Goal: Feedback & Contribution: Contribute content

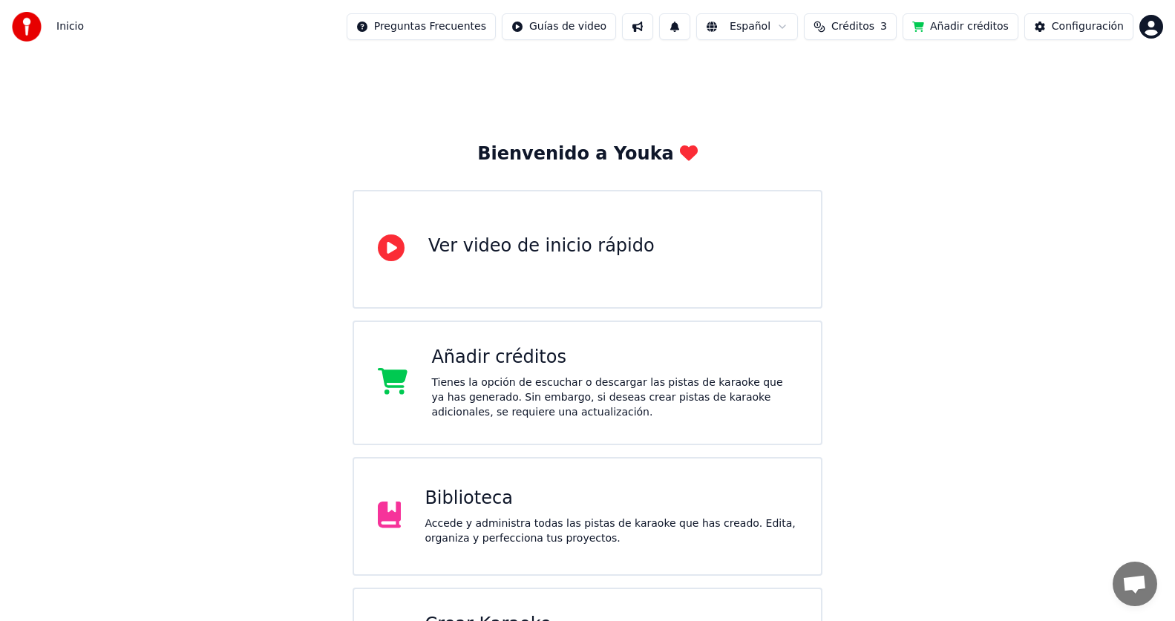
click at [597, 522] on div "Accede y administra todas las pistas de karaoke que has creado. Edita, organiza…" at bounding box center [610, 531] width 372 height 30
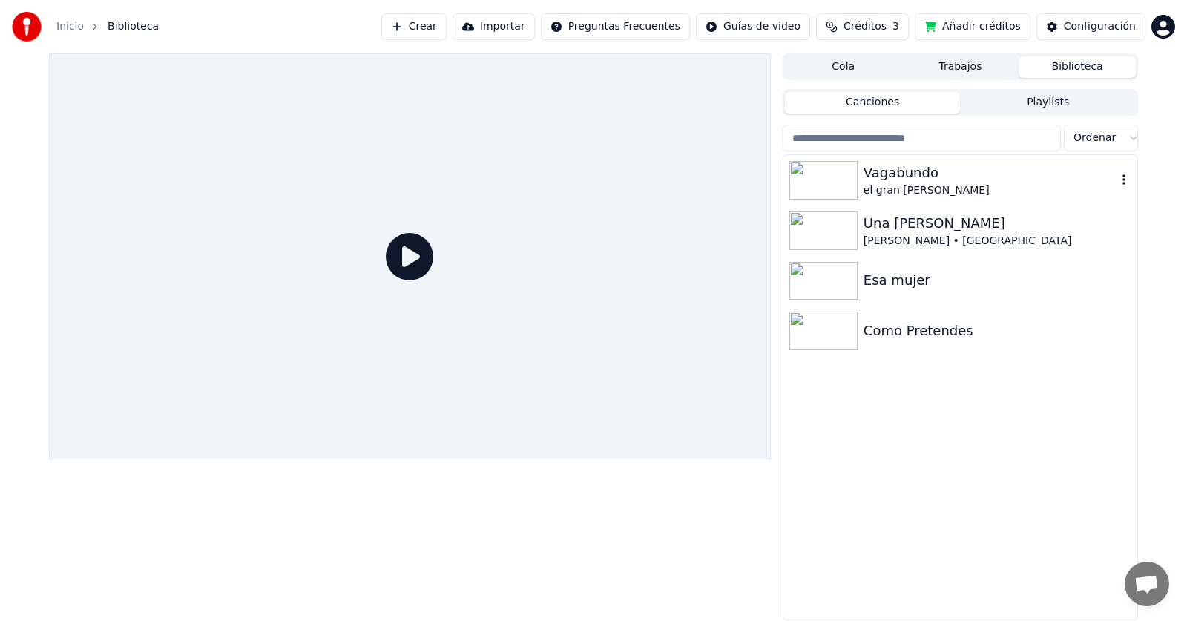
click at [943, 184] on div "el gran [PERSON_NAME]" at bounding box center [990, 190] width 253 height 15
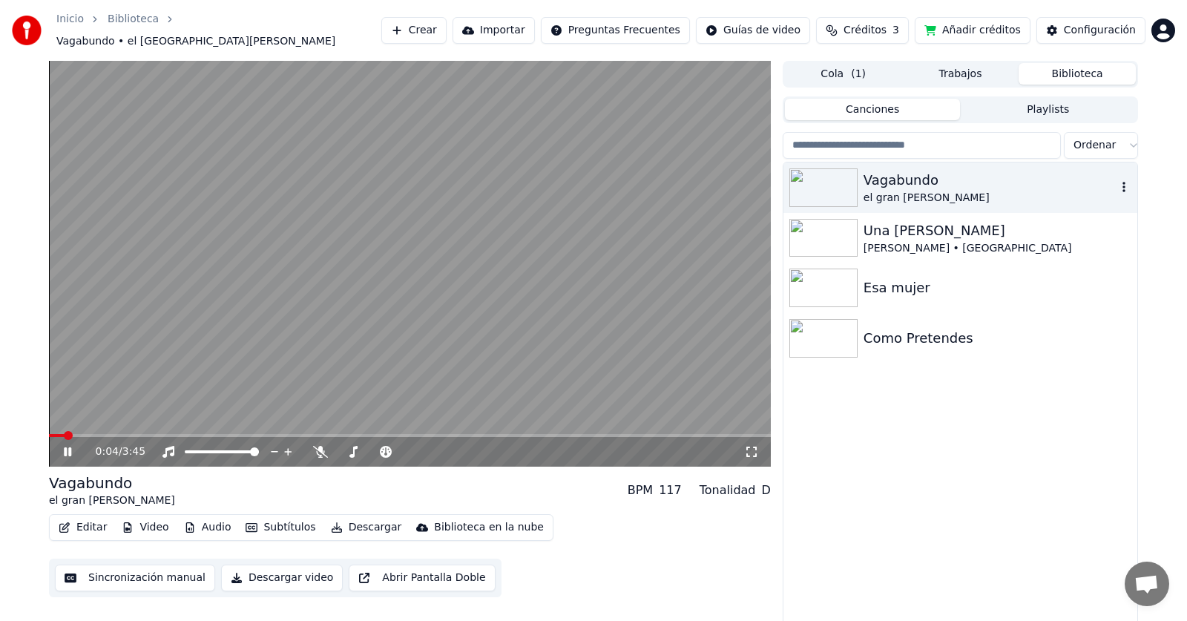
click at [798, 174] on img at bounding box center [824, 187] width 68 height 39
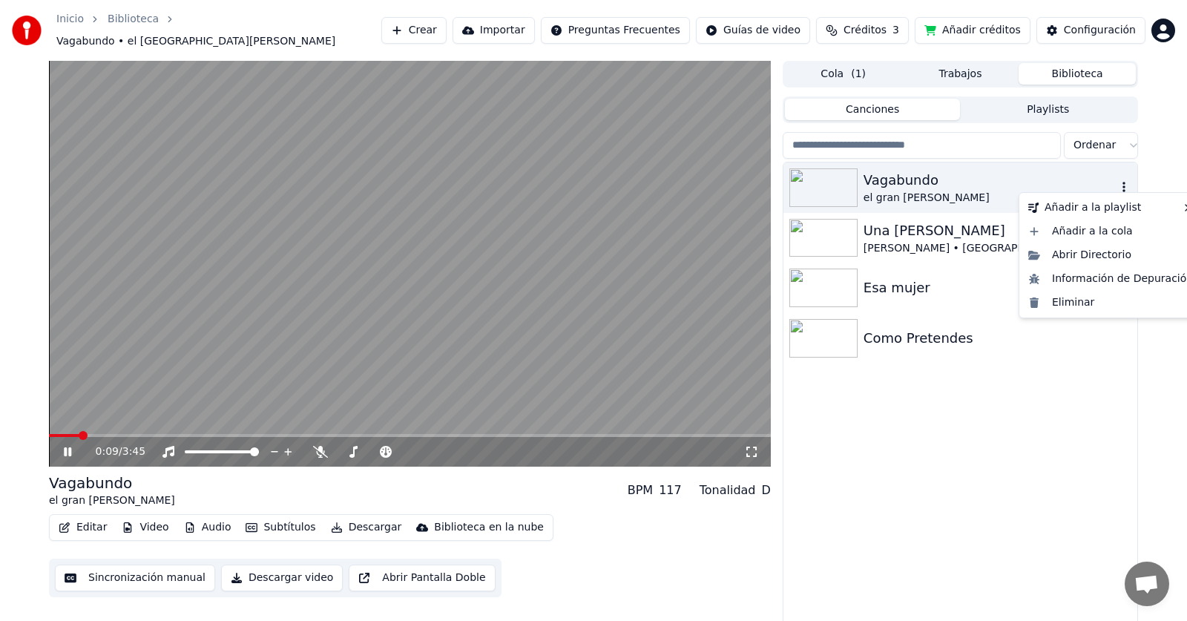
click at [1121, 181] on icon "button" at bounding box center [1124, 187] width 15 height 12
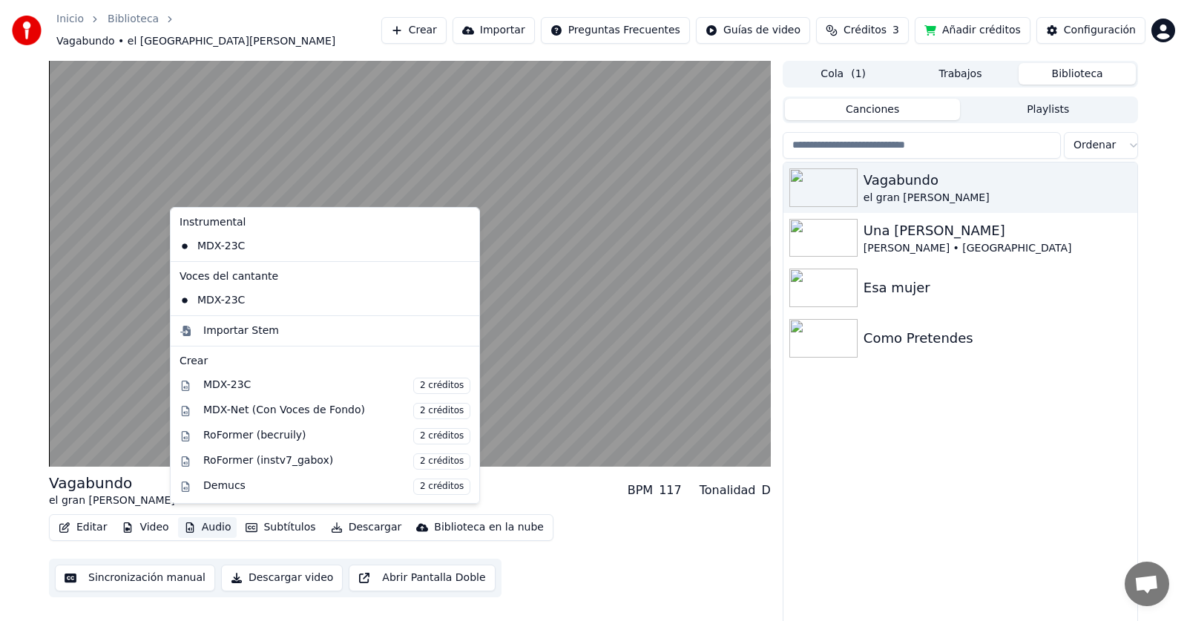
click at [208, 520] on button "Audio" at bounding box center [207, 527] width 59 height 21
click at [643, 557] on div "Editar Video Audio Subtítulos Descargar Biblioteca en la nube Sincronización ma…" at bounding box center [410, 555] width 722 height 83
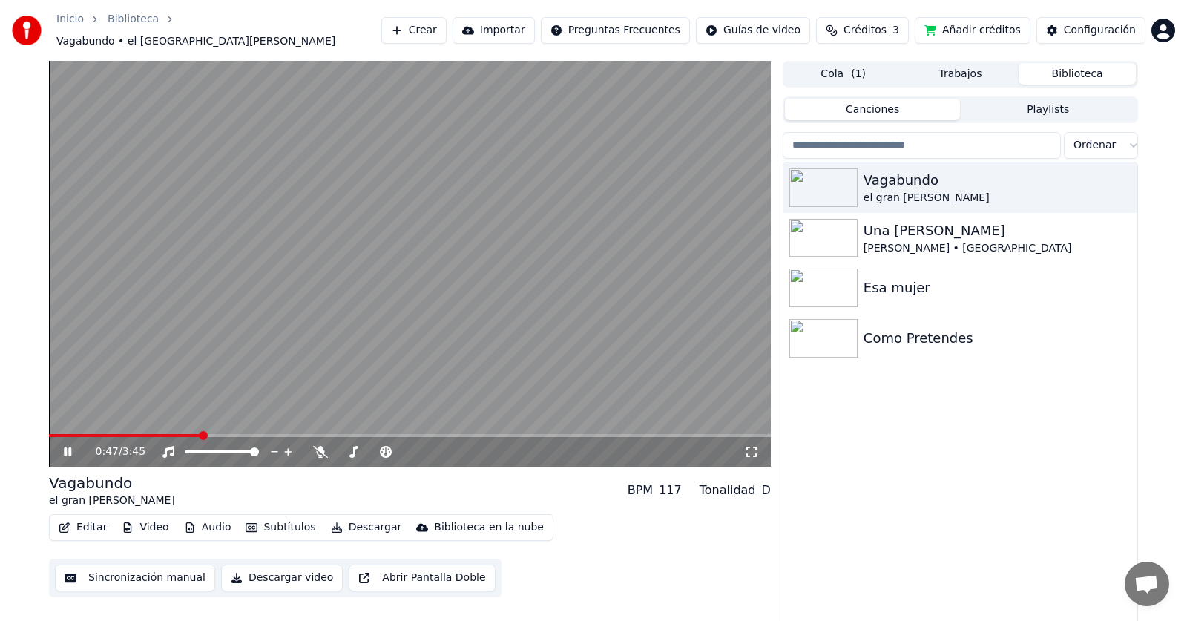
drag, startPoint x: 77, startPoint y: 431, endPoint x: 69, endPoint y: 431, distance: 8.2
click at [69, 437] on div "0:47 / 3:45" at bounding box center [410, 452] width 722 height 30
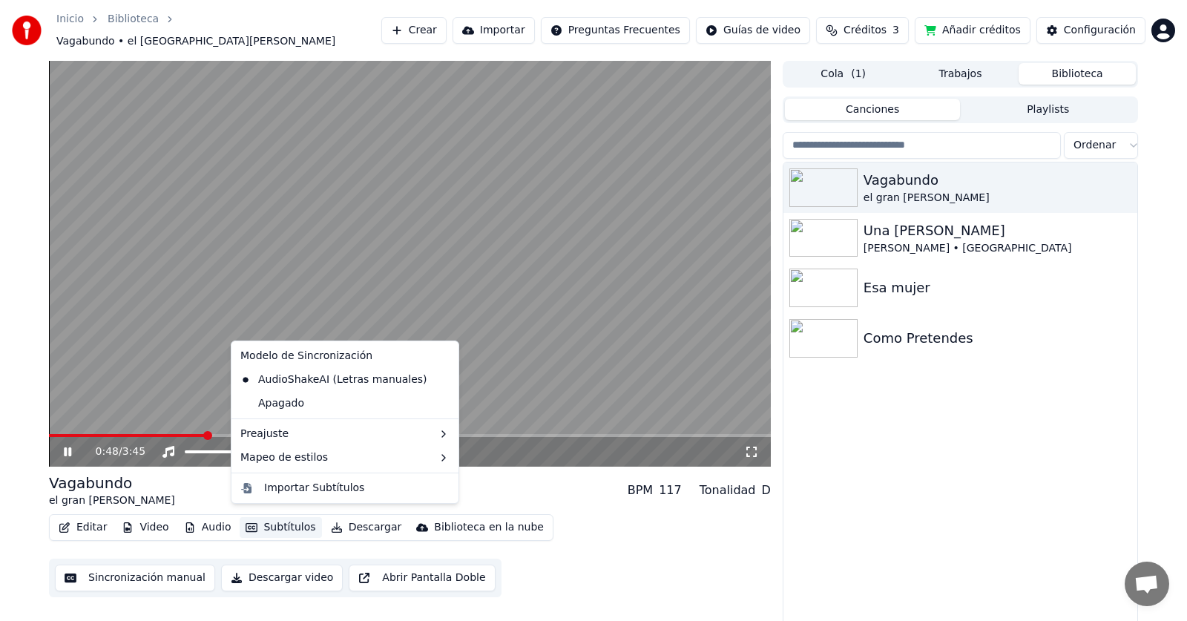
click at [283, 517] on button "Subtítulos" at bounding box center [281, 527] width 82 height 21
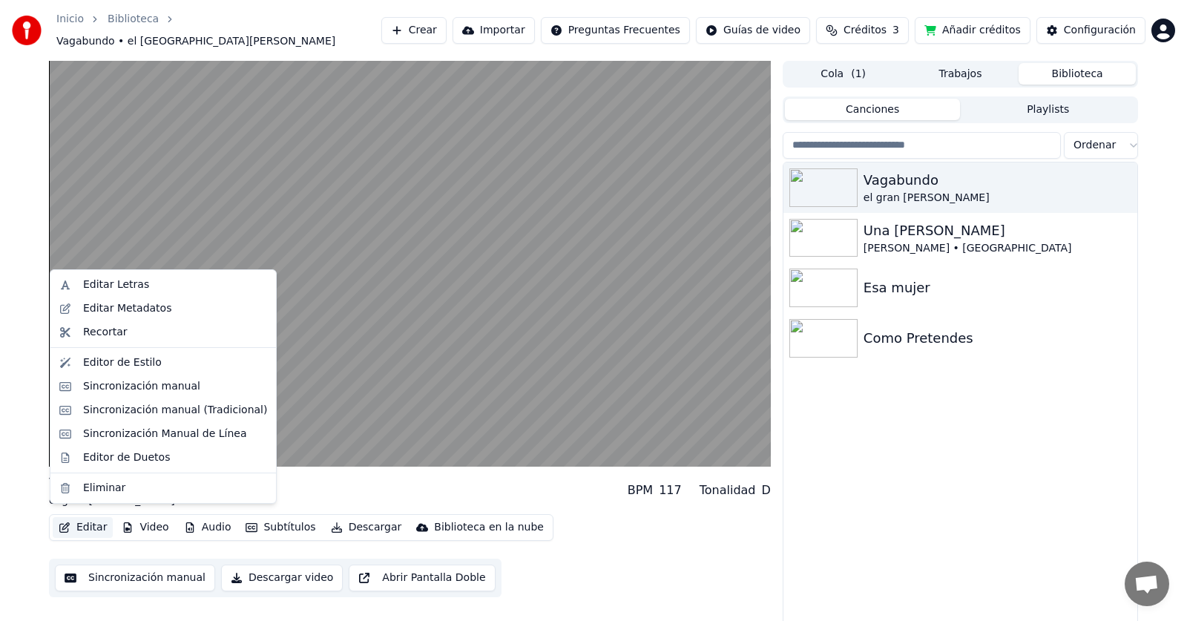
click at [76, 522] on button "Editar" at bounding box center [83, 527] width 60 height 21
click at [74, 521] on button "Editar" at bounding box center [83, 527] width 60 height 21
click at [108, 295] on div "Editar Letras" at bounding box center [163, 285] width 220 height 24
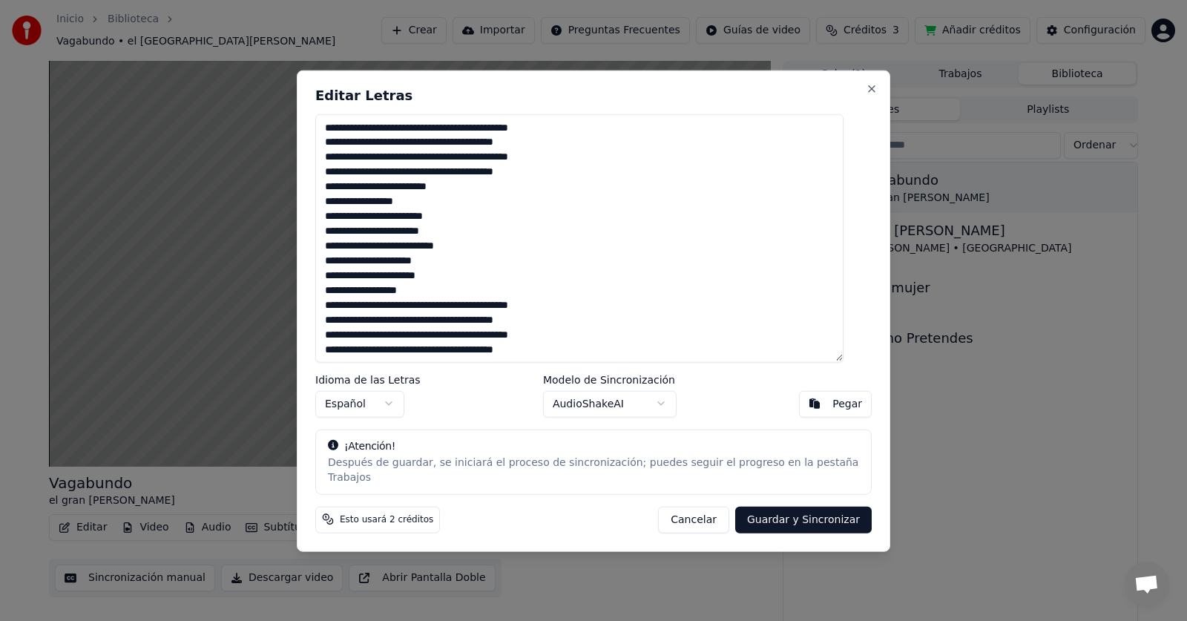
click at [478, 135] on textarea at bounding box center [579, 238] width 528 height 249
click at [522, 137] on textarea at bounding box center [579, 238] width 528 height 249
click at [533, 134] on textarea at bounding box center [579, 238] width 528 height 249
click at [476, 148] on textarea at bounding box center [579, 238] width 528 height 249
click at [478, 181] on textarea at bounding box center [579, 238] width 528 height 249
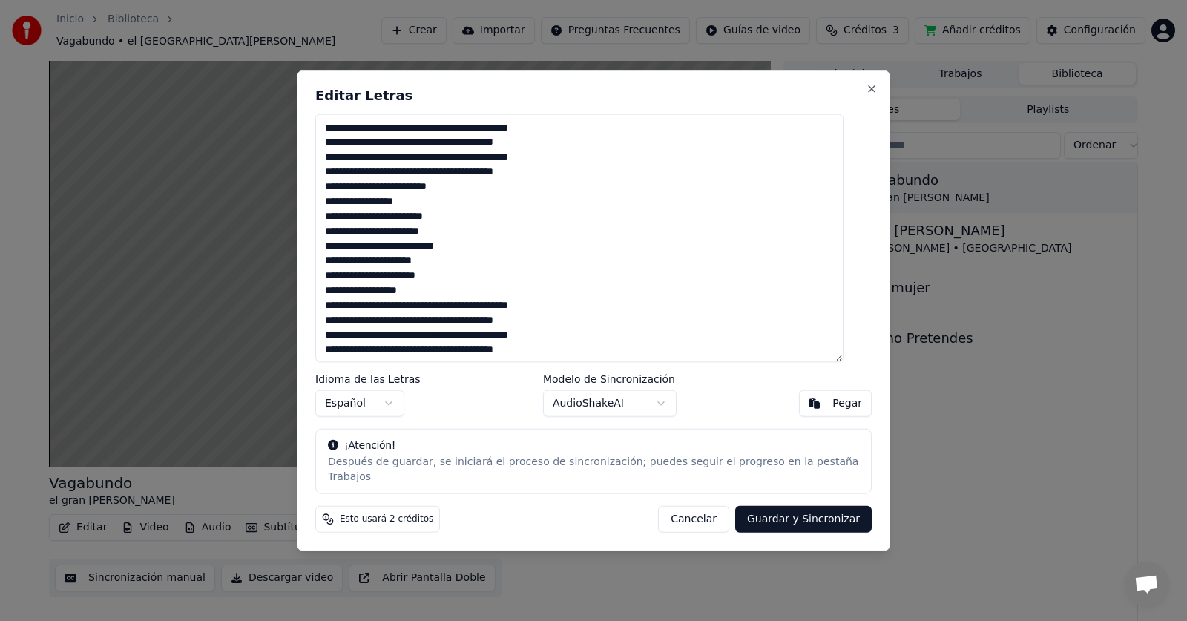
click at [369, 207] on textarea at bounding box center [579, 238] width 528 height 249
click at [397, 226] on textarea at bounding box center [579, 238] width 528 height 249
click at [390, 238] on textarea at bounding box center [579, 238] width 528 height 249
click at [392, 260] on textarea at bounding box center [579, 238] width 528 height 249
click at [465, 252] on textarea at bounding box center [579, 238] width 528 height 249
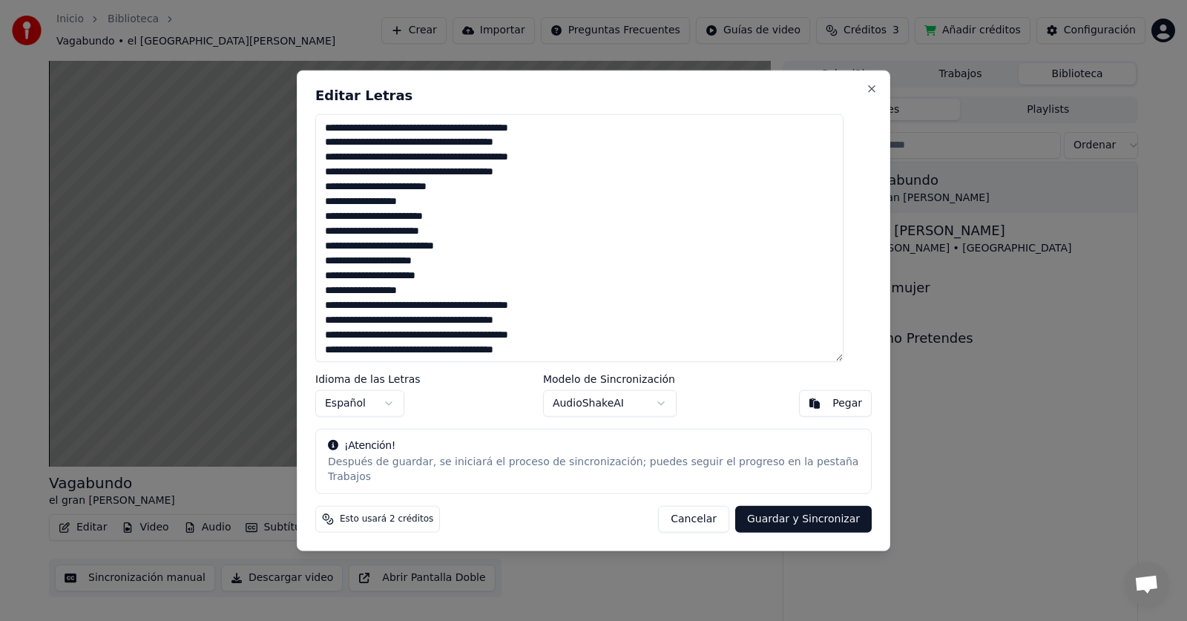
click at [387, 257] on textarea at bounding box center [579, 238] width 528 height 249
click at [404, 266] on textarea at bounding box center [579, 238] width 528 height 249
type textarea "**********"
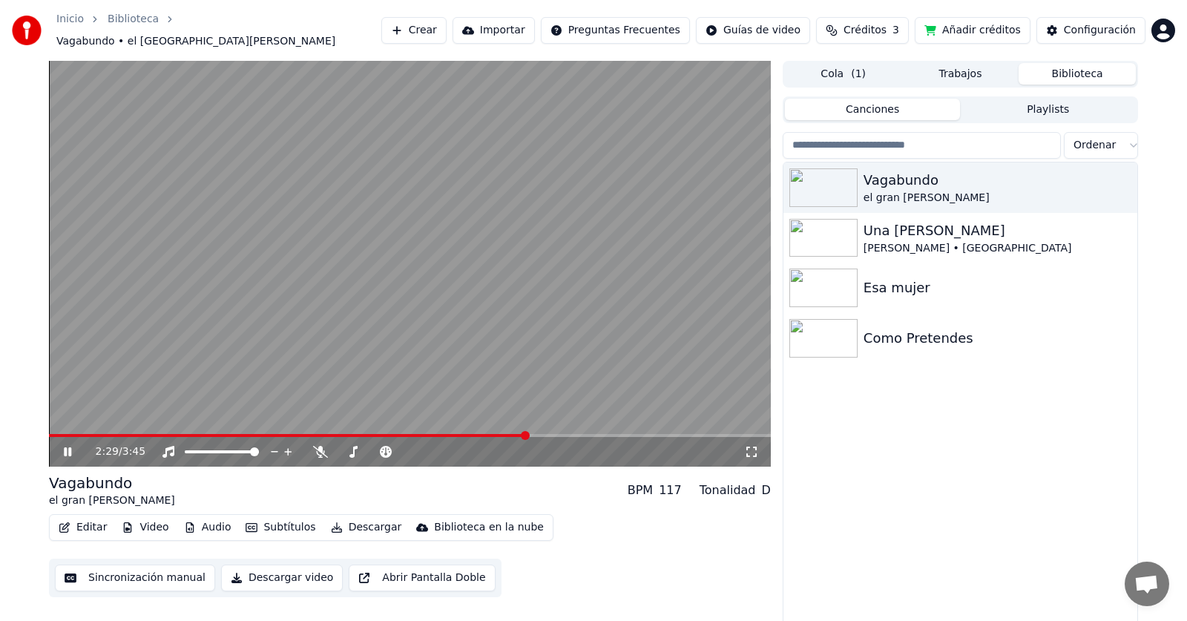
click at [58, 444] on div "2:29 / 3:45" at bounding box center [410, 451] width 710 height 15
click at [71, 447] on icon at bounding box center [67, 451] width 7 height 9
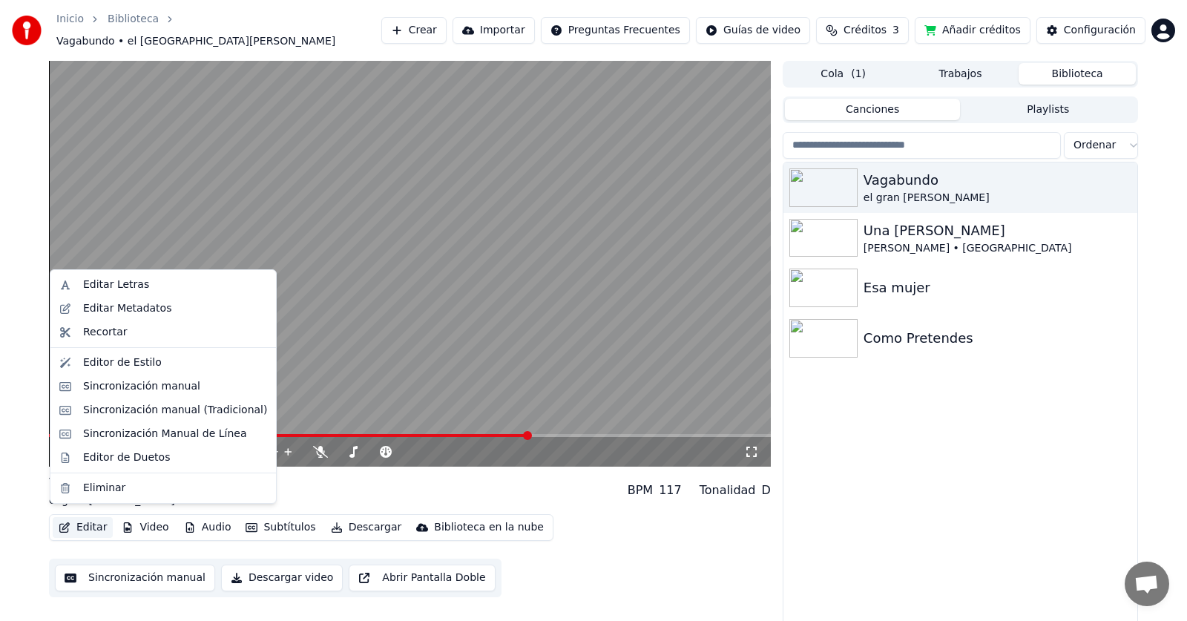
click at [85, 518] on button "Editar" at bounding box center [83, 527] width 60 height 21
click at [131, 283] on div "Editar Letras" at bounding box center [116, 285] width 66 height 15
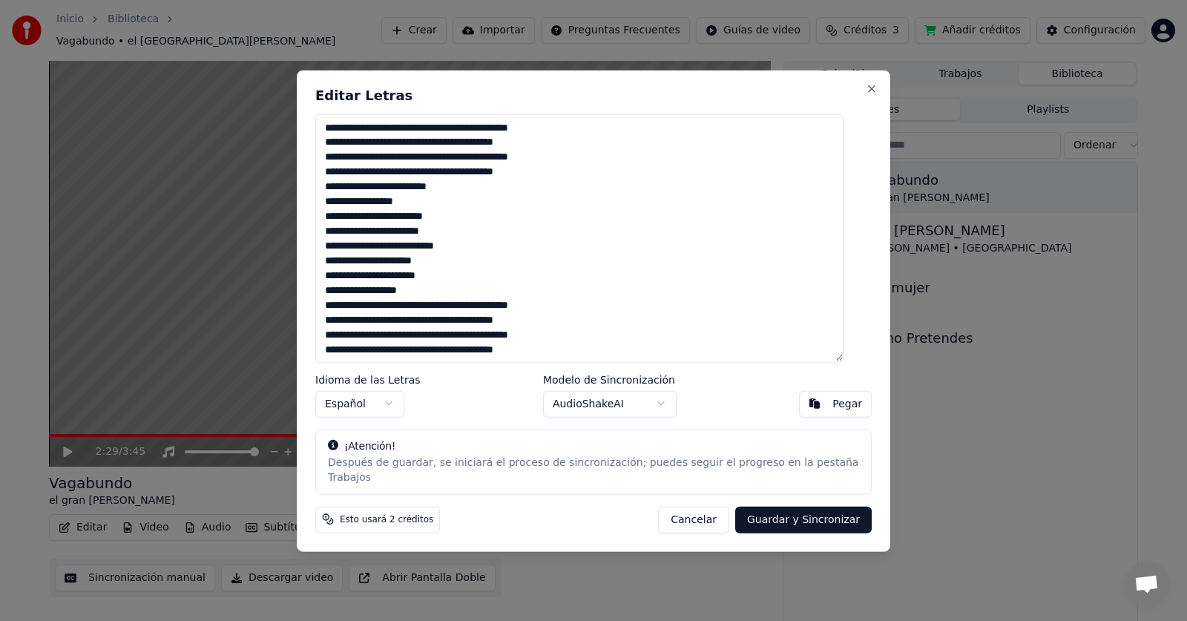
click at [718, 85] on div "Editar Letras Idioma de las Letras Español Modelo de Sincronización AudioShakeA…" at bounding box center [594, 311] width 594 height 482
click at [477, 136] on textarea at bounding box center [579, 238] width 528 height 249
click at [436, 297] on textarea at bounding box center [579, 238] width 528 height 249
click at [480, 312] on textarea at bounding box center [579, 238] width 528 height 249
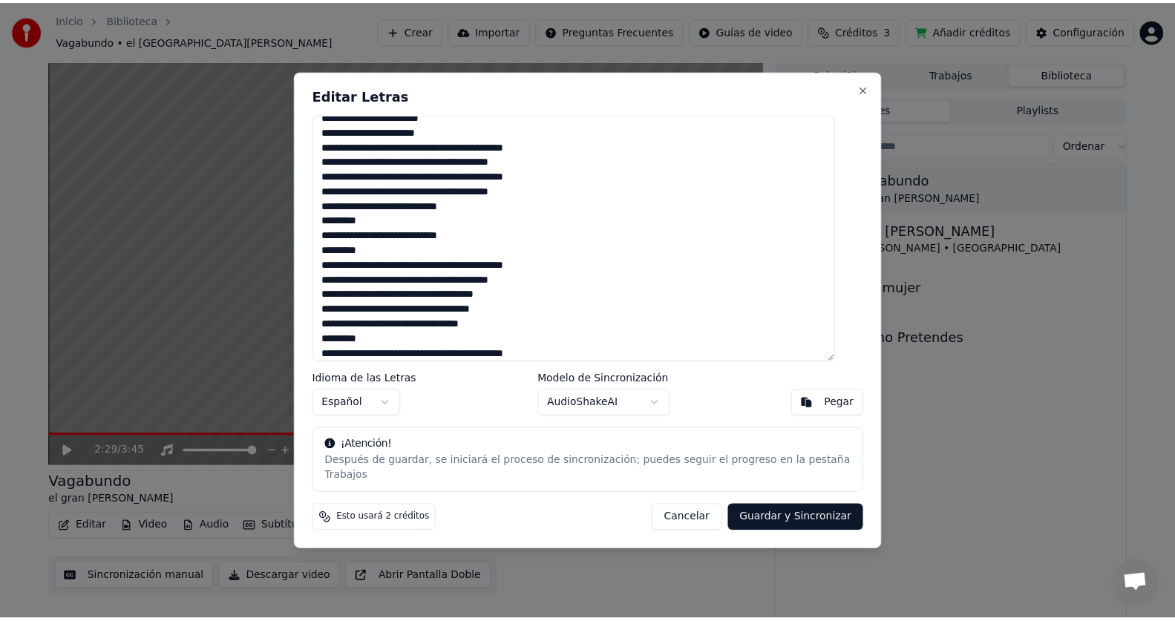
scroll to position [447, 0]
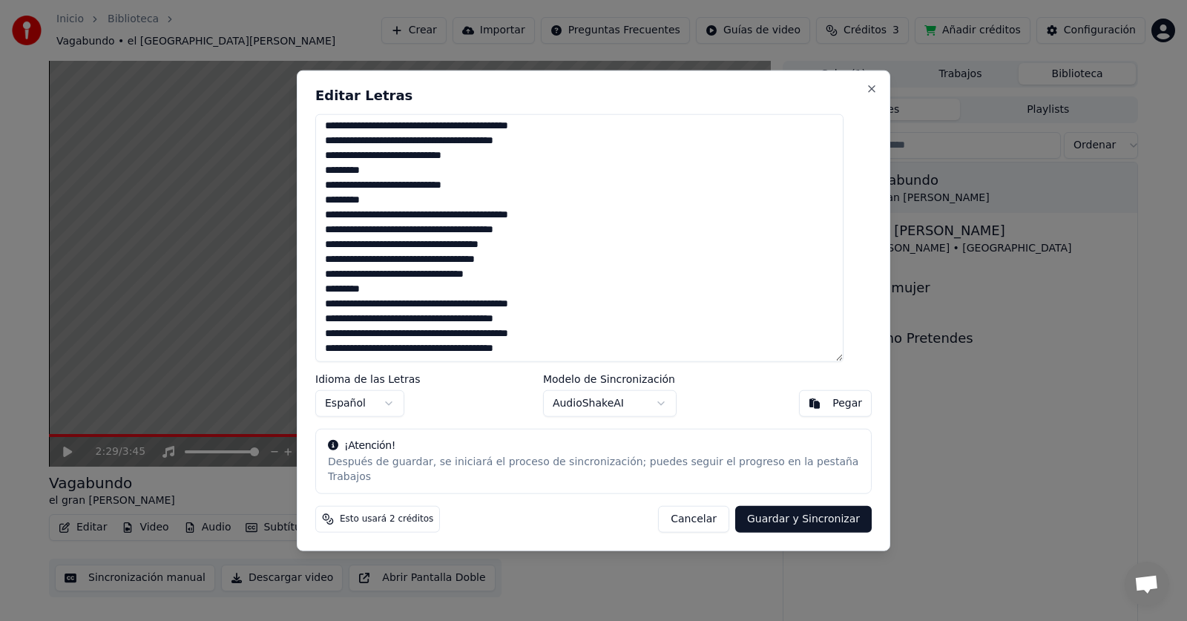
click at [479, 326] on textarea at bounding box center [579, 238] width 528 height 249
type textarea "**********"
click at [790, 518] on button "Guardar y Sincronizar" at bounding box center [803, 519] width 137 height 27
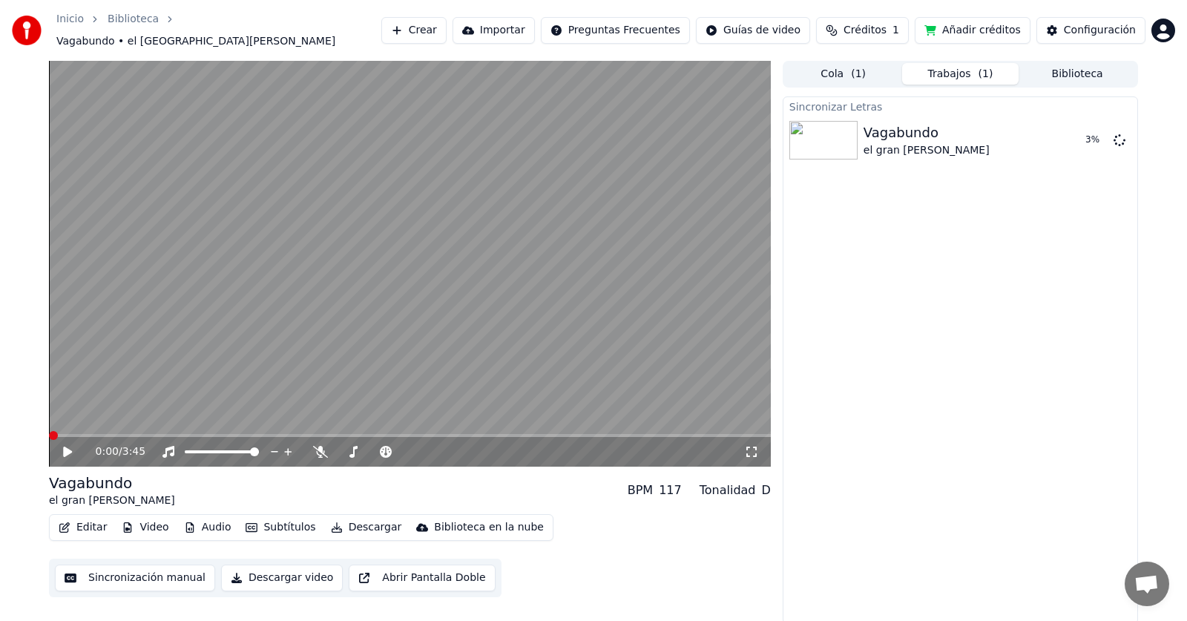
click at [49, 431] on span at bounding box center [53, 435] width 9 height 9
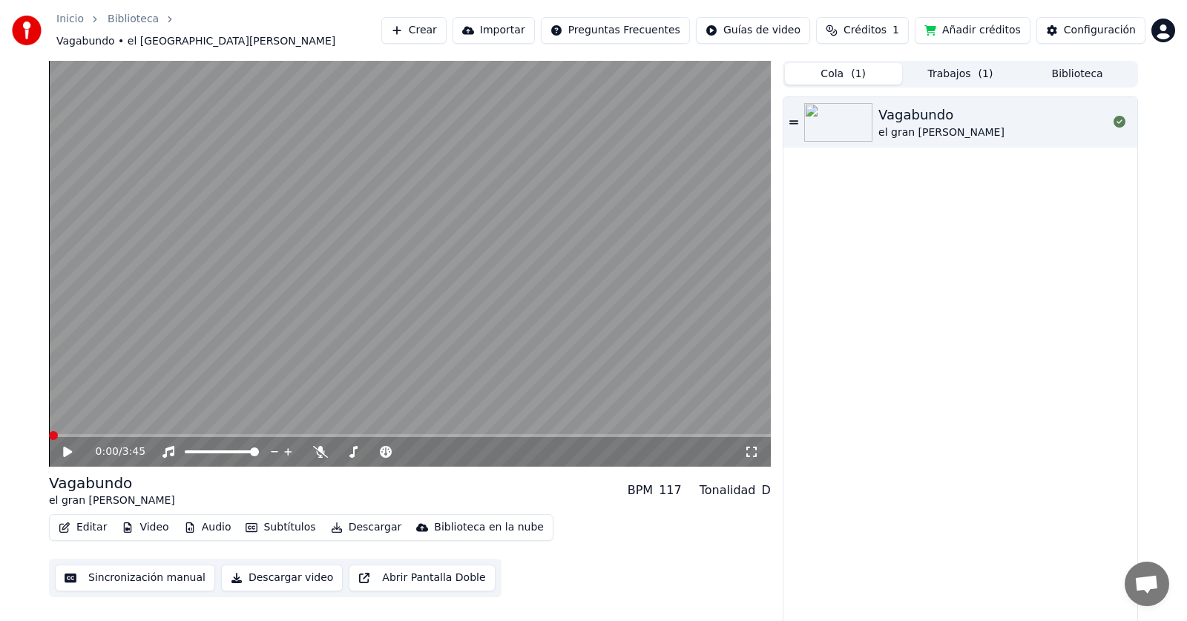
click at [856, 69] on span "( 1 )" at bounding box center [858, 74] width 15 height 15
click at [932, 63] on button "Trabajos ( 1 )" at bounding box center [960, 74] width 117 height 22
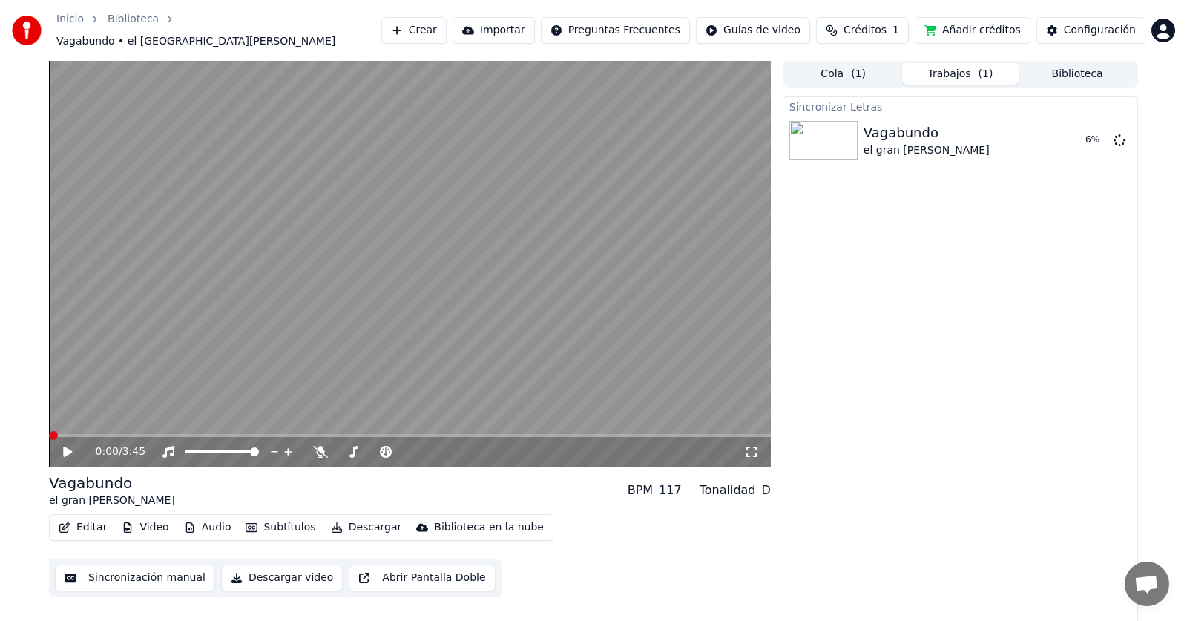
click at [1057, 65] on button "Biblioteca" at bounding box center [1077, 74] width 117 height 22
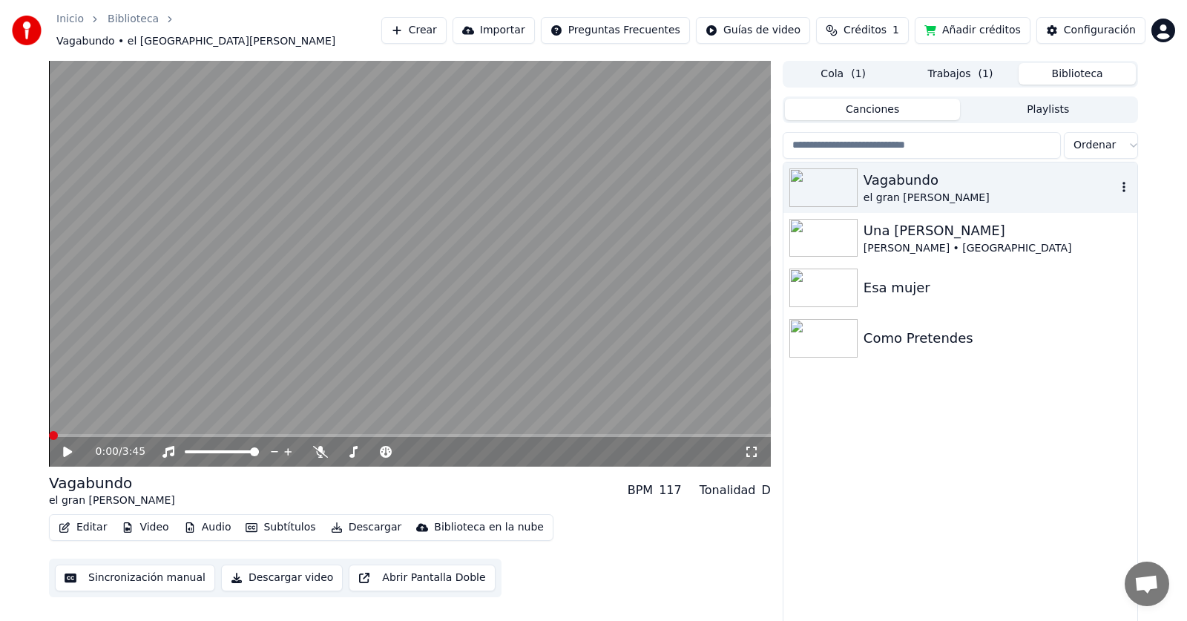
click at [1127, 181] on icon "button" at bounding box center [1124, 187] width 15 height 12
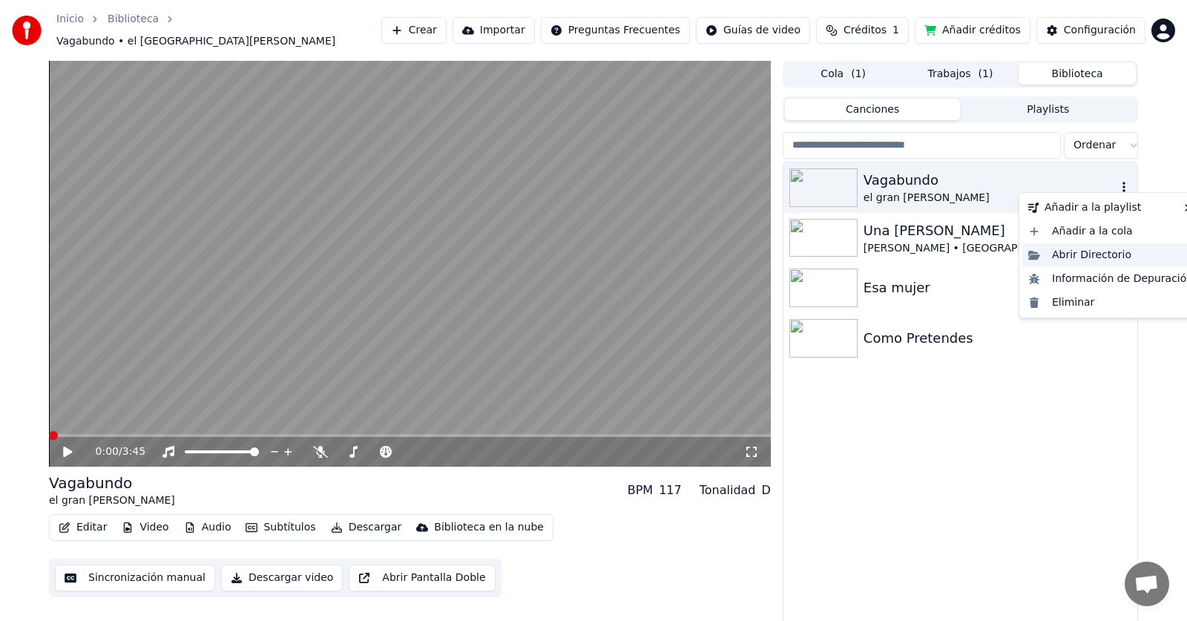
click at [1106, 255] on div "Abrir Directorio" at bounding box center [1111, 255] width 177 height 24
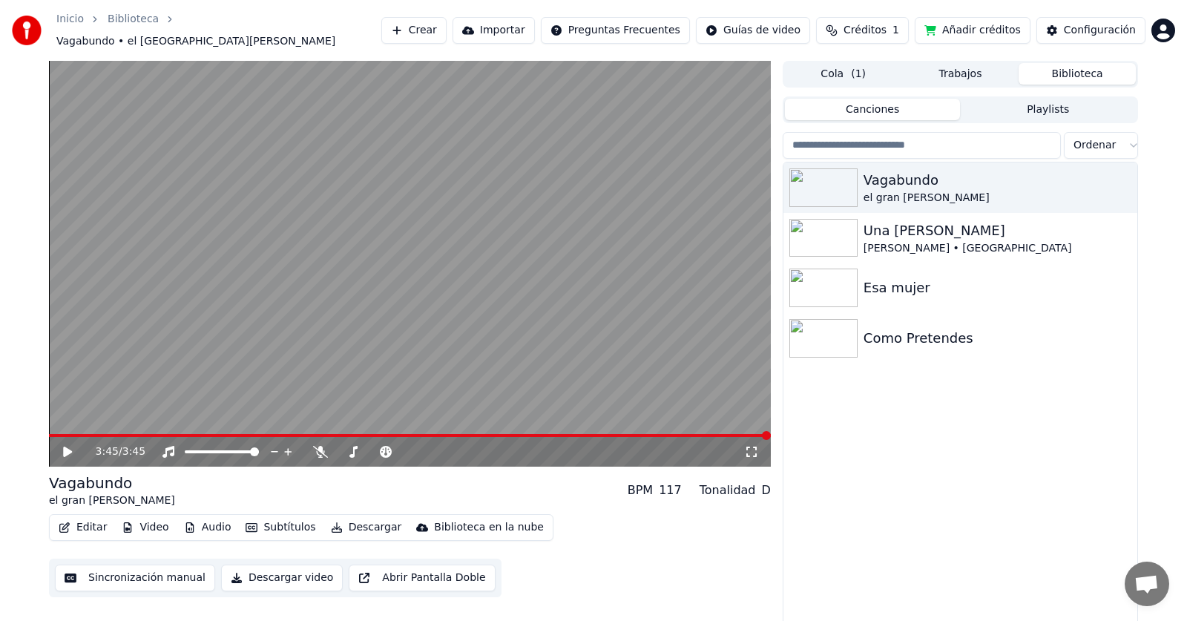
click at [283, 517] on button "Subtítulos" at bounding box center [281, 527] width 82 height 21
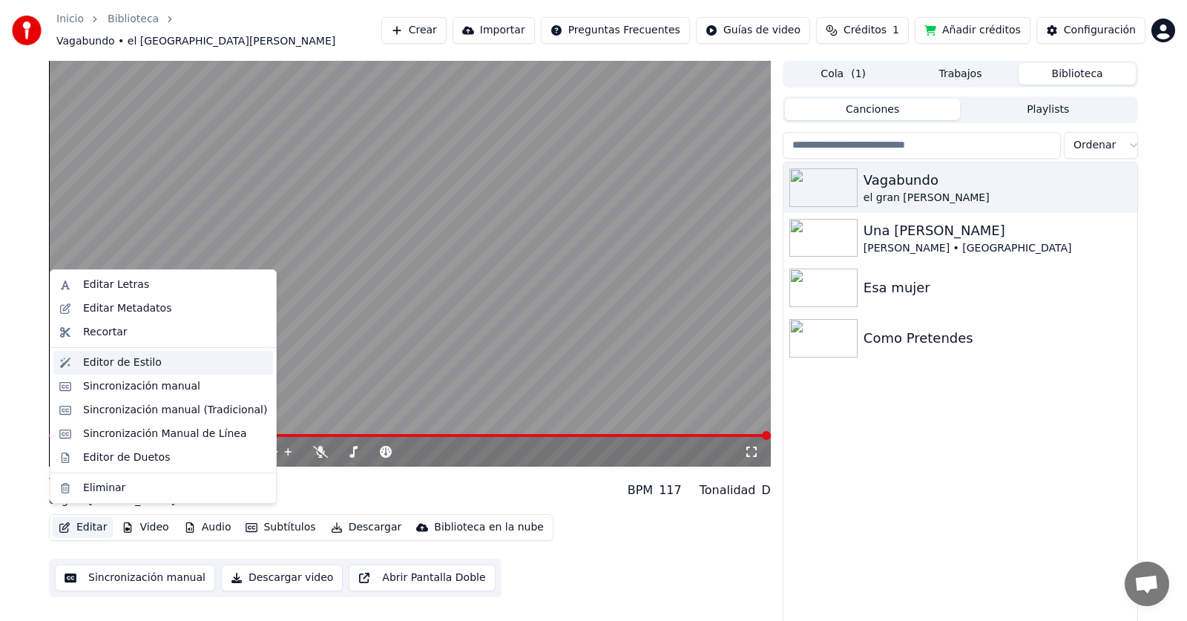
click at [143, 364] on div "Editor de Estilo" at bounding box center [122, 362] width 79 height 15
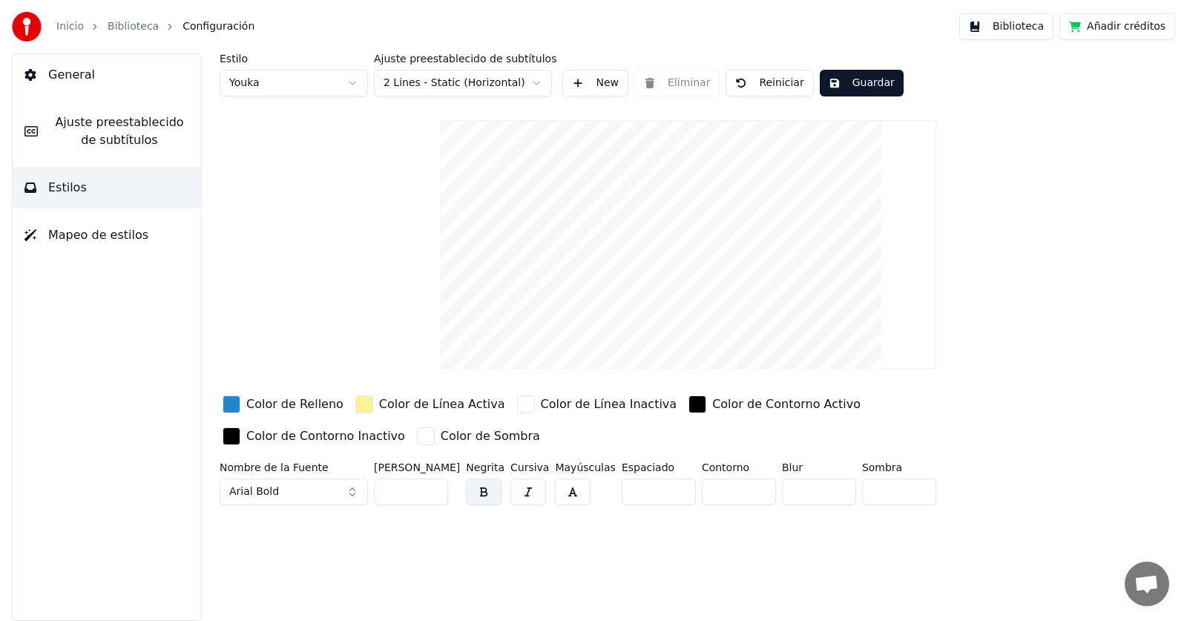
click at [115, 122] on span "Ajuste preestablecido de subtítulos" at bounding box center [120, 132] width 140 height 36
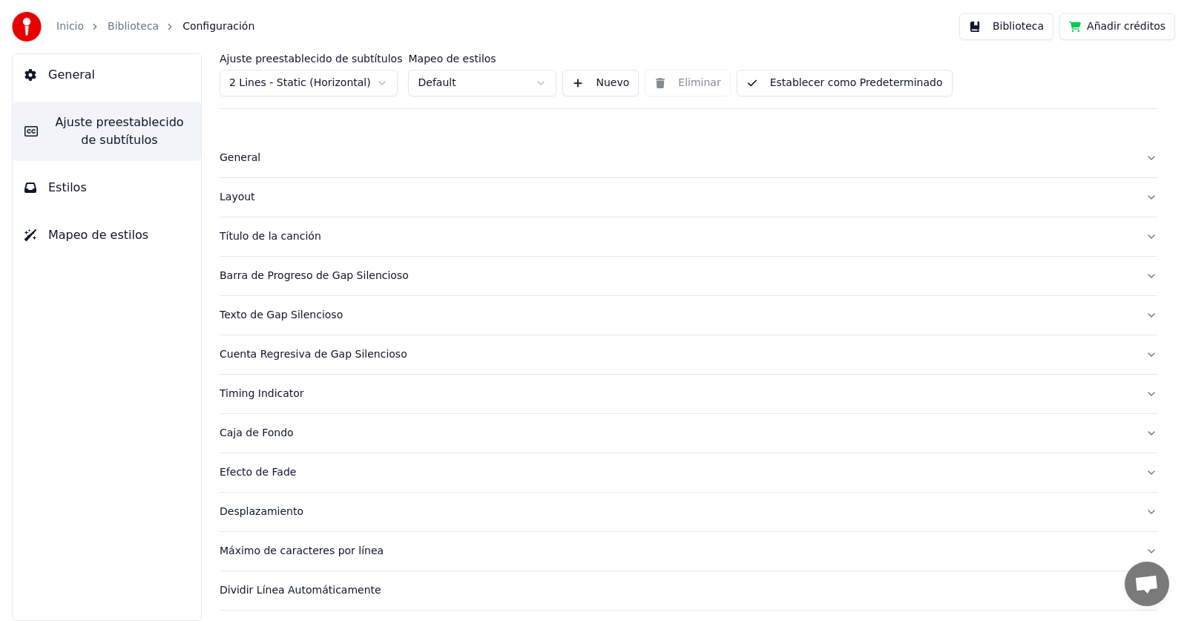
click at [191, 25] on span "Configuración" at bounding box center [219, 26] width 72 height 15
click at [75, 28] on link "Inicio" at bounding box center [69, 26] width 27 height 15
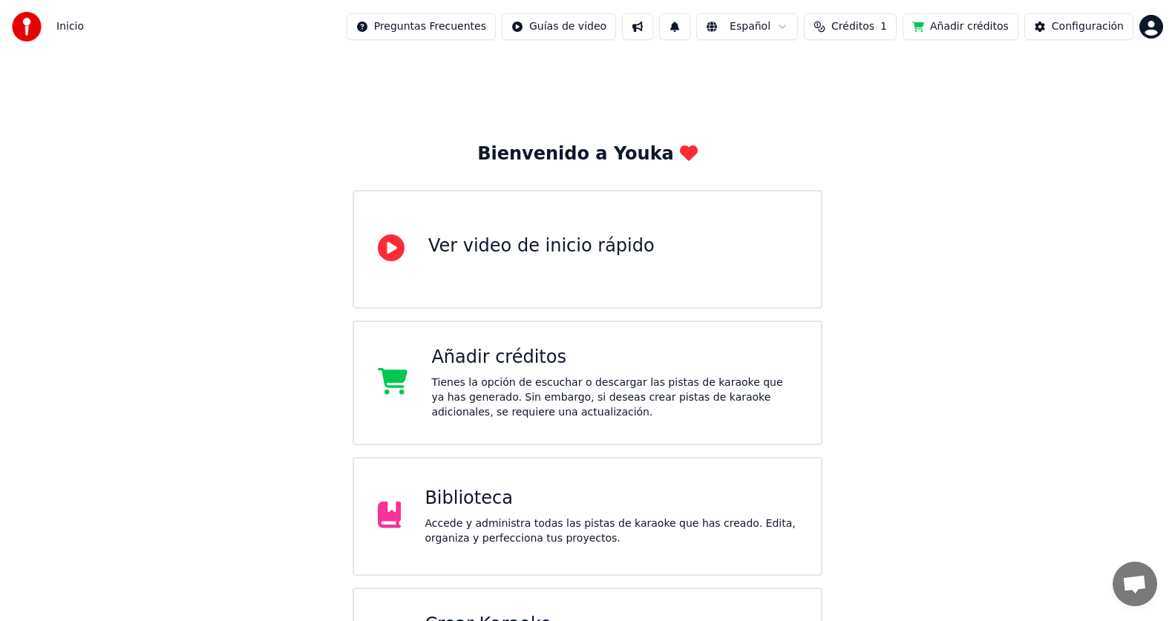
click at [520, 553] on div "Biblioteca Accede y administra todas las pistas de karaoke que has creado. Edit…" at bounding box center [587, 516] width 470 height 119
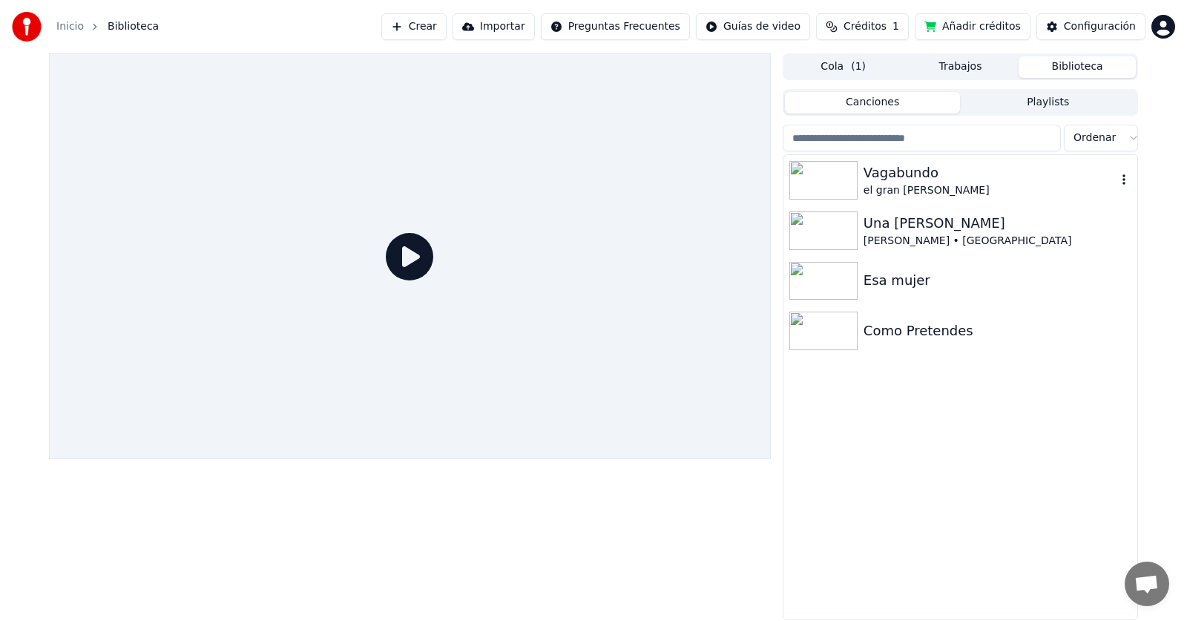
click at [882, 188] on div "el gran [PERSON_NAME]" at bounding box center [990, 190] width 253 height 15
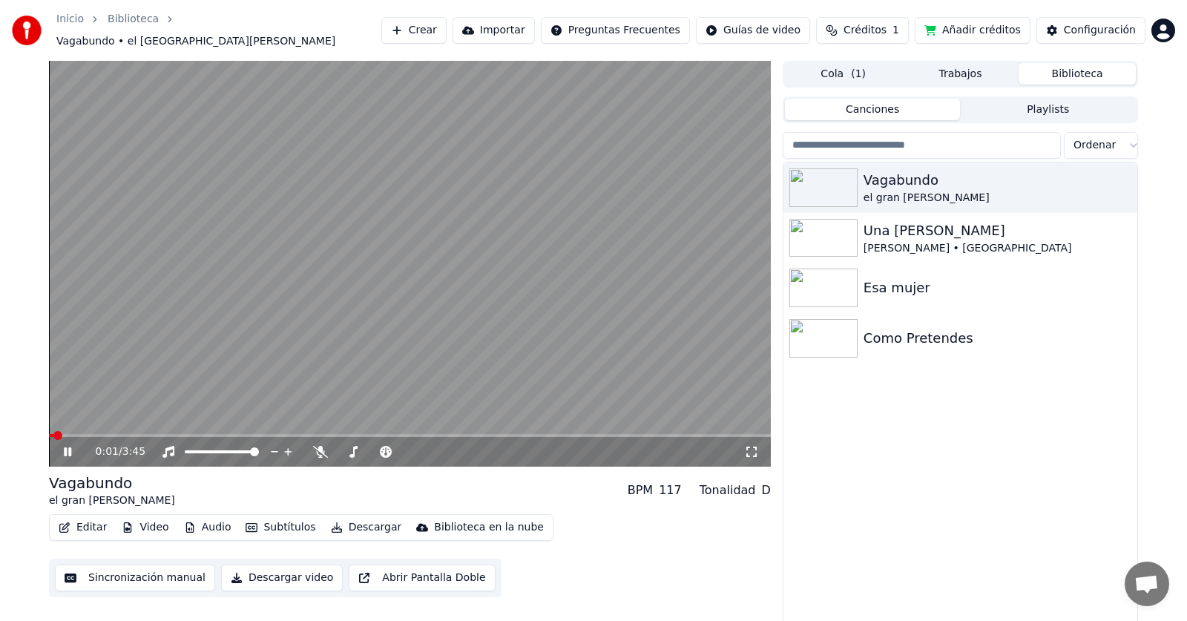
click at [66, 447] on icon at bounding box center [67, 451] width 7 height 9
click at [378, 281] on video at bounding box center [410, 264] width 722 height 406
click at [70, 446] on icon at bounding box center [78, 452] width 35 height 12
drag, startPoint x: 69, startPoint y: 421, endPoint x: 22, endPoint y: 421, distance: 46.7
click at [22, 421] on div "0:04 / 3:45 Vagabundo el gran [PERSON_NAME] BPM 117 Tonalidad D Editar Video Au…" at bounding box center [593, 344] width 1187 height 567
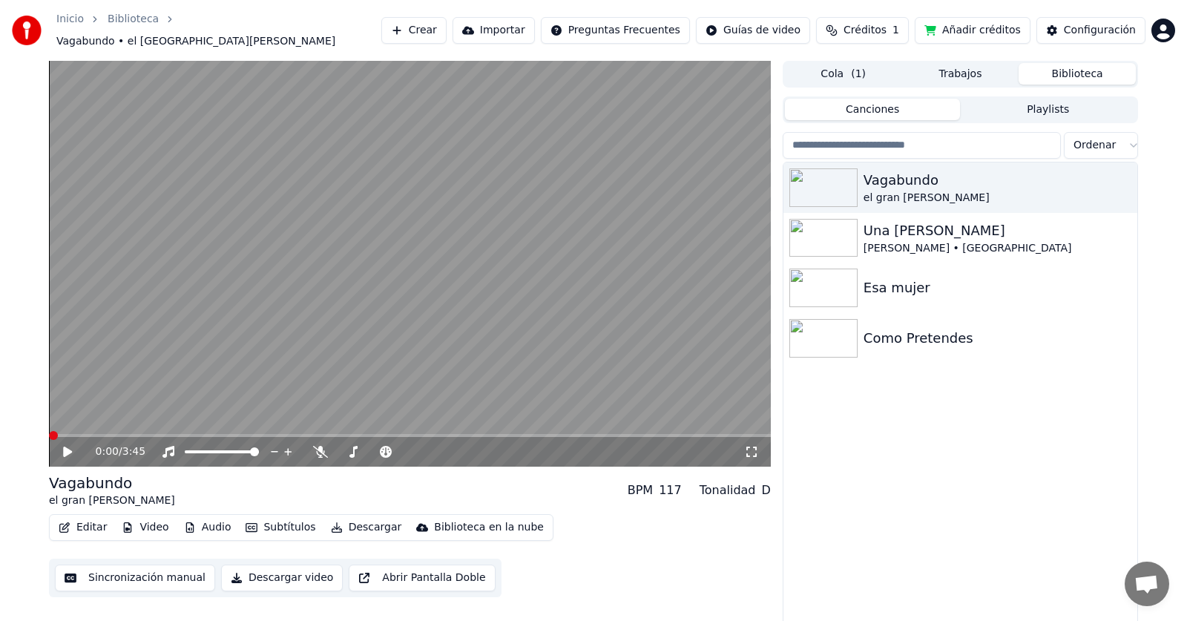
click at [49, 431] on span at bounding box center [53, 435] width 9 height 9
click at [139, 525] on button "Video" at bounding box center [145, 527] width 59 height 21
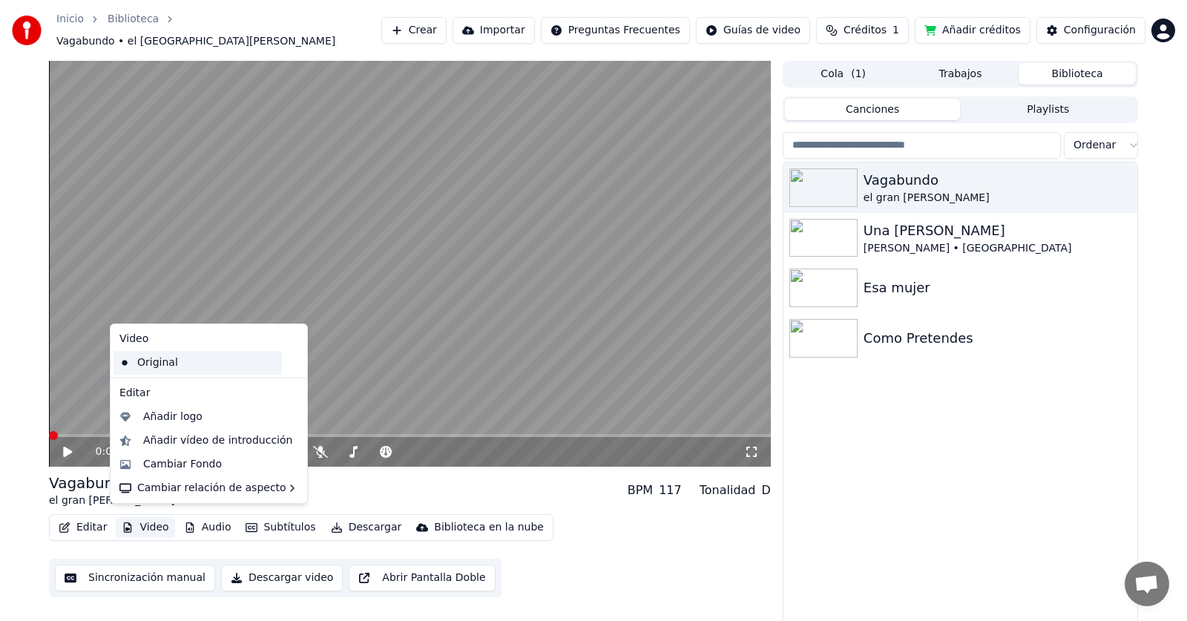
click at [182, 364] on div "Original" at bounding box center [198, 363] width 168 height 24
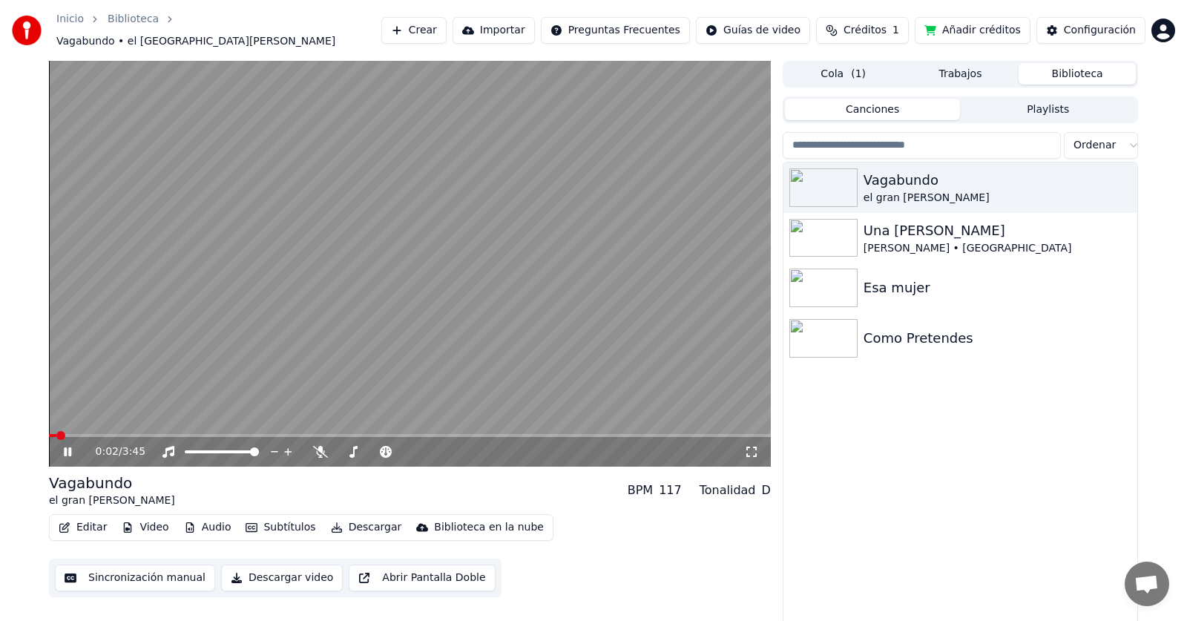
click at [71, 448] on icon at bounding box center [78, 452] width 35 height 12
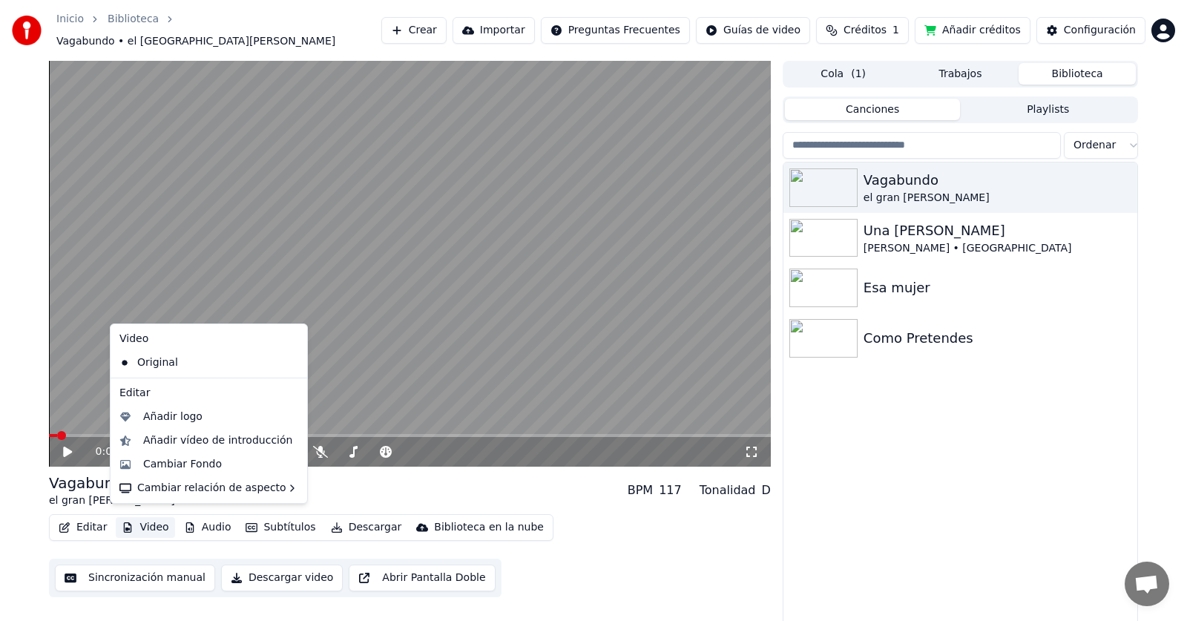
click at [154, 517] on button "Video" at bounding box center [145, 527] width 59 height 21
click at [179, 472] on div "Cambiar Fondo" at bounding box center [209, 465] width 191 height 24
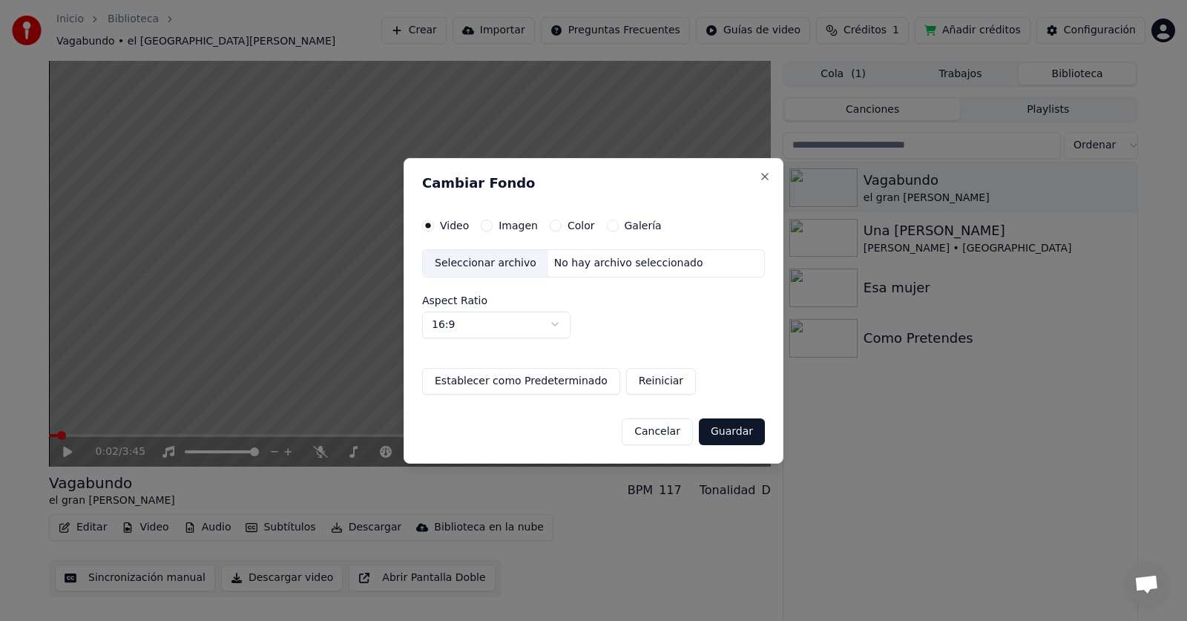
click at [553, 324] on body "Inicio Biblioteca Vagabundo • el gran [PERSON_NAME] Importar Preguntas Frecuent…" at bounding box center [593, 310] width 1187 height 621
click at [494, 326] on body "Inicio Biblioteca Vagabundo • el gran [PERSON_NAME] Importar Preguntas Frecuent…" at bounding box center [593, 310] width 1187 height 621
select select "****"
click at [628, 264] on div "No hay archivo seleccionado" at bounding box center [628, 263] width 161 height 15
click at [507, 225] on label "Imagen" at bounding box center [518, 225] width 39 height 10
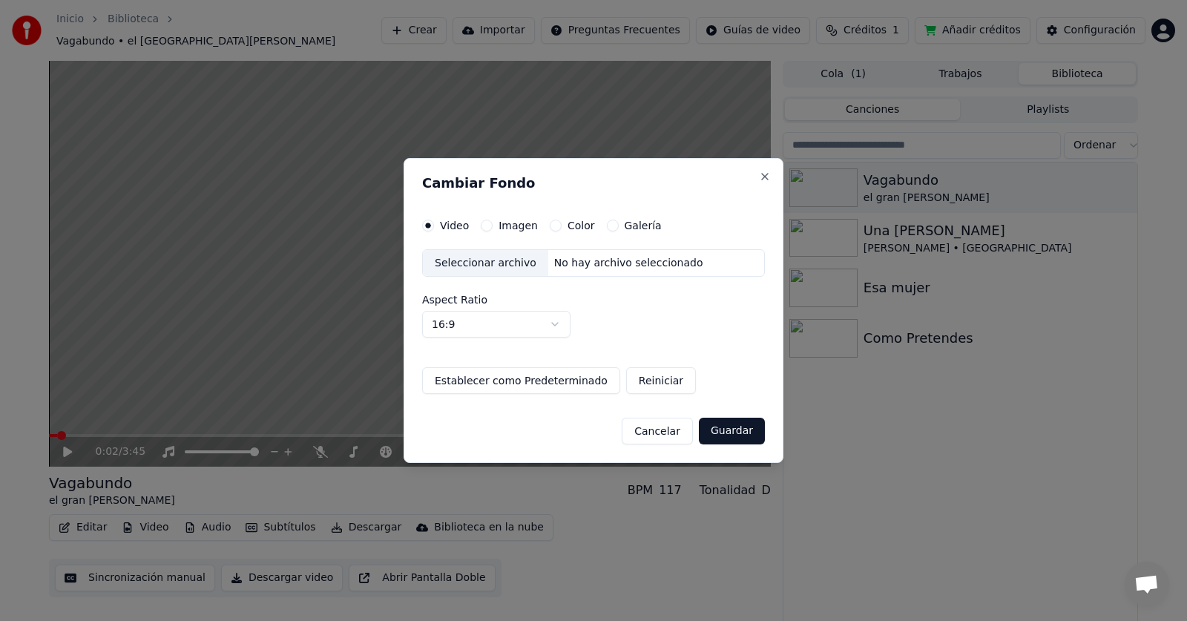
click at [493, 225] on button "Imagen" at bounding box center [487, 226] width 12 height 12
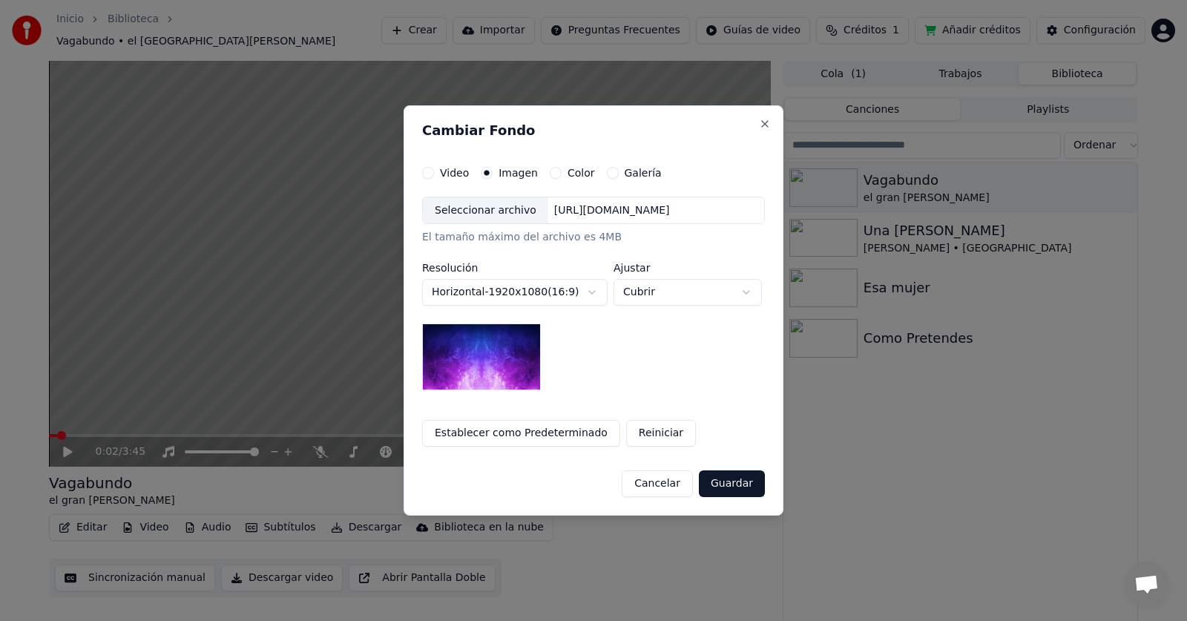
click at [521, 209] on div "Seleccionar archivo" at bounding box center [485, 210] width 125 height 27
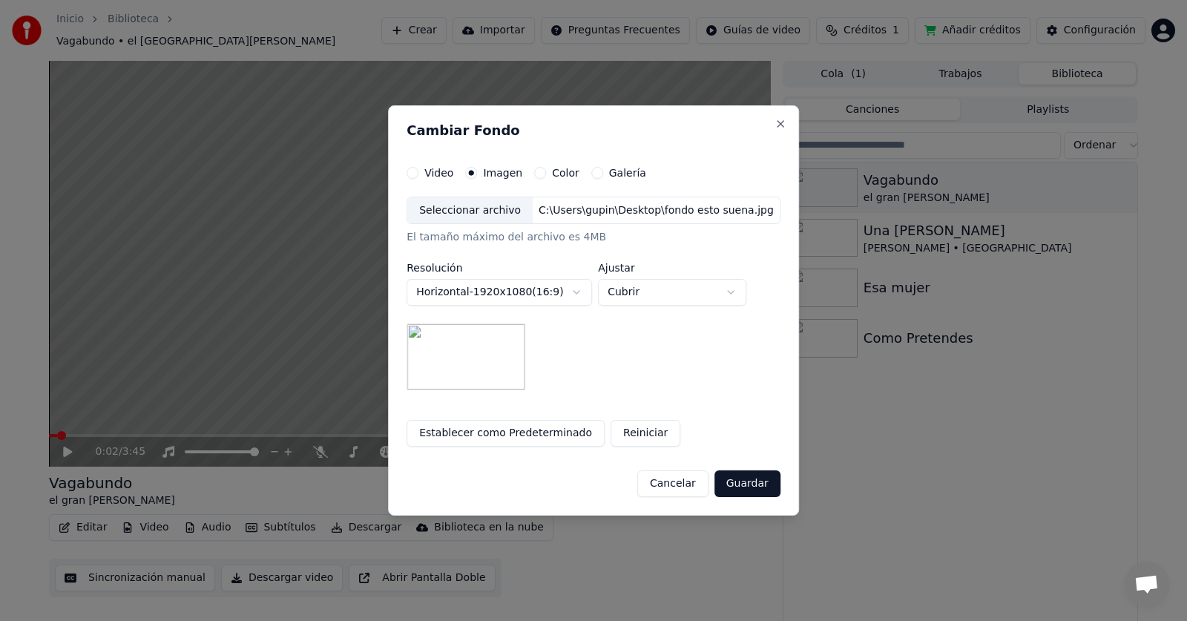
click at [737, 485] on button "Guardar" at bounding box center [748, 483] width 66 height 27
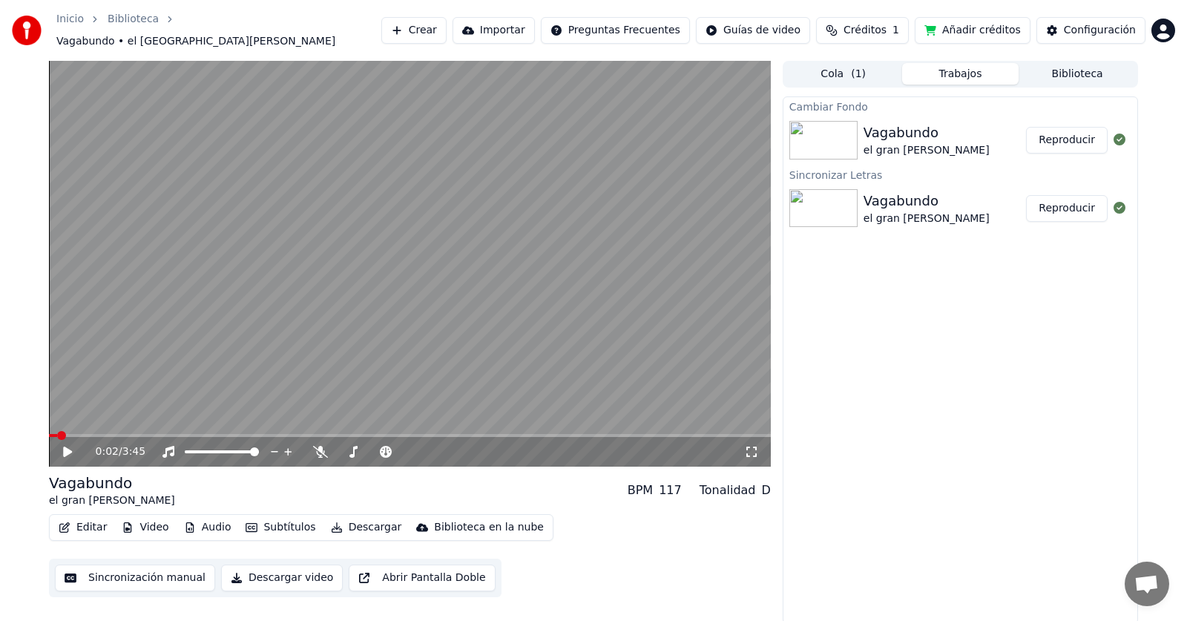
click at [939, 449] on div "Cambiar Fondo Vagabundo el gran [PERSON_NAME] Reproducir Sincronizar Letras Vag…" at bounding box center [960, 360] width 355 height 528
click at [52, 433] on span at bounding box center [56, 435] width 9 height 9
click at [73, 447] on icon at bounding box center [78, 452] width 35 height 12
click at [1071, 137] on button "Reproducir" at bounding box center [1067, 140] width 82 height 27
click at [66, 447] on icon at bounding box center [67, 451] width 7 height 9
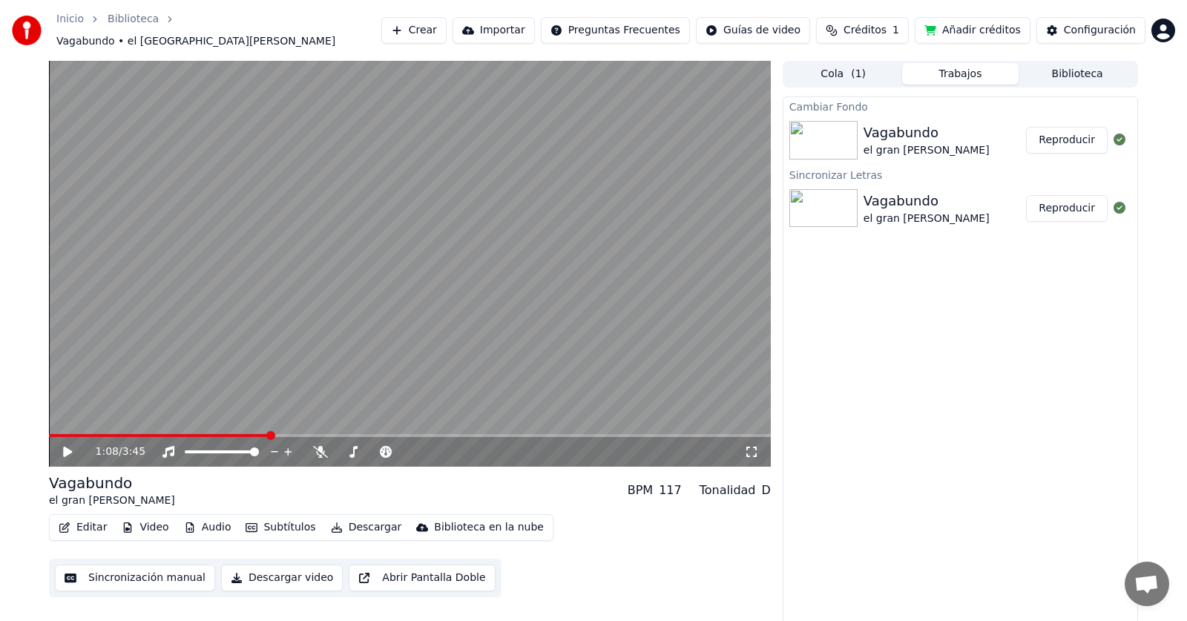
click at [119, 575] on button "Sincronización manual" at bounding box center [135, 578] width 160 height 27
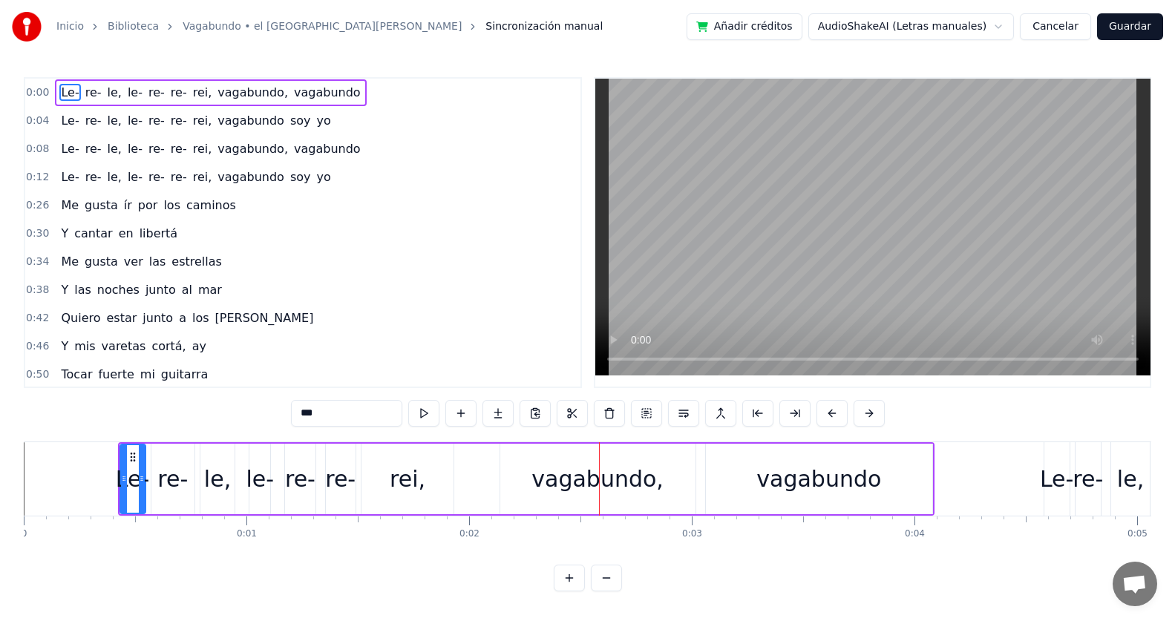
drag, startPoint x: 509, startPoint y: 475, endPoint x: 496, endPoint y: 475, distance: 13.4
click at [496, 475] on div "Le- re- le, le- re- re- rei, vagabundo, vagabundo" at bounding box center [526, 478] width 816 height 73
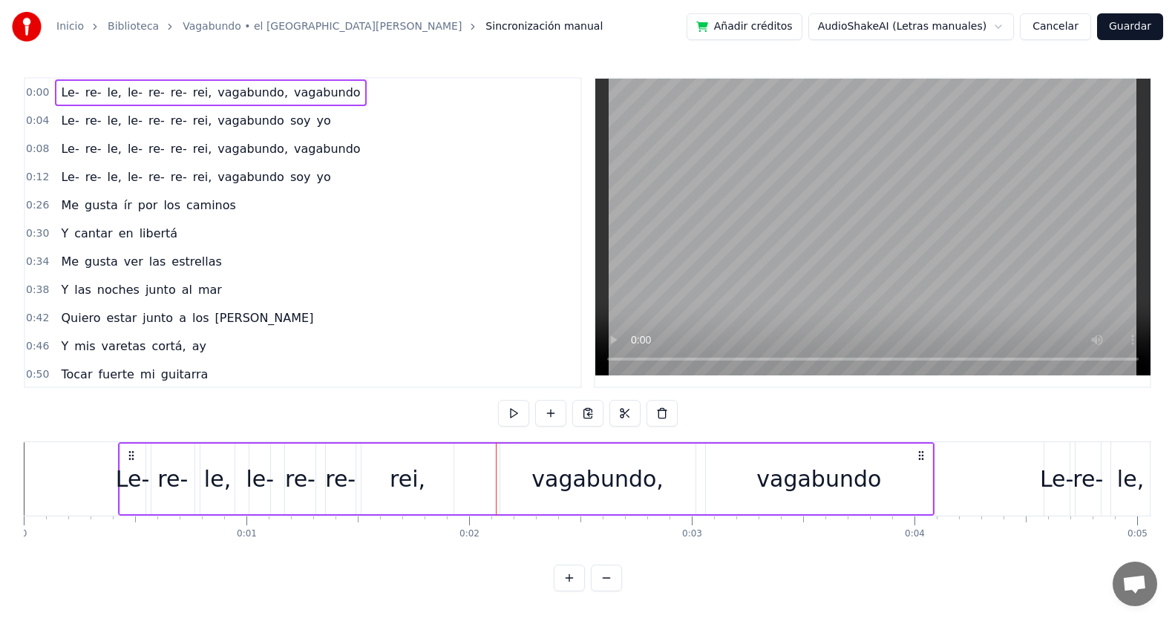
click at [518, 471] on div "vagabundo," at bounding box center [597, 479] width 195 height 70
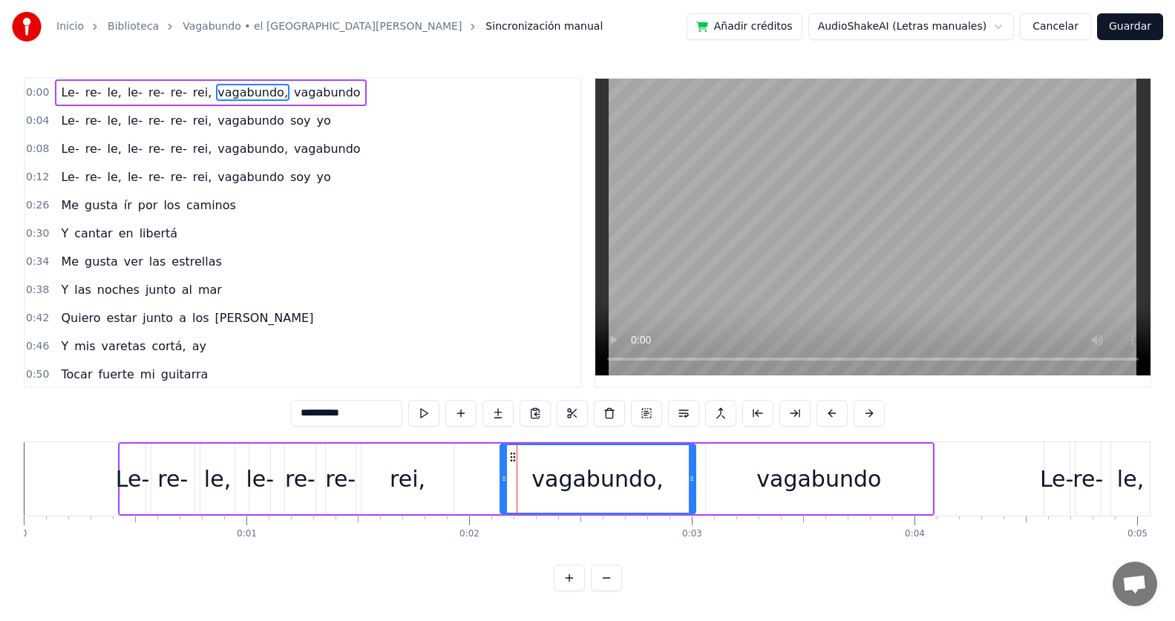
drag, startPoint x: 526, startPoint y: 470, endPoint x: 507, endPoint y: 471, distance: 19.3
click at [507, 471] on div "vagabundo," at bounding box center [598, 479] width 194 height 68
click at [499, 471] on div "vagabundo," at bounding box center [597, 479] width 197 height 70
drag, startPoint x: 503, startPoint y: 472, endPoint x: 474, endPoint y: 474, distance: 29.0
click at [474, 474] on div at bounding box center [475, 479] width 6 height 68
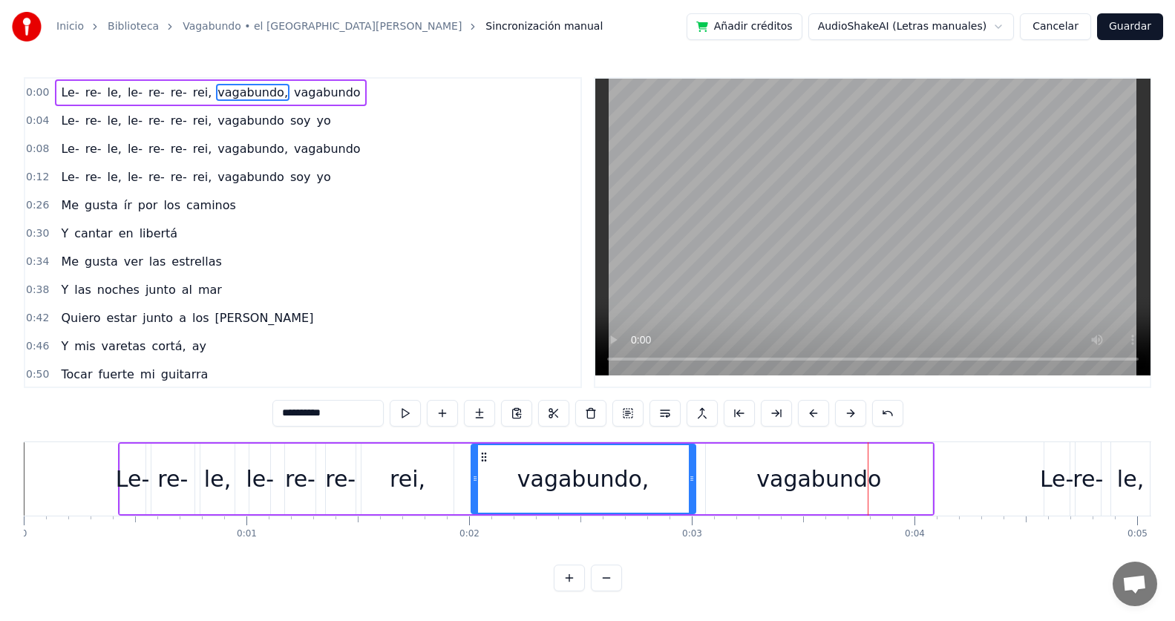
drag, startPoint x: 770, startPoint y: 479, endPoint x: 728, endPoint y: 484, distance: 42.6
click at [728, 484] on div "vagabundo" at bounding box center [819, 479] width 226 height 70
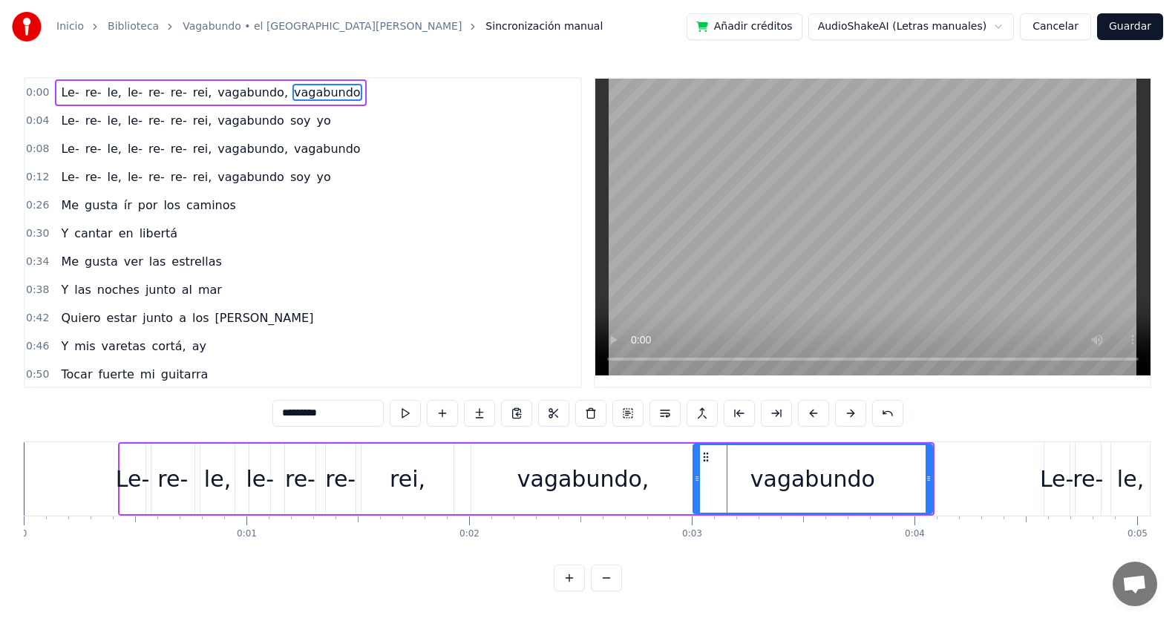
drag, startPoint x: 710, startPoint y: 482, endPoint x: 698, endPoint y: 482, distance: 12.6
click at [698, 482] on icon at bounding box center [697, 479] width 6 height 12
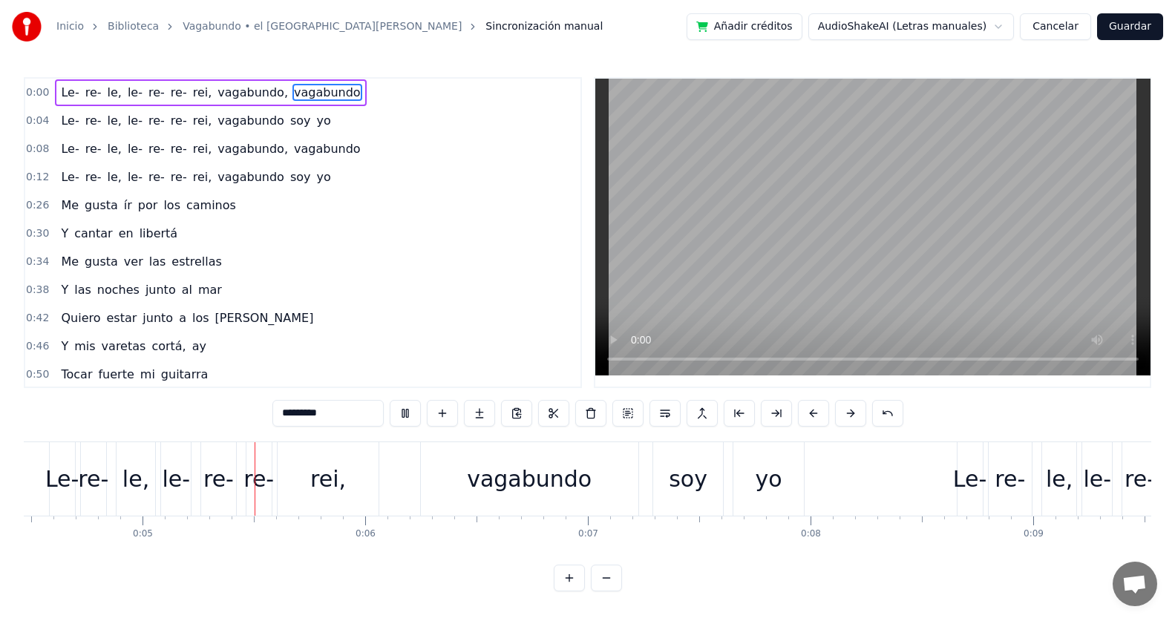
scroll to position [0, 998]
drag, startPoint x: 772, startPoint y: 482, endPoint x: 756, endPoint y: 483, distance: 16.4
click at [756, 483] on div "yo" at bounding box center [764, 478] width 27 height 33
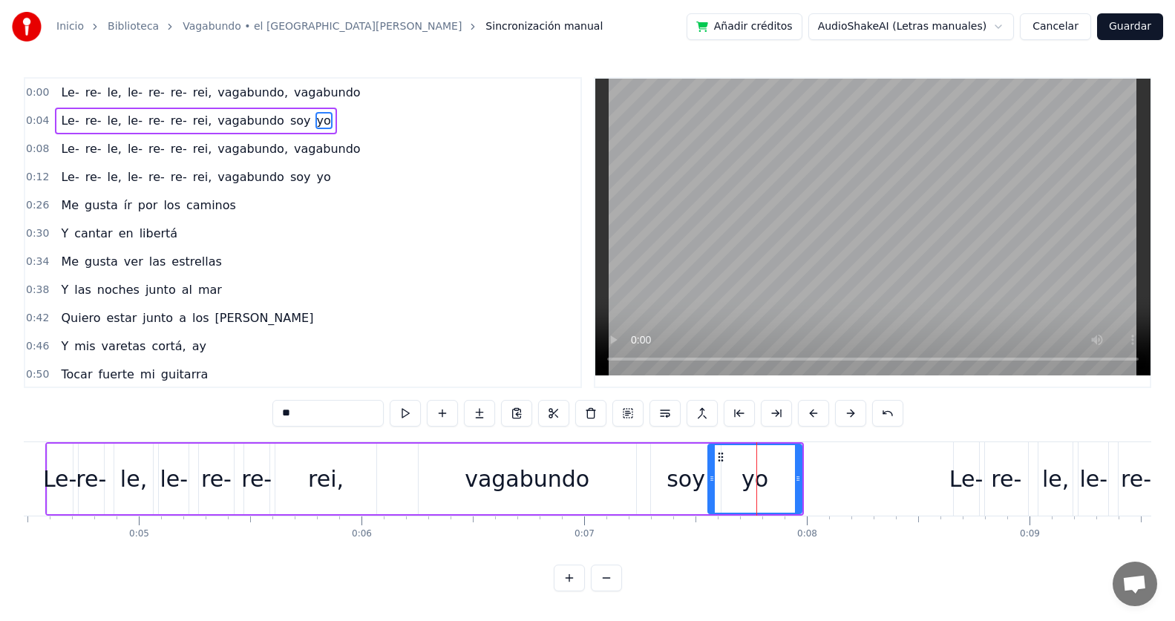
drag, startPoint x: 737, startPoint y: 482, endPoint x: 714, endPoint y: 487, distance: 23.4
click at [714, 487] on div at bounding box center [712, 479] width 6 height 68
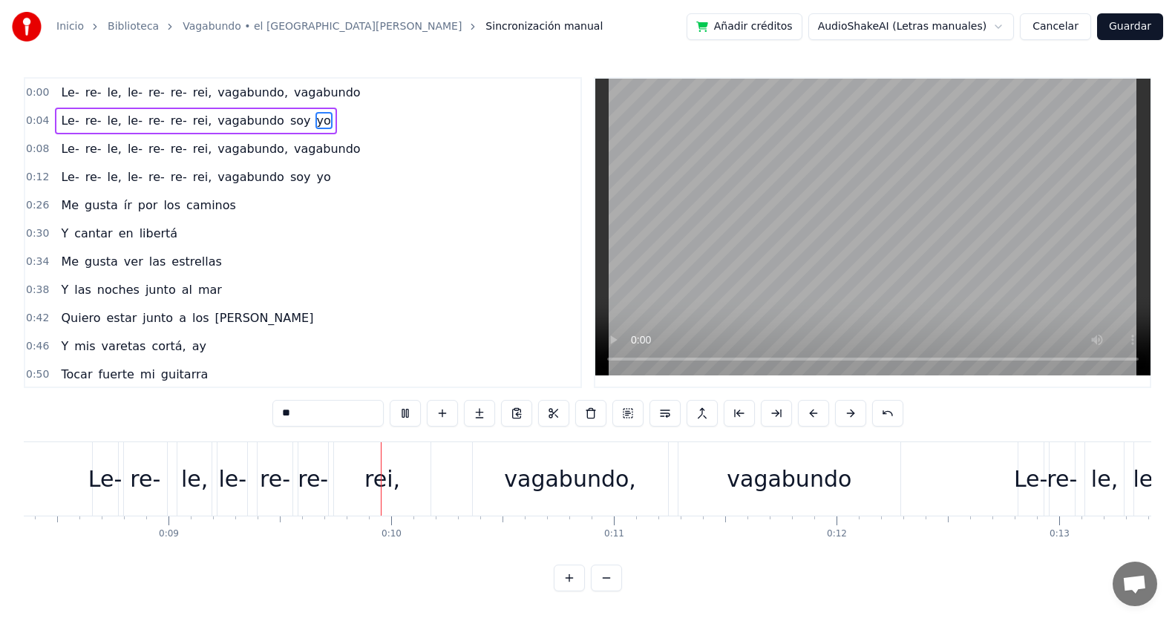
scroll to position [0, 2012]
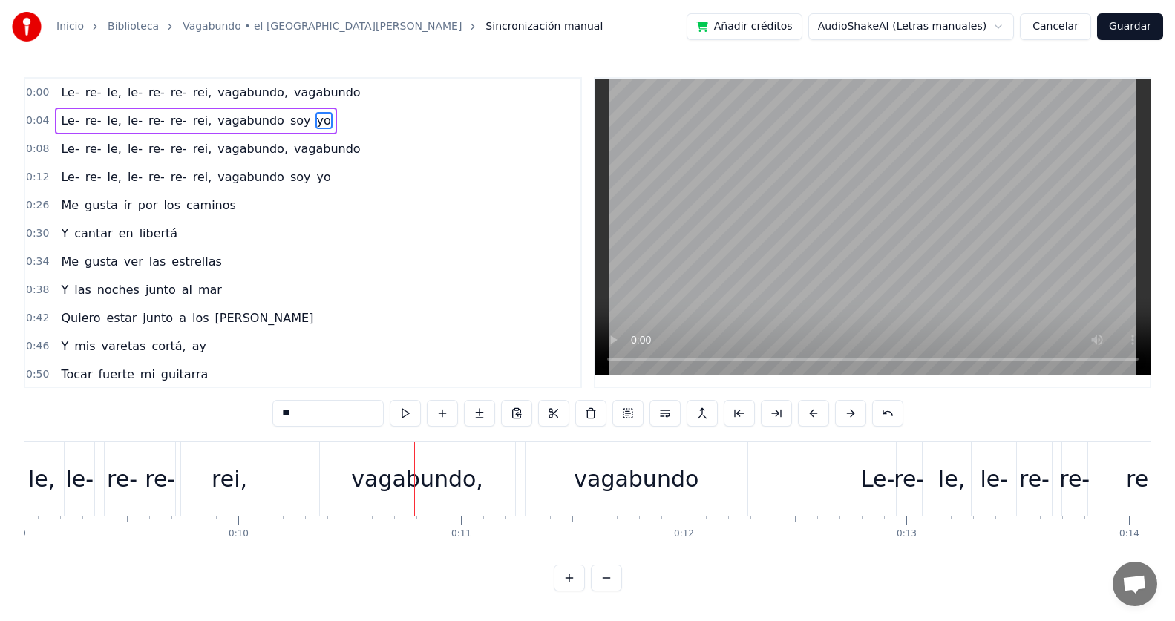
drag, startPoint x: 383, startPoint y: 485, endPoint x: 374, endPoint y: 482, distance: 9.2
click at [374, 482] on div "vagabundo," at bounding box center [417, 478] width 132 height 33
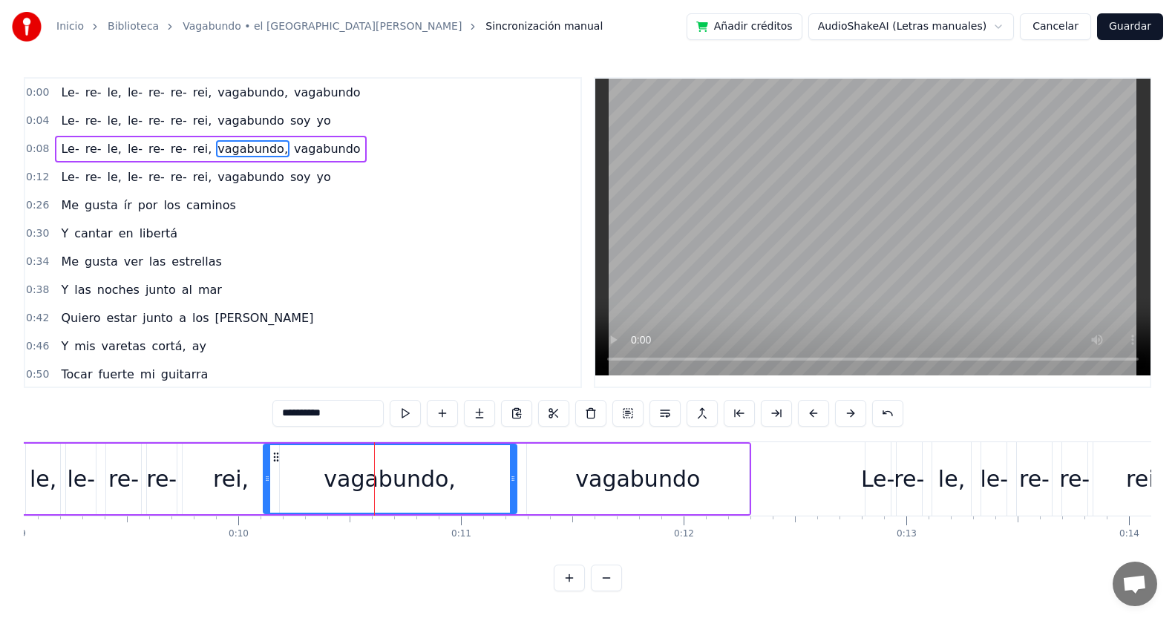
drag, startPoint x: 326, startPoint y: 479, endPoint x: 268, endPoint y: 479, distance: 57.9
click at [268, 479] on icon at bounding box center [267, 479] width 6 height 12
click at [565, 476] on div "vagabundo" at bounding box center [638, 479] width 222 height 70
type input "*********"
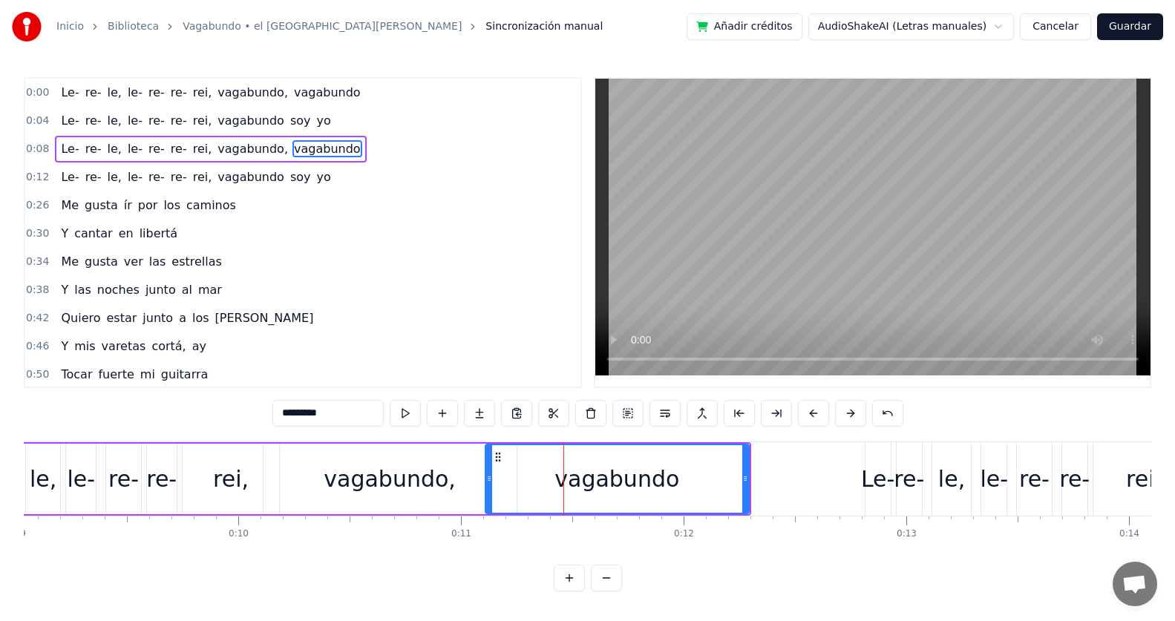
drag, startPoint x: 529, startPoint y: 482, endPoint x: 488, endPoint y: 487, distance: 41.9
click at [488, 487] on div at bounding box center [489, 479] width 6 height 68
drag, startPoint x: 645, startPoint y: 480, endPoint x: 567, endPoint y: 490, distance: 78.6
click at [567, 490] on div "vagabundo" at bounding box center [616, 478] width 125 height 33
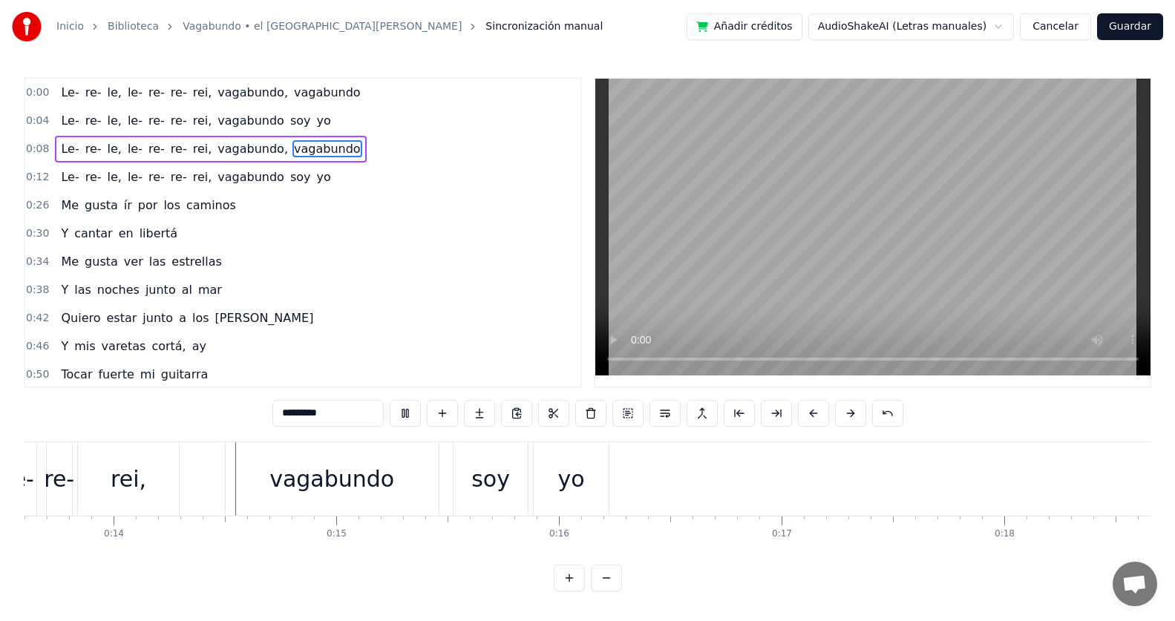
scroll to position [0, 3033]
drag, startPoint x: 532, startPoint y: 479, endPoint x: 522, endPoint y: 479, distance: 10.4
click at [522, 479] on div "Le- re- le, le- re- re- rei, vagabundo soy yo" at bounding box center [224, 478] width 763 height 73
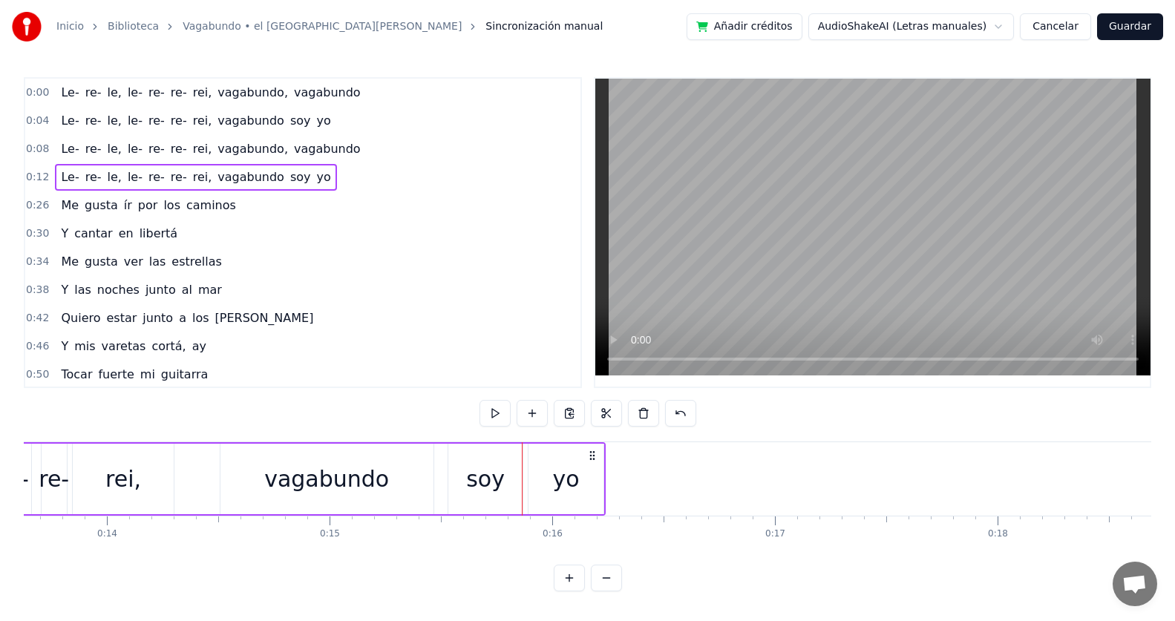
drag, startPoint x: 570, startPoint y: 479, endPoint x: 542, endPoint y: 479, distance: 28.2
click at [542, 479] on div "yo" at bounding box center [565, 479] width 74 height 70
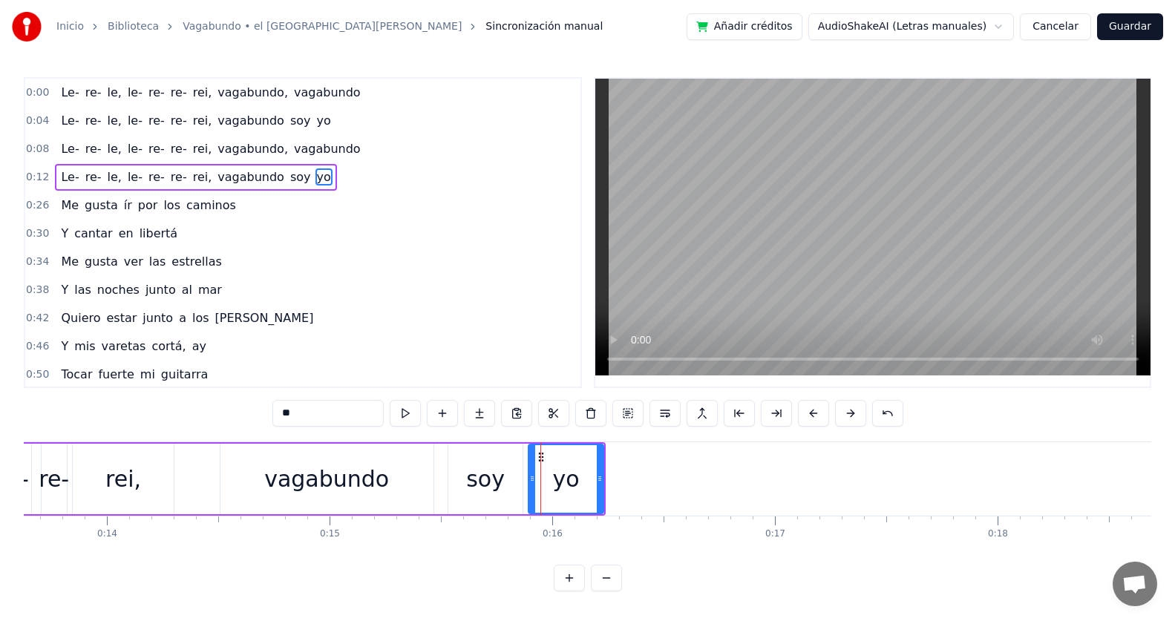
click at [535, 482] on icon at bounding box center [532, 479] width 6 height 12
drag, startPoint x: 540, startPoint y: 455, endPoint x: 529, endPoint y: 454, distance: 11.2
click at [529, 454] on icon at bounding box center [530, 457] width 12 height 12
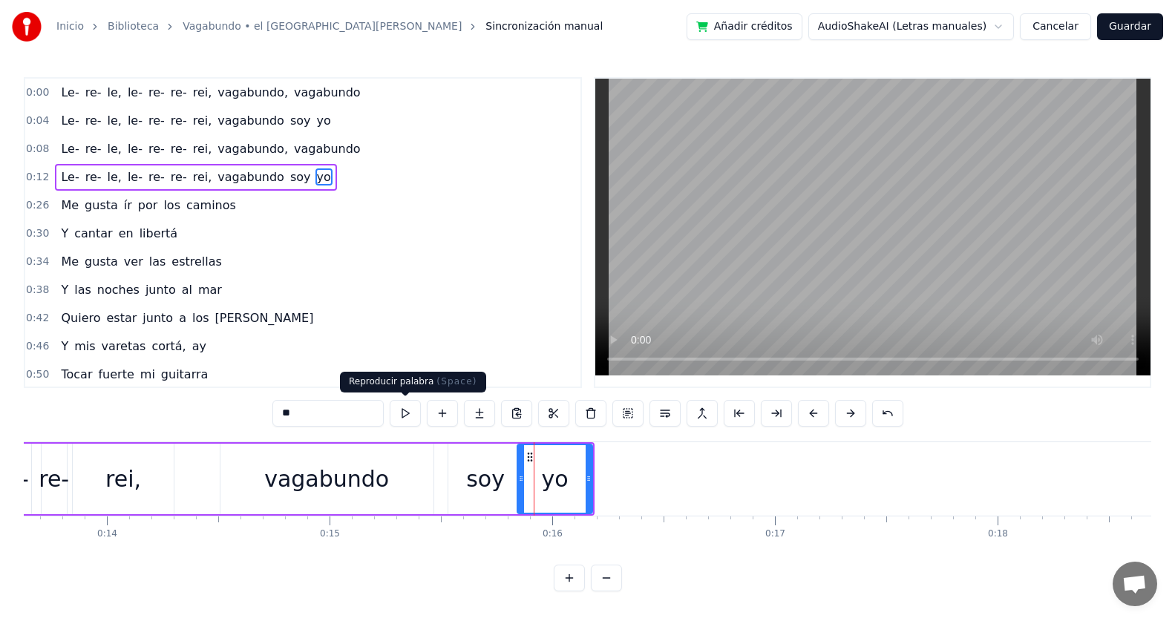
click at [418, 408] on button at bounding box center [405, 413] width 31 height 27
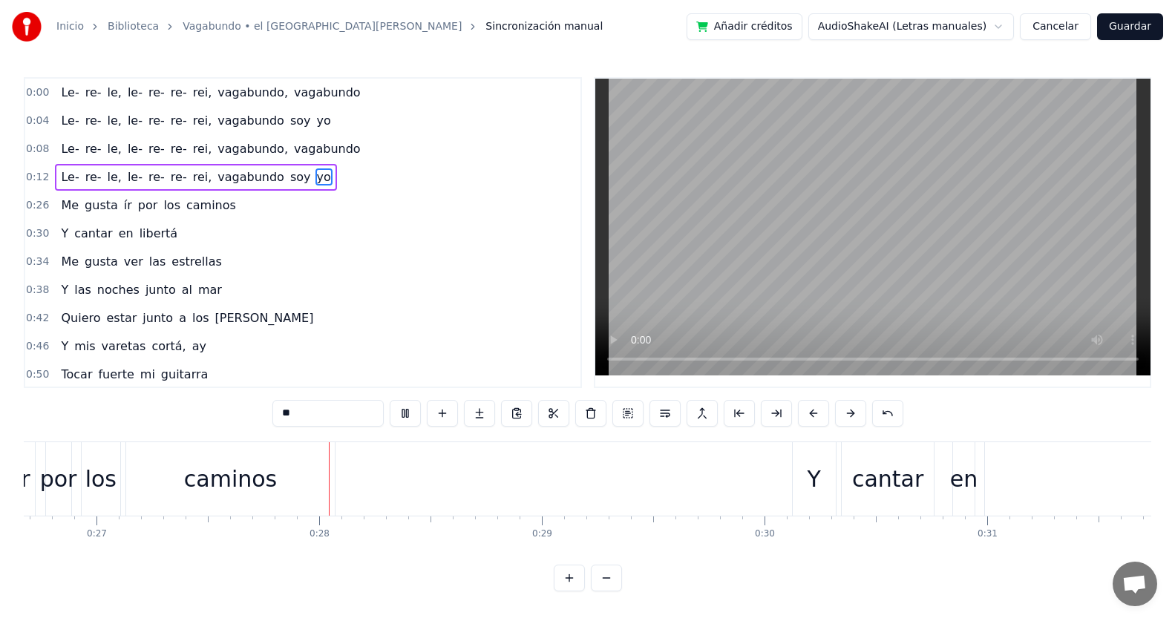
scroll to position [0, 6056]
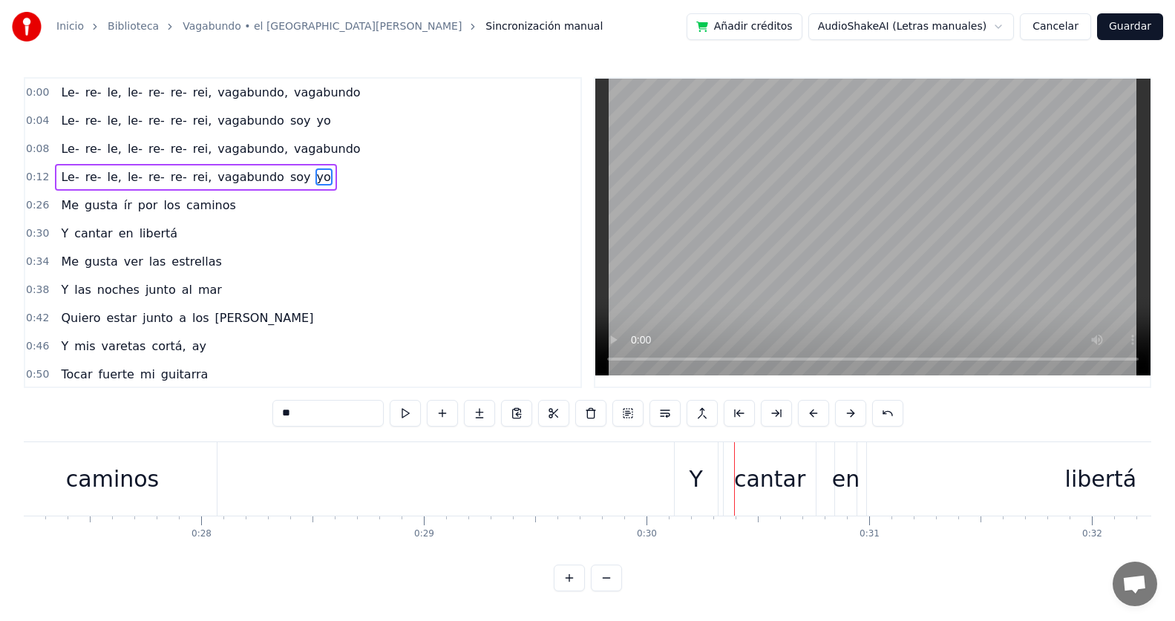
click at [707, 462] on div "Y" at bounding box center [695, 478] width 43 height 73
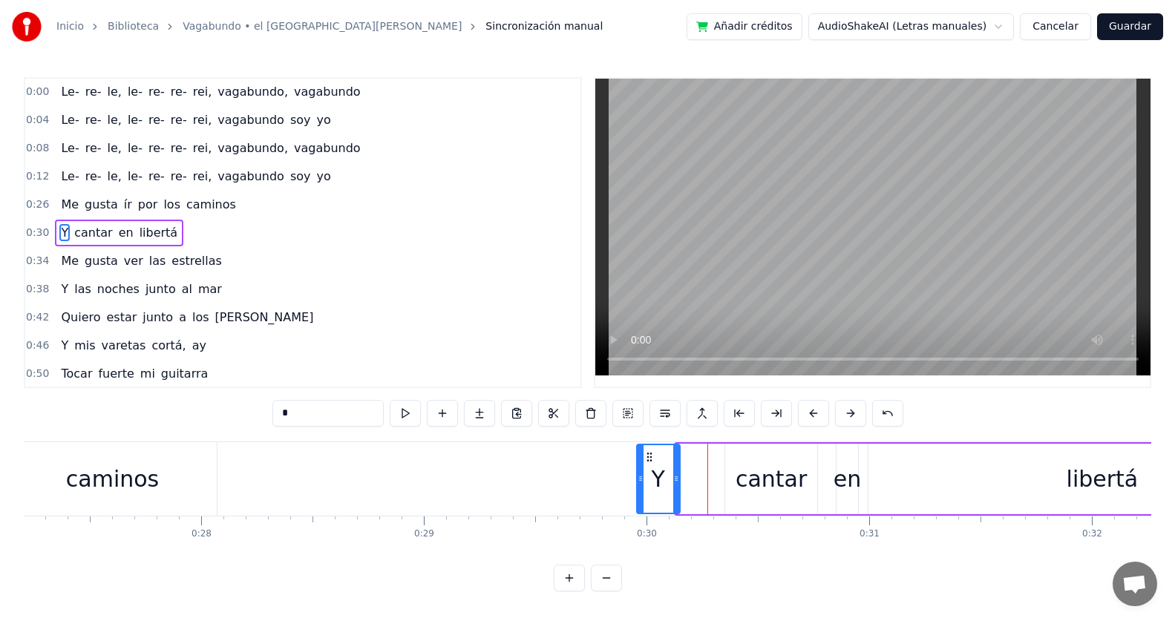
drag, startPoint x: 687, startPoint y: 457, endPoint x: 648, endPoint y: 457, distance: 39.3
click at [648, 457] on circle at bounding box center [647, 456] width 1 height 1
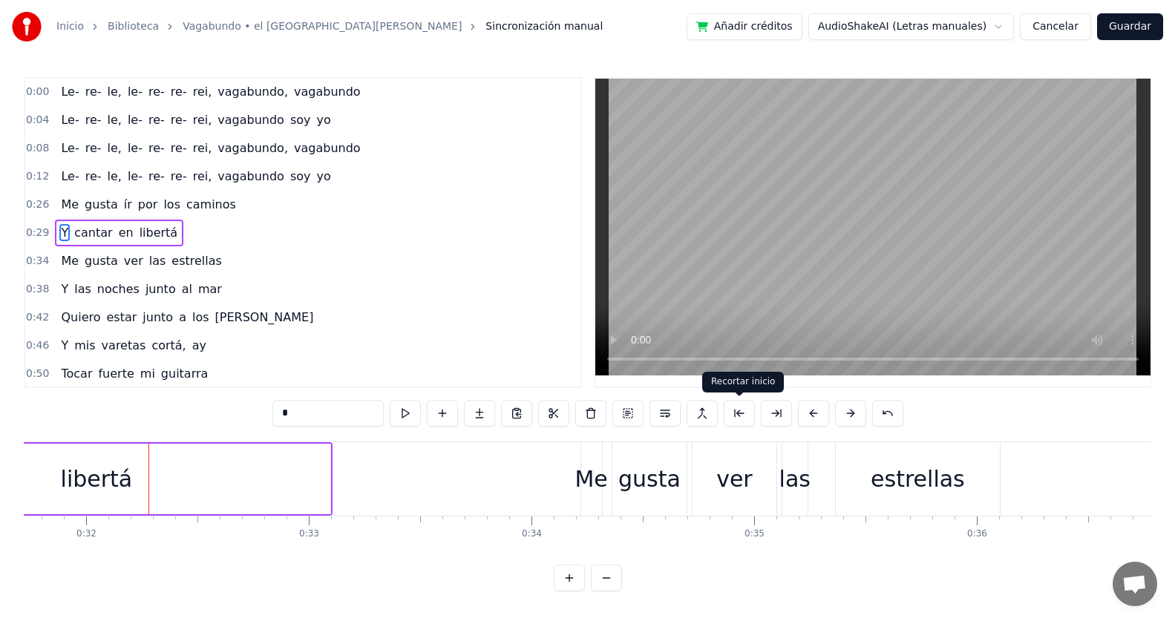
scroll to position [0, 7066]
click at [68, 491] on div "libertá" at bounding box center [92, 478] width 72 height 33
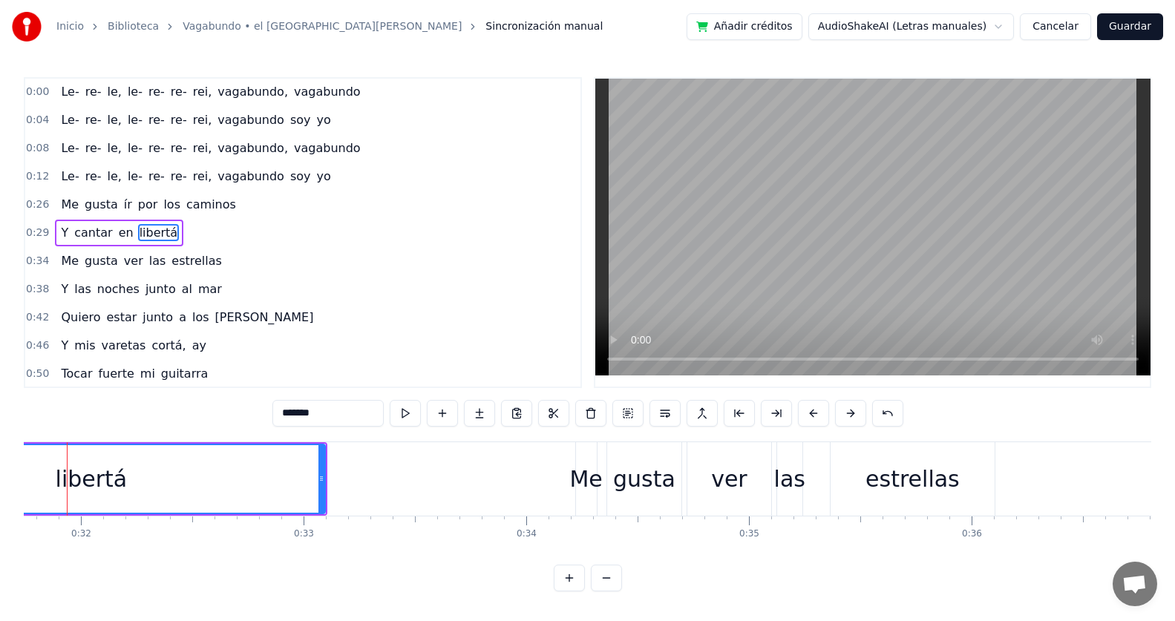
scroll to position [0, 7035]
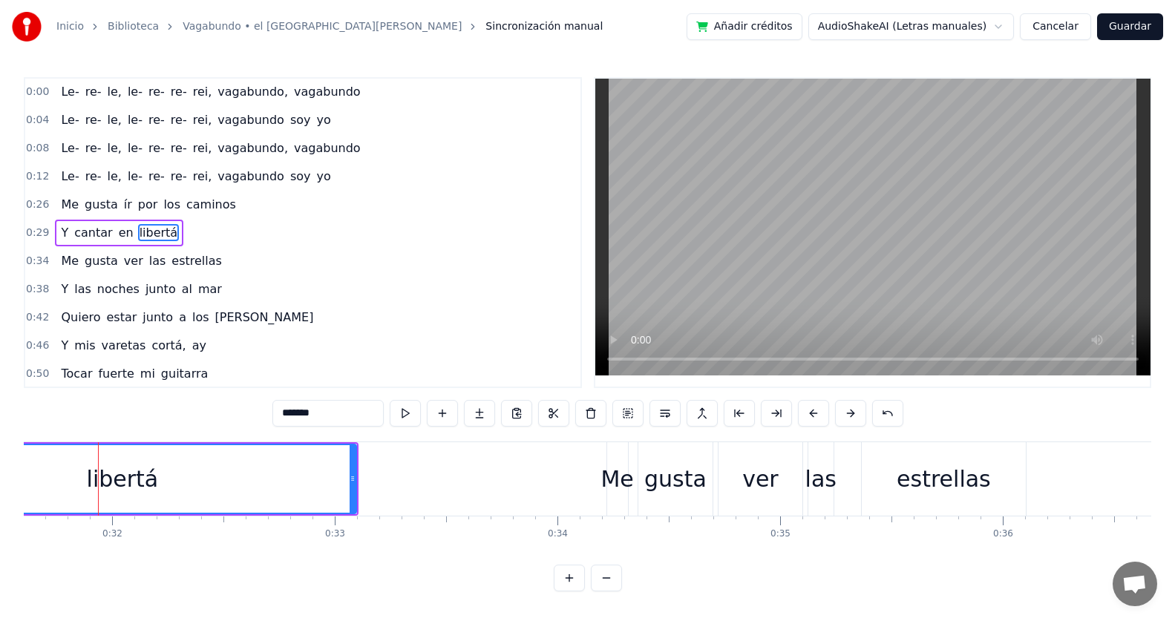
drag, startPoint x: 147, startPoint y: 481, endPoint x: 110, endPoint y: 481, distance: 37.1
click at [110, 481] on div "libertá" at bounding box center [123, 478] width 72 height 33
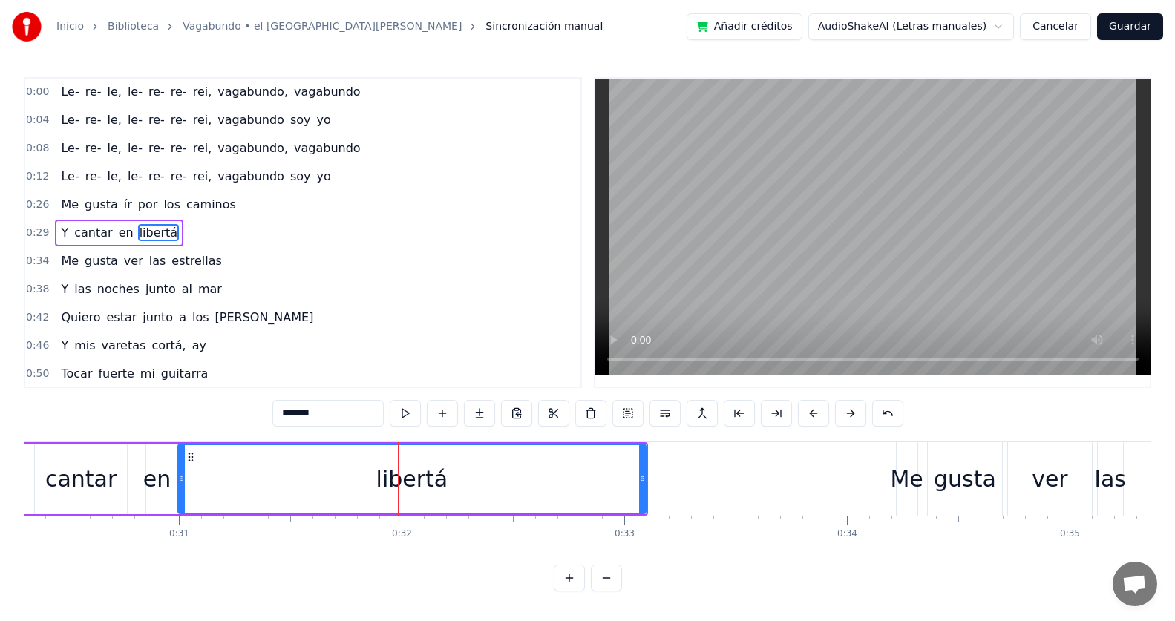
scroll to position [0, 6577]
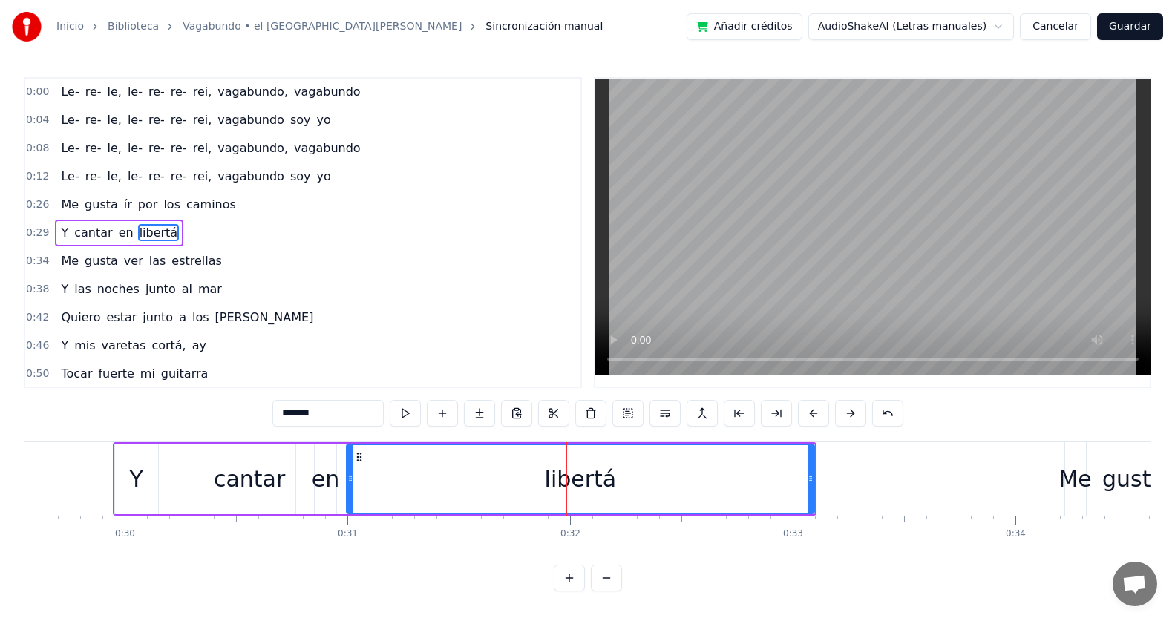
drag, startPoint x: 246, startPoint y: 488, endPoint x: 221, endPoint y: 485, distance: 25.3
click at [221, 485] on div "cantar" at bounding box center [249, 478] width 71 height 33
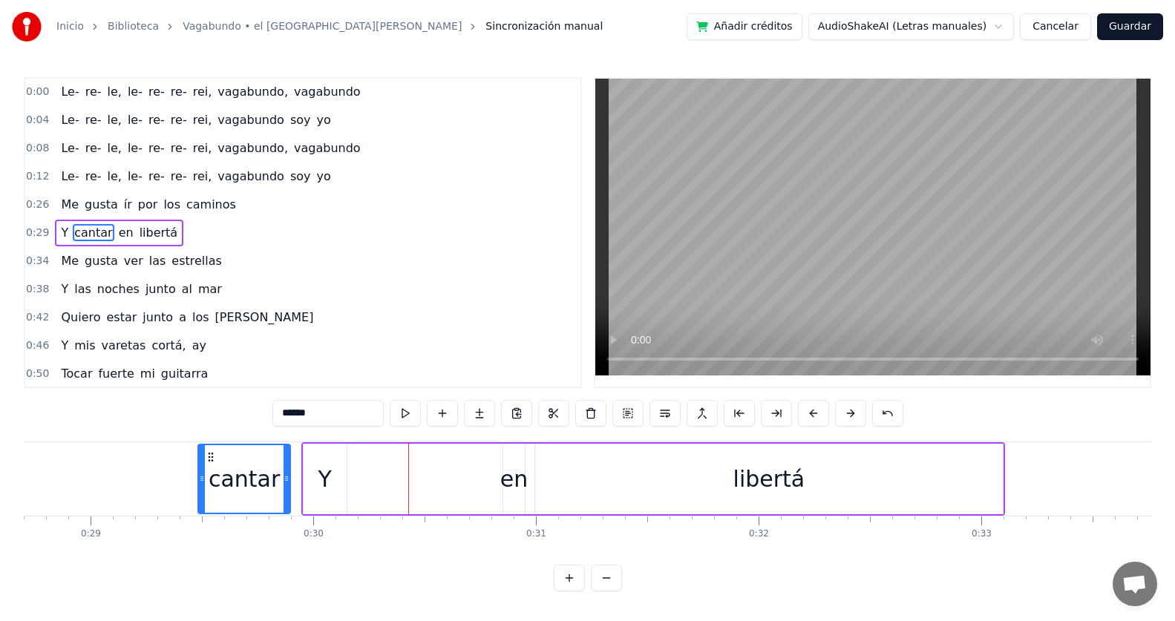
scroll to position [0, 6375]
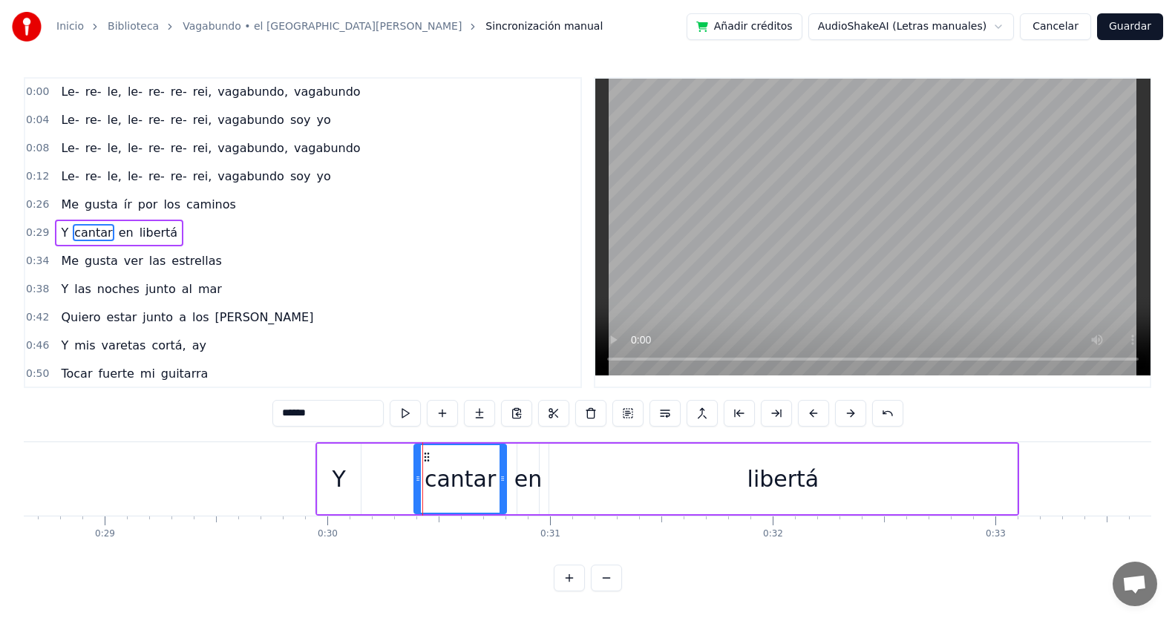
drag, startPoint x: 215, startPoint y: 459, endPoint x: 426, endPoint y: 476, distance: 211.5
click at [426, 476] on div "cantar" at bounding box center [460, 479] width 91 height 68
click at [581, 459] on div "libertá" at bounding box center [783, 479] width 468 height 70
type input "*******"
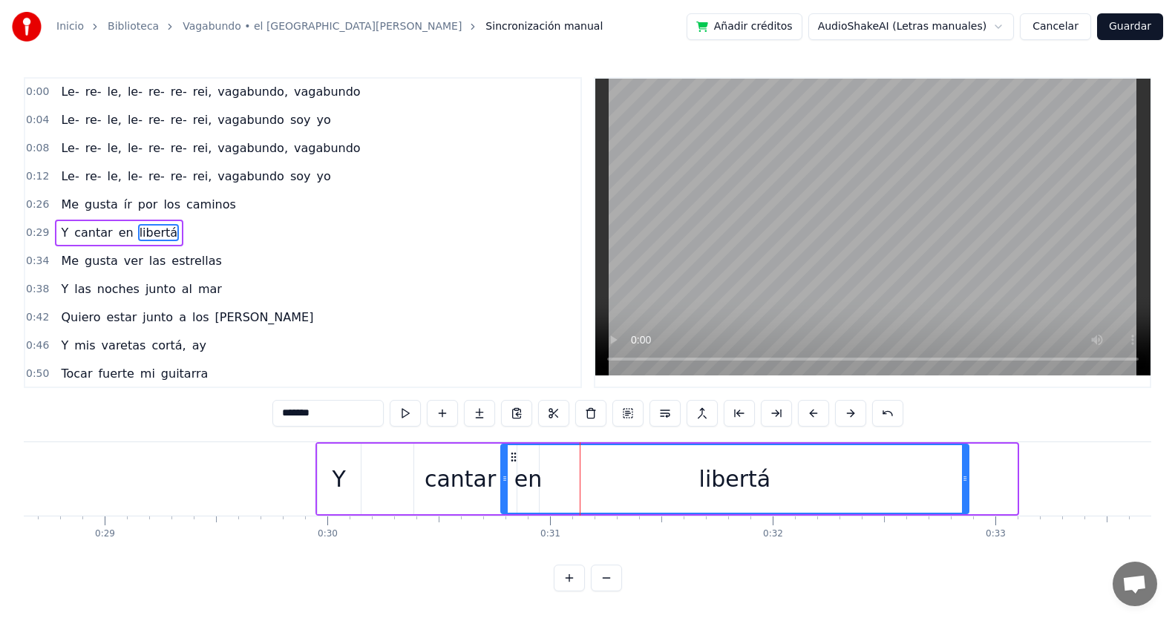
drag, startPoint x: 560, startPoint y: 459, endPoint x: 512, endPoint y: 460, distance: 48.3
click at [512, 460] on icon at bounding box center [514, 457] width 12 height 12
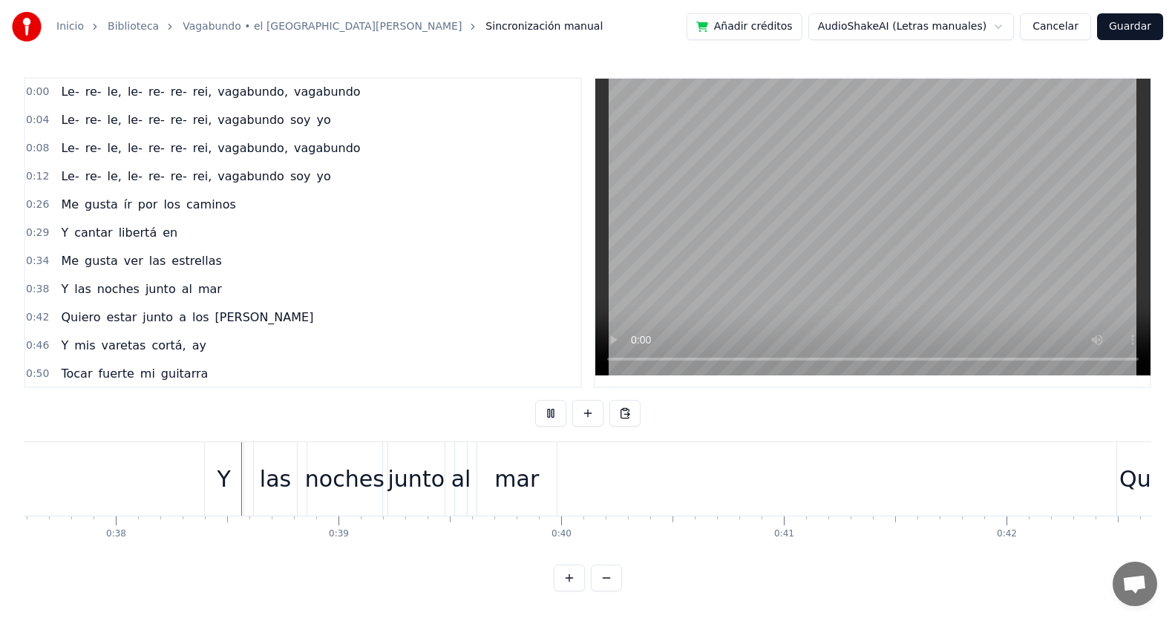
scroll to position [0, 8371]
click at [306, 148] on span "vagabundo" at bounding box center [327, 148] width 70 height 17
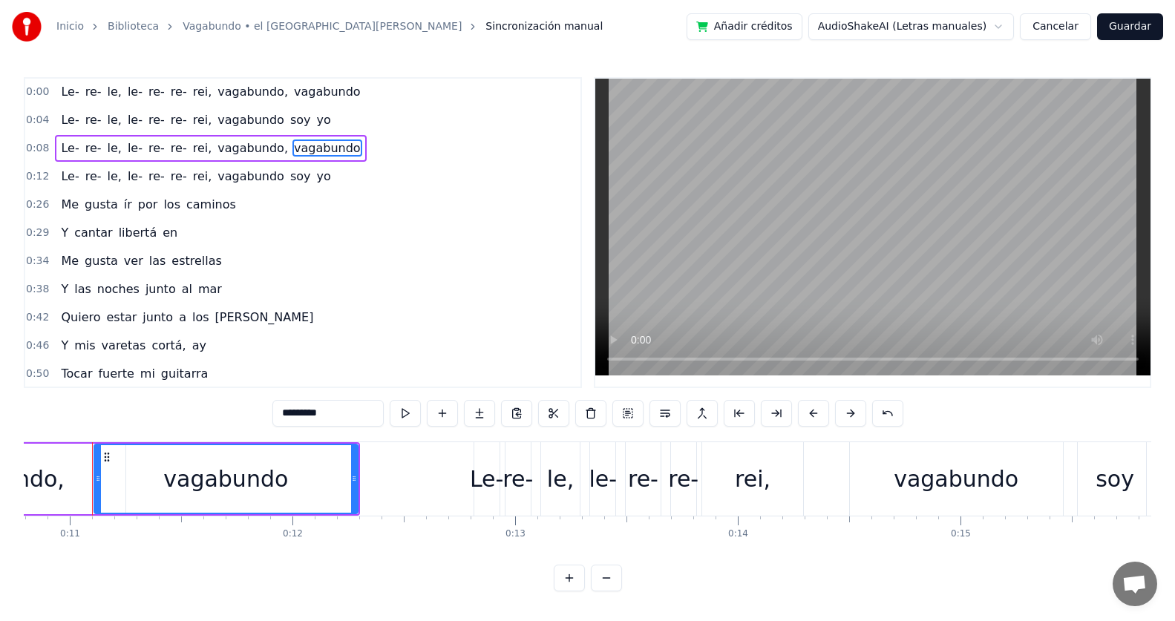
scroll to position [0, 2396]
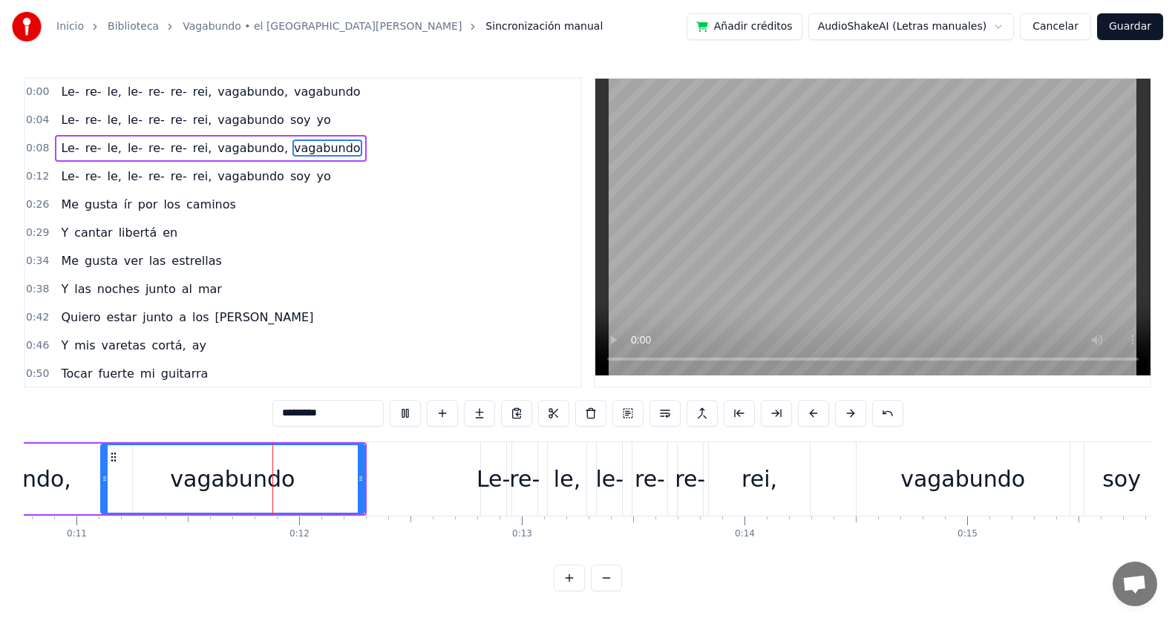
click at [185, 207] on span "caminos" at bounding box center [211, 204] width 53 height 17
type input "*******"
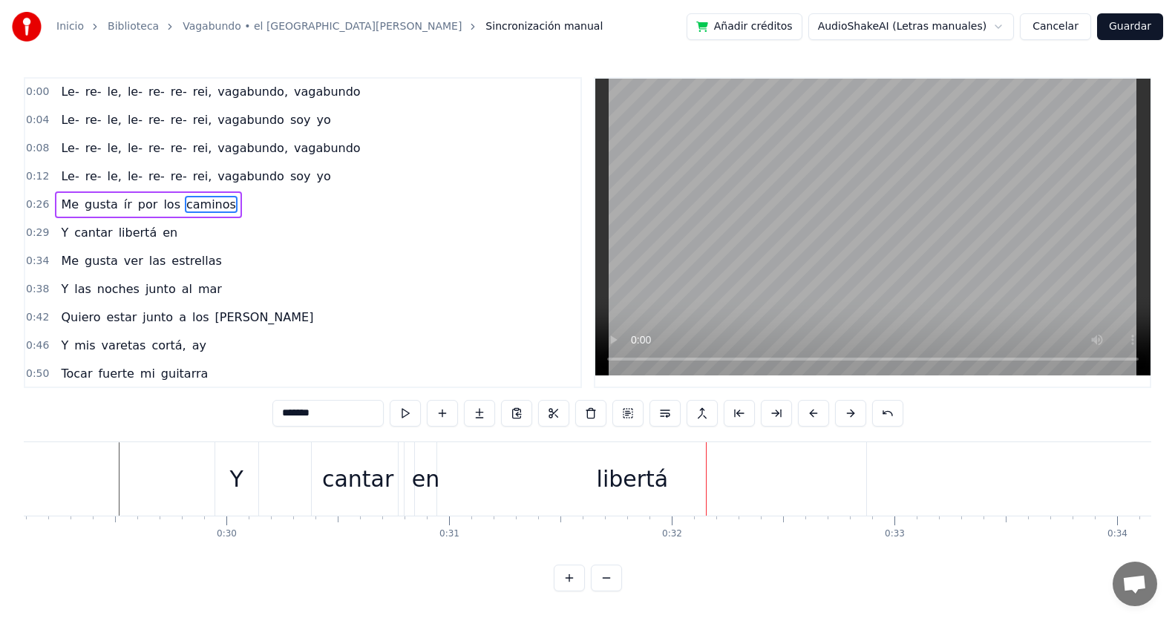
scroll to position [0, 6206]
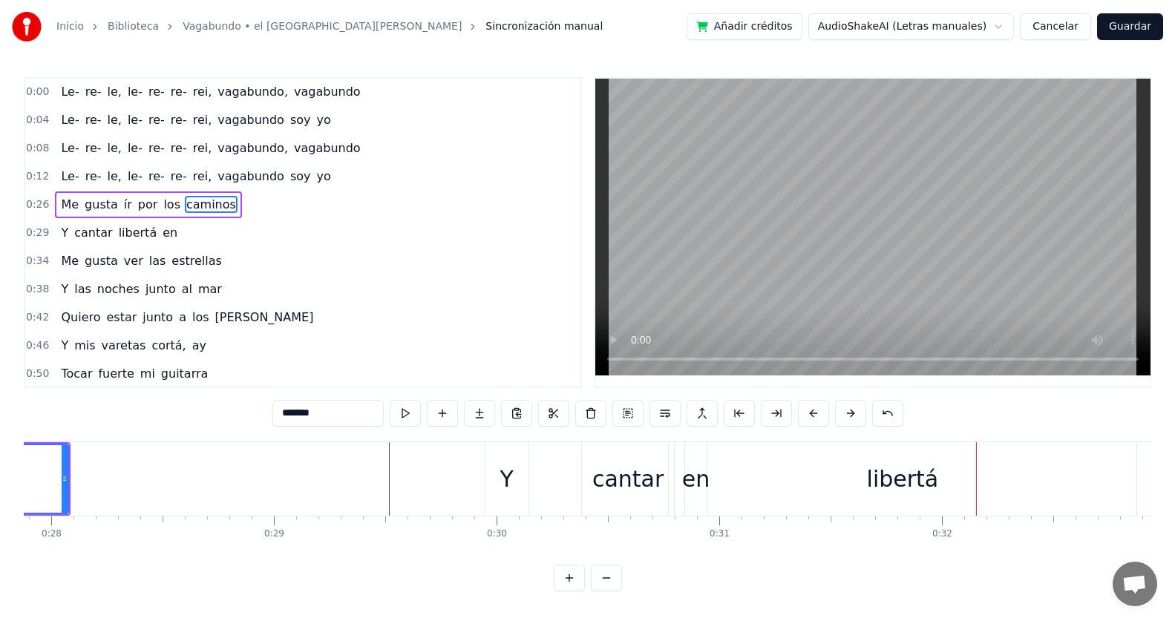
click at [773, 502] on div "libertá" at bounding box center [903, 478] width 468 height 73
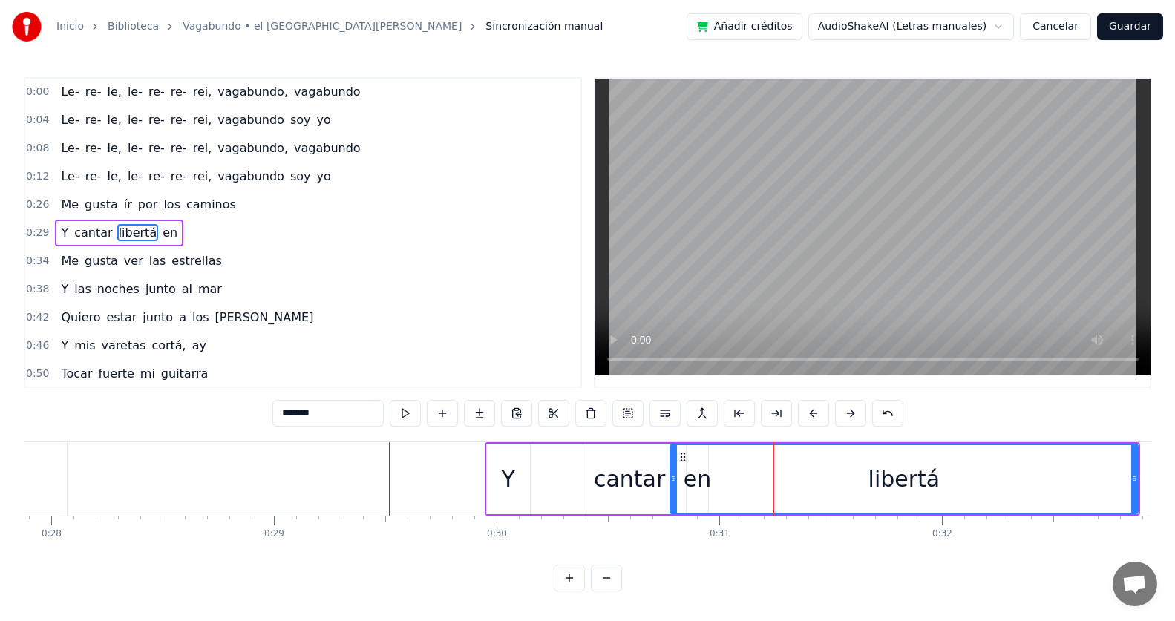
click at [752, 479] on div "libertá" at bounding box center [904, 479] width 467 height 68
drag, startPoint x: 672, startPoint y: 465, endPoint x: 714, endPoint y: 473, distance: 43.2
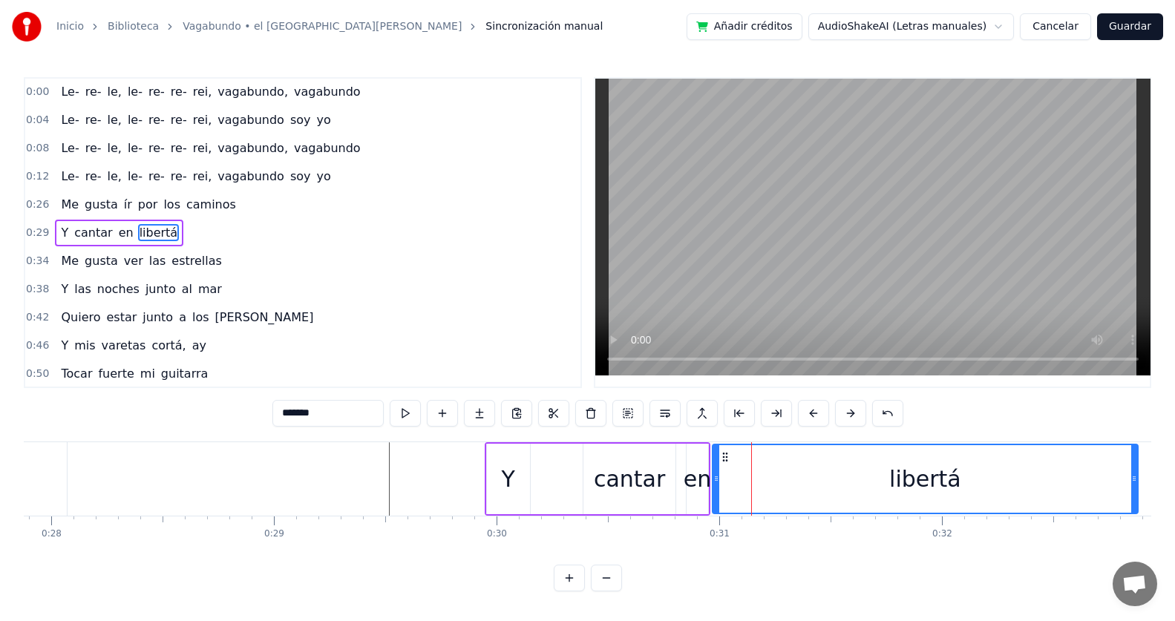
drag, startPoint x: 901, startPoint y: 483, endPoint x: 893, endPoint y: 481, distance: 7.7
click at [821, 484] on div "libertá" at bounding box center [925, 479] width 424 height 68
drag, startPoint x: 905, startPoint y: 481, endPoint x: 857, endPoint y: 484, distance: 47.6
click at [857, 484] on div "libertá" at bounding box center [925, 479] width 424 height 68
drag, startPoint x: 919, startPoint y: 483, endPoint x: 836, endPoint y: 483, distance: 83.1
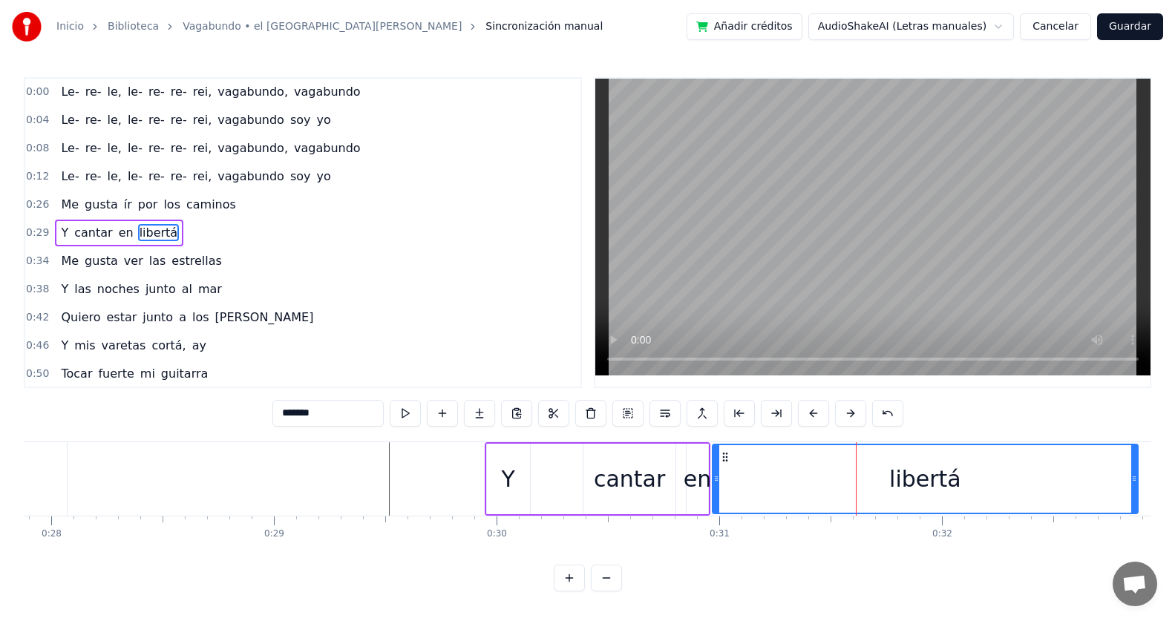
click at [836, 483] on div "libertá" at bounding box center [925, 479] width 424 height 68
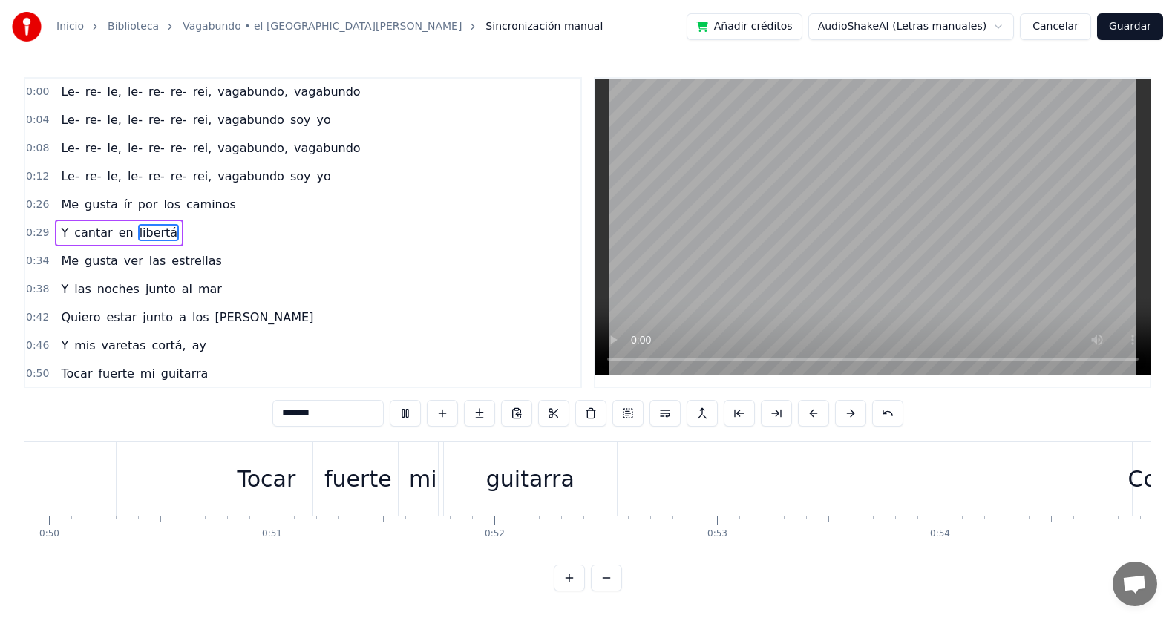
scroll to position [0, 11224]
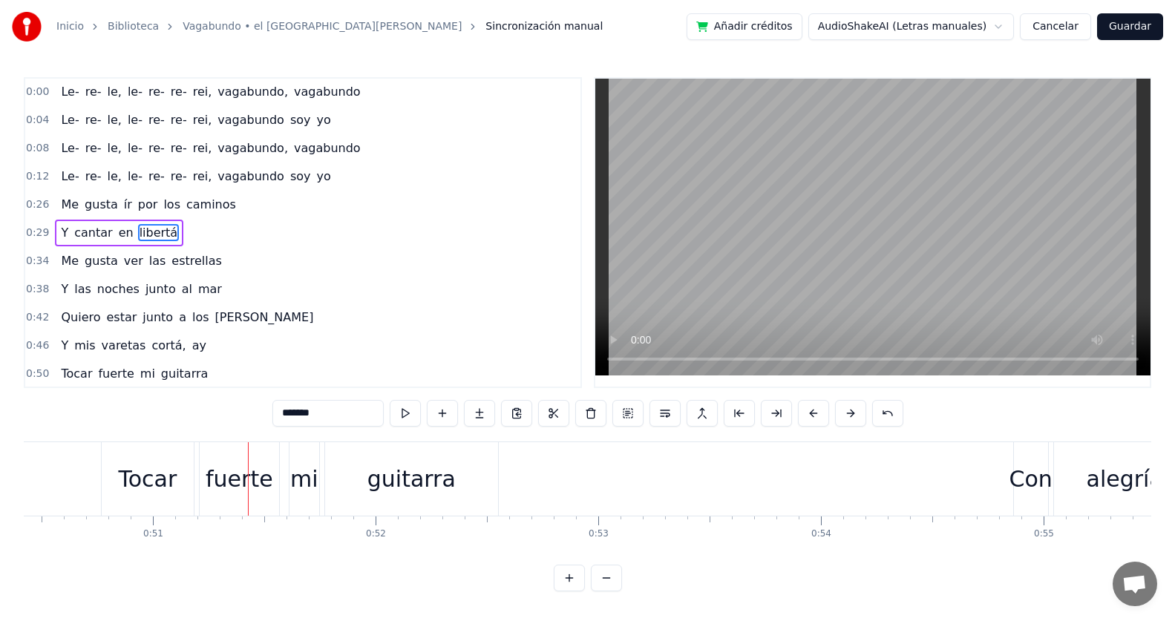
drag, startPoint x: 154, startPoint y: 480, endPoint x: 143, endPoint y: 480, distance: 10.4
click at [143, 480] on div "Tocar" at bounding box center [147, 478] width 59 height 33
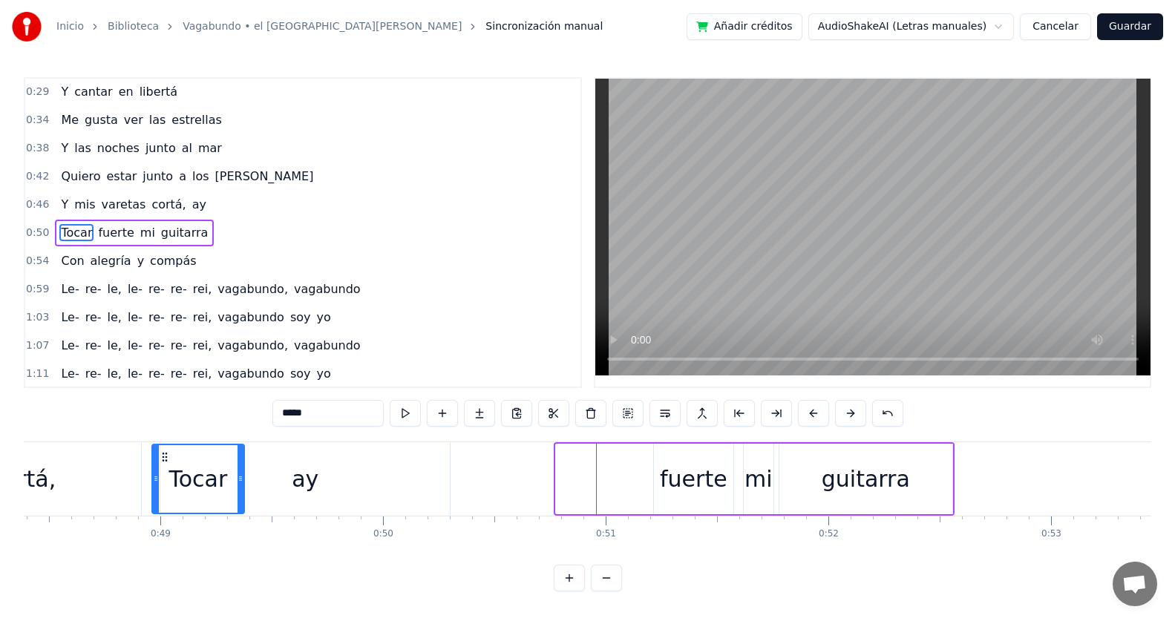
scroll to position [0, 10744]
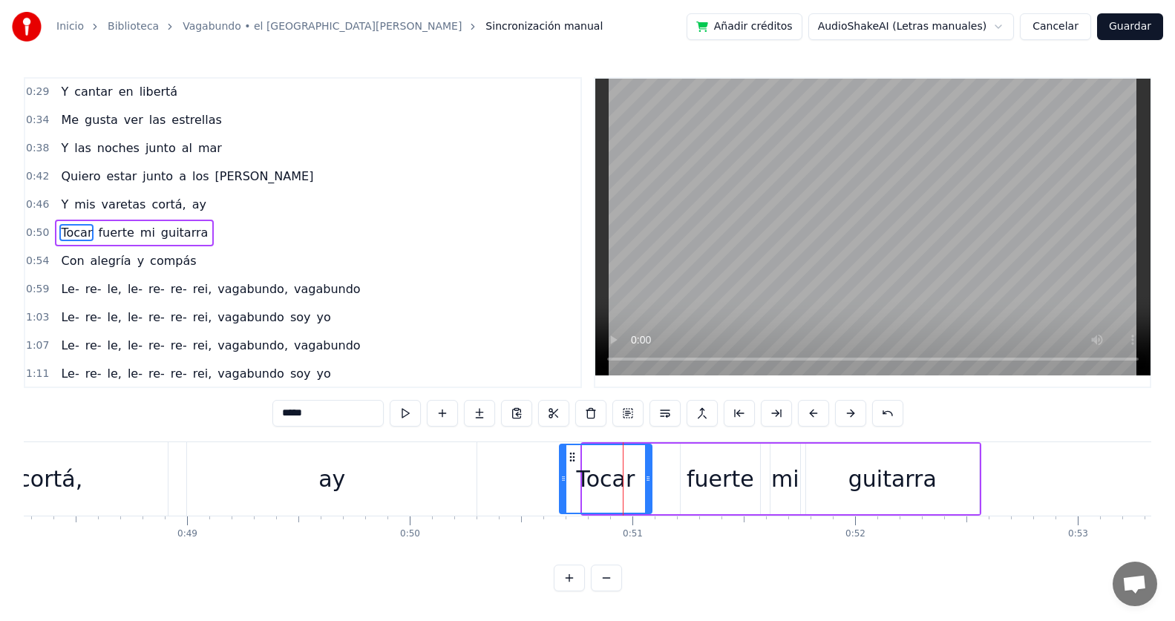
drag, startPoint x: 115, startPoint y: 456, endPoint x: 571, endPoint y: 493, distance: 457.8
click at [571, 493] on div "Tocar" at bounding box center [605, 479] width 91 height 68
drag, startPoint x: 576, startPoint y: 459, endPoint x: 567, endPoint y: 459, distance: 8.9
click at [567, 459] on icon at bounding box center [563, 457] width 12 height 12
click at [400, 482] on div "ay" at bounding box center [331, 478] width 289 height 73
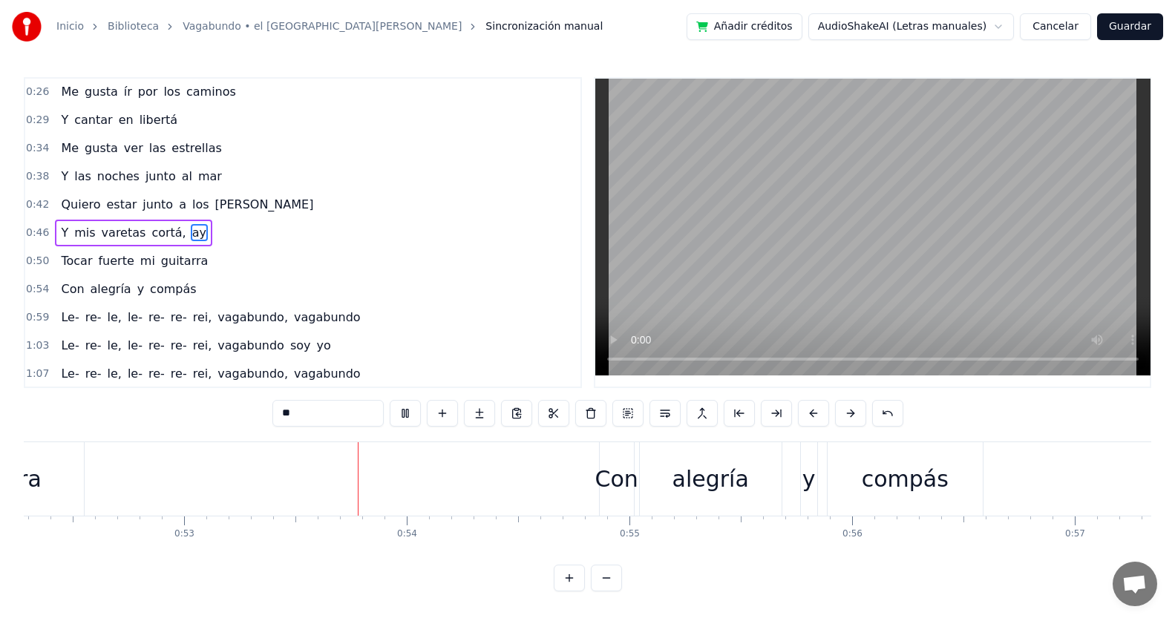
scroll to position [0, 11763]
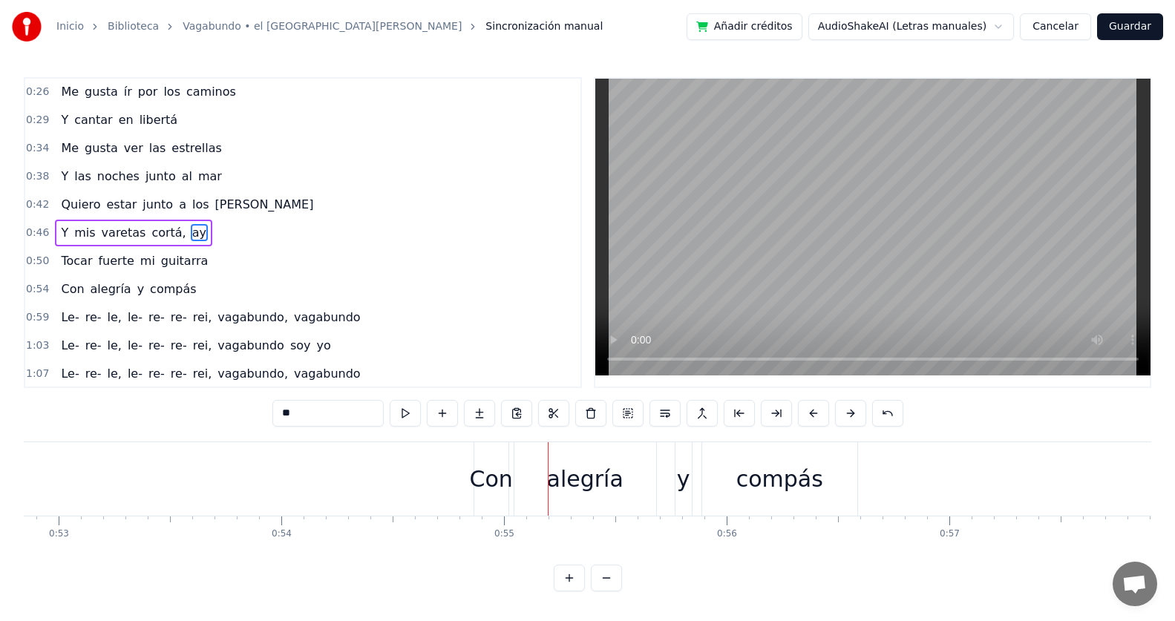
click at [488, 477] on div "Con" at bounding box center [491, 478] width 43 height 33
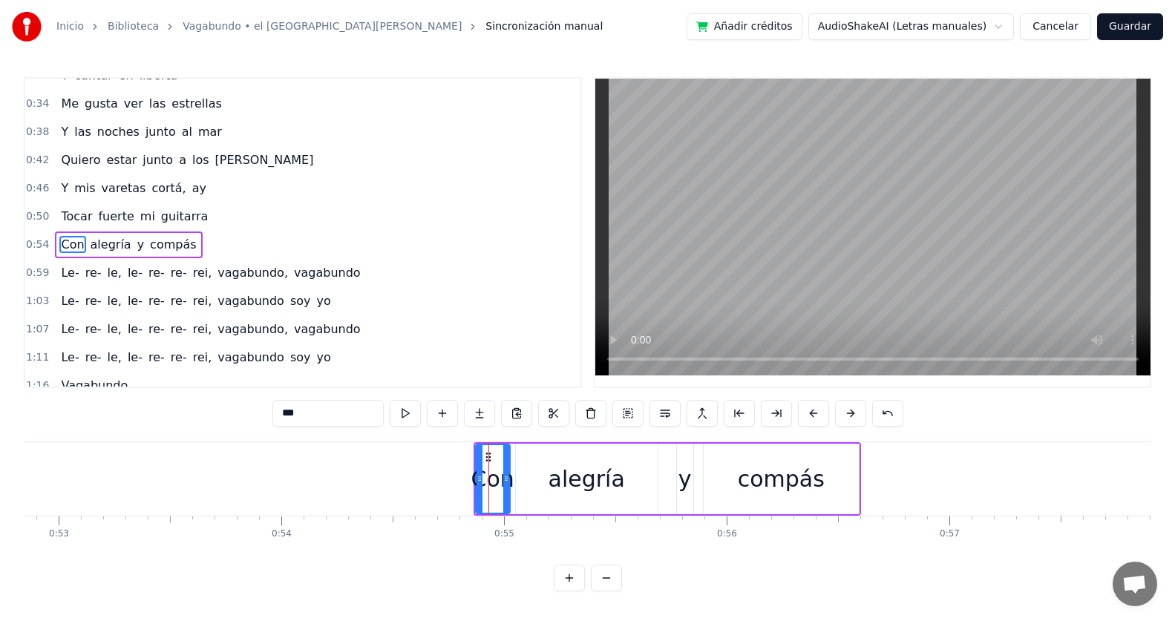
scroll to position [170, 0]
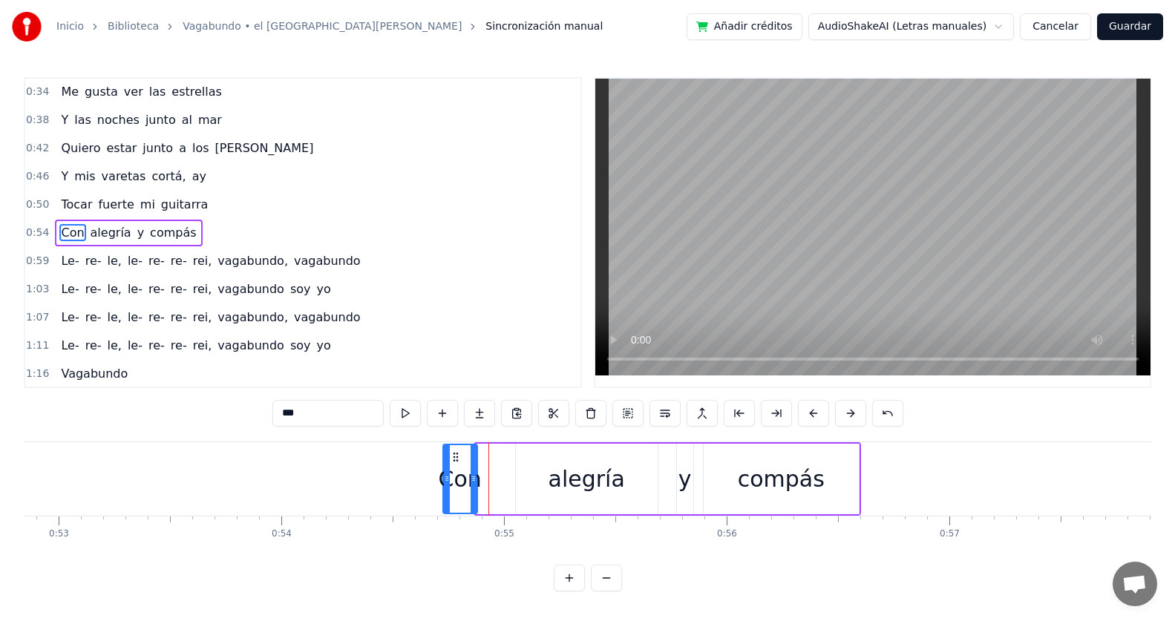
drag, startPoint x: 485, startPoint y: 460, endPoint x: 452, endPoint y: 466, distance: 33.2
click at [452, 466] on div "Con" at bounding box center [460, 479] width 33 height 68
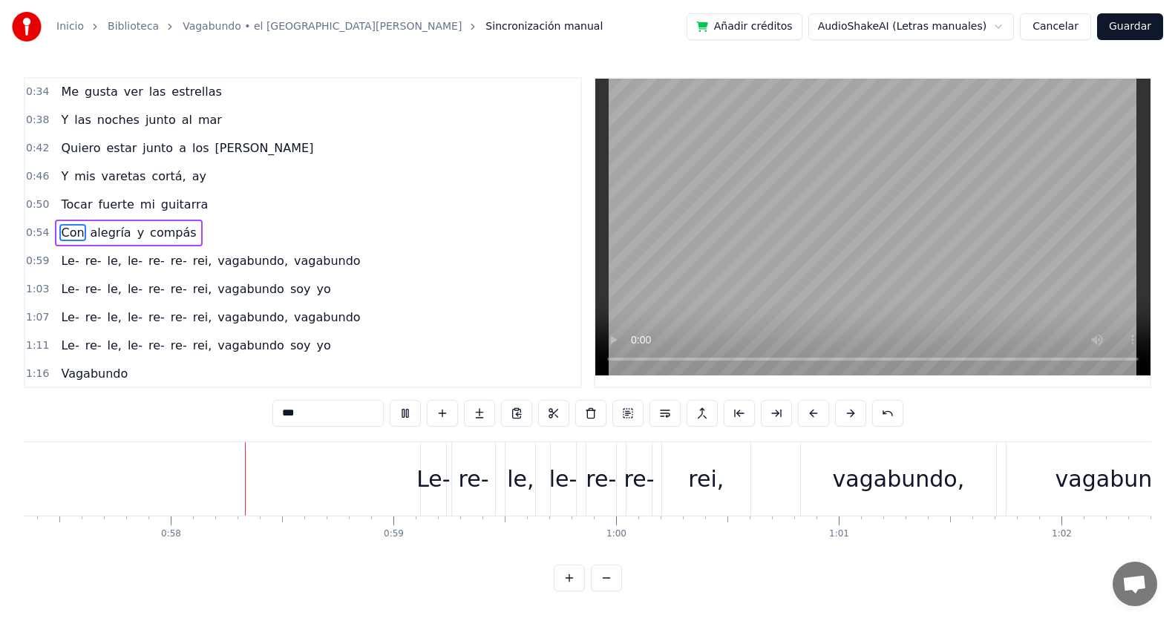
scroll to position [0, 12790]
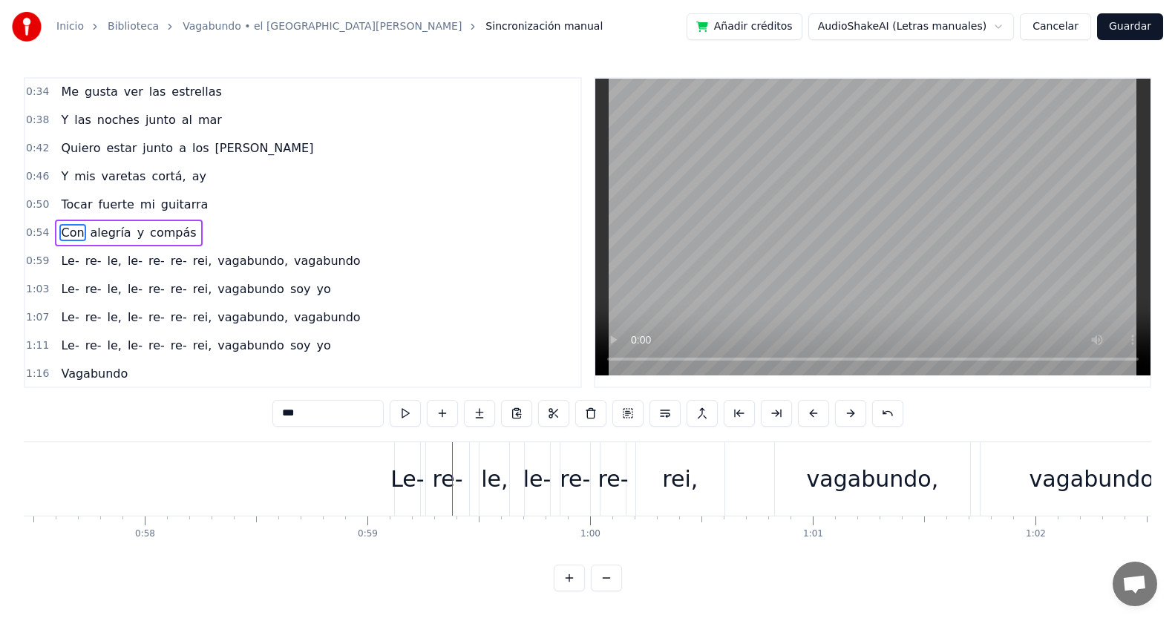
click at [410, 482] on div "Le-" at bounding box center [406, 478] width 33 height 33
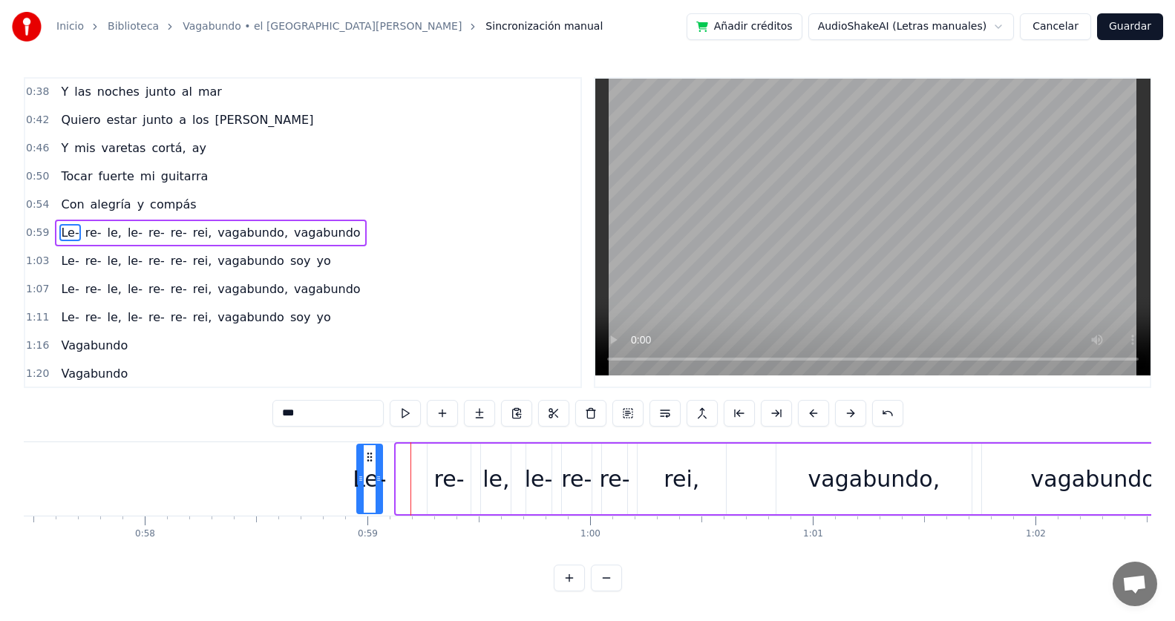
drag, startPoint x: 408, startPoint y: 457, endPoint x: 369, endPoint y: 462, distance: 39.7
click at [369, 462] on icon at bounding box center [370, 457] width 12 height 12
click at [433, 467] on div "re-" at bounding box center [448, 479] width 43 height 70
drag, startPoint x: 435, startPoint y: 459, endPoint x: 393, endPoint y: 463, distance: 42.5
click at [393, 463] on div "re-" at bounding box center [407, 479] width 42 height 68
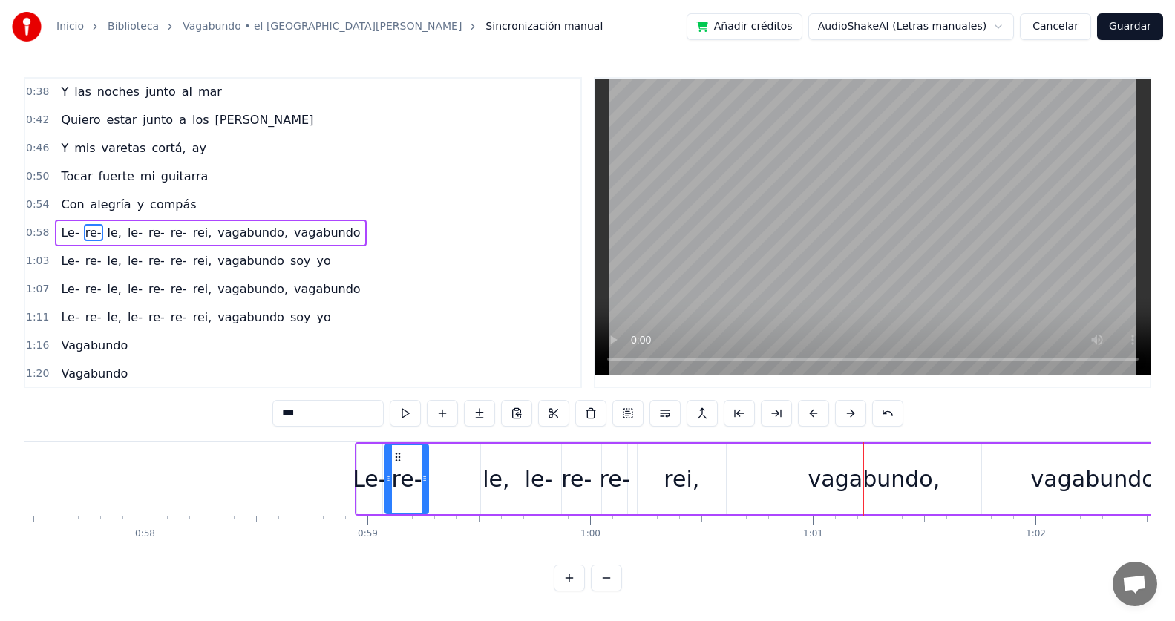
click at [663, 483] on div "rei," at bounding box center [681, 479] width 88 height 70
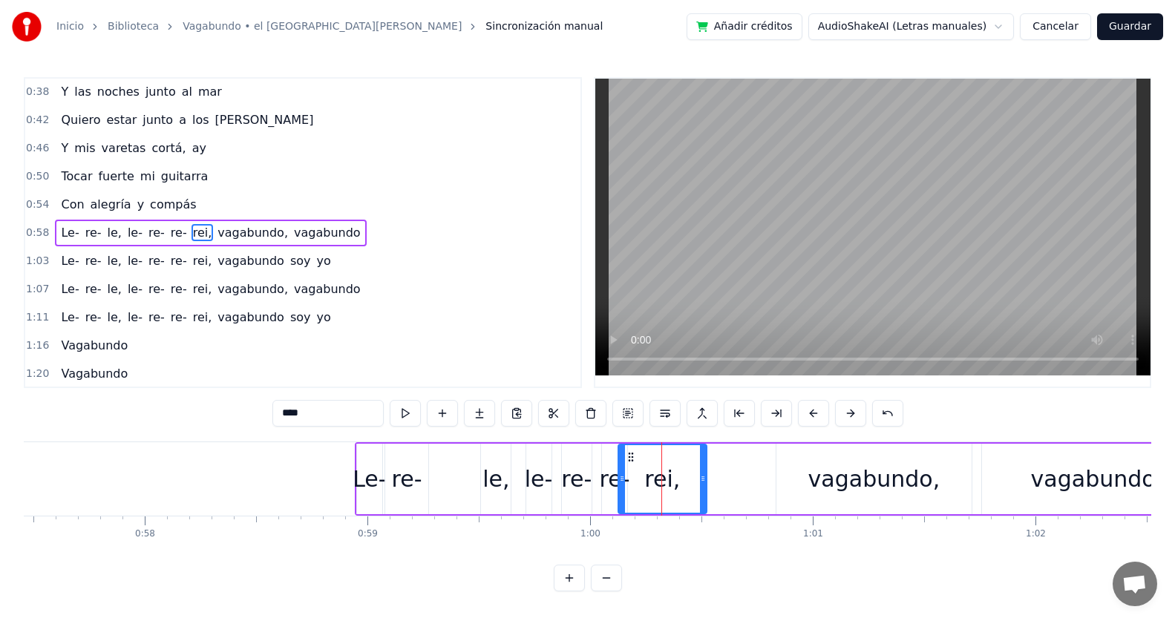
drag, startPoint x: 652, startPoint y: 457, endPoint x: 633, endPoint y: 462, distance: 20.0
click at [633, 462] on icon at bounding box center [631, 457] width 12 height 12
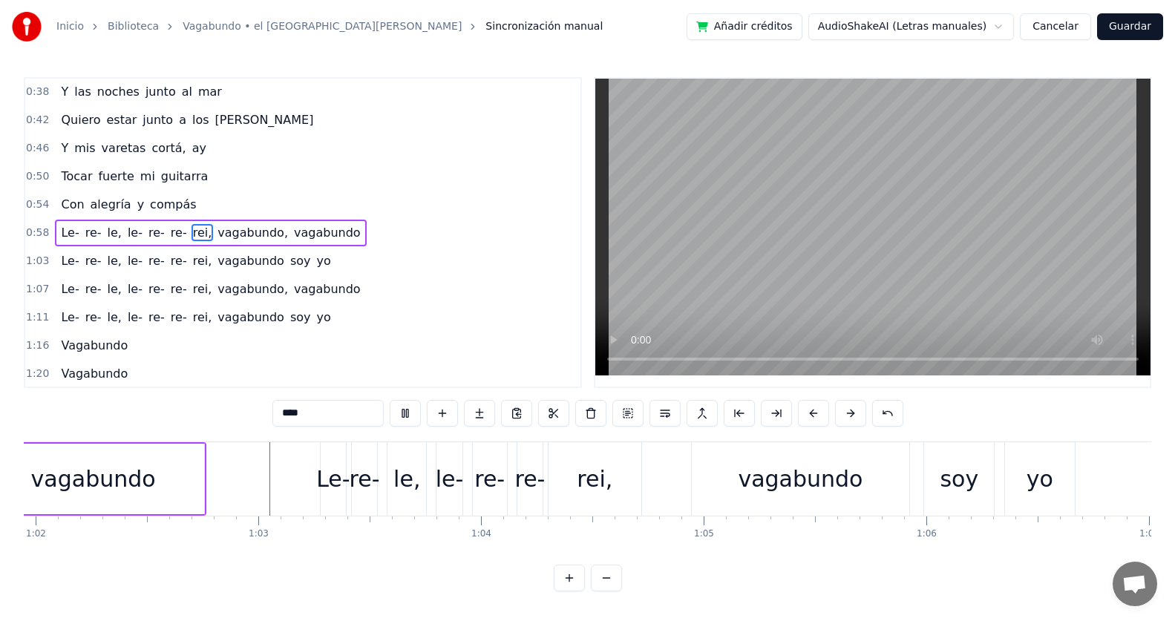
scroll to position [0, 13815]
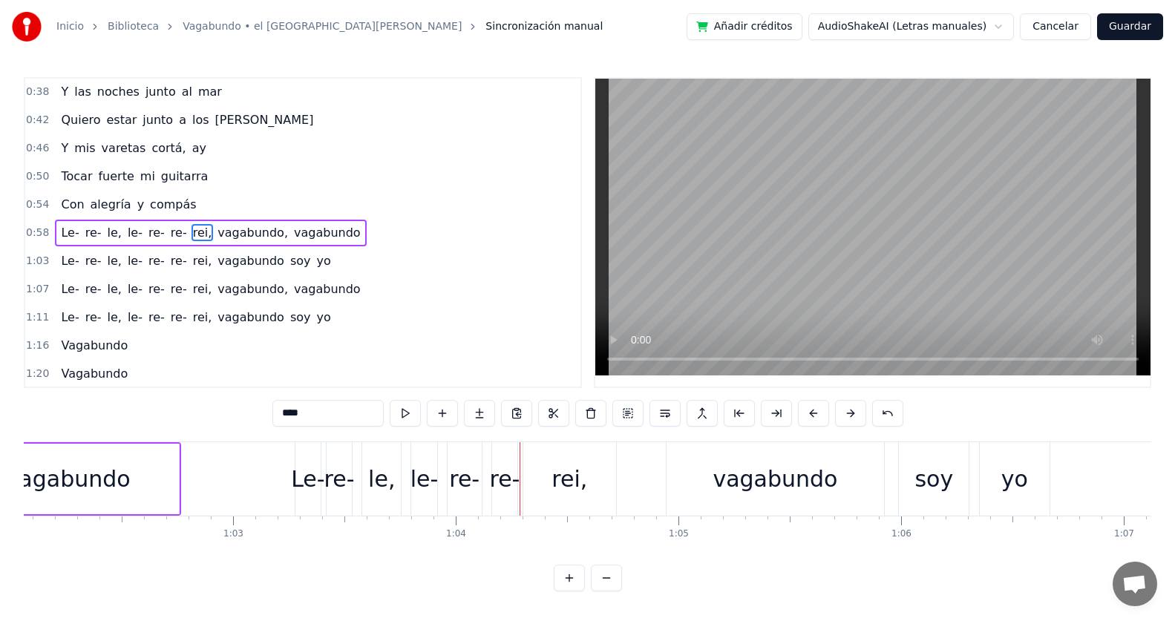
click at [332, 470] on div "re-" at bounding box center [339, 478] width 30 height 33
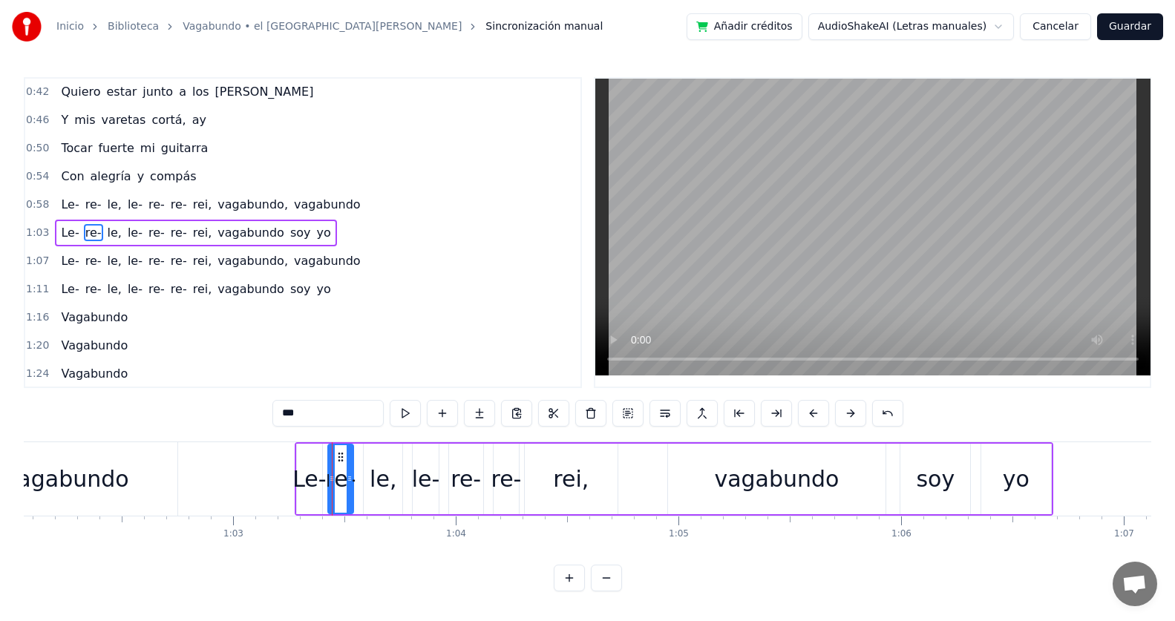
click at [312, 466] on div "Le-" at bounding box center [308, 478] width 33 height 33
click at [304, 467] on div "Le-" at bounding box center [308, 478] width 33 height 33
drag, startPoint x: 302, startPoint y: 478, endPoint x: 267, endPoint y: 479, distance: 34.9
click at [267, 479] on icon at bounding box center [266, 479] width 6 height 12
drag, startPoint x: 344, startPoint y: 481, endPoint x: 332, endPoint y: 477, distance: 11.7
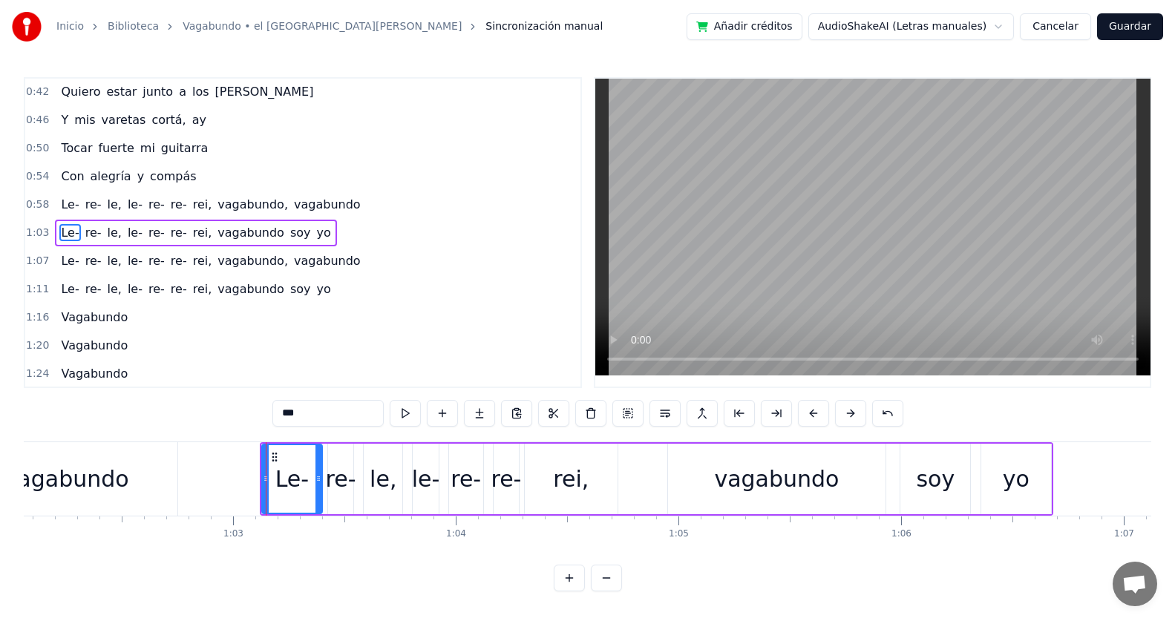
click at [332, 477] on div "re-" at bounding box center [341, 478] width 30 height 33
drag, startPoint x: 551, startPoint y: 473, endPoint x: 531, endPoint y: 474, distance: 19.3
click at [531, 474] on div "rei," at bounding box center [571, 479] width 93 height 70
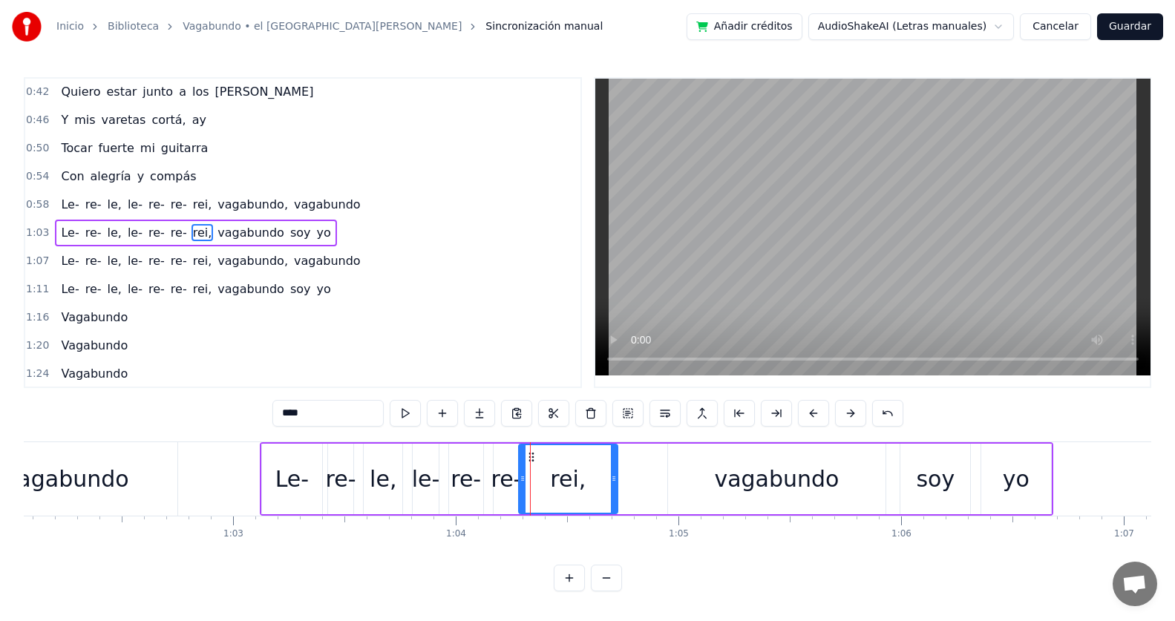
click at [525, 459] on div at bounding box center [522, 479] width 6 height 68
click at [720, 466] on div "vagabundo" at bounding box center [776, 479] width 217 height 70
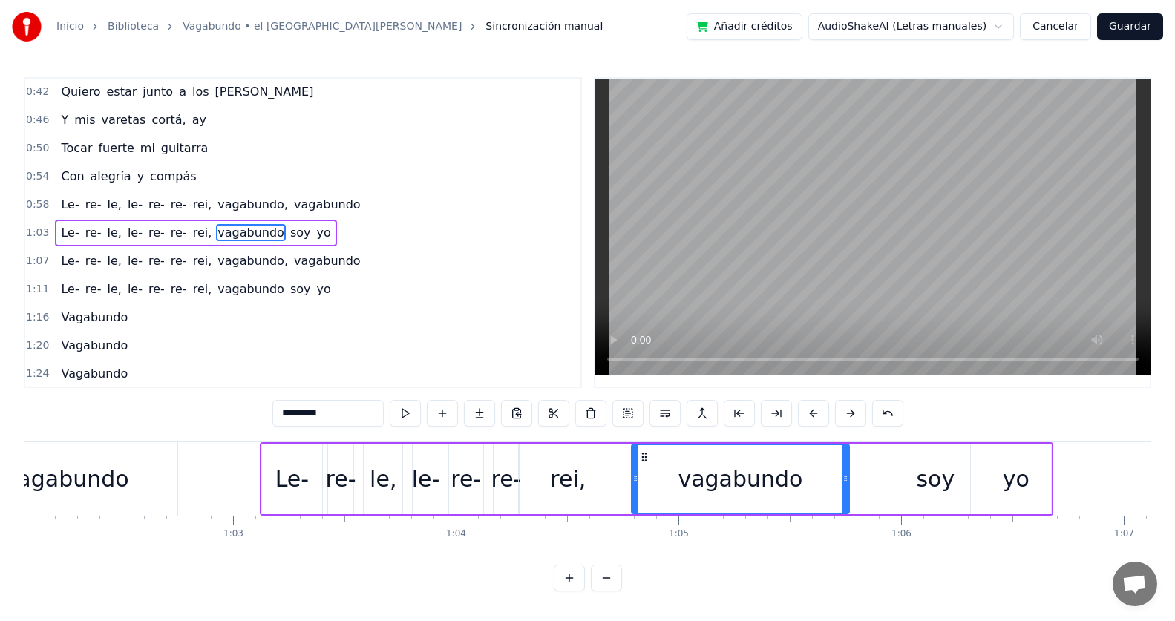
drag, startPoint x: 683, startPoint y: 458, endPoint x: 646, endPoint y: 464, distance: 36.8
click at [646, 464] on div "vagabundo" at bounding box center [740, 479] width 216 height 68
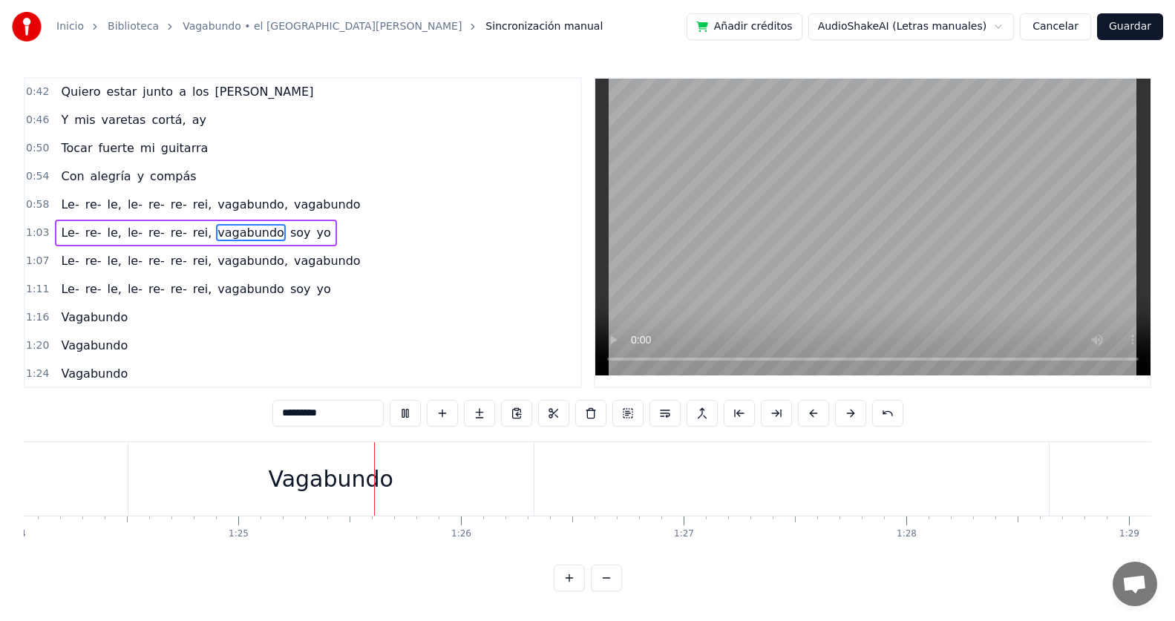
scroll to position [0, 18856]
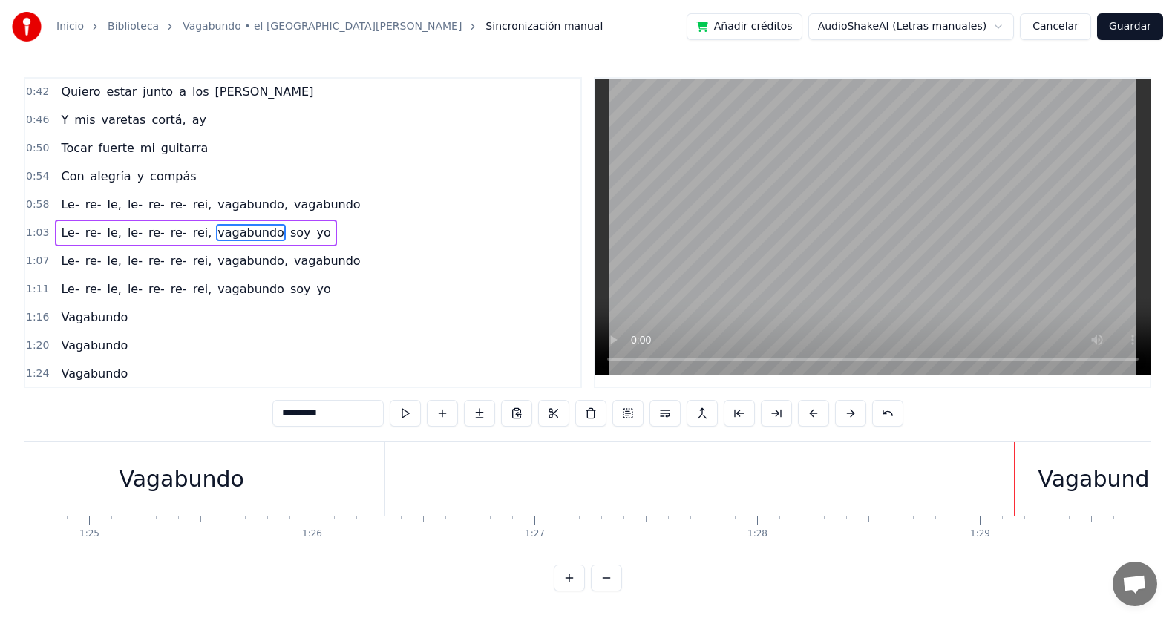
drag, startPoint x: 1080, startPoint y: 477, endPoint x: 994, endPoint y: 474, distance: 86.1
click at [994, 474] on div "Vagabundo" at bounding box center [1100, 478] width 401 height 73
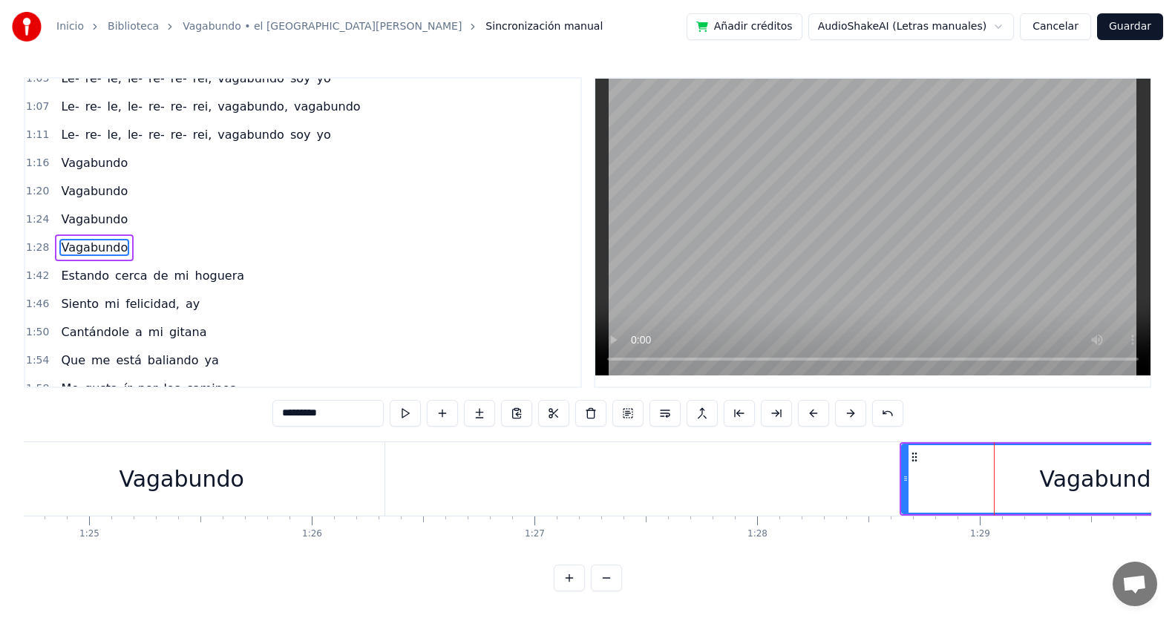
scroll to position [395, 0]
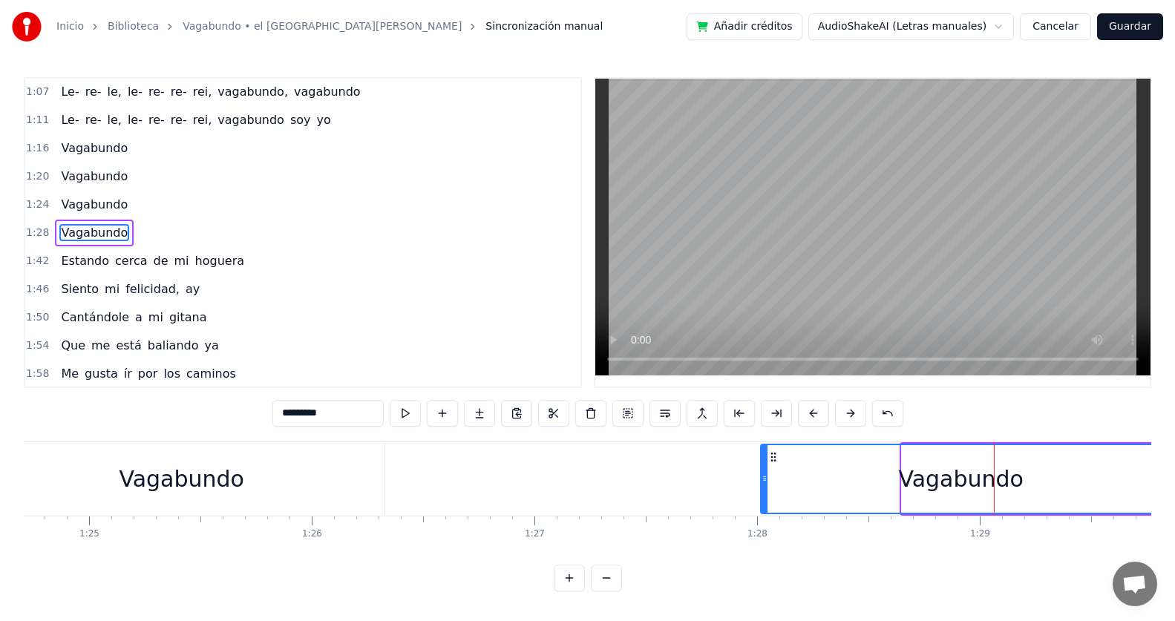
drag, startPoint x: 914, startPoint y: 458, endPoint x: 773, endPoint y: 462, distance: 141.1
click at [773, 462] on icon at bounding box center [773, 457] width 12 height 12
click at [756, 470] on div at bounding box center [759, 479] width 6 height 68
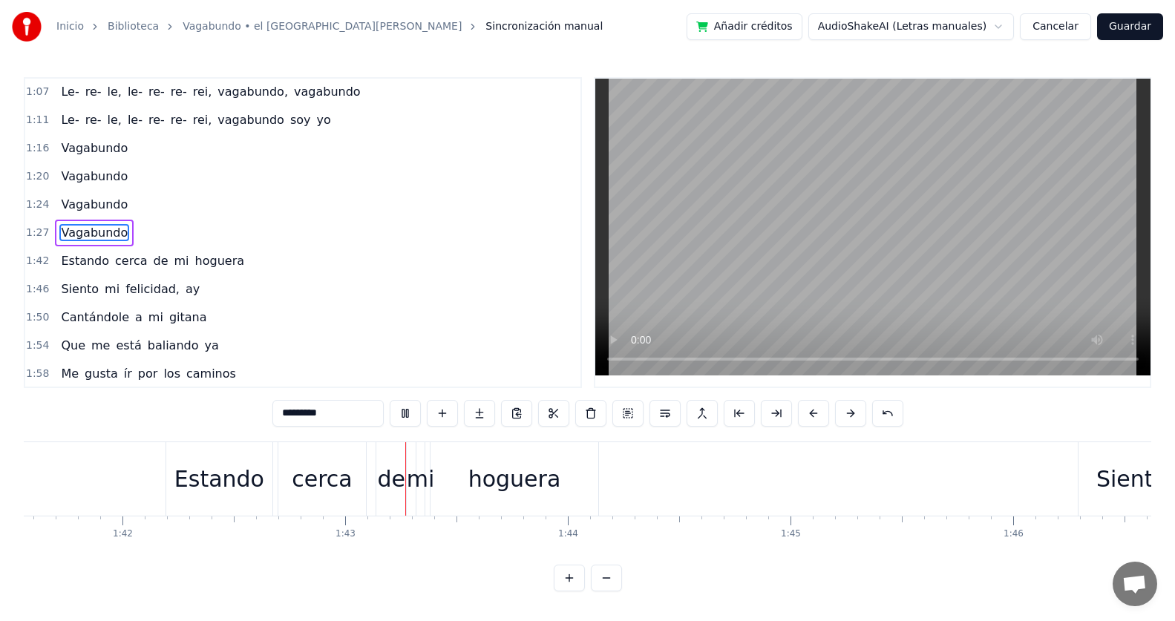
scroll to position [0, 22795]
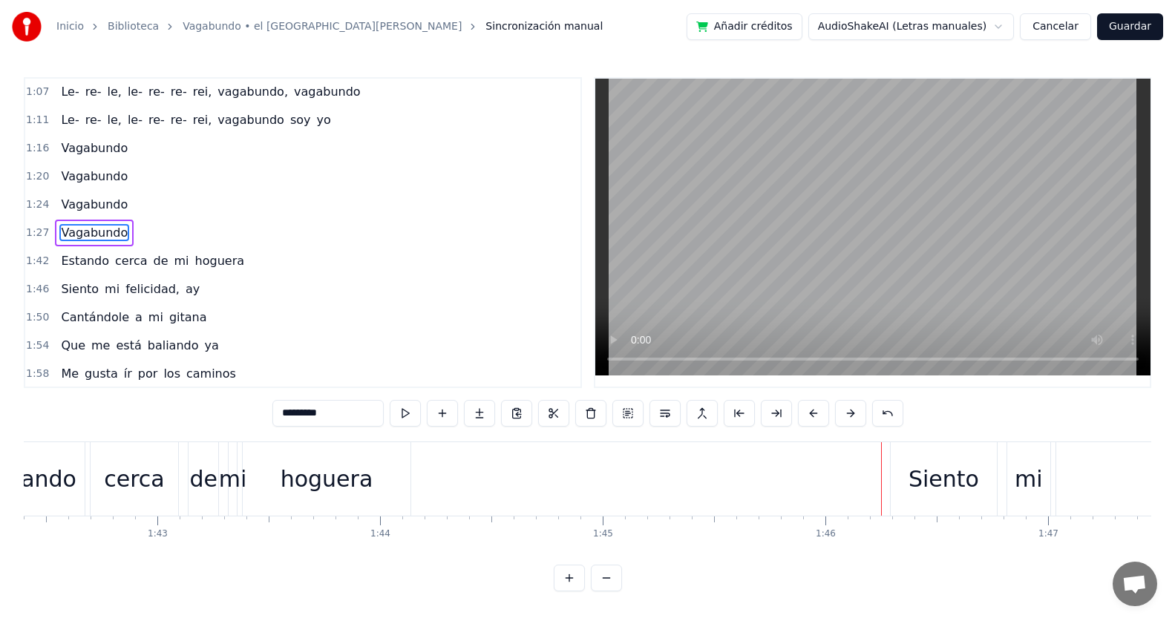
drag, startPoint x: 929, startPoint y: 478, endPoint x: 902, endPoint y: 476, distance: 26.8
click at [902, 476] on div "Siento" at bounding box center [943, 478] width 106 height 73
type input "******"
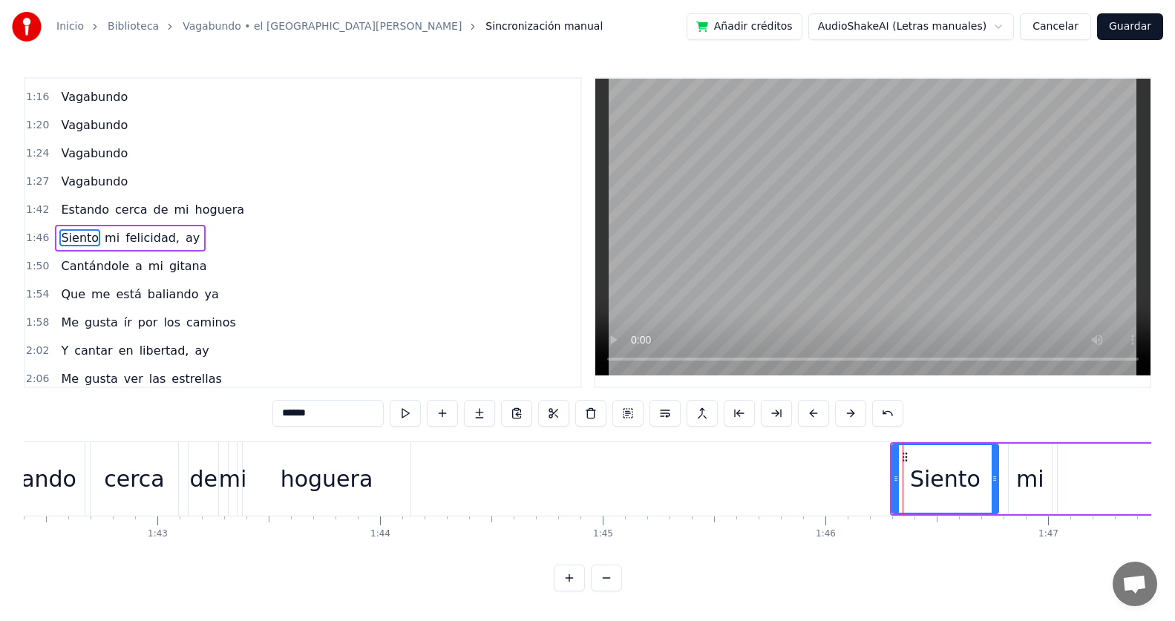
scroll to position [452, 0]
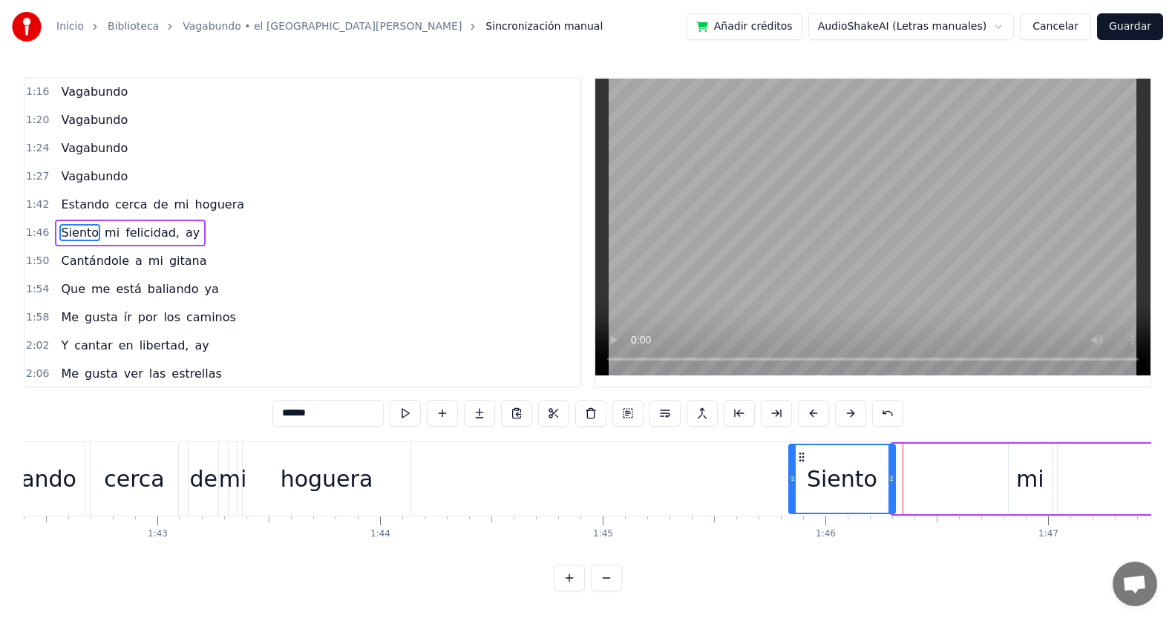
drag, startPoint x: 904, startPoint y: 455, endPoint x: 801, endPoint y: 466, distance: 103.7
click at [801, 466] on div "Siento" at bounding box center [842, 479] width 105 height 68
drag, startPoint x: 1022, startPoint y: 479, endPoint x: 994, endPoint y: 480, distance: 27.5
click at [994, 480] on div "Siento mi felicidad, ay" at bounding box center [1169, 478] width 764 height 73
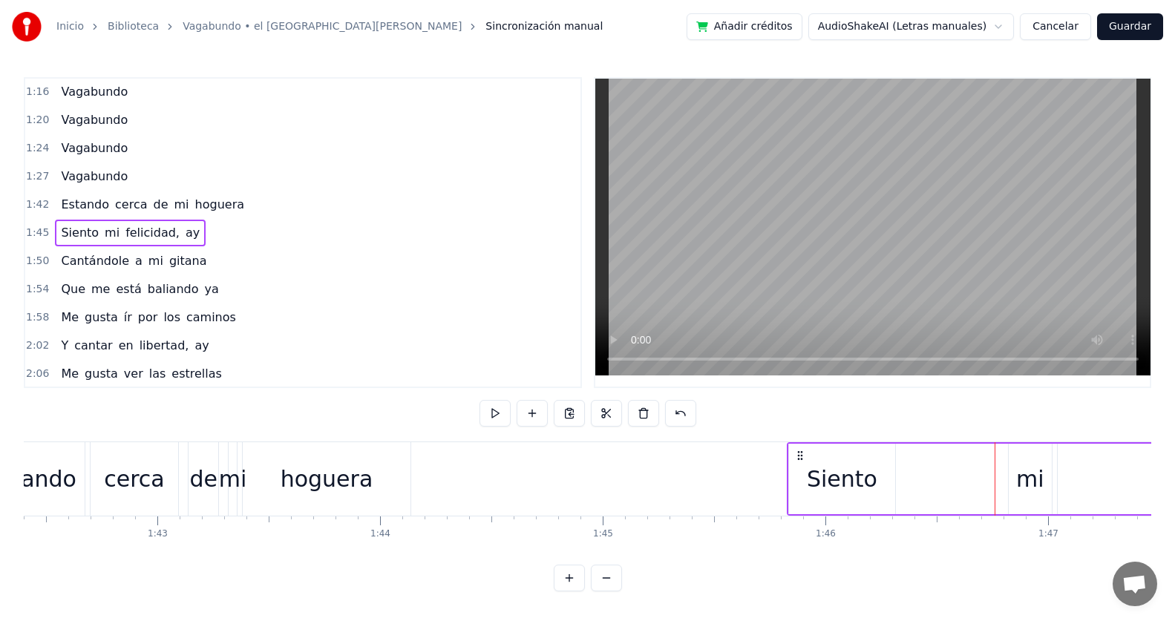
click at [1019, 459] on div "mi" at bounding box center [1029, 479] width 43 height 70
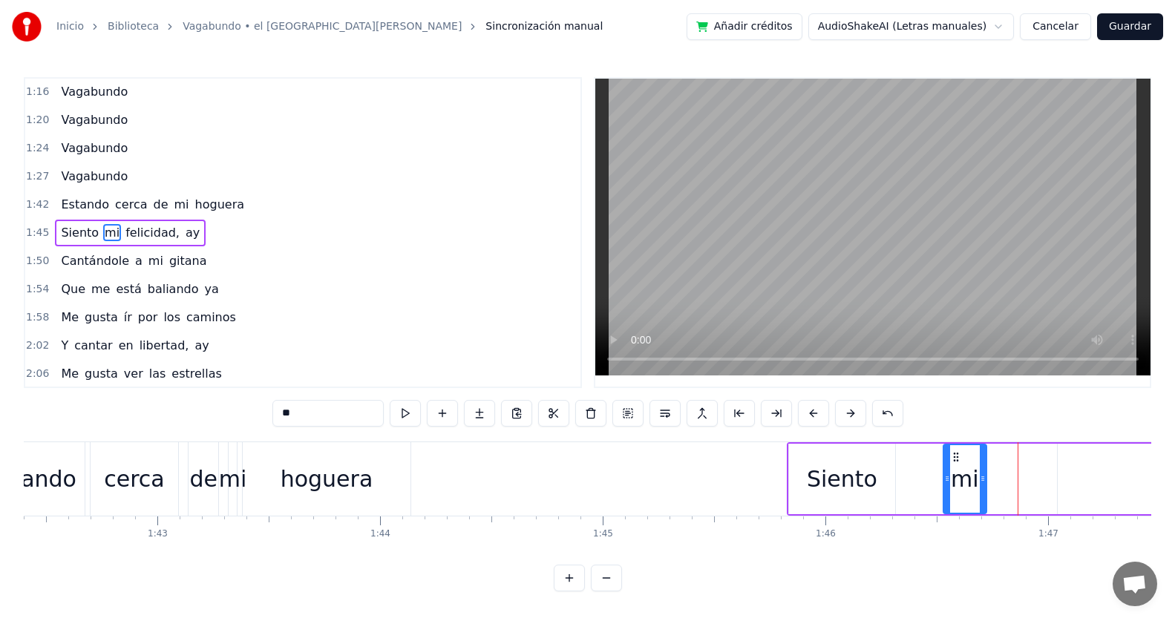
drag, startPoint x: 1018, startPoint y: 455, endPoint x: 953, endPoint y: 459, distance: 65.4
click at [953, 459] on icon at bounding box center [956, 457] width 12 height 12
type input "**********"
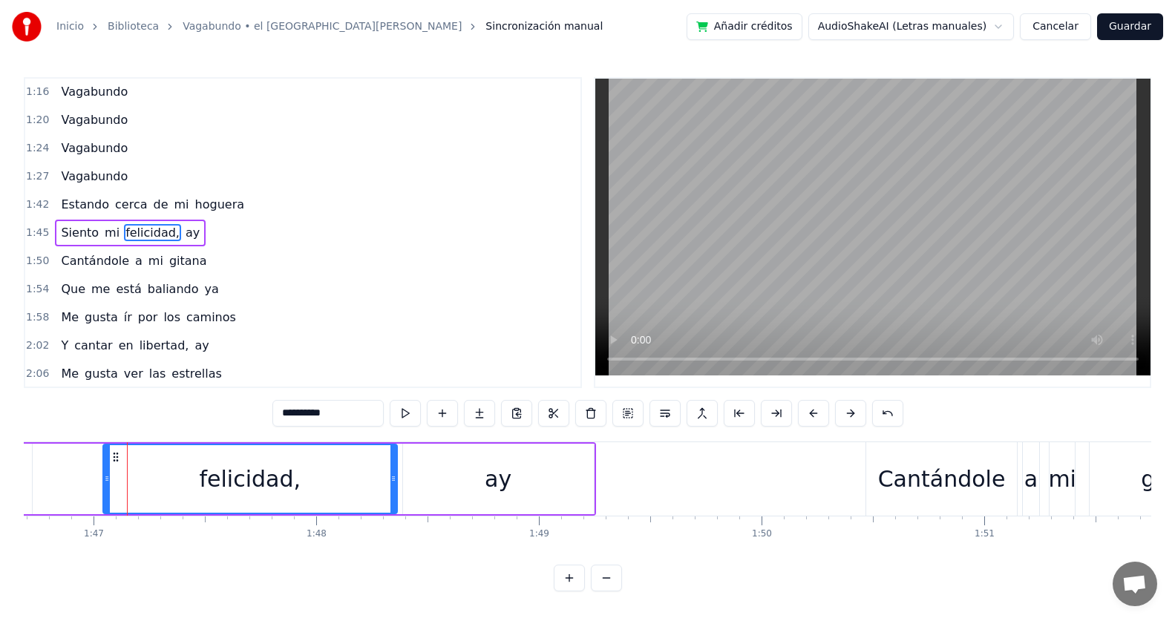
scroll to position [0, 23778]
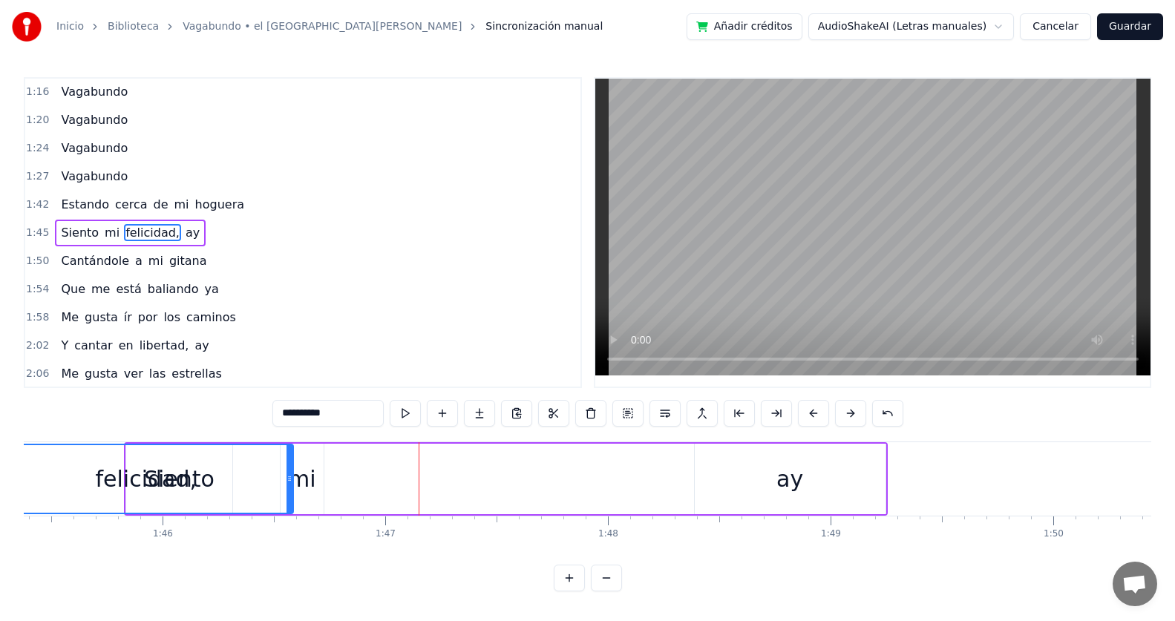
drag, startPoint x: 88, startPoint y: 451, endPoint x: 150, endPoint y: 446, distance: 61.8
click at [18, 453] on icon at bounding box center [12, 457] width 12 height 12
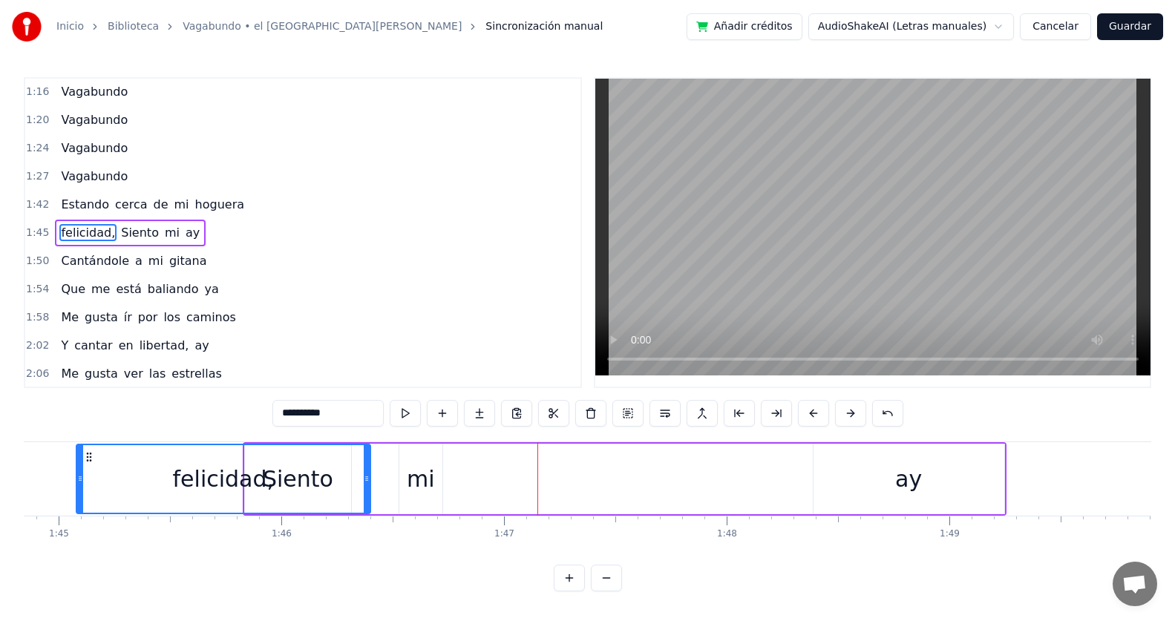
drag, startPoint x: 180, startPoint y: 453, endPoint x: 497, endPoint y: 478, distance: 318.5
click at [498, 478] on div "felicidad, Siento mi ay" at bounding box center [625, 478] width 764 height 73
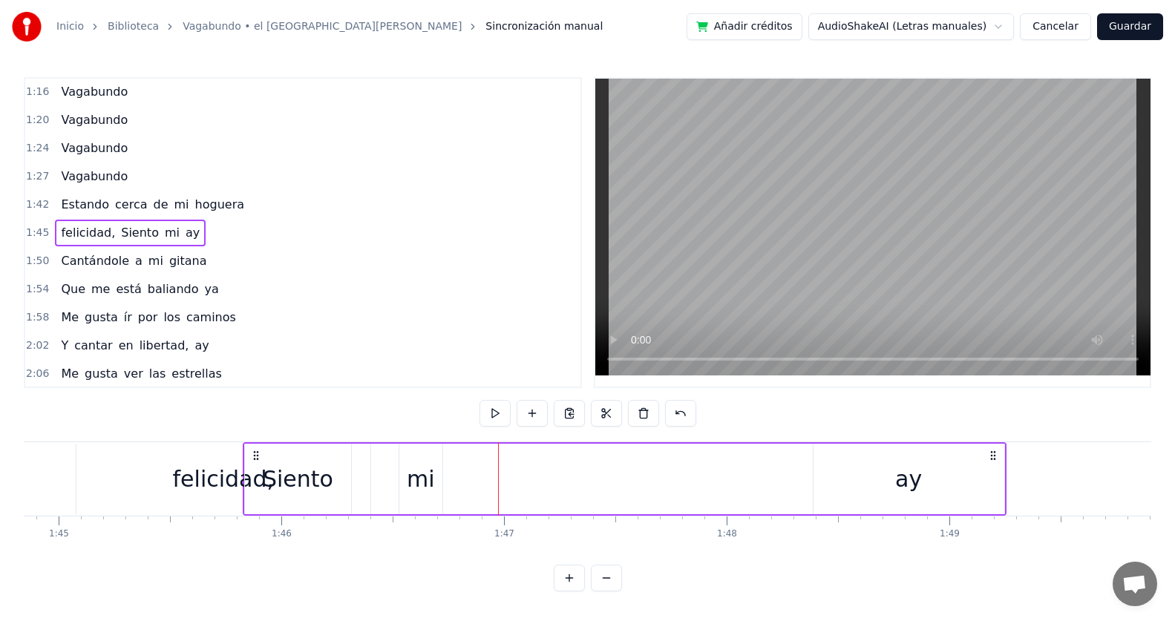
click at [111, 471] on div "felicidad," at bounding box center [223, 479] width 294 height 70
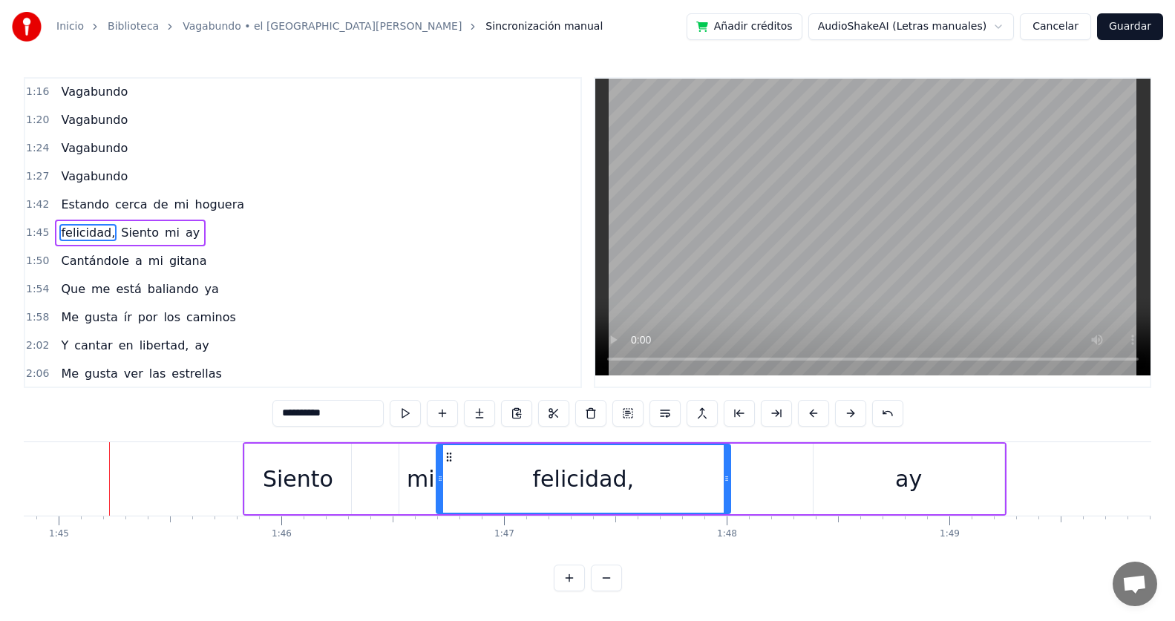
drag, startPoint x: 88, startPoint y: 456, endPoint x: 448, endPoint y: 473, distance: 360.3
click at [798, 467] on div "Siento mi felicidad, ay" at bounding box center [720, 478] width 572 height 73
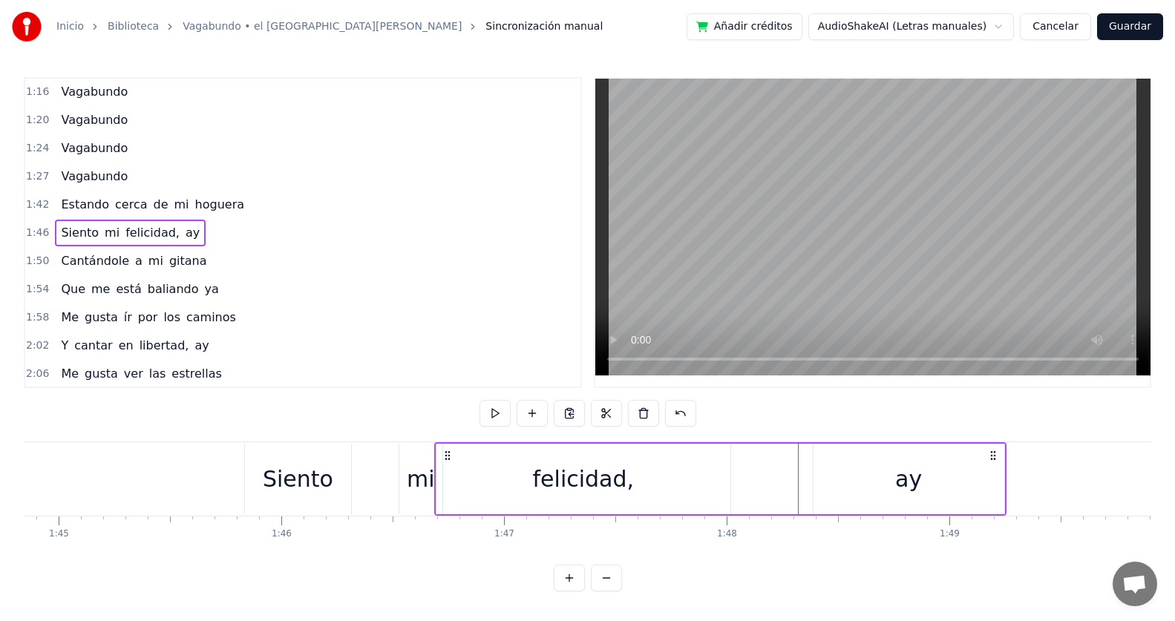
click at [857, 473] on div "ay" at bounding box center [908, 479] width 191 height 70
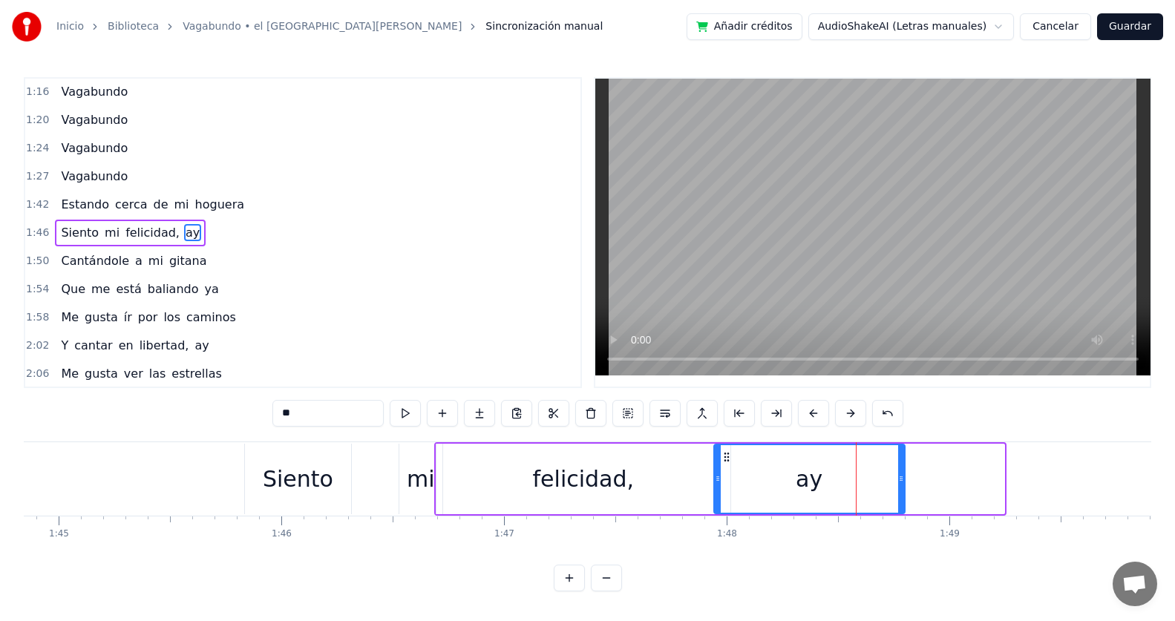
drag, startPoint x: 824, startPoint y: 457, endPoint x: 725, endPoint y: 457, distance: 99.4
click at [725, 457] on circle at bounding box center [724, 456] width 1 height 1
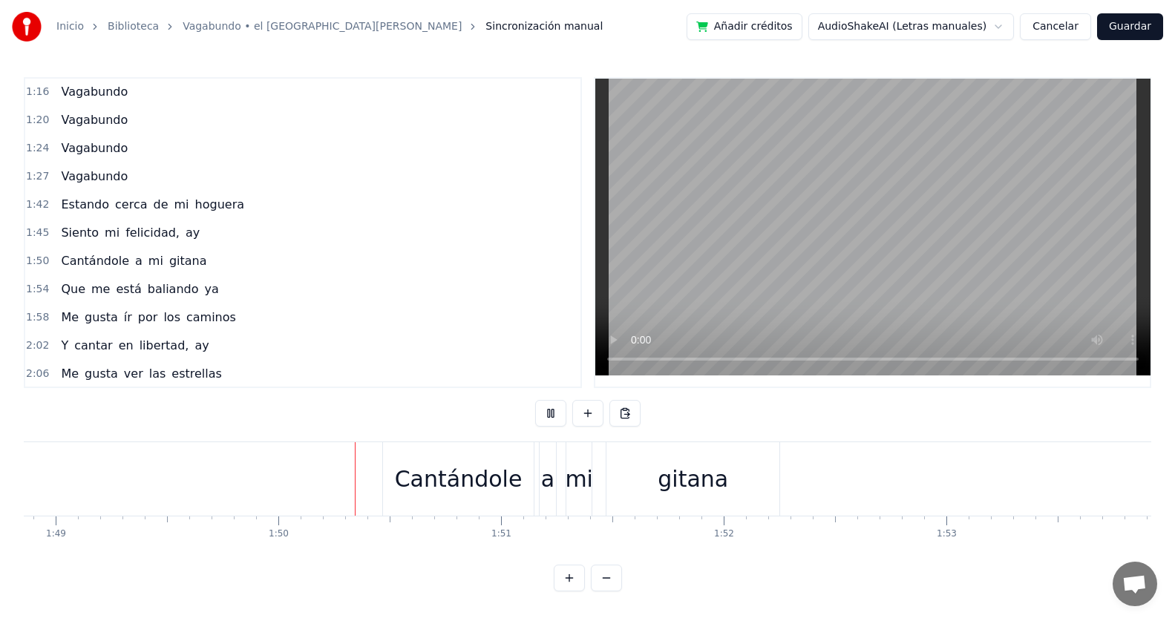
scroll to position [0, 24358]
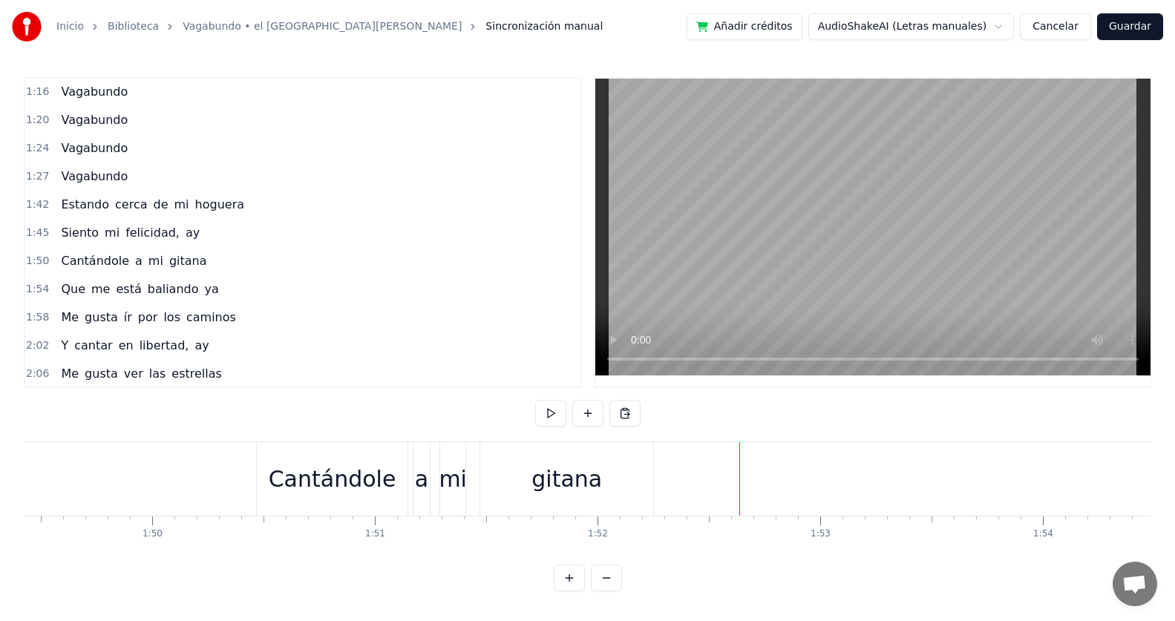
drag, startPoint x: 573, startPoint y: 485, endPoint x: 516, endPoint y: 479, distance: 56.7
click at [526, 485] on div "gitana" at bounding box center [566, 478] width 173 height 73
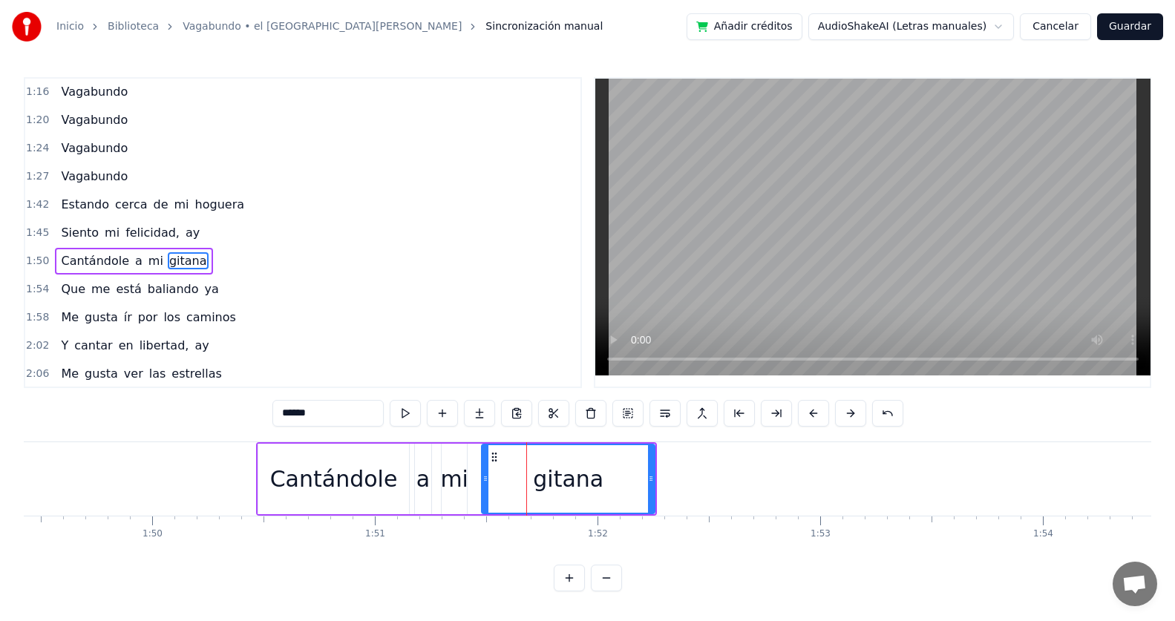
scroll to position [480, 0]
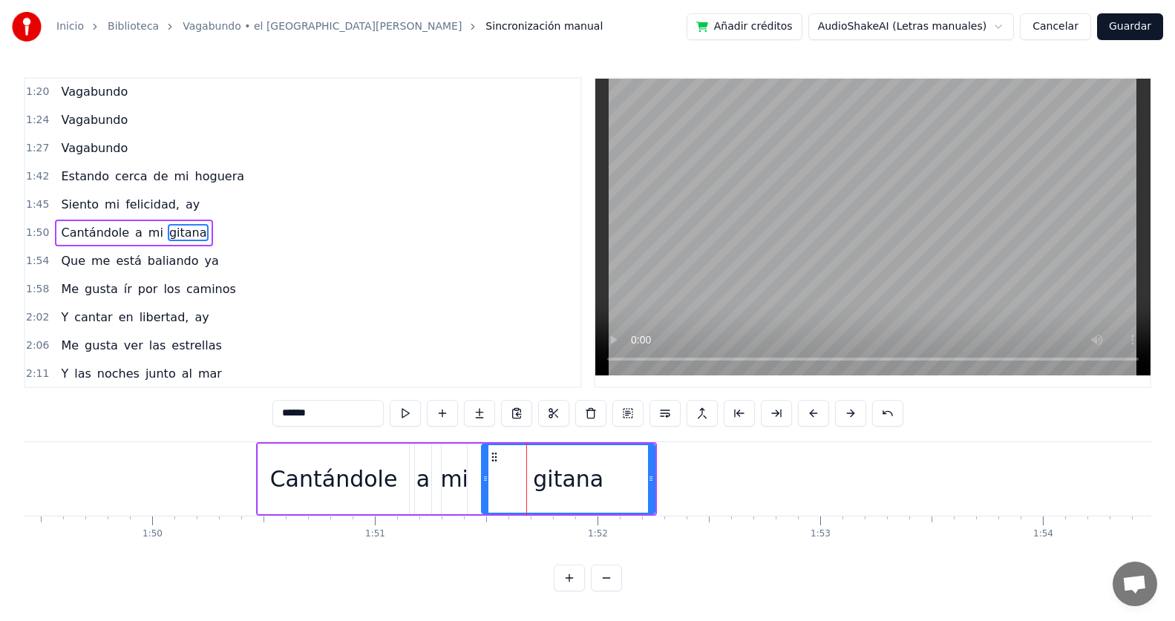
click at [483, 459] on div at bounding box center [485, 479] width 6 height 68
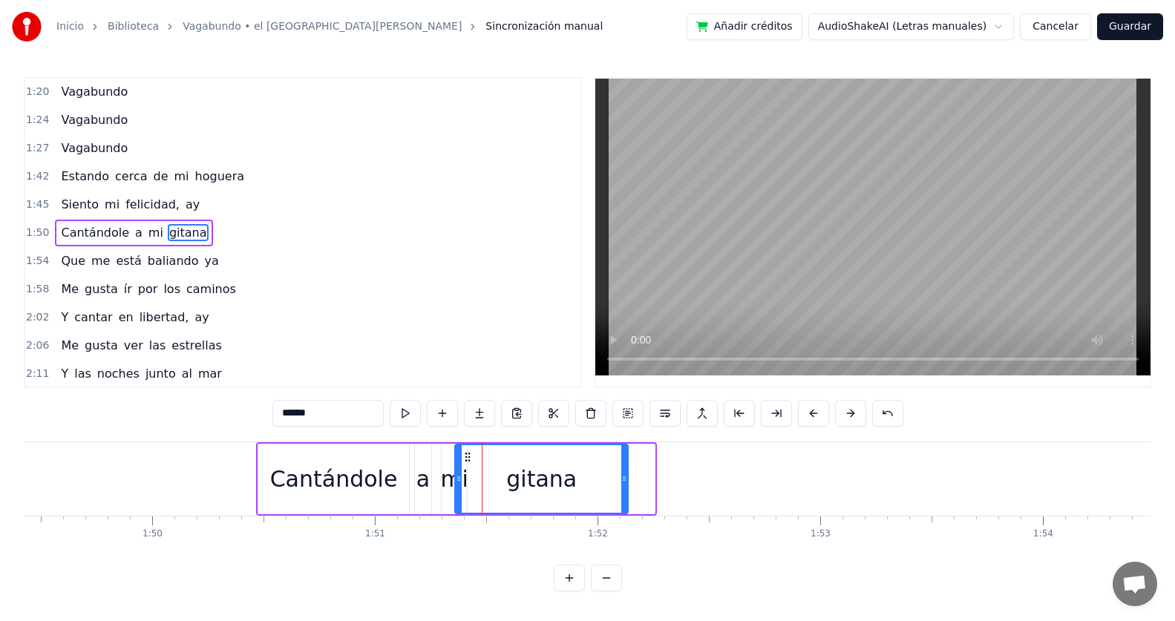
drag, startPoint x: 496, startPoint y: 459, endPoint x: 469, endPoint y: 459, distance: 26.7
click at [469, 459] on icon at bounding box center [468, 457] width 12 height 12
click at [270, 457] on div "Cantándole" at bounding box center [333, 479] width 151 height 70
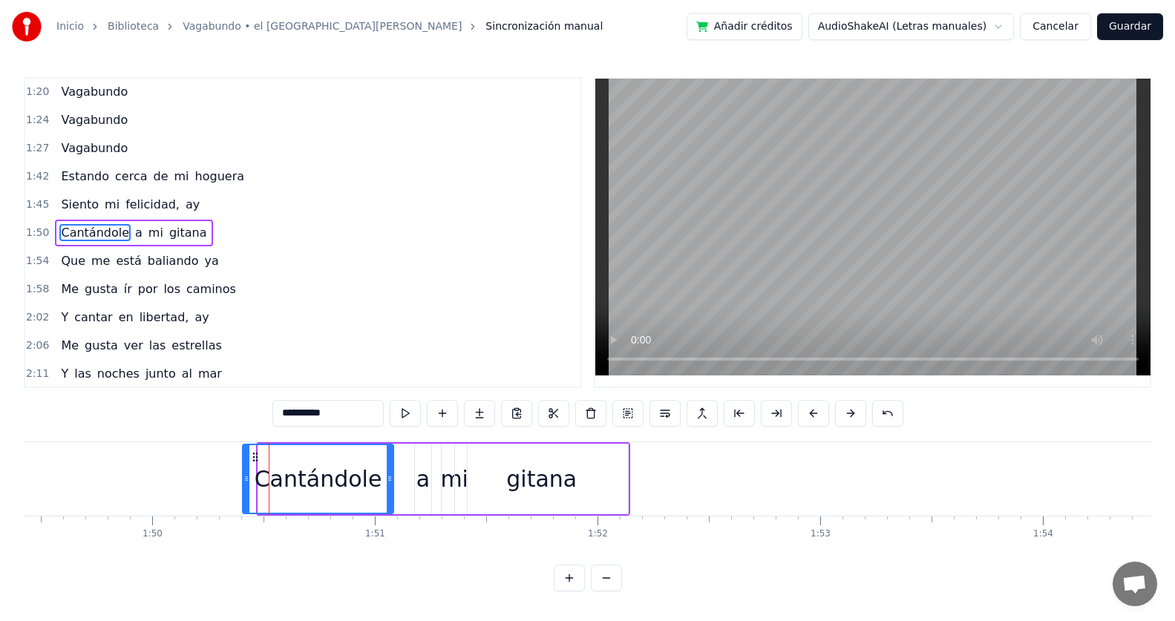
drag, startPoint x: 272, startPoint y: 455, endPoint x: 257, endPoint y: 456, distance: 15.6
click at [257, 456] on icon at bounding box center [255, 457] width 12 height 12
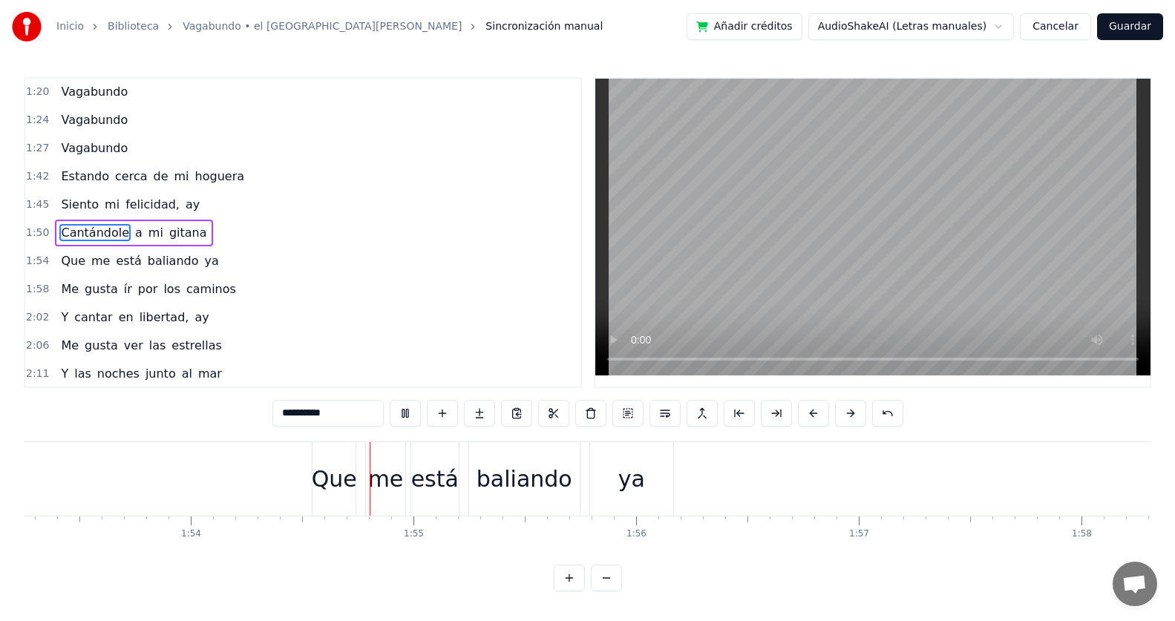
scroll to position [0, 25351]
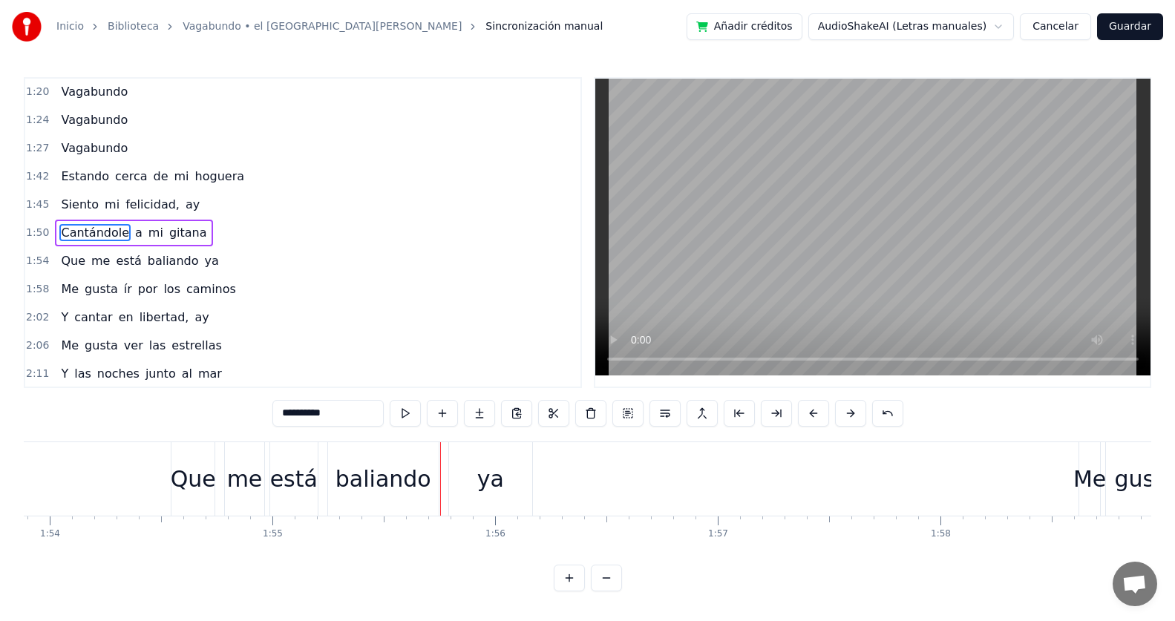
click at [180, 453] on div "Que" at bounding box center [192, 478] width 43 height 73
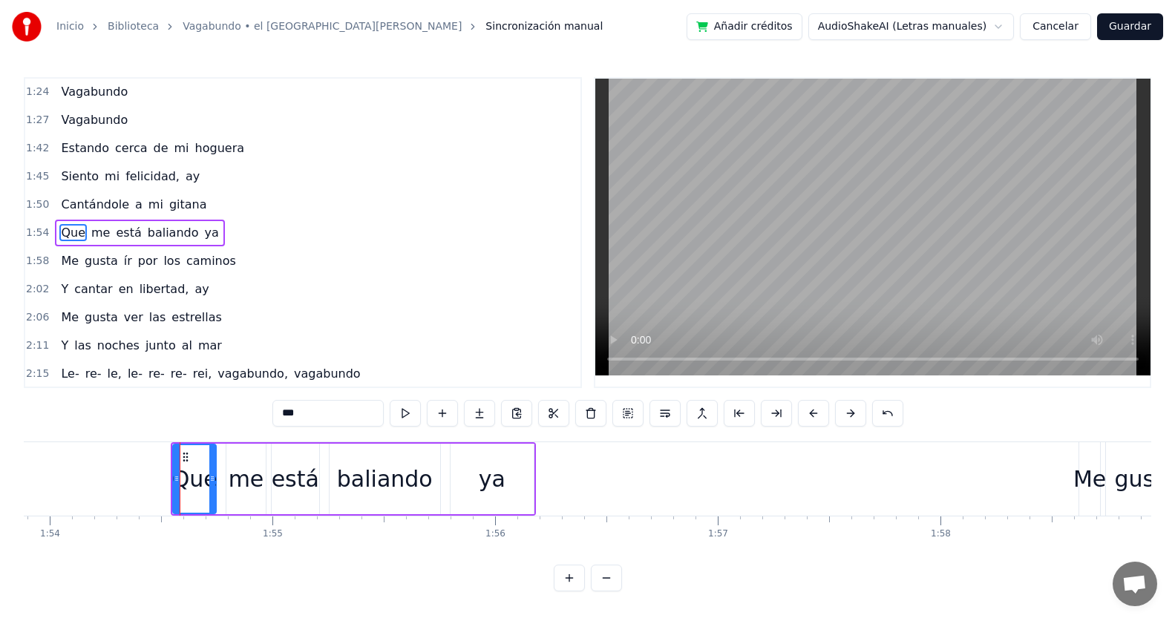
click at [465, 459] on div "ya" at bounding box center [491, 479] width 83 height 70
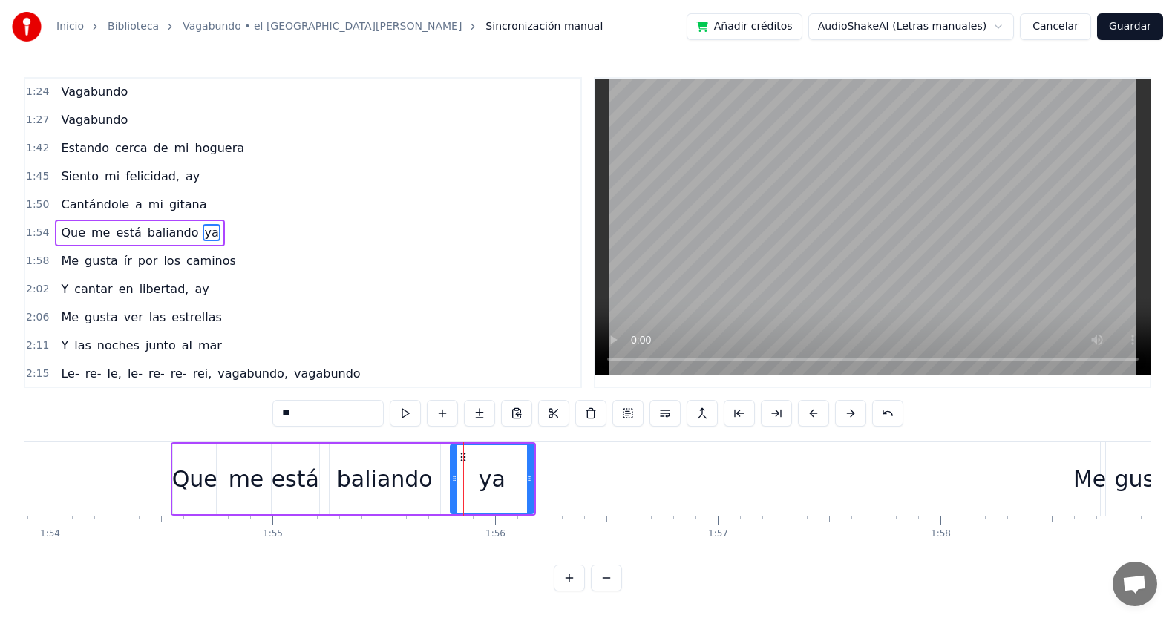
click at [203, 463] on div "Que" at bounding box center [194, 478] width 45 height 33
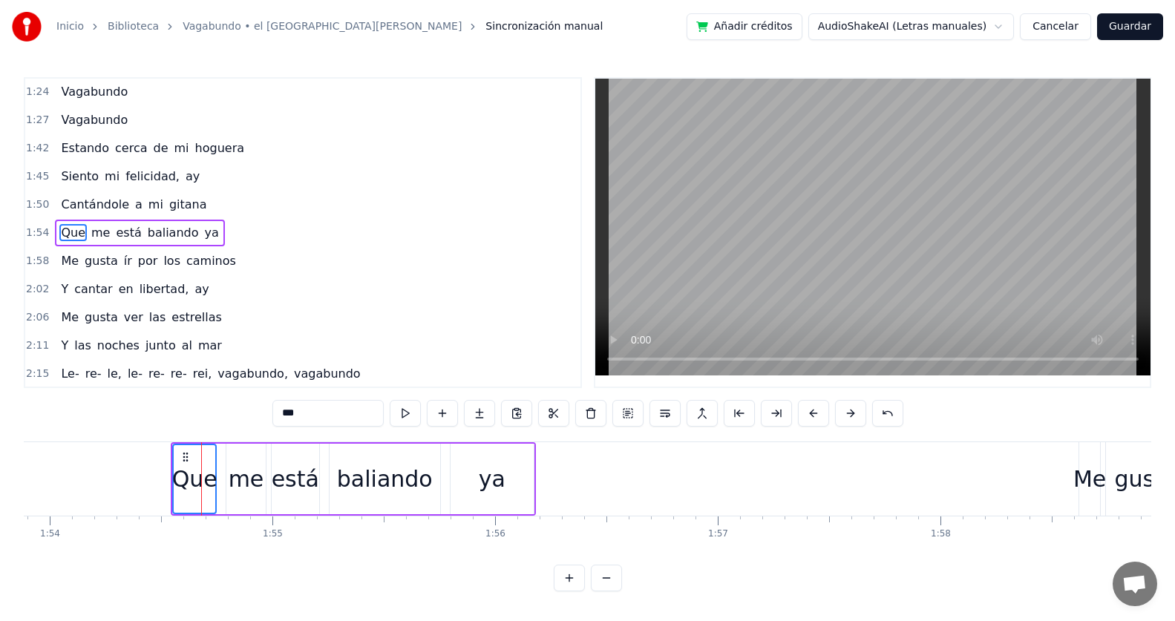
click at [450, 469] on div "ya" at bounding box center [491, 479] width 83 height 70
click at [191, 459] on div "Que" at bounding box center [195, 479] width 42 height 68
click at [240, 463] on div "me" at bounding box center [247, 478] width 36 height 33
click at [192, 462] on div "Que" at bounding box center [194, 478] width 45 height 33
type input "***"
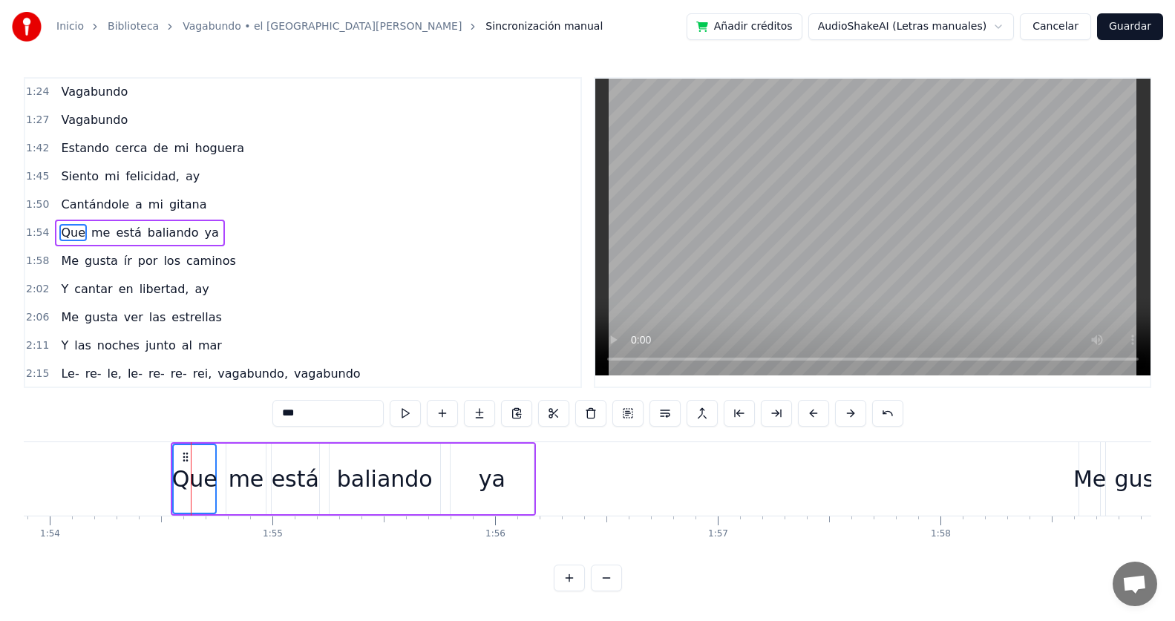
click at [259, 462] on div "me" at bounding box center [247, 478] width 36 height 33
click at [292, 462] on div "está" at bounding box center [295, 478] width 47 height 33
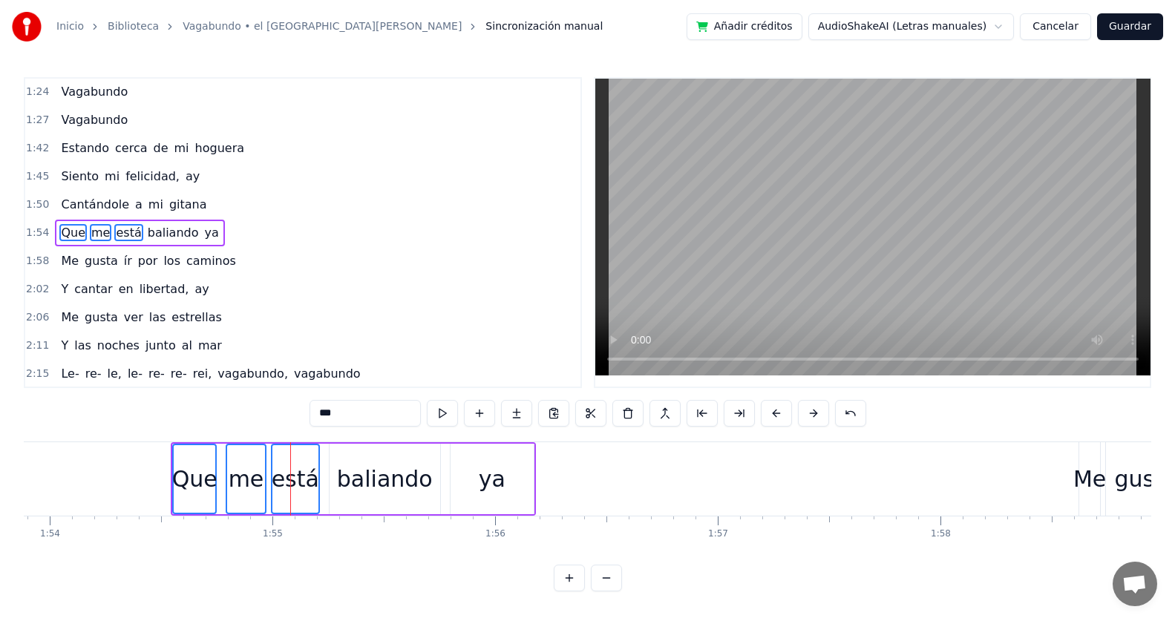
click at [347, 461] on div "baliando" at bounding box center [384, 479] width 111 height 70
click at [465, 462] on div "ya" at bounding box center [491, 479] width 83 height 70
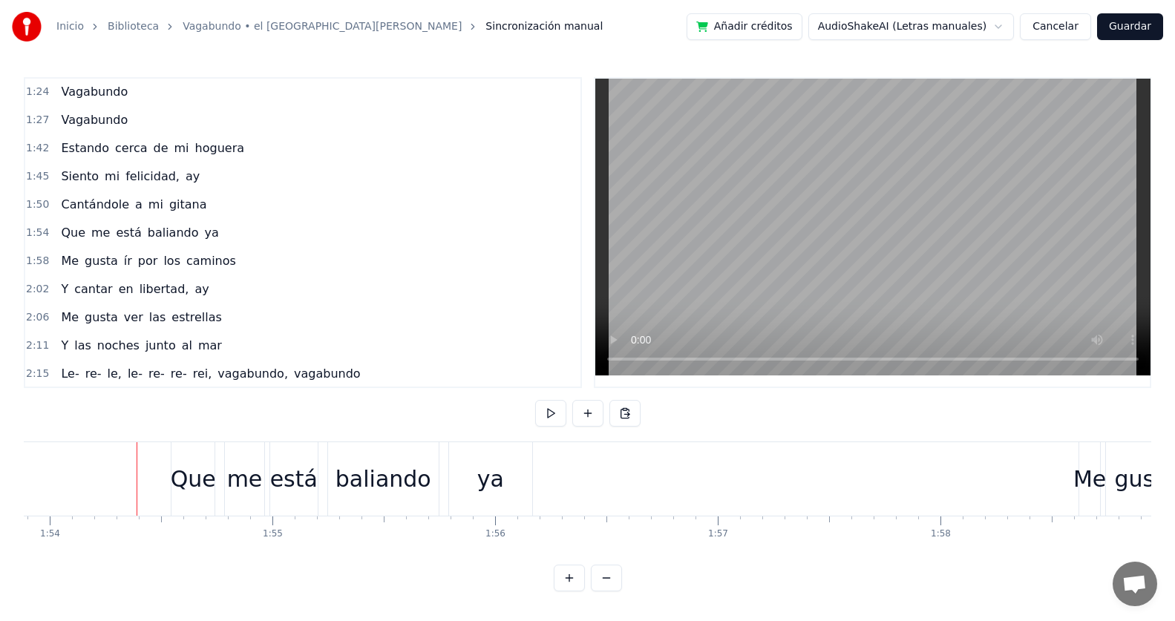
click at [195, 451] on div "Que" at bounding box center [192, 478] width 43 height 73
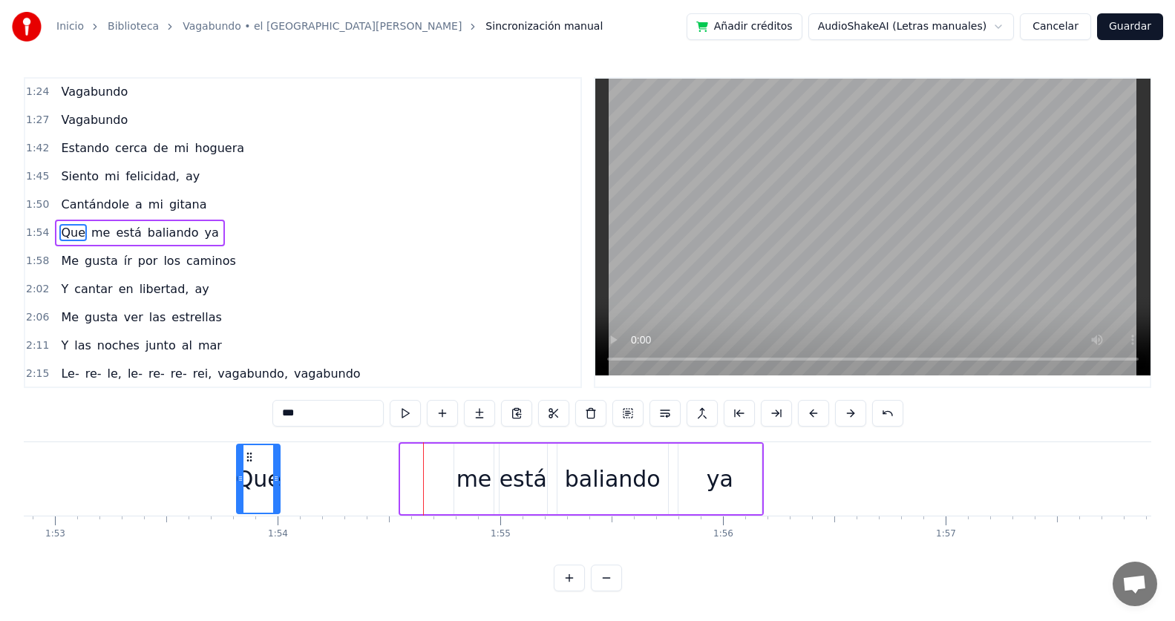
scroll to position [0, 25122]
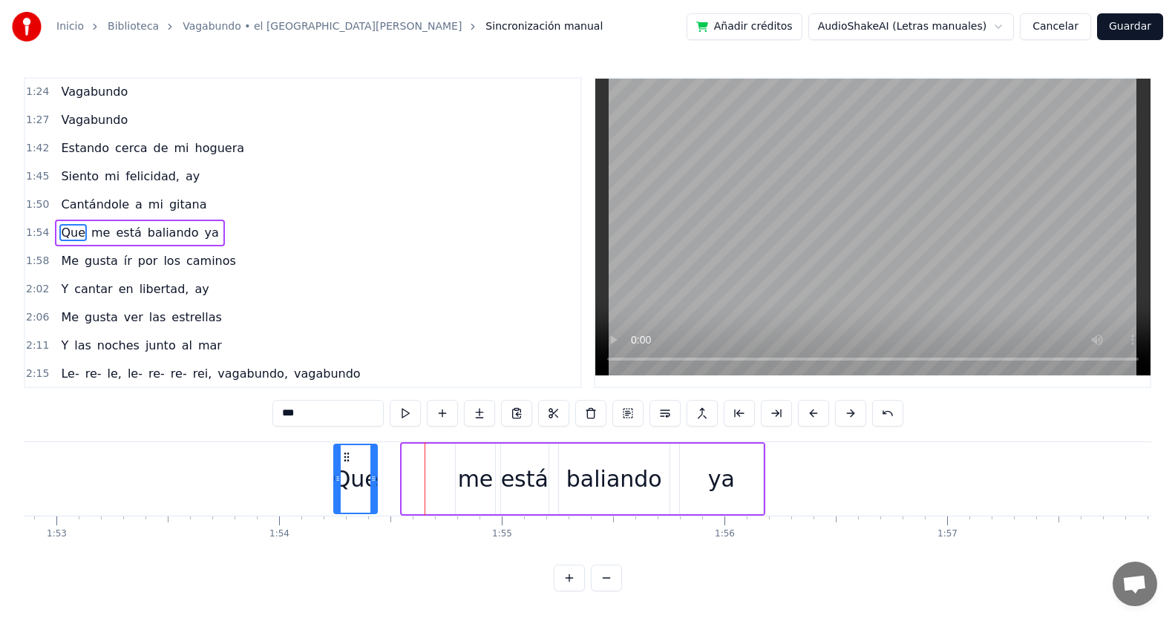
drag, startPoint x: 185, startPoint y: 455, endPoint x: 346, endPoint y: 462, distance: 161.2
click at [346, 462] on icon at bounding box center [347, 457] width 12 height 12
click at [403, 456] on div "Que me está baliando ya" at bounding box center [548, 478] width 433 height 73
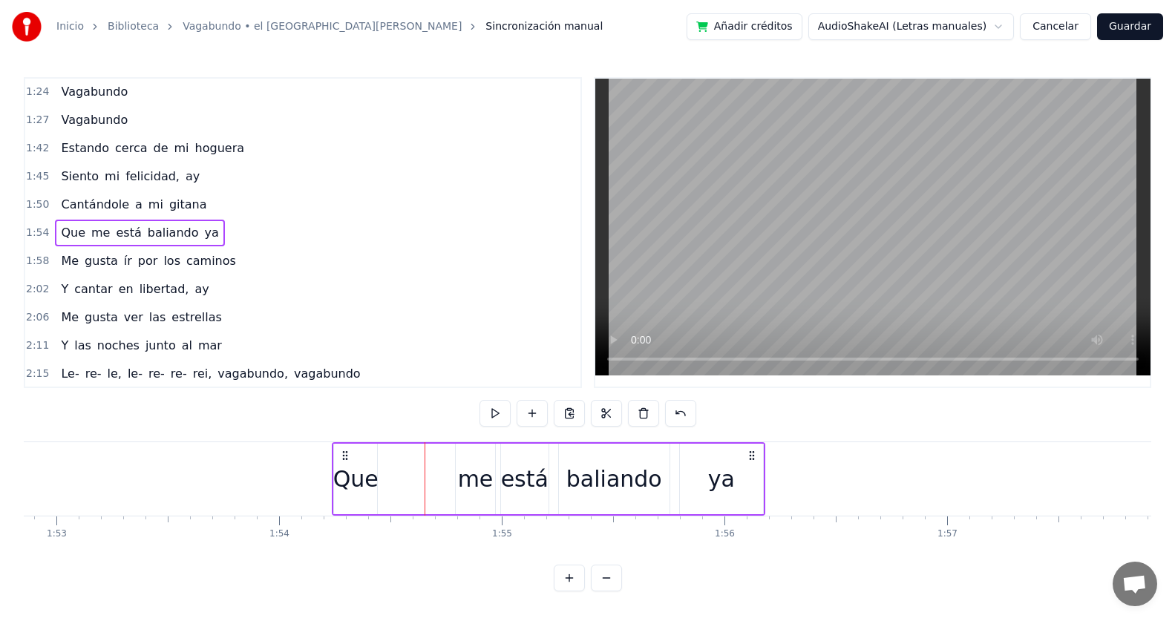
click at [468, 458] on div "me" at bounding box center [475, 479] width 39 height 70
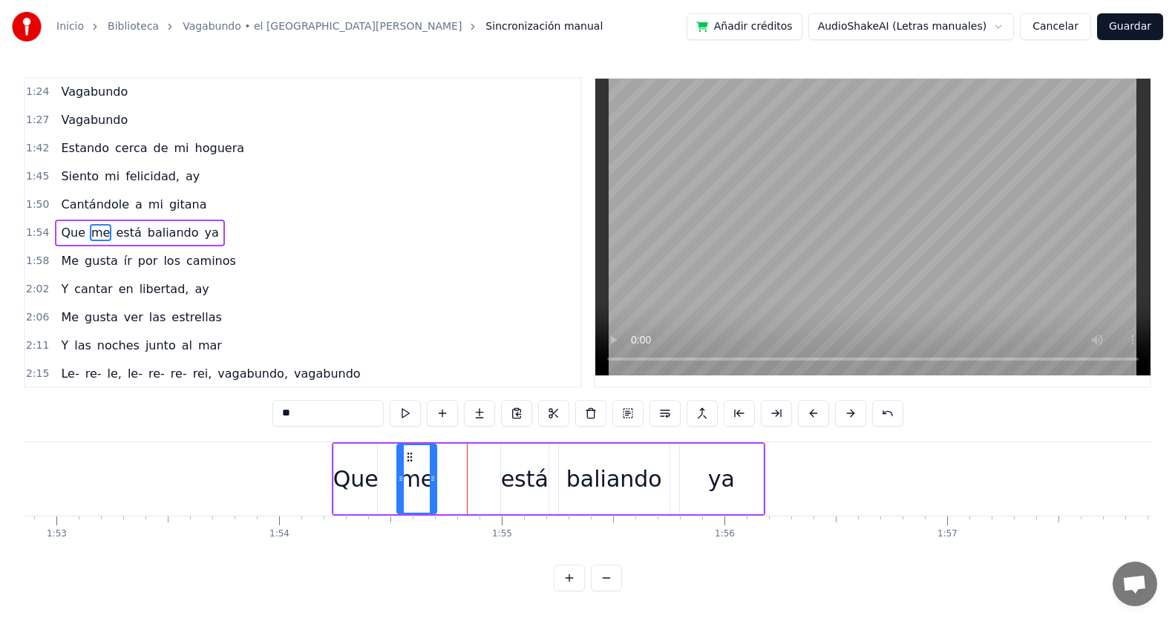
drag, startPoint x: 465, startPoint y: 458, endPoint x: 406, endPoint y: 460, distance: 58.7
click at [406, 460] on icon at bounding box center [410, 457] width 12 height 12
click at [516, 457] on div "está" at bounding box center [524, 479] width 47 height 70
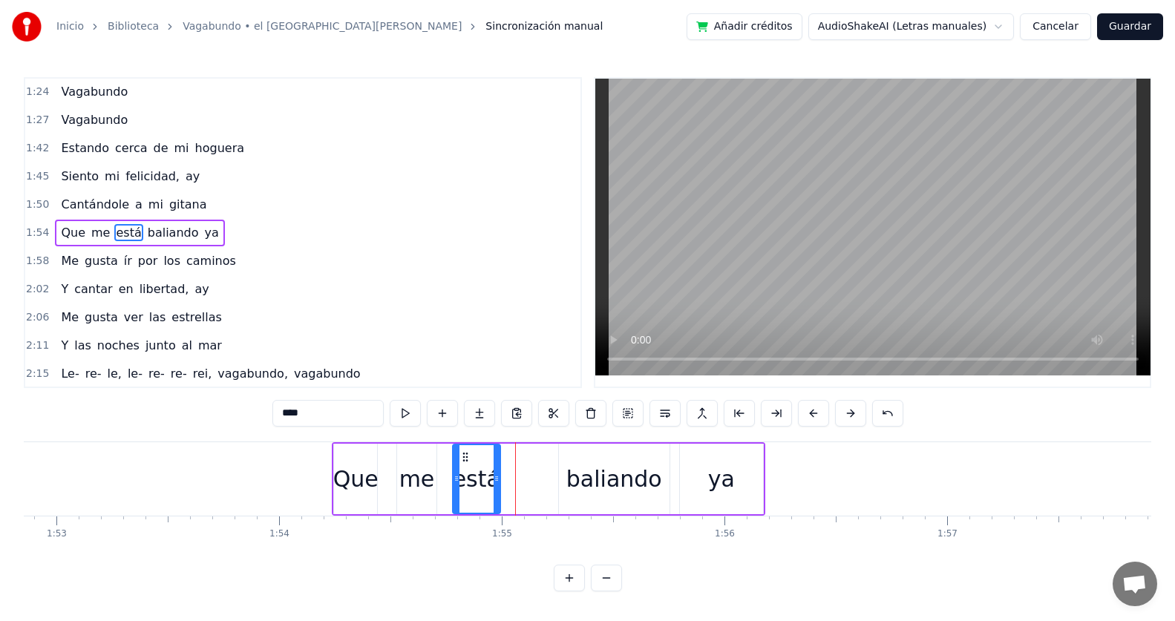
drag, startPoint x: 513, startPoint y: 456, endPoint x: 465, endPoint y: 456, distance: 48.2
click at [465, 456] on icon at bounding box center [465, 457] width 12 height 12
click at [565, 456] on div "baliando" at bounding box center [614, 479] width 111 height 70
type input "********"
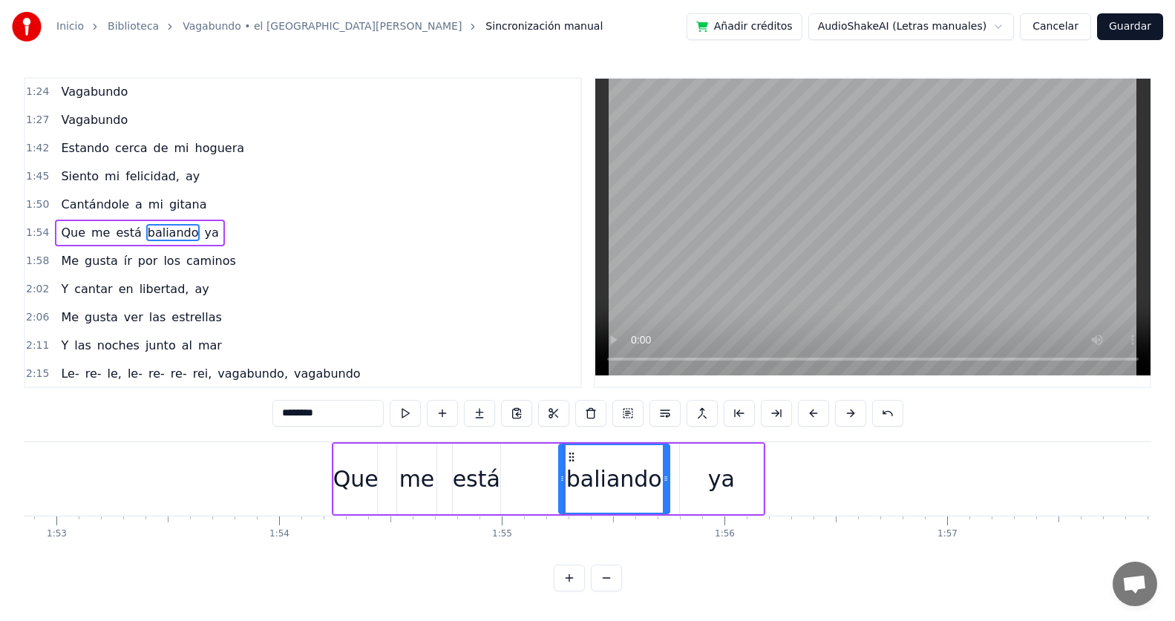
click at [565, 456] on div at bounding box center [562, 479] width 6 height 68
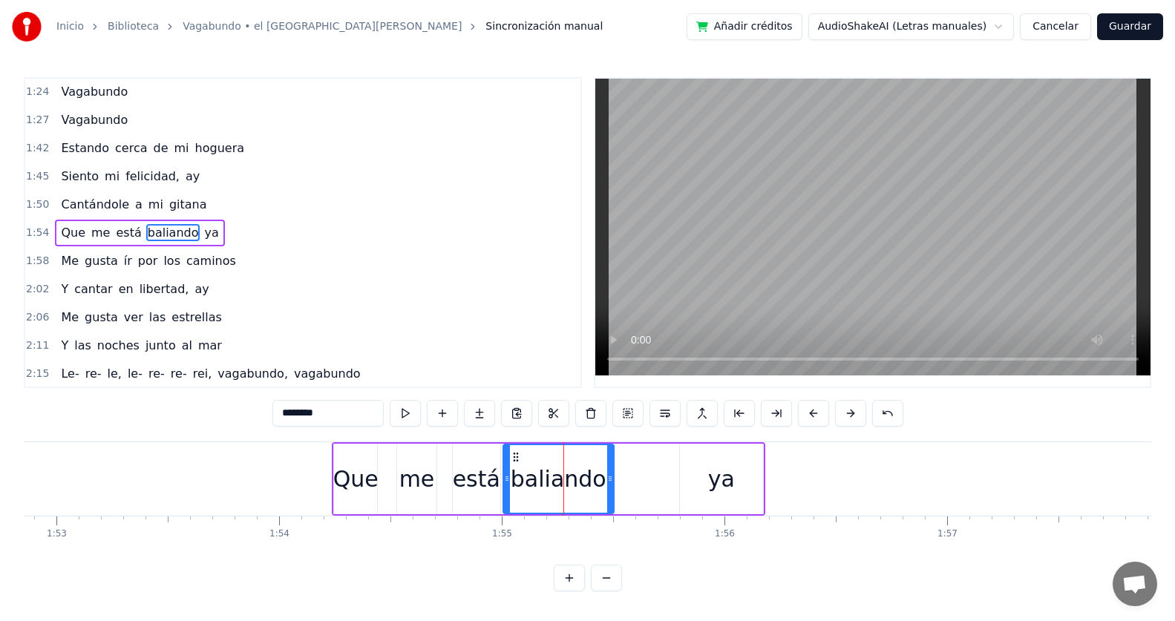
drag, startPoint x: 568, startPoint y: 456, endPoint x: 512, endPoint y: 458, distance: 55.7
click at [512, 458] on icon at bounding box center [516, 457] width 12 height 12
click at [674, 452] on div "Que me está baliando ya" at bounding box center [548, 478] width 433 height 73
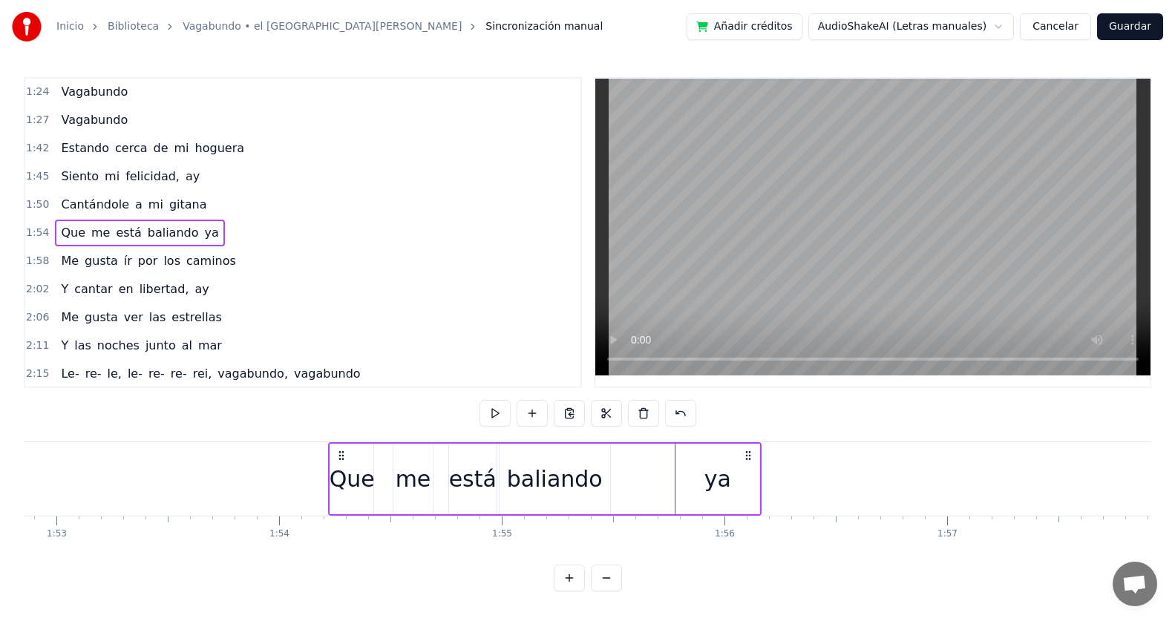
drag, startPoint x: 752, startPoint y: 459, endPoint x: 748, endPoint y: 466, distance: 8.3
click at [748, 466] on div "Que me está baliando ya" at bounding box center [544, 478] width 433 height 73
click at [686, 473] on div "ya" at bounding box center [717, 479] width 83 height 70
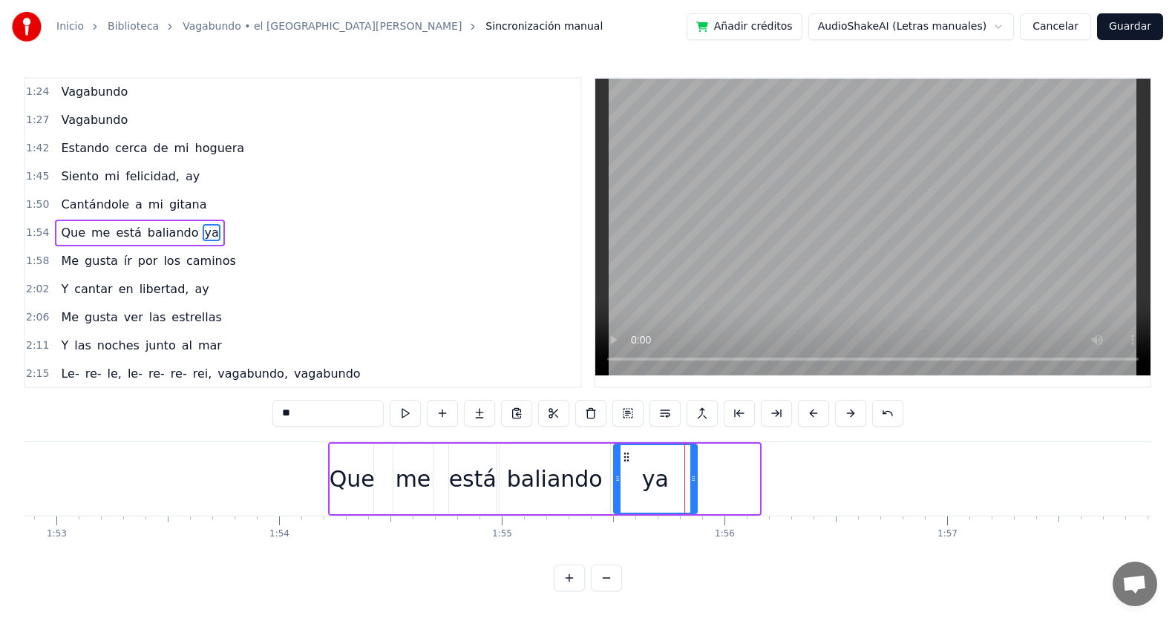
drag, startPoint x: 690, startPoint y: 458, endPoint x: 628, endPoint y: 465, distance: 62.8
click at [628, 465] on div "ya" at bounding box center [655, 479] width 82 height 68
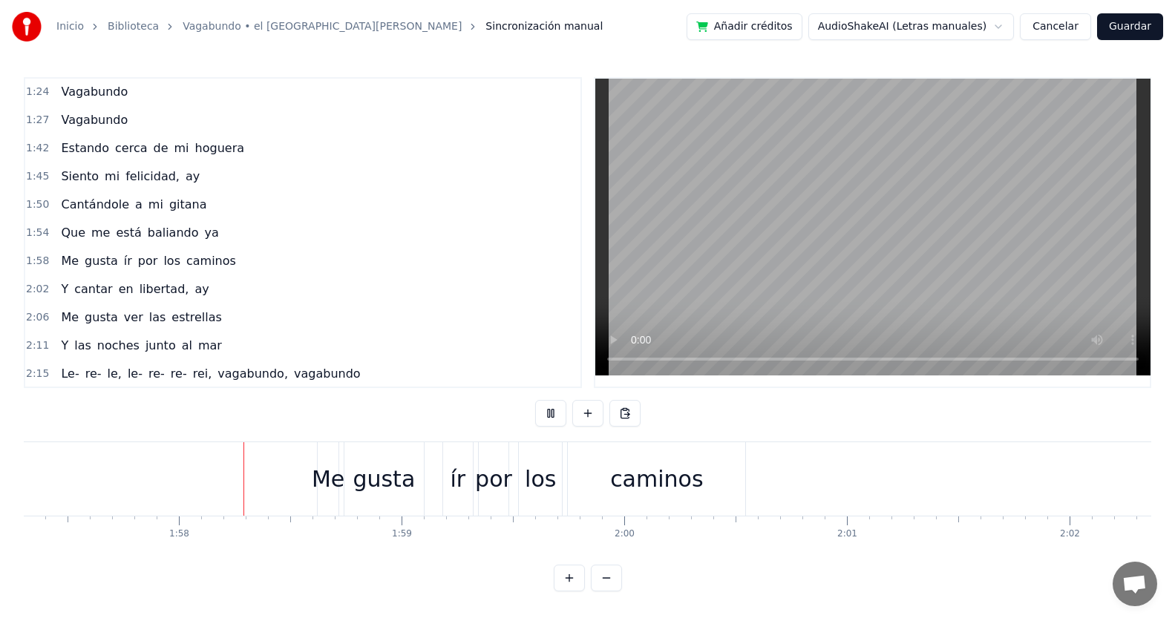
scroll to position [0, 26136]
click at [718, 452] on div "caminos" at bounding box center [632, 478] width 177 height 73
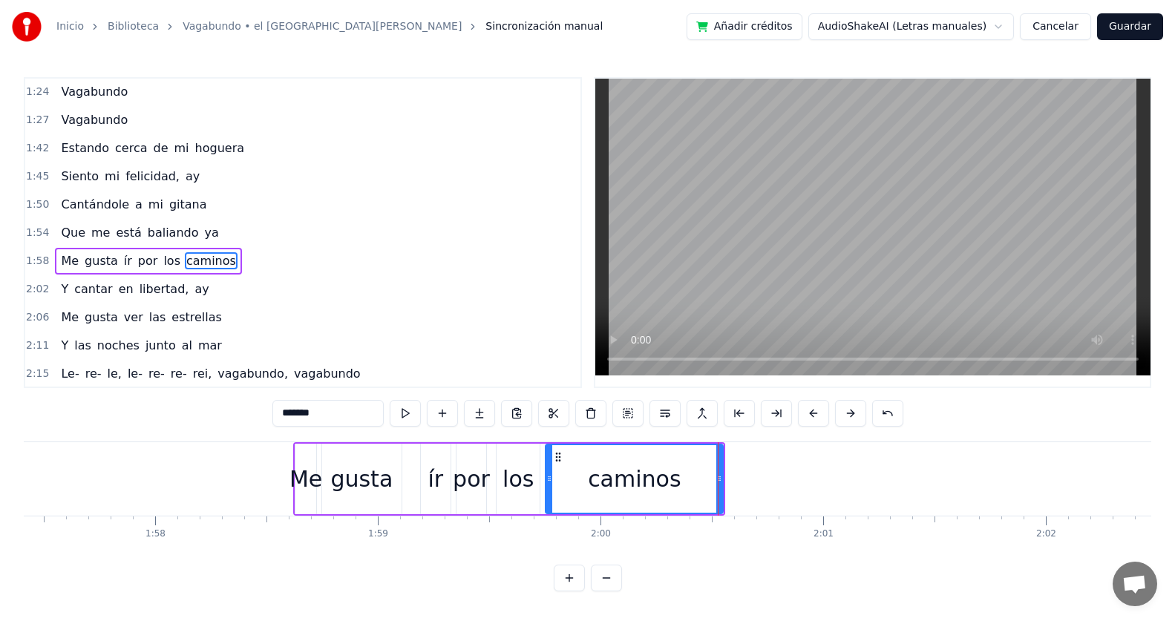
scroll to position [536, 0]
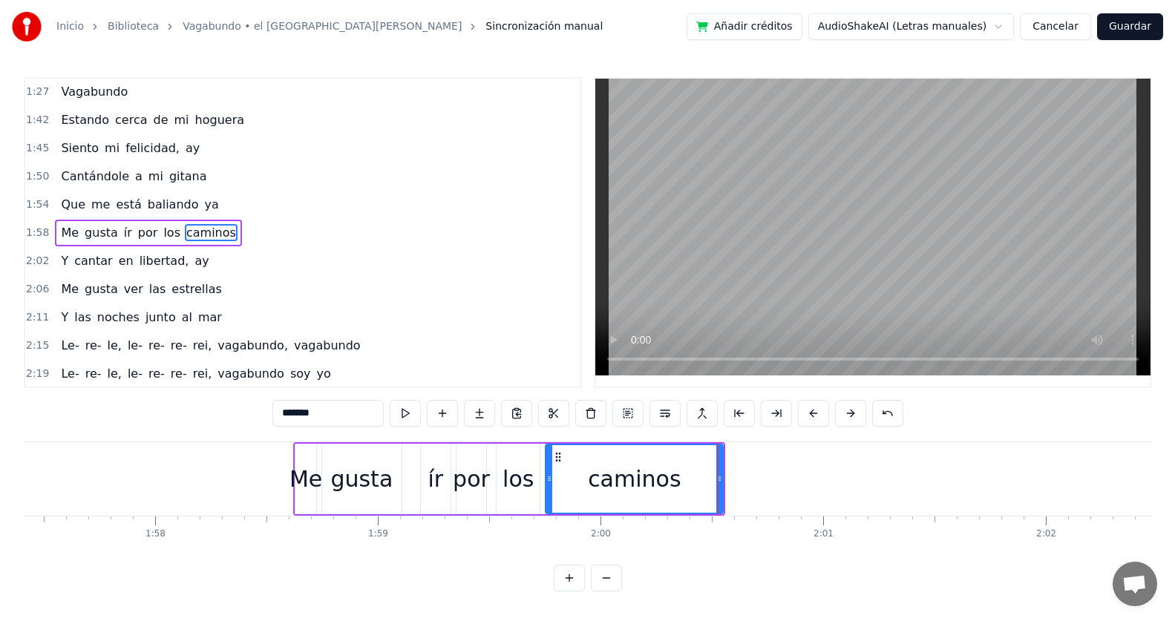
drag, startPoint x: 712, startPoint y: 449, endPoint x: 695, endPoint y: 450, distance: 17.9
click at [695, 450] on div "caminos" at bounding box center [634, 479] width 176 height 68
click at [722, 450] on div at bounding box center [719, 479] width 6 height 68
click at [722, 452] on div at bounding box center [719, 479] width 6 height 68
drag, startPoint x: 722, startPoint y: 452, endPoint x: 698, endPoint y: 452, distance: 23.7
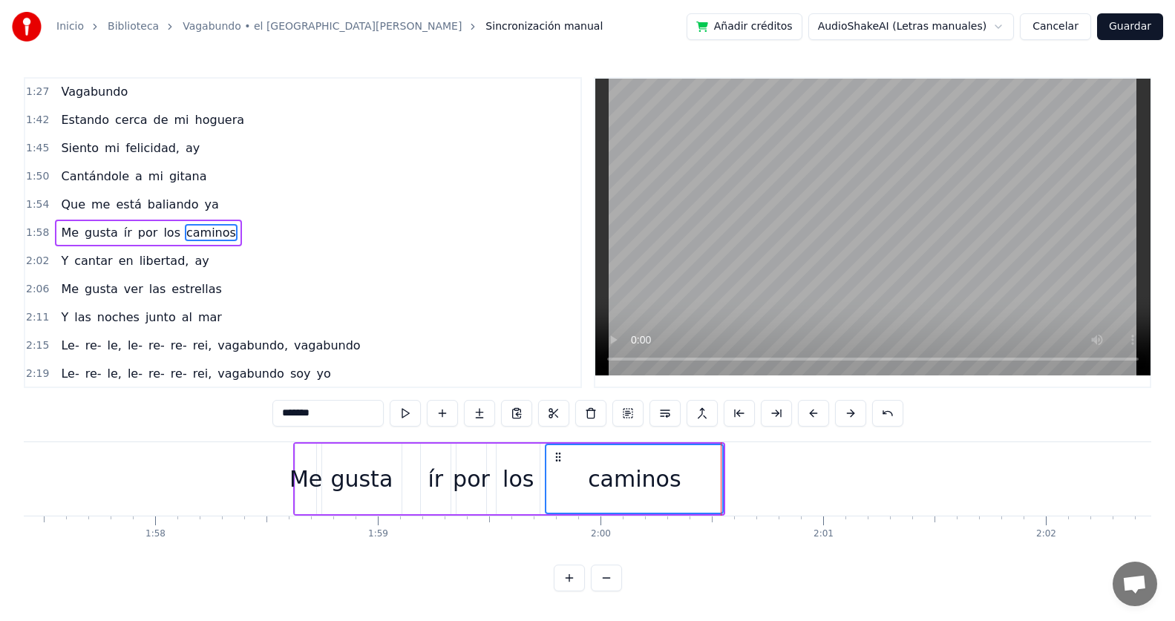
click at [698, 452] on div "caminos" at bounding box center [634, 479] width 176 height 68
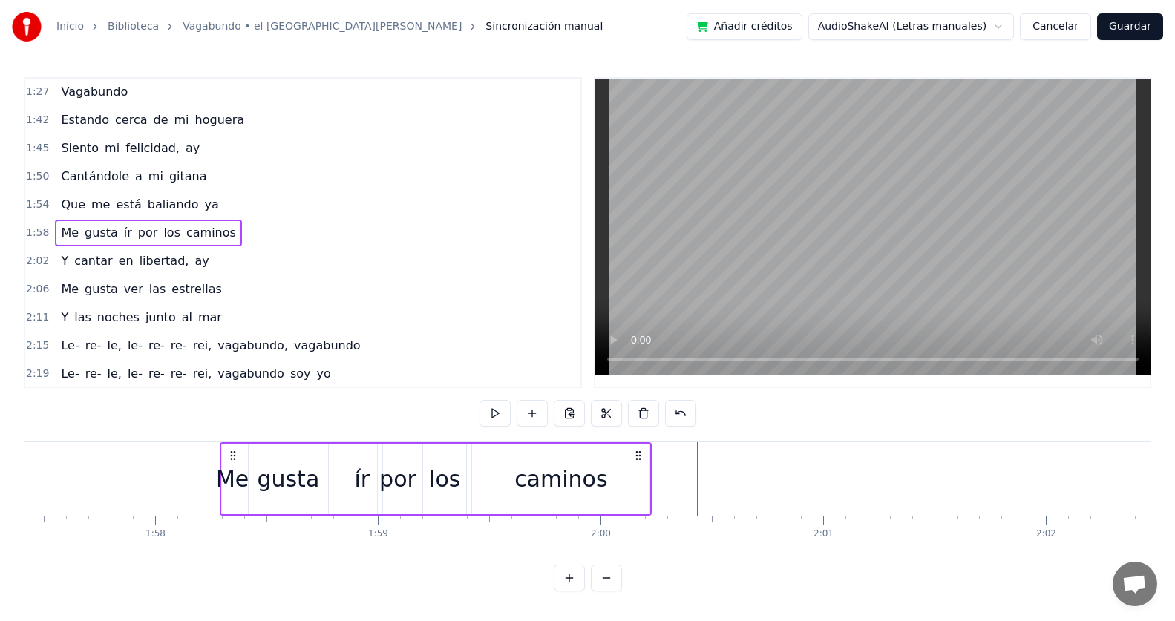
drag, startPoint x: 715, startPoint y: 457, endPoint x: 642, endPoint y: 457, distance: 73.5
click at [642, 457] on icon at bounding box center [638, 456] width 12 height 12
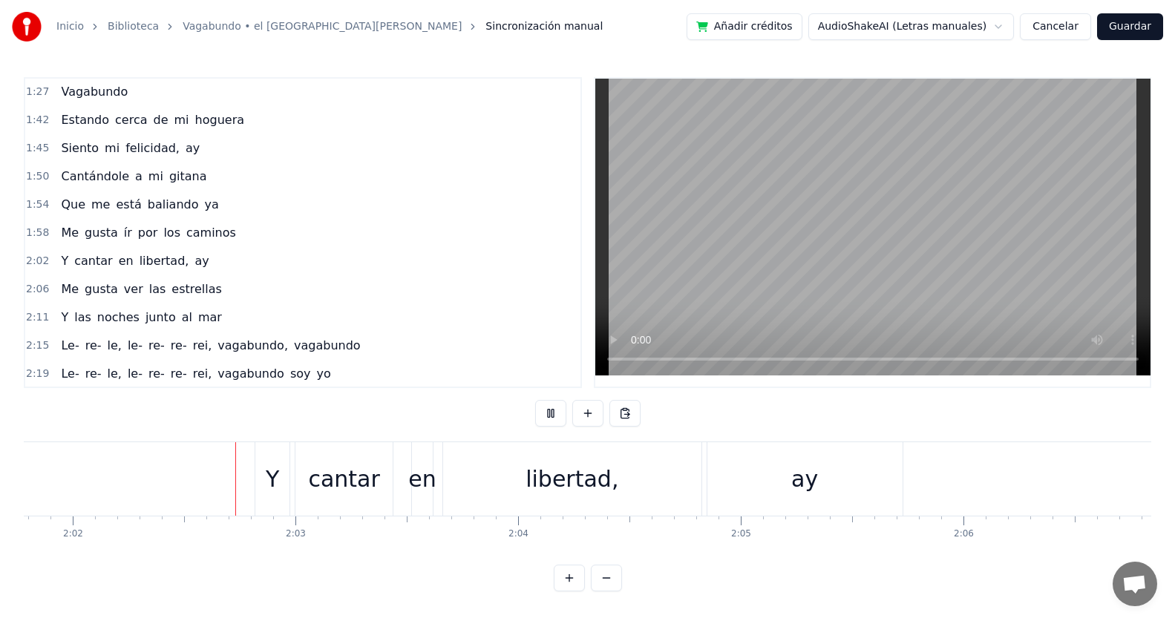
scroll to position [0, 27127]
click at [829, 442] on div "ay" at bounding box center [787, 478] width 197 height 73
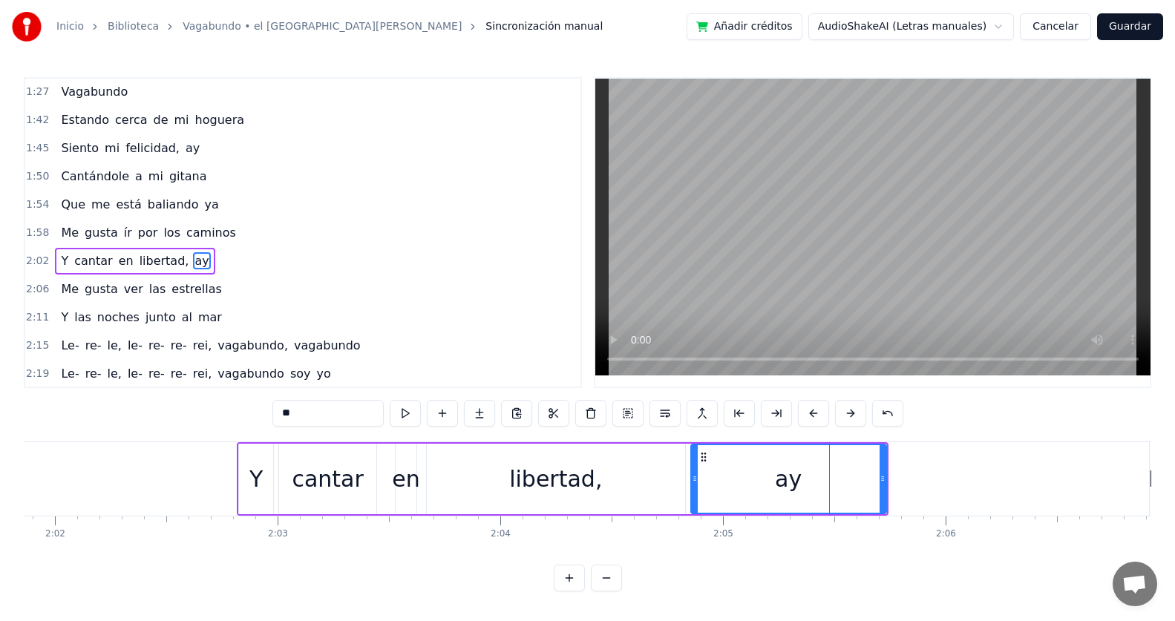
scroll to position [565, 0]
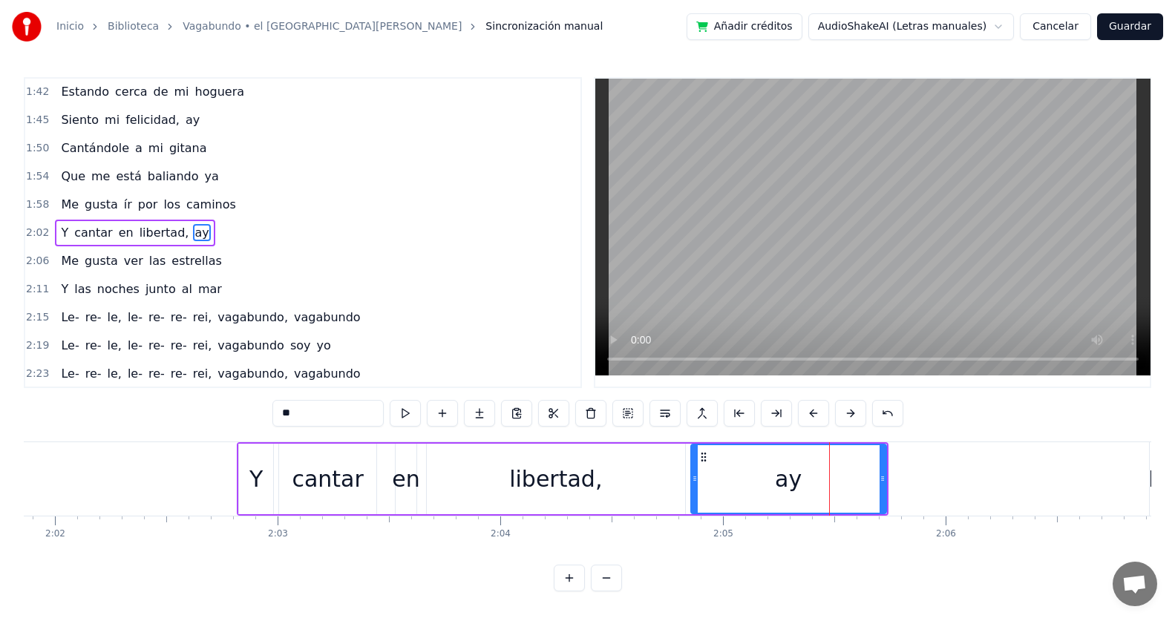
click at [856, 451] on div "ay" at bounding box center [789, 479] width 194 height 68
click at [868, 450] on div "ay" at bounding box center [789, 479] width 194 height 68
click at [868, 449] on div "ay" at bounding box center [789, 479] width 194 height 68
click at [872, 450] on div "ay" at bounding box center [789, 479] width 194 height 68
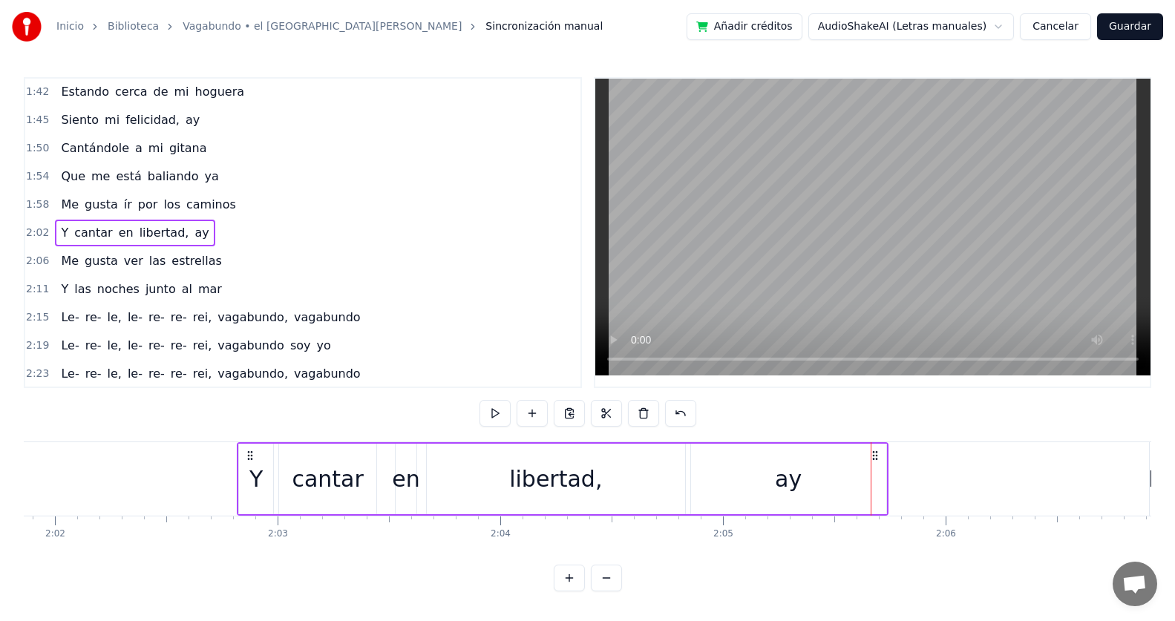
click at [876, 450] on icon at bounding box center [875, 456] width 12 height 12
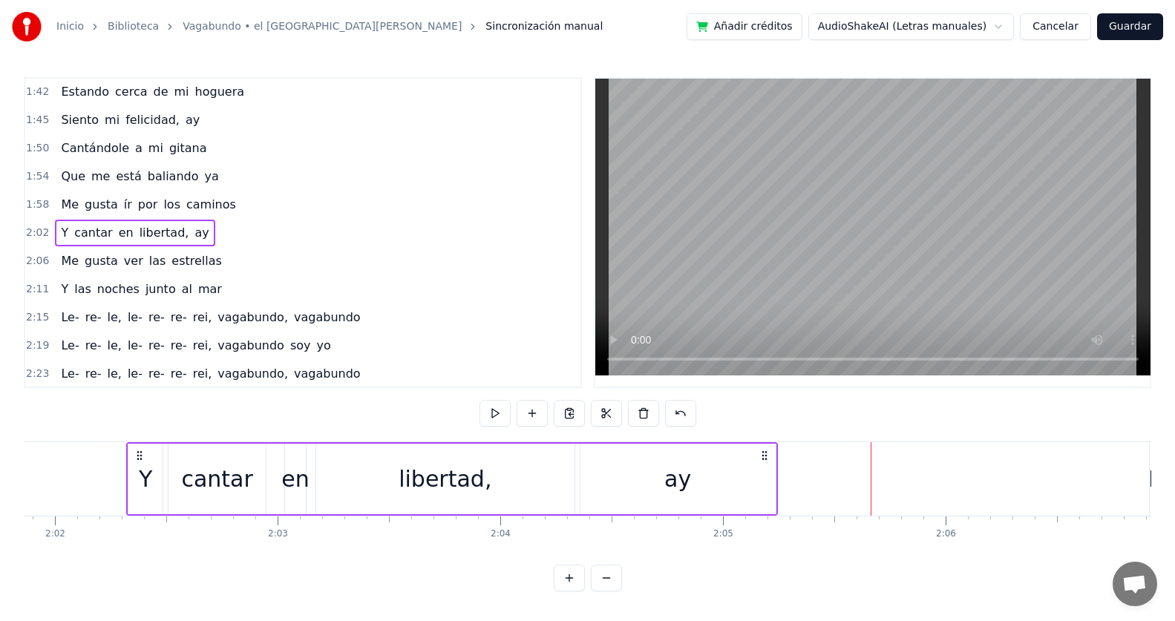
drag, startPoint x: 873, startPoint y: 452, endPoint x: 763, endPoint y: 459, distance: 110.8
click at [763, 459] on icon at bounding box center [764, 456] width 12 height 12
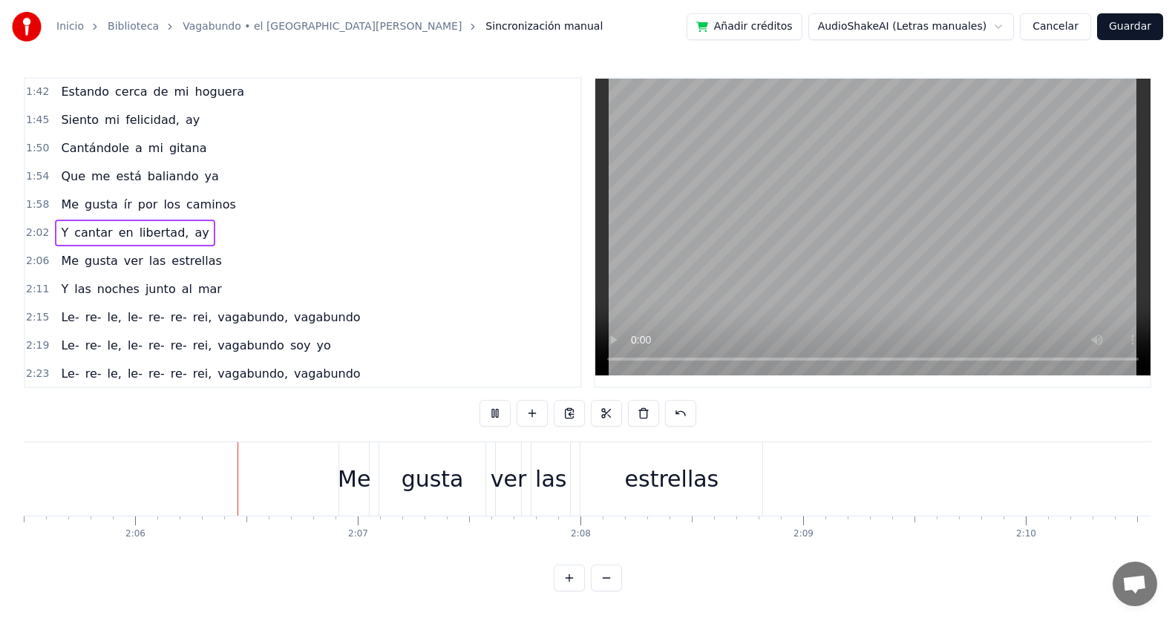
scroll to position [0, 27947]
click at [738, 454] on div "estrellas" at bounding box center [662, 478] width 182 height 73
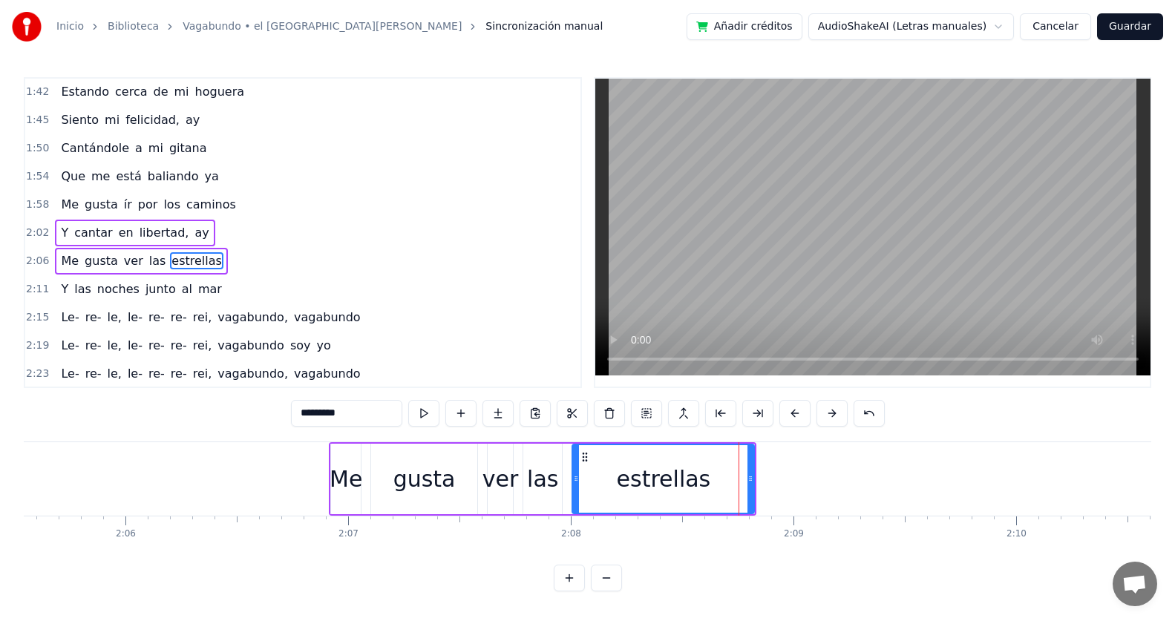
scroll to position [593, 0]
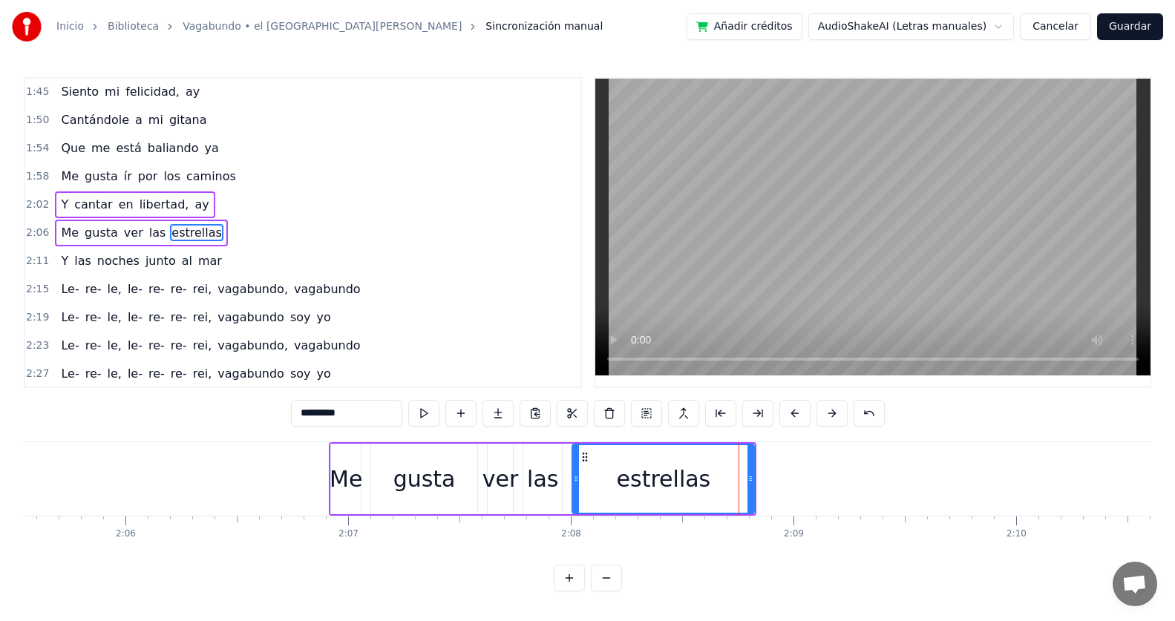
click at [744, 454] on div "estrellas" at bounding box center [663, 479] width 180 height 68
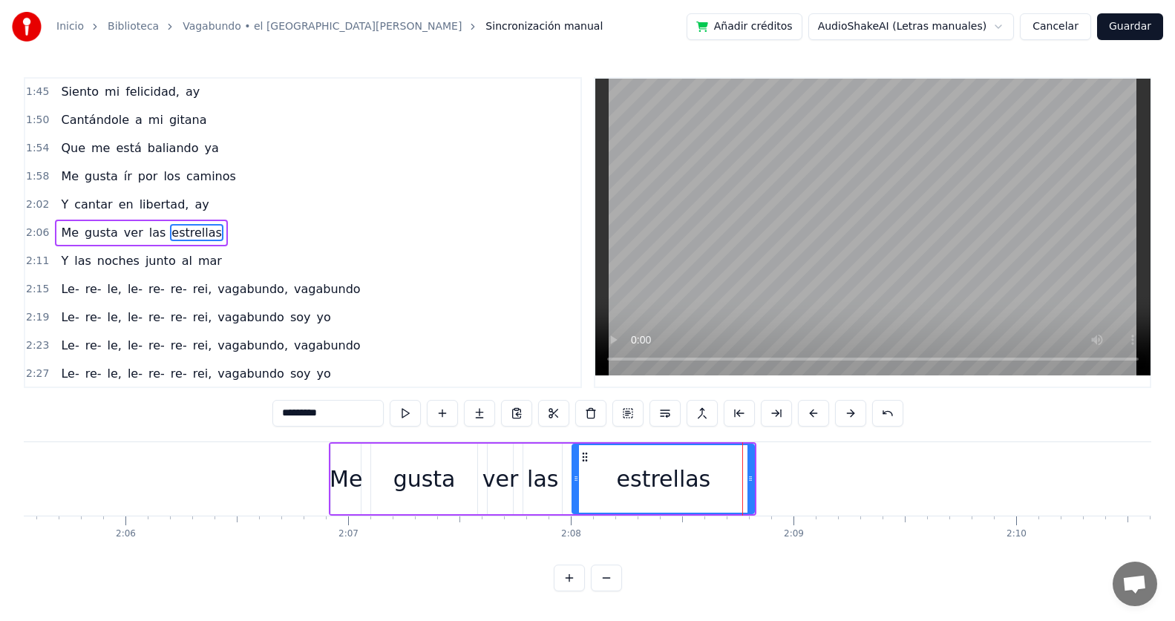
click at [744, 453] on div "estrellas" at bounding box center [663, 479] width 180 height 68
drag, startPoint x: 741, startPoint y: 453, endPoint x: 478, endPoint y: 465, distance: 263.7
click at [478, 465] on div "Me gusta ver las estrellas" at bounding box center [542, 478] width 427 height 73
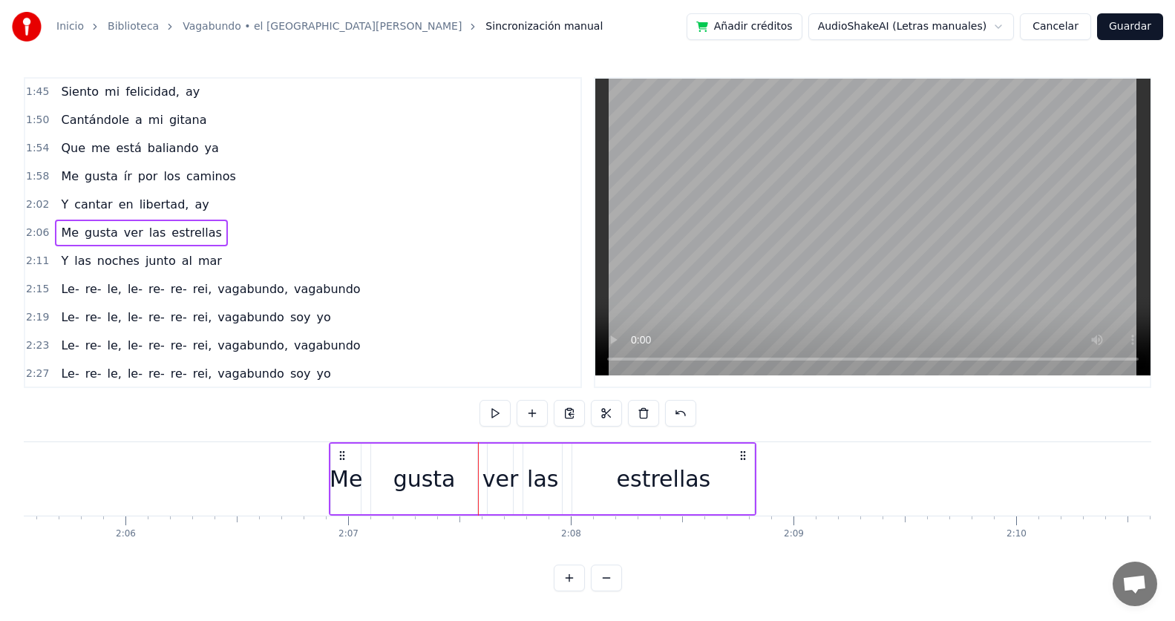
click at [745, 457] on icon at bounding box center [743, 456] width 12 height 12
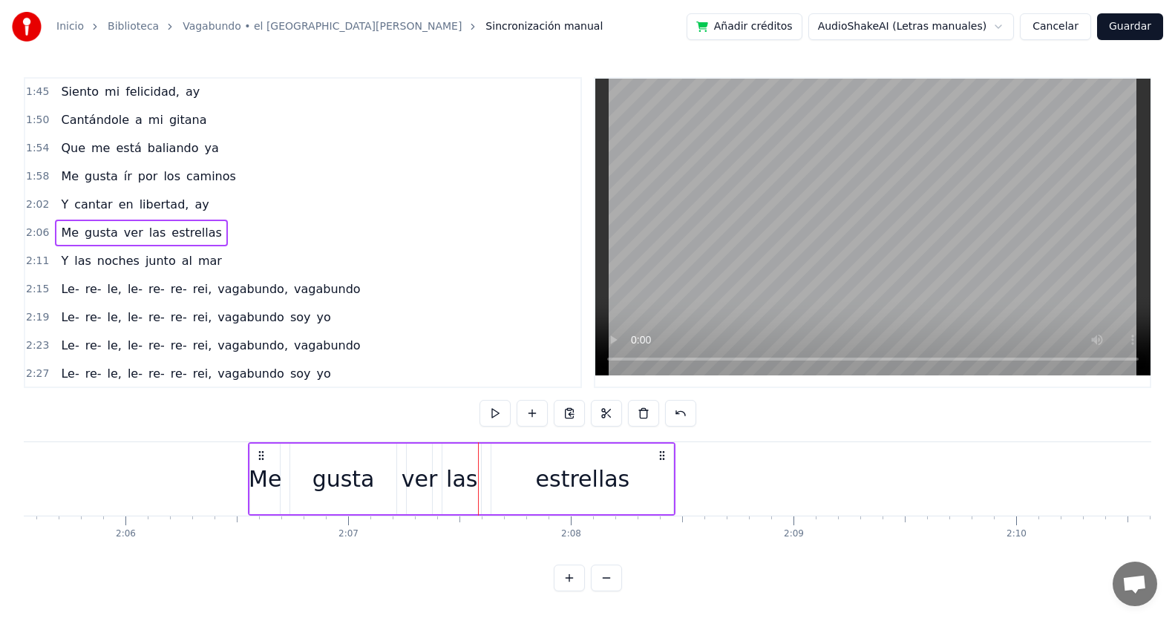
drag, startPoint x: 741, startPoint y: 456, endPoint x: 660, endPoint y: 458, distance: 80.9
click at [660, 458] on icon at bounding box center [662, 456] width 12 height 12
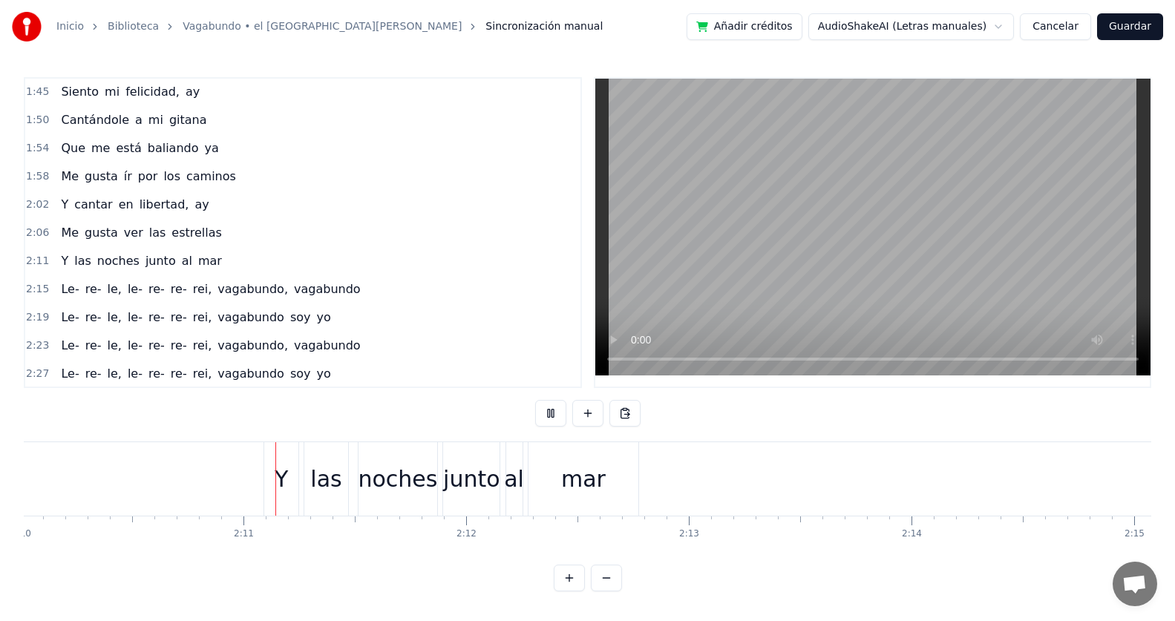
scroll to position [0, 28966]
click at [606, 450] on div "mar" at bounding box center [559, 478] width 111 height 73
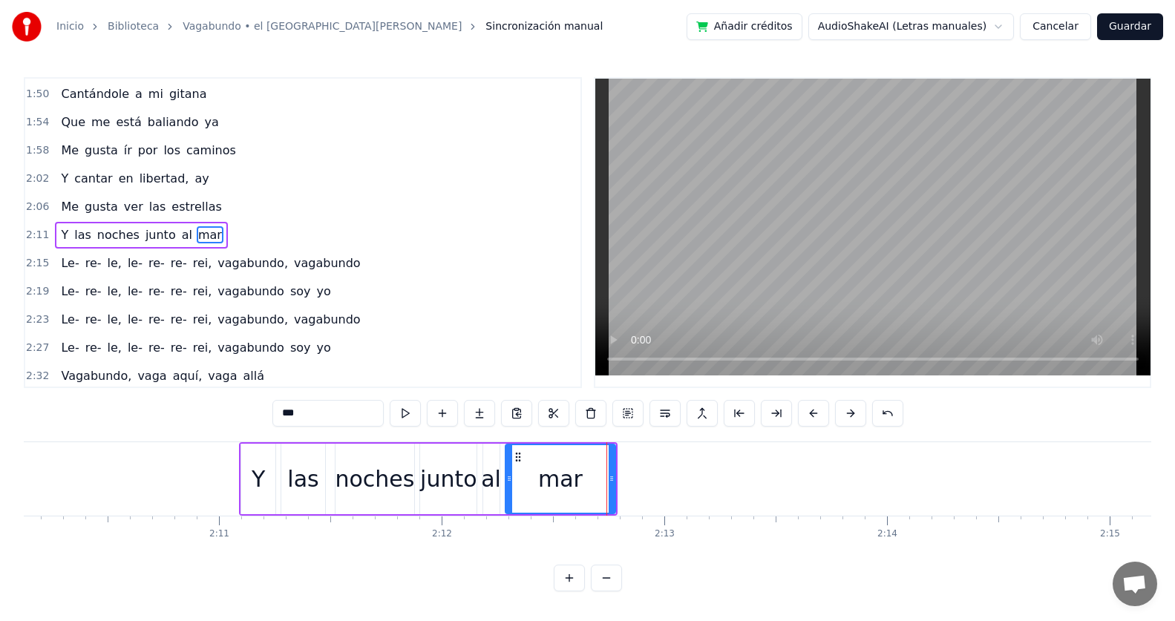
scroll to position [621, 0]
click at [591, 452] on div "mar" at bounding box center [560, 479] width 109 height 68
click at [605, 451] on div "mar" at bounding box center [560, 479] width 109 height 68
click at [469, 459] on div "junto" at bounding box center [448, 479] width 56 height 70
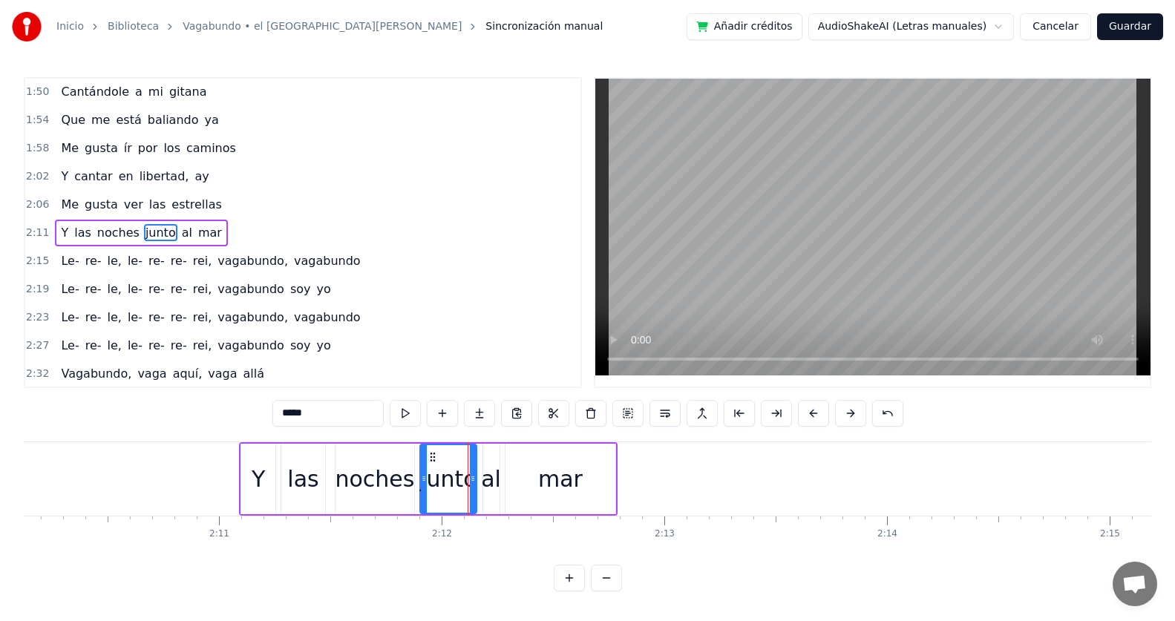
click at [574, 458] on div "mar" at bounding box center [560, 479] width 111 height 70
type input "***"
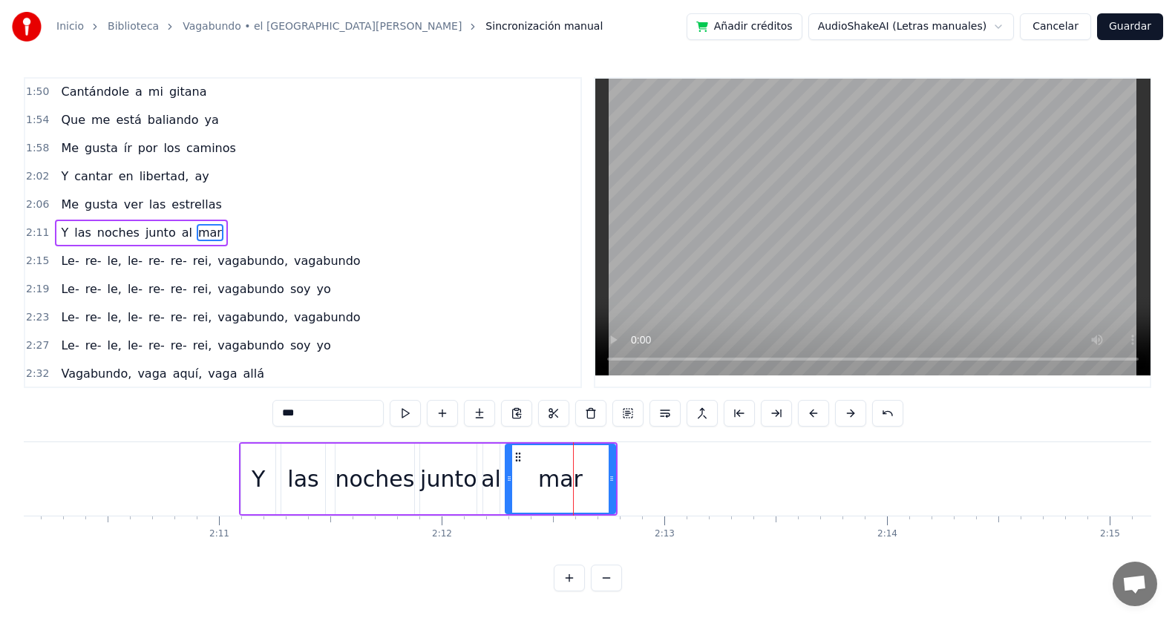
click at [608, 457] on div at bounding box center [611, 479] width 6 height 68
click at [598, 447] on div "mar" at bounding box center [559, 479] width 106 height 68
click at [599, 452] on div "mar" at bounding box center [559, 479] width 106 height 68
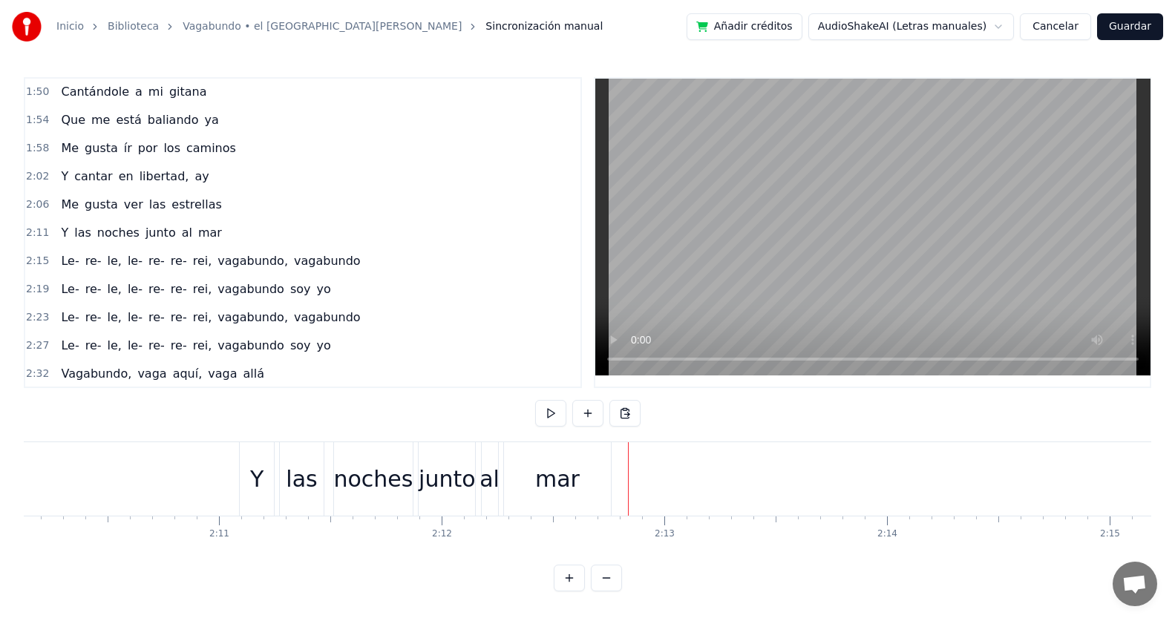
drag, startPoint x: 595, startPoint y: 456, endPoint x: 548, endPoint y: 456, distance: 47.5
click at [542, 456] on div "mar" at bounding box center [558, 478] width 108 height 73
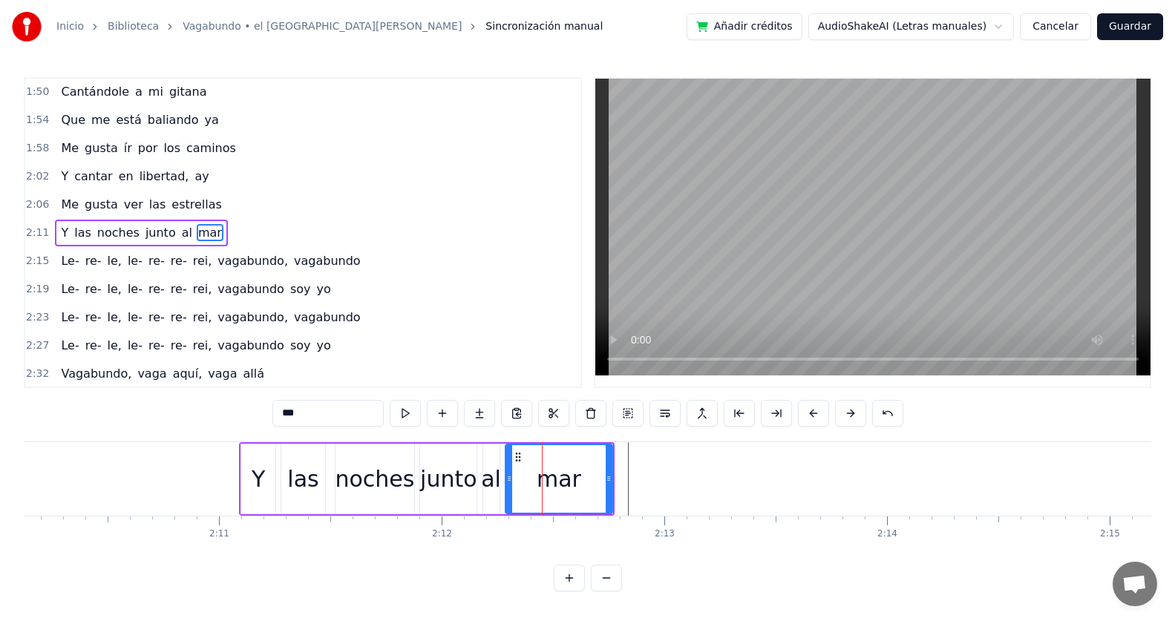
click at [600, 449] on div "mar" at bounding box center [559, 479] width 106 height 68
click at [607, 450] on div "mar" at bounding box center [559, 479] width 106 height 68
click at [513, 456] on icon at bounding box center [517, 457] width 12 height 12
click at [515, 457] on circle at bounding box center [515, 456] width 1 height 1
click at [522, 447] on div "mar" at bounding box center [558, 479] width 106 height 68
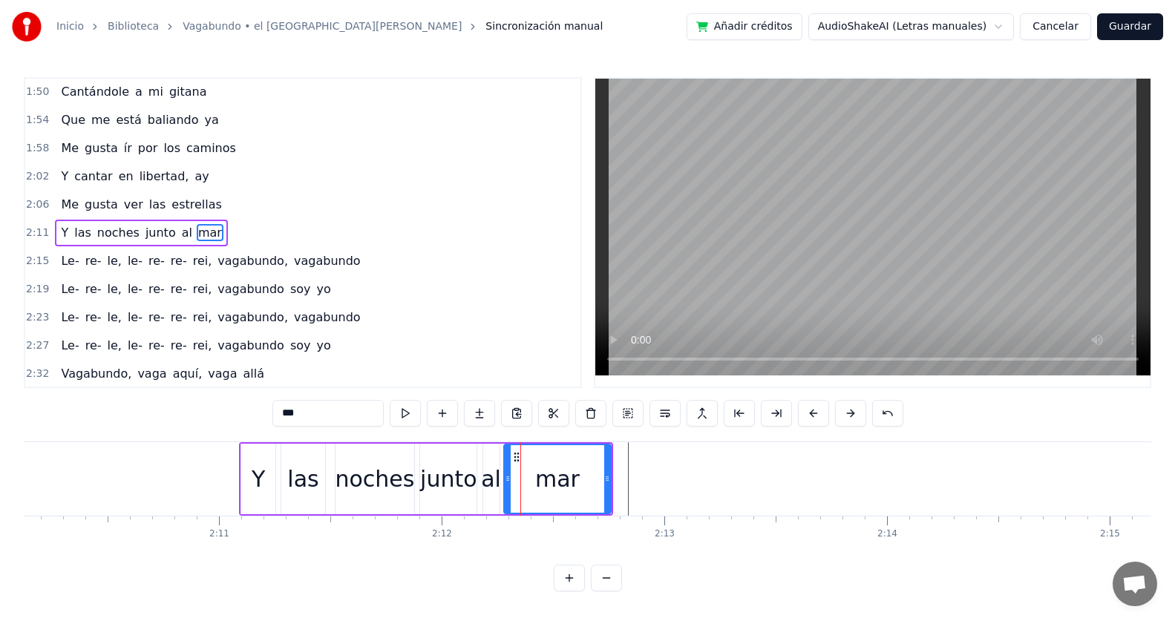
click at [470, 442] on div "Y las noches junto al mar" at bounding box center [426, 478] width 374 height 73
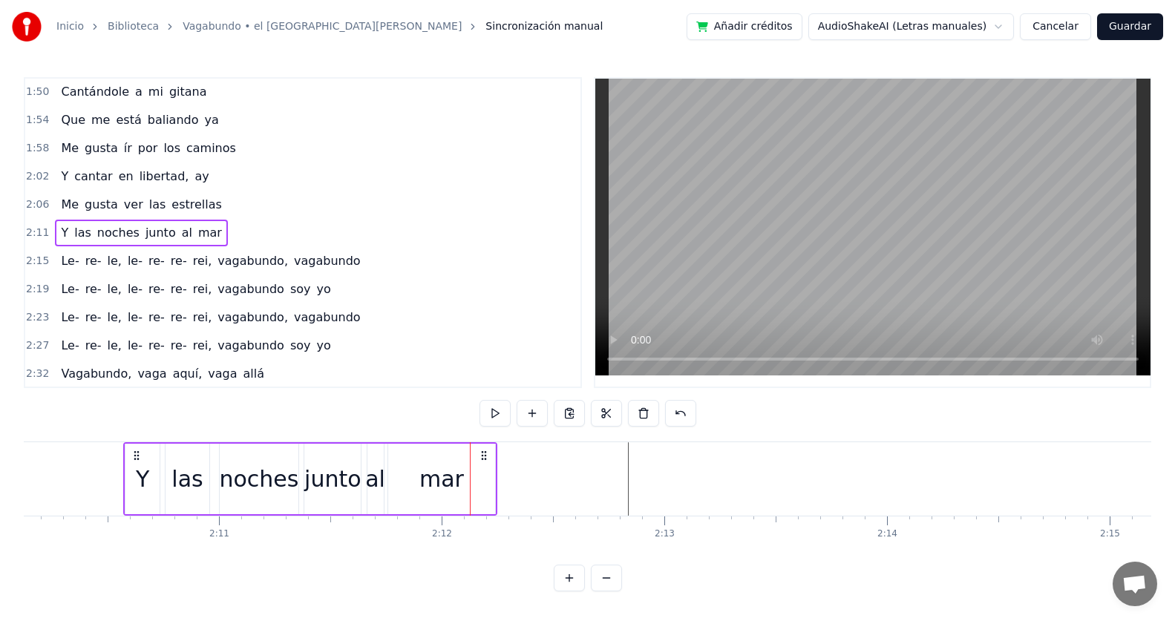
drag, startPoint x: 600, startPoint y: 459, endPoint x: 485, endPoint y: 456, distance: 115.8
click at [485, 456] on icon at bounding box center [484, 456] width 12 height 12
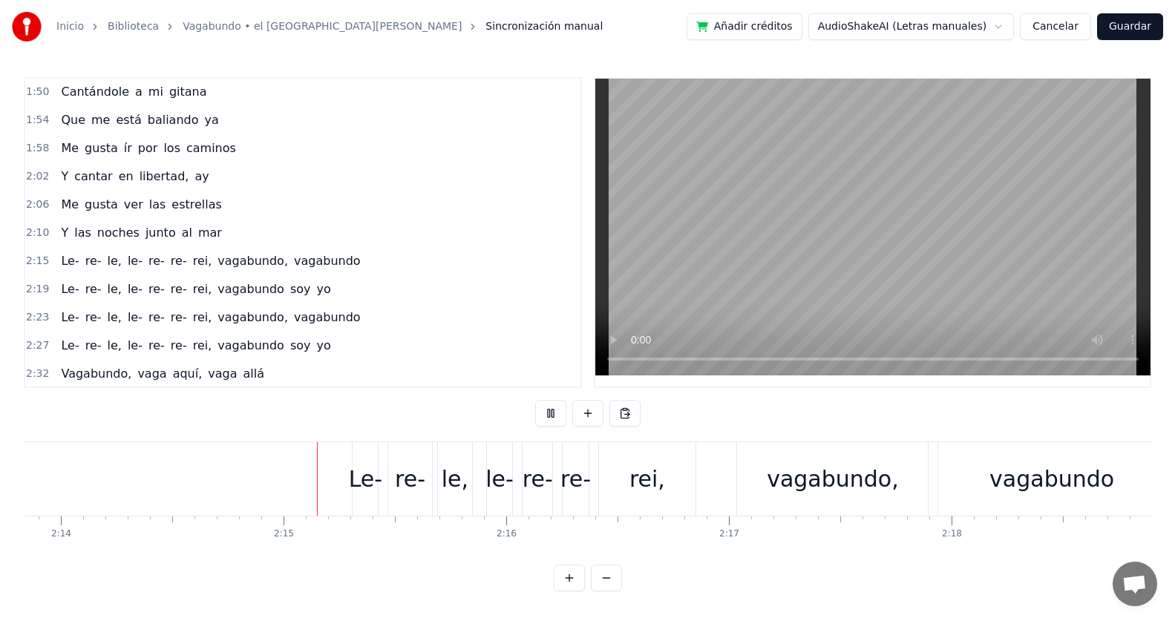
scroll to position [0, 29903]
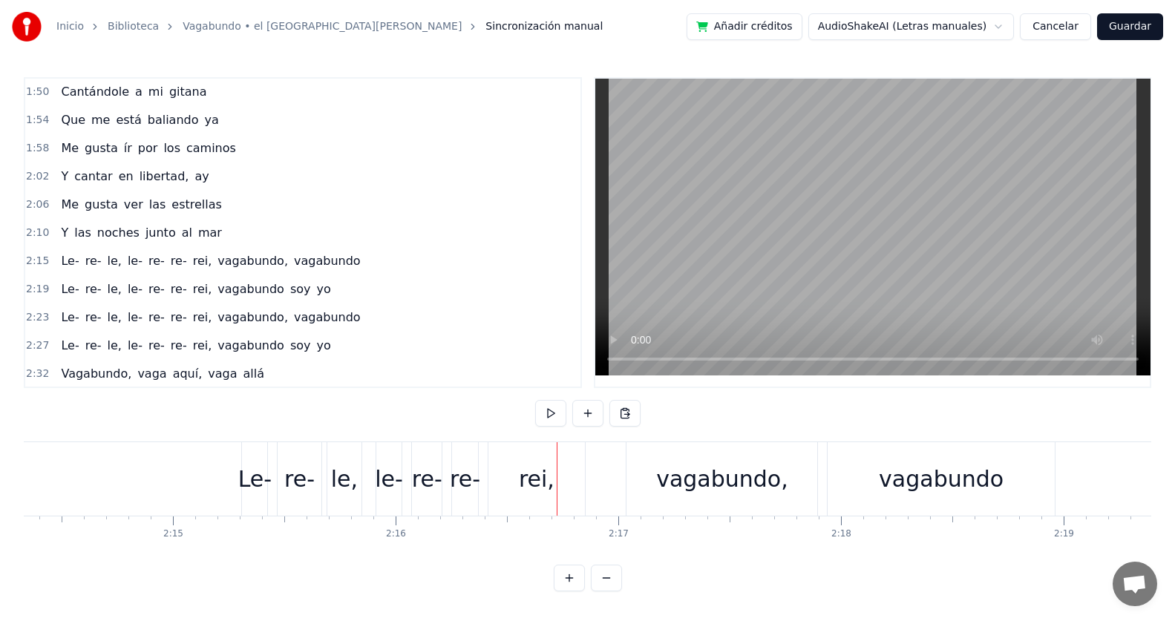
click at [1048, 455] on div "vagabundo" at bounding box center [940, 478] width 226 height 73
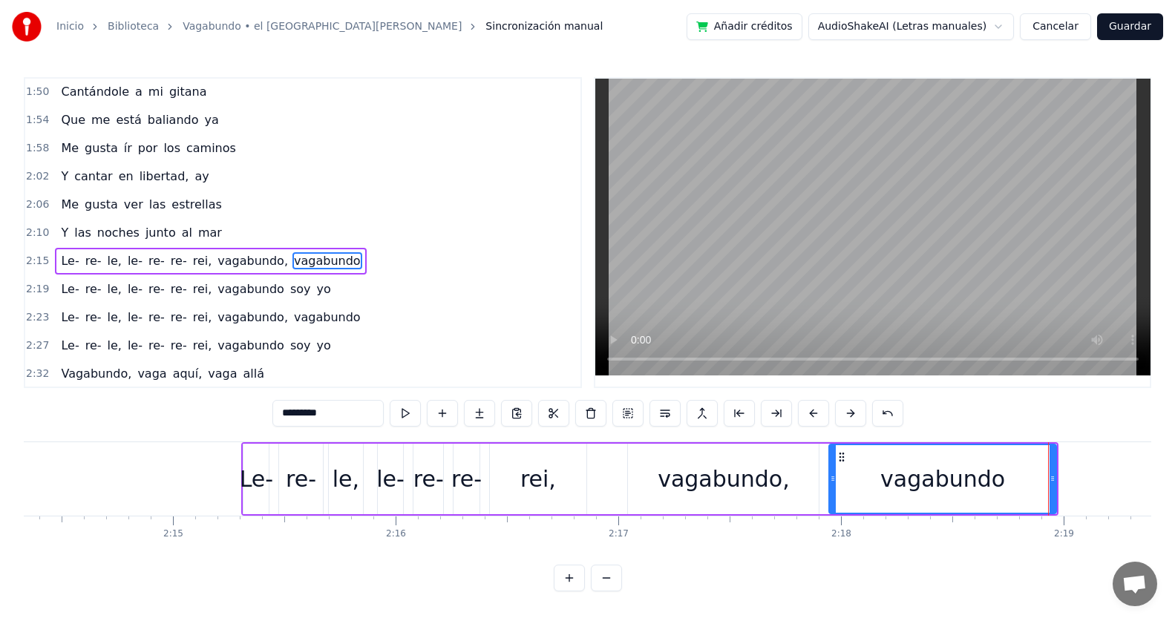
scroll to position [649, 0]
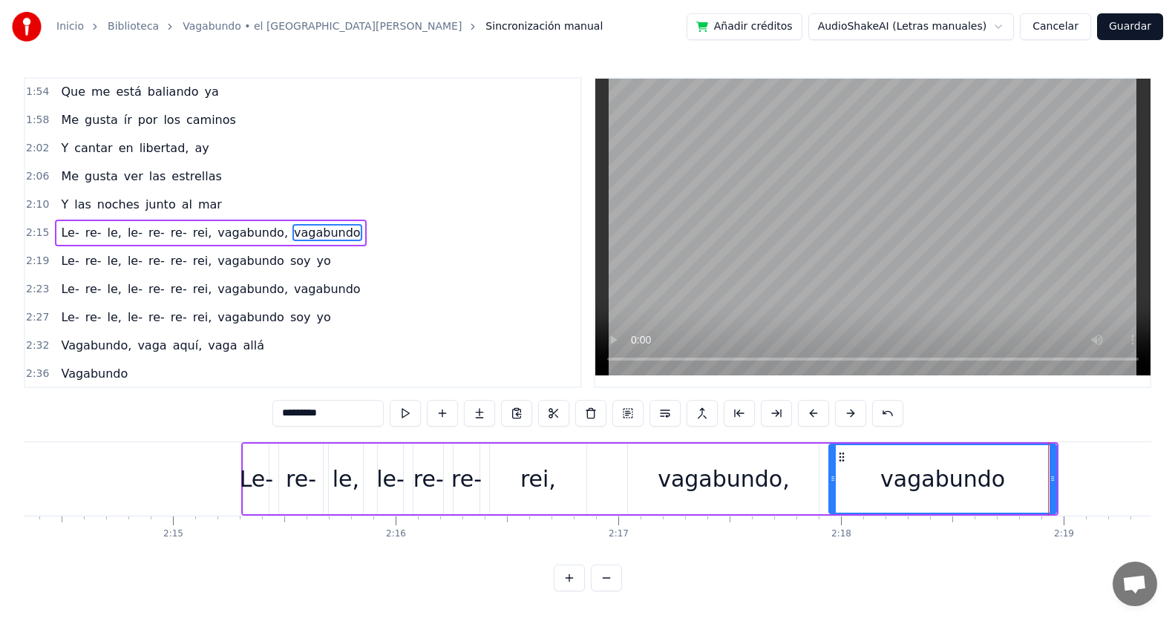
click at [818, 444] on div "vagabundo," at bounding box center [723, 479] width 191 height 70
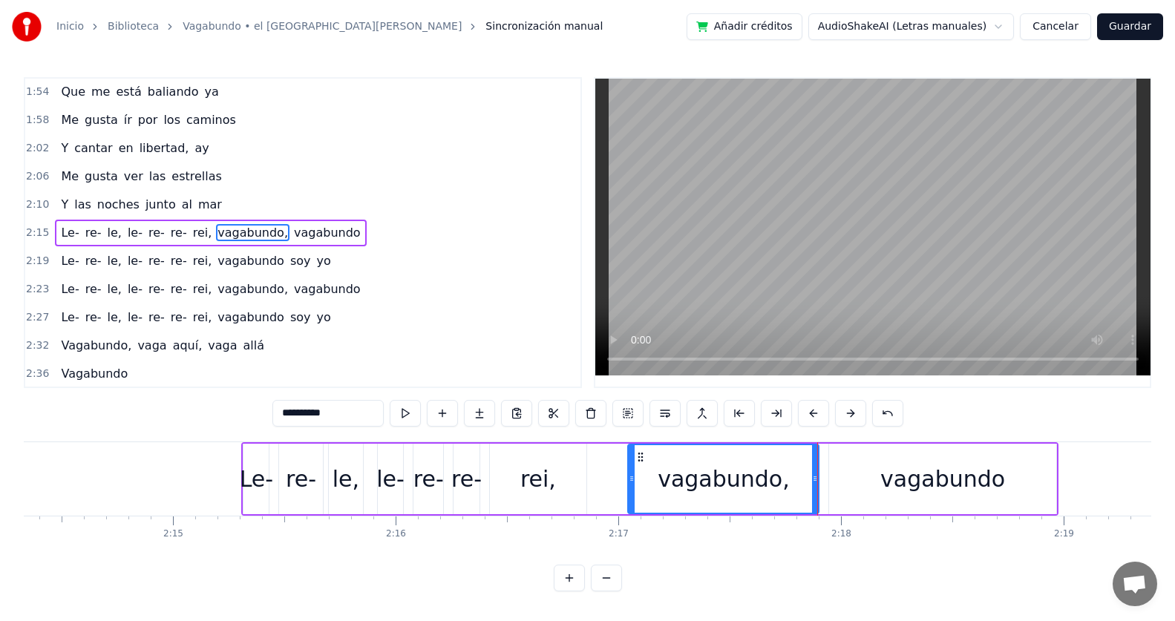
click at [1022, 459] on div "vagabundo" at bounding box center [942, 479] width 226 height 70
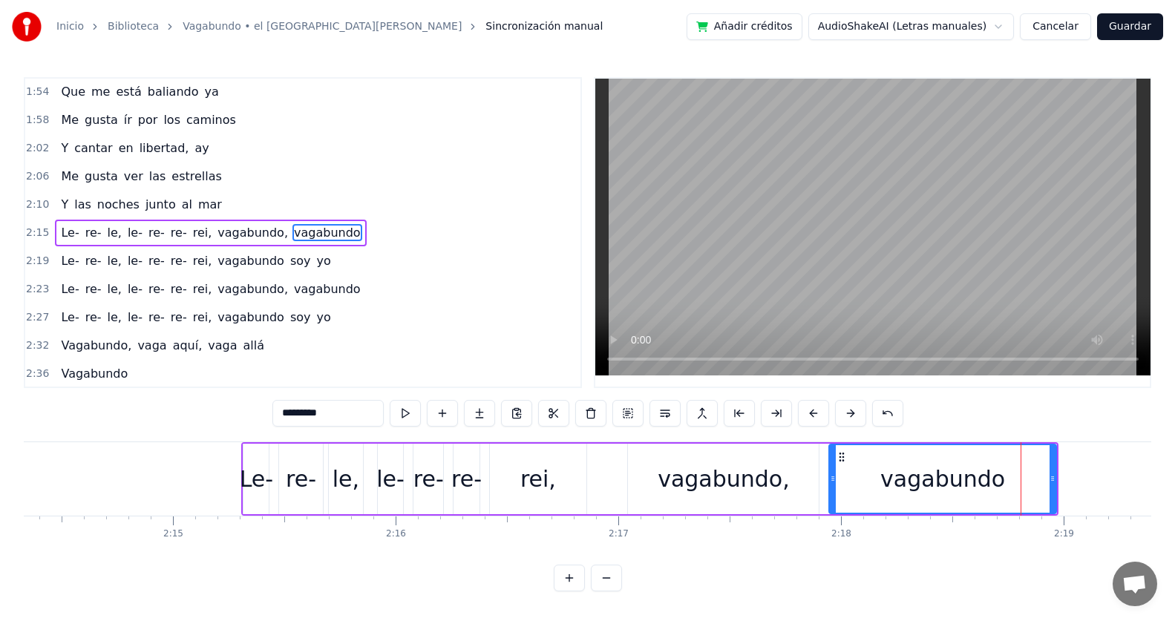
click at [1025, 460] on div "vagabundo" at bounding box center [942, 479] width 225 height 68
click at [1040, 456] on div "vagabundo" at bounding box center [942, 479] width 225 height 68
click at [434, 464] on div "re-" at bounding box center [428, 478] width 30 height 33
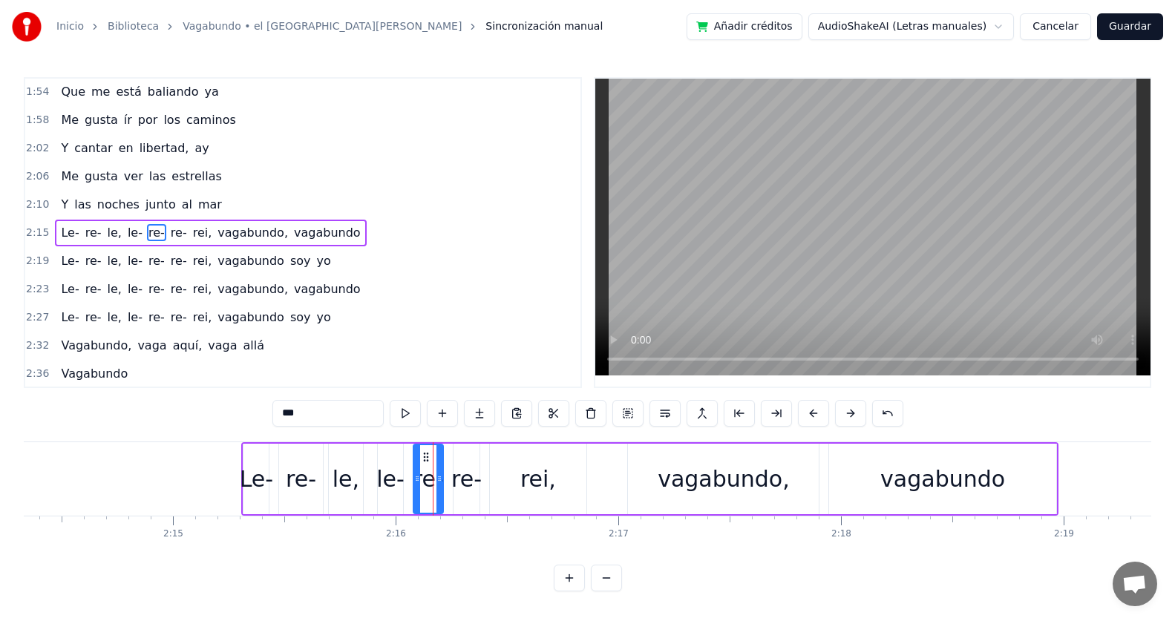
click at [1049, 450] on div "vagabundo" at bounding box center [942, 479] width 226 height 70
type input "*********"
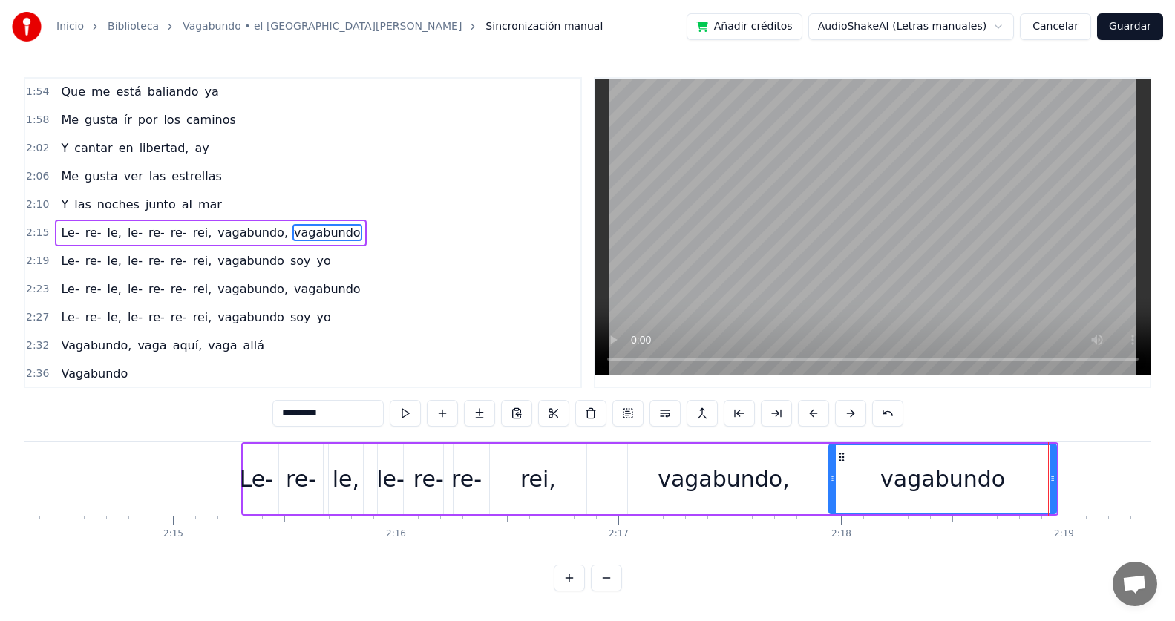
click at [1034, 451] on div "vagabundo" at bounding box center [942, 479] width 225 height 68
click at [856, 462] on div "vagabundo" at bounding box center [942, 479] width 225 height 68
click at [1041, 459] on div "vagabundo" at bounding box center [942, 479] width 225 height 68
click at [1042, 459] on div "vagabundo" at bounding box center [942, 479] width 225 height 68
click at [1046, 450] on div "vagabundo" at bounding box center [942, 479] width 225 height 68
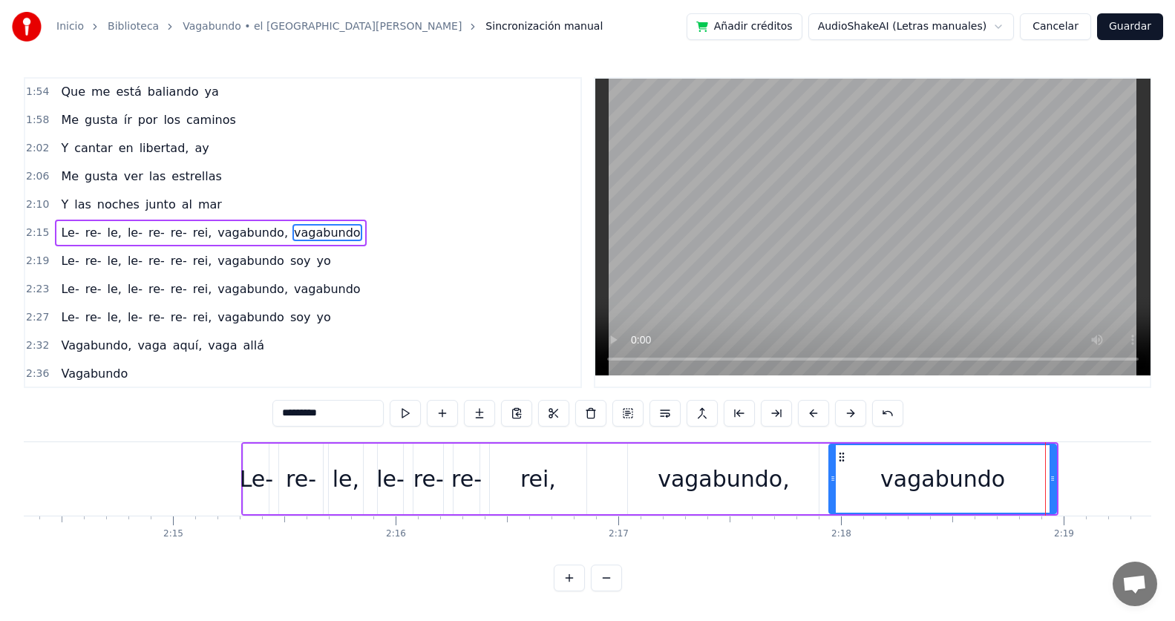
click at [1060, 430] on div "0:00 Le- re- le, le- re- re- rei, vagabundo, vagabundo 0:04 Le- re- le, le- re-…" at bounding box center [587, 334] width 1127 height 514
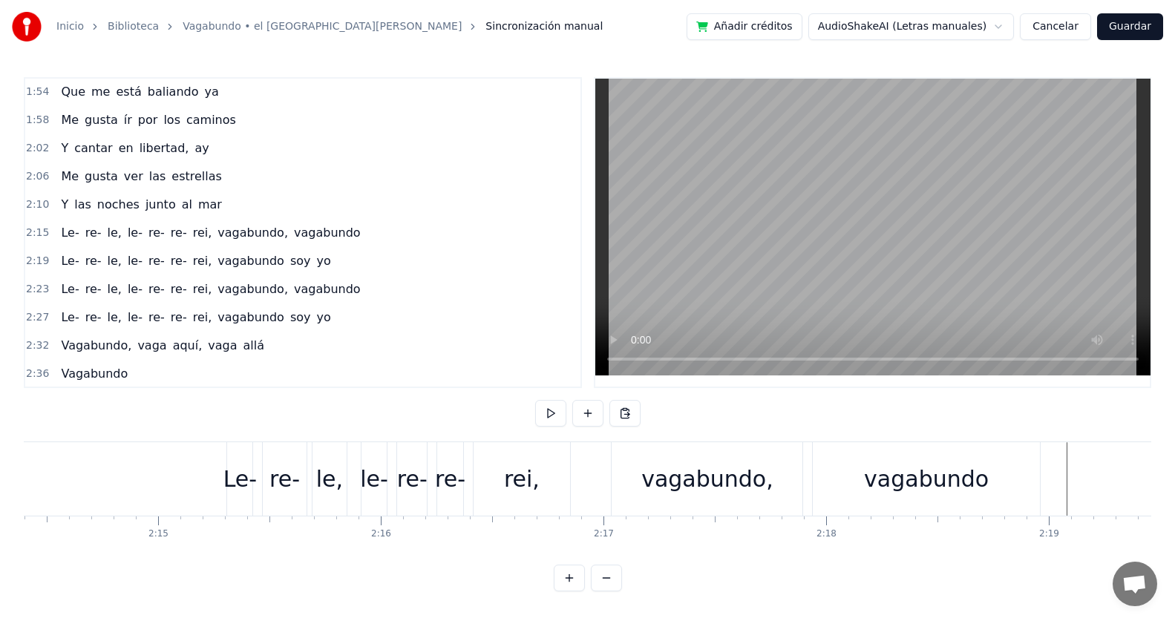
scroll to position [0, 29749]
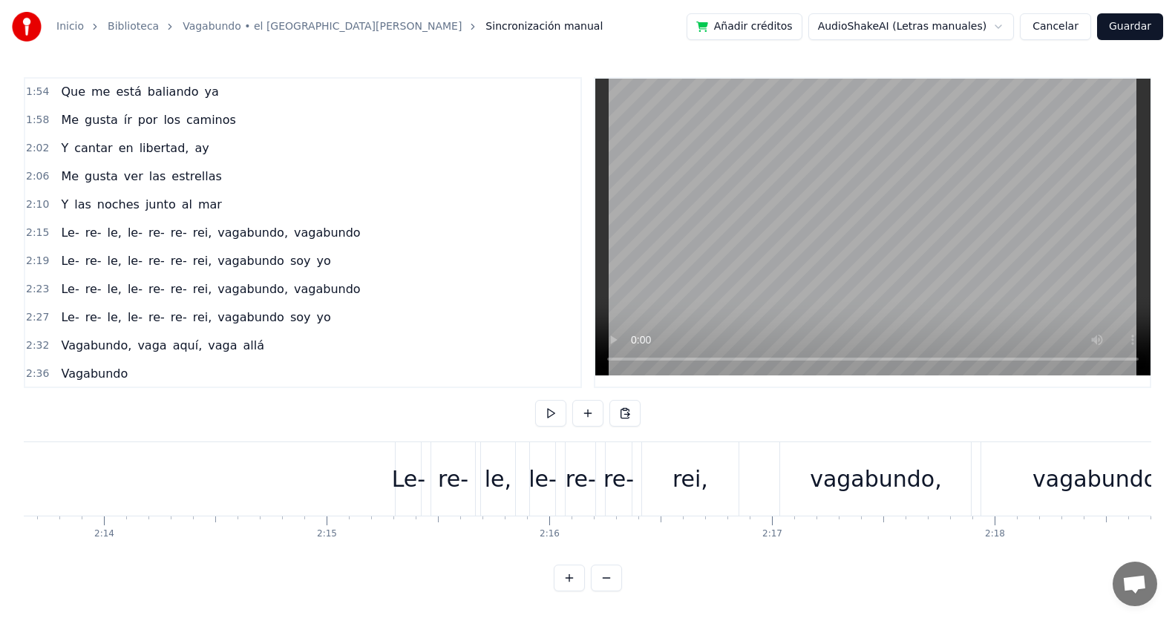
click at [1050, 456] on div "vagabundo" at bounding box center [1094, 478] width 226 height 73
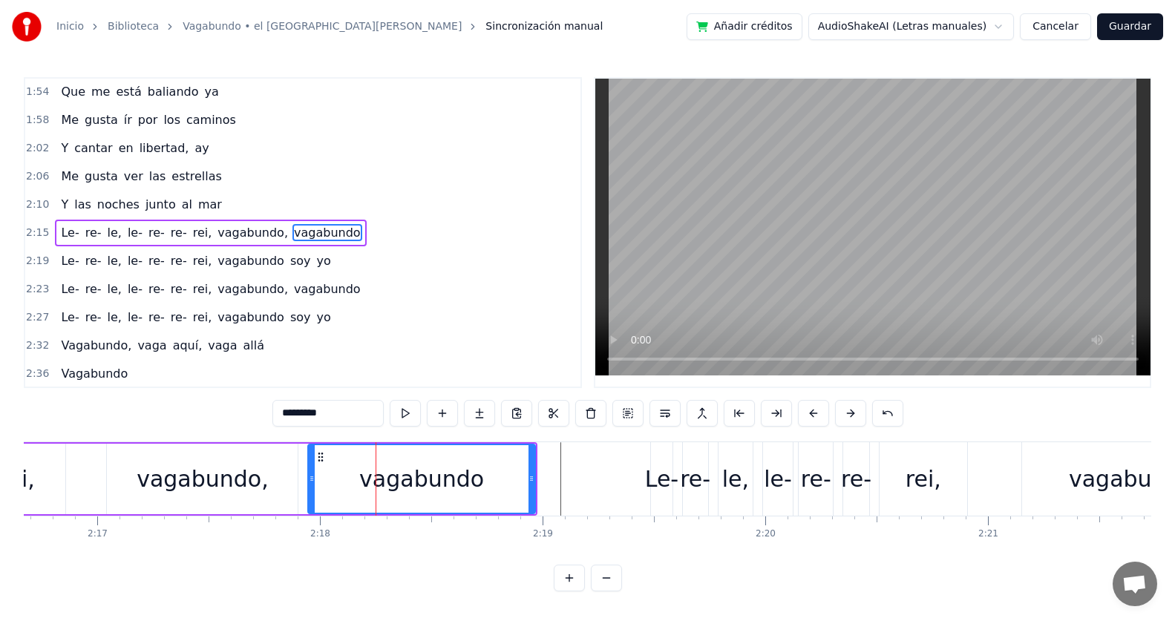
scroll to position [0, 30221]
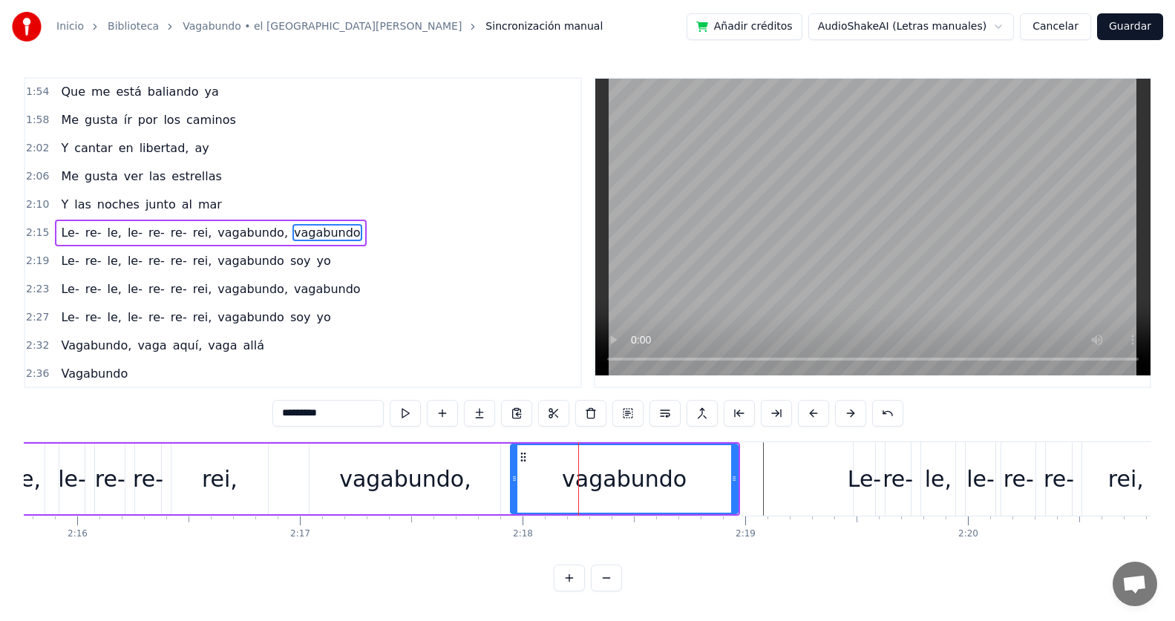
click at [713, 456] on div "vagabundo" at bounding box center [623, 479] width 225 height 68
click at [725, 450] on div "vagabundo" at bounding box center [623, 479] width 225 height 68
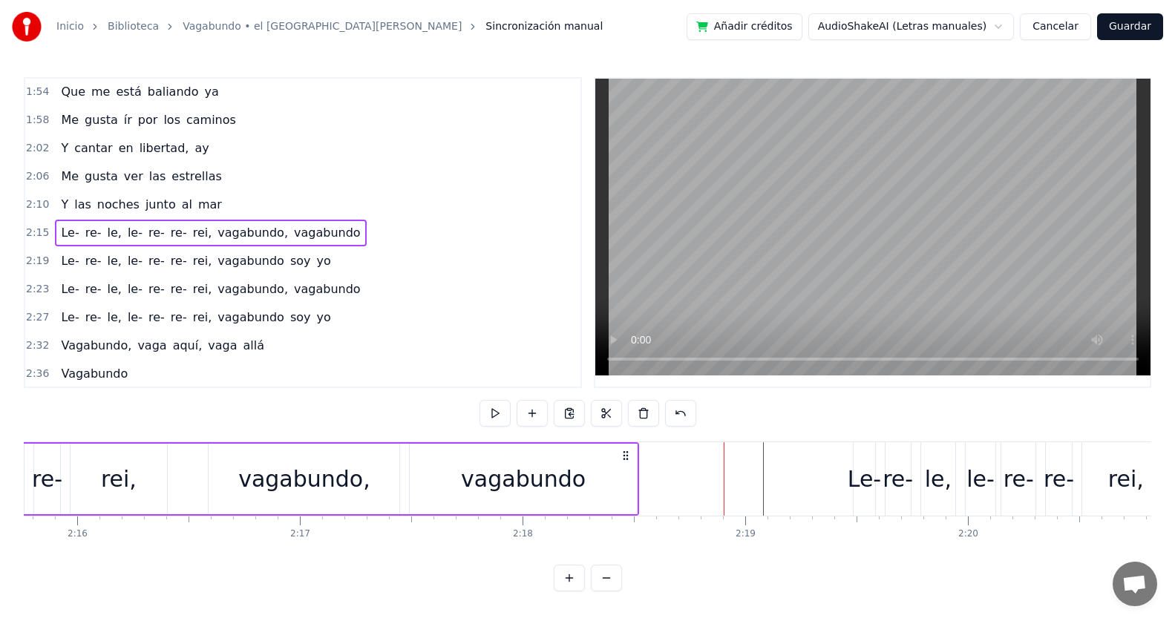
drag, startPoint x: 729, startPoint y: 449, endPoint x: 628, endPoint y: 451, distance: 100.9
click at [628, 451] on icon at bounding box center [626, 456] width 12 height 12
drag, startPoint x: 718, startPoint y: 551, endPoint x: 694, endPoint y: 552, distance: 23.8
click at [694, 552] on div "Le- re- le, le- re- re- rei, vagabundo, vagabundo Le- re- le, le- re- re- rei, …" at bounding box center [587, 497] width 1127 height 111
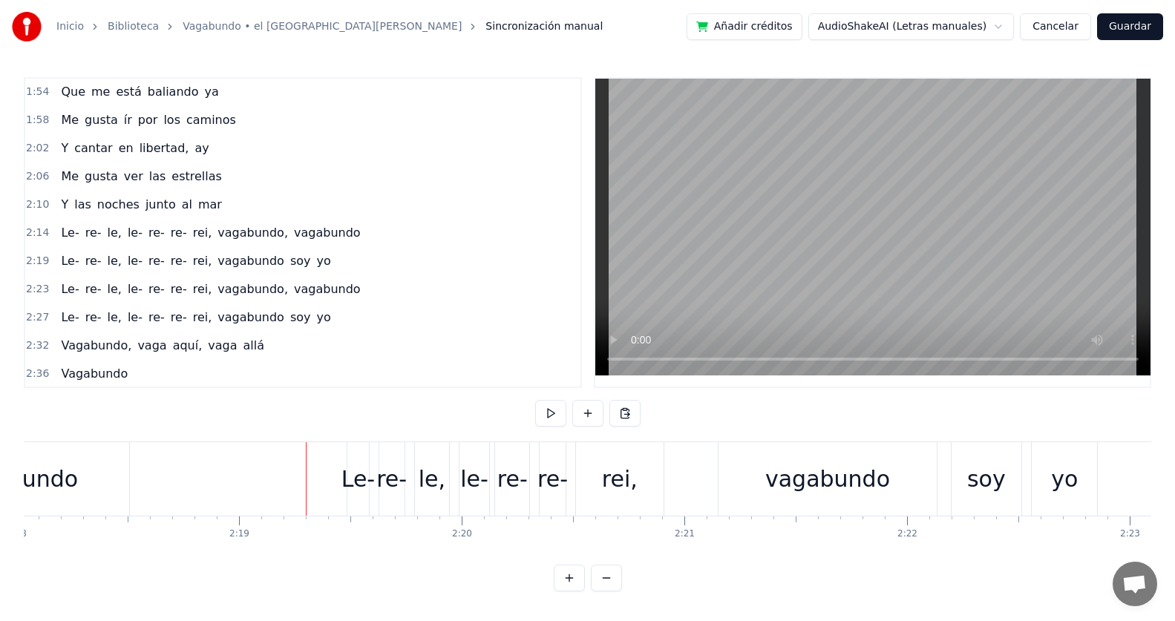
scroll to position [0, 30964]
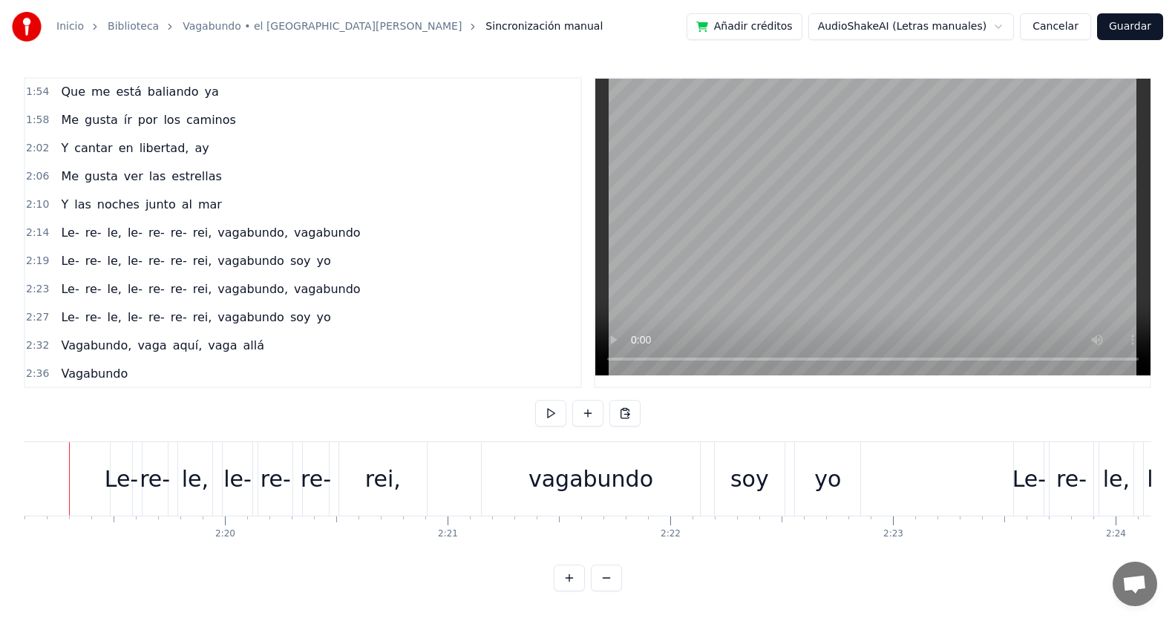
click at [826, 472] on div "yo" at bounding box center [827, 478] width 27 height 33
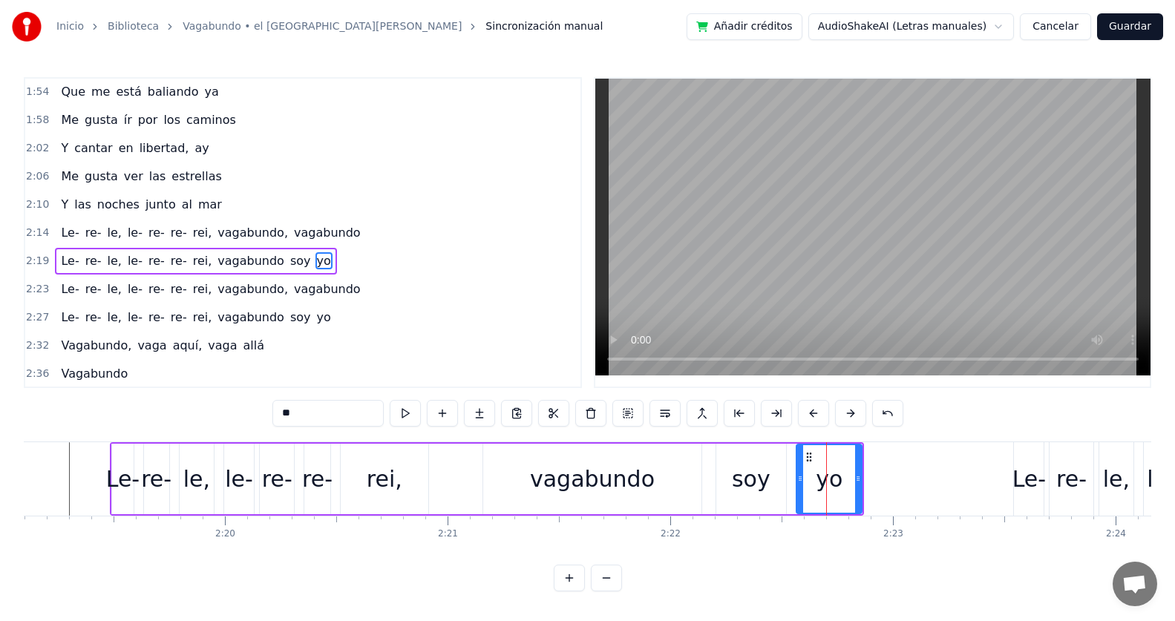
scroll to position [677, 0]
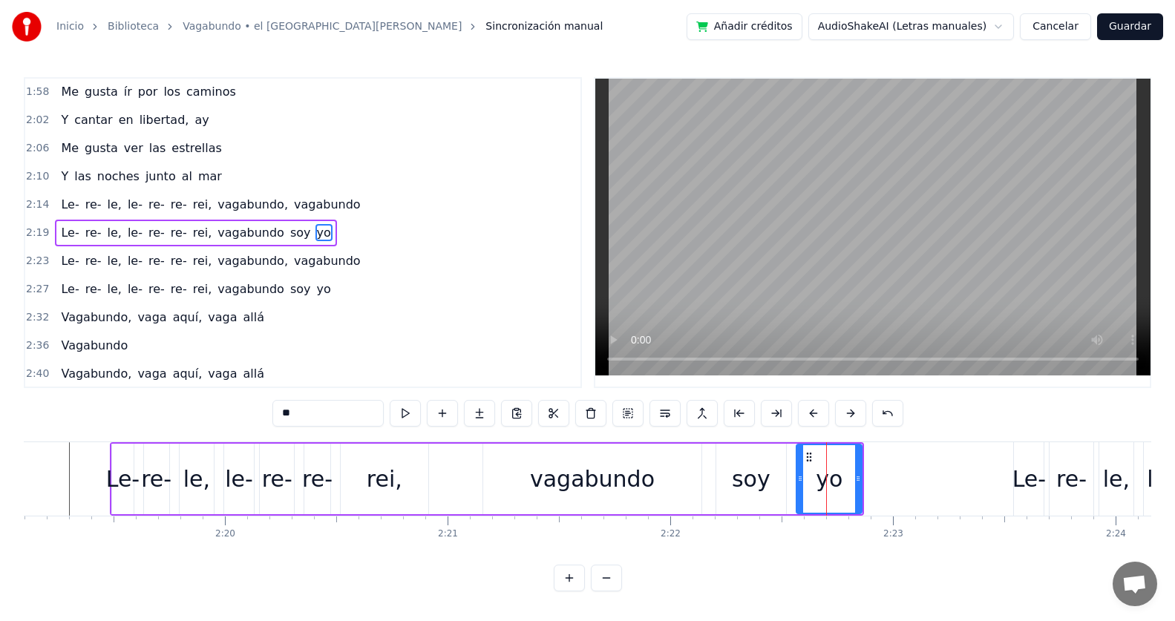
click at [850, 456] on div "yo" at bounding box center [829, 479] width 64 height 68
click at [858, 447] on div at bounding box center [858, 479] width 6 height 68
click at [766, 462] on div "soy" at bounding box center [751, 478] width 39 height 33
click at [859, 459] on div "yo" at bounding box center [828, 479] width 65 height 70
click at [653, 479] on div "vagabundo" at bounding box center [591, 479] width 217 height 70
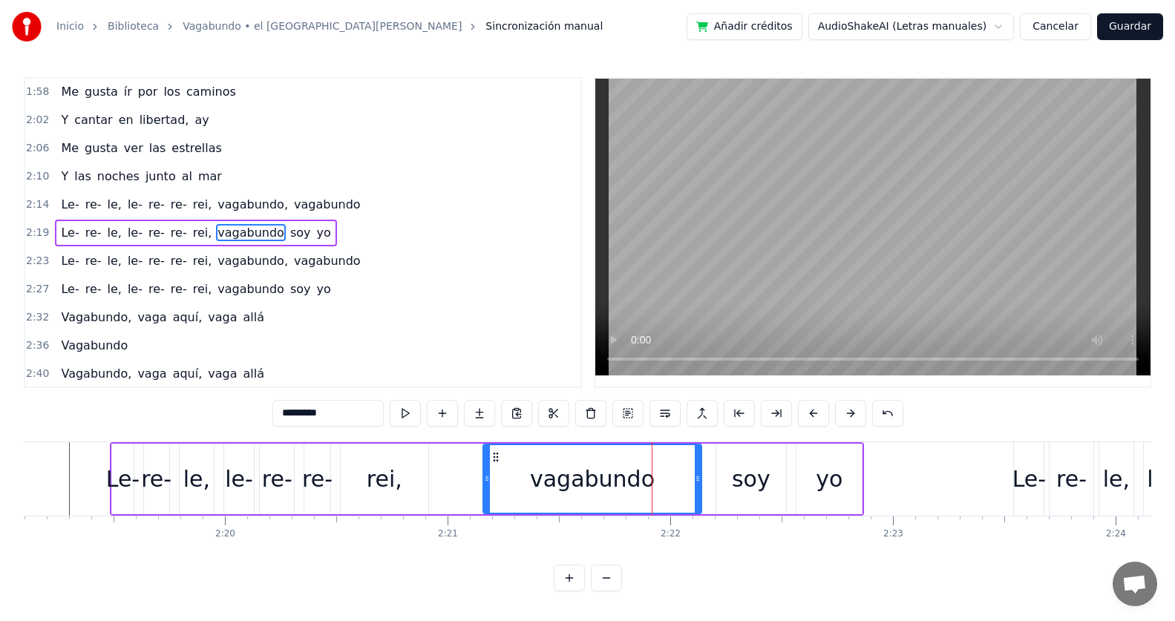
click at [846, 459] on div "yo" at bounding box center [828, 479] width 65 height 70
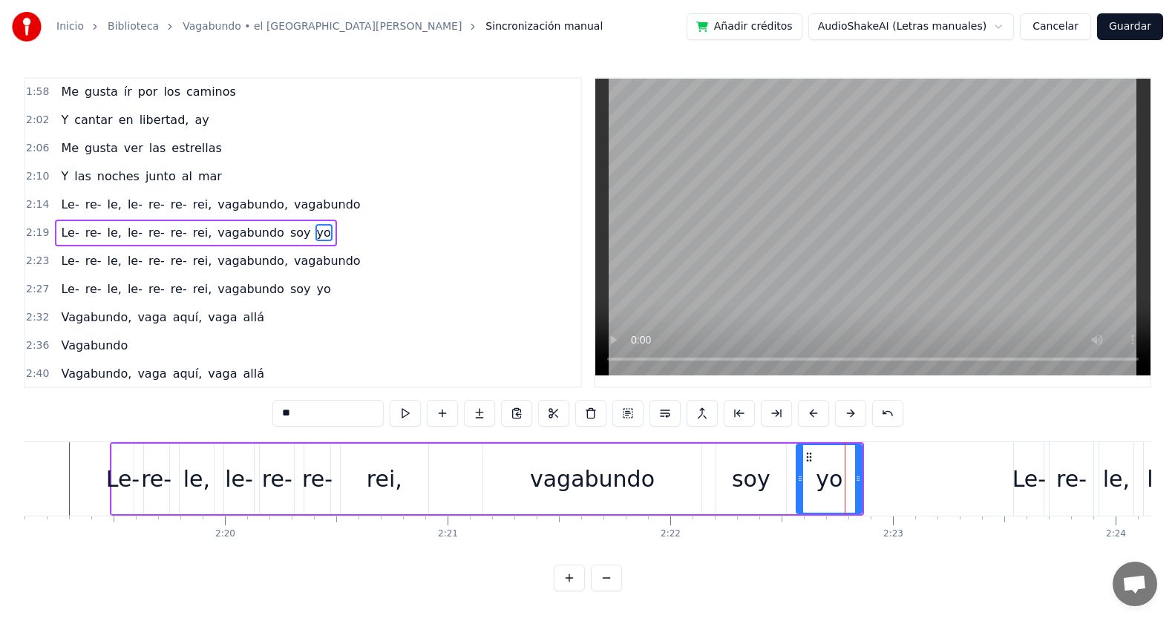
click at [760, 471] on div "soy" at bounding box center [751, 478] width 39 height 33
click at [853, 457] on div "yo" at bounding box center [828, 479] width 65 height 70
click at [853, 456] on div "yo" at bounding box center [829, 479] width 64 height 68
type input "**"
click at [853, 456] on div "yo" at bounding box center [829, 479] width 64 height 68
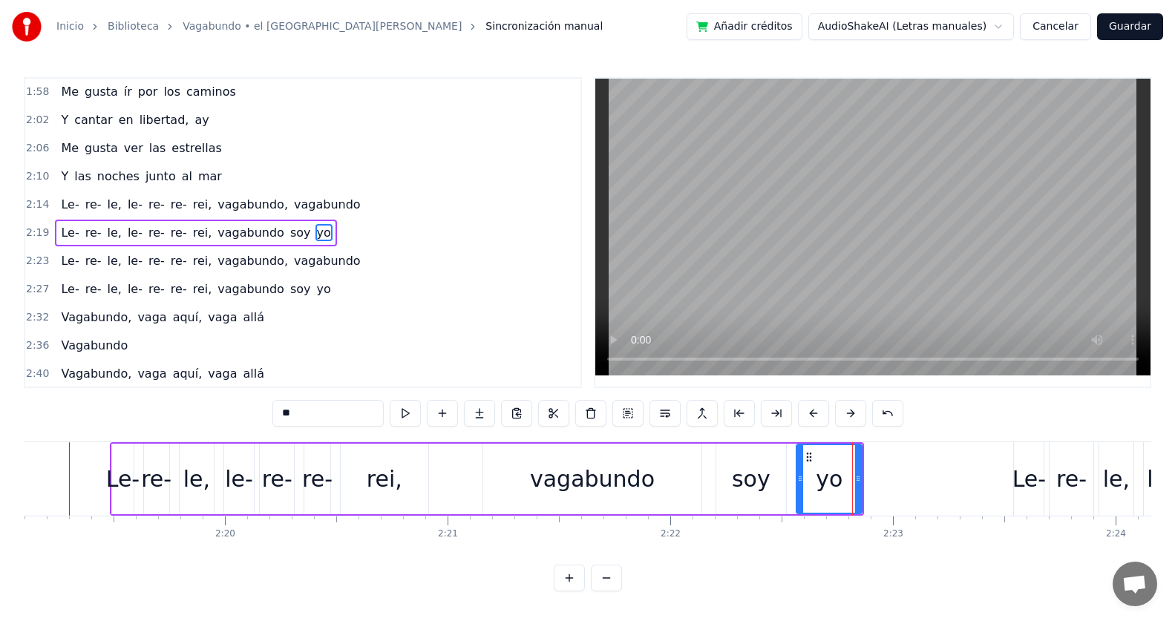
click at [817, 456] on div "yo" at bounding box center [829, 479] width 64 height 68
click at [824, 456] on div "yo" at bounding box center [829, 479] width 64 height 68
click at [857, 453] on div "yo" at bounding box center [829, 479] width 64 height 68
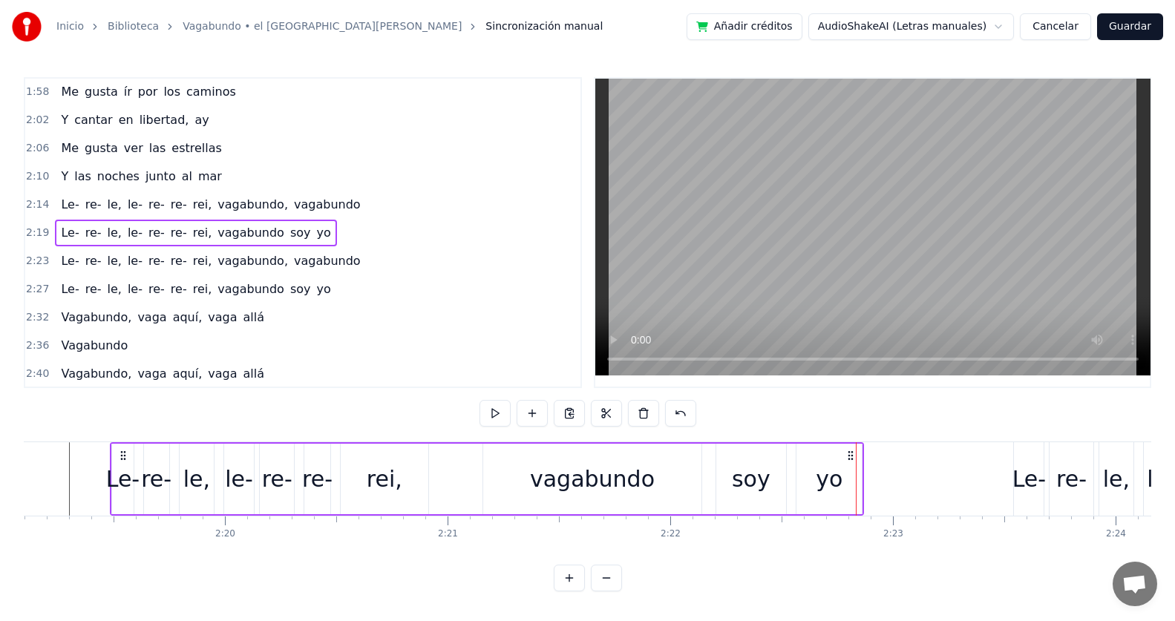
click at [857, 453] on div "yo" at bounding box center [828, 479] width 65 height 70
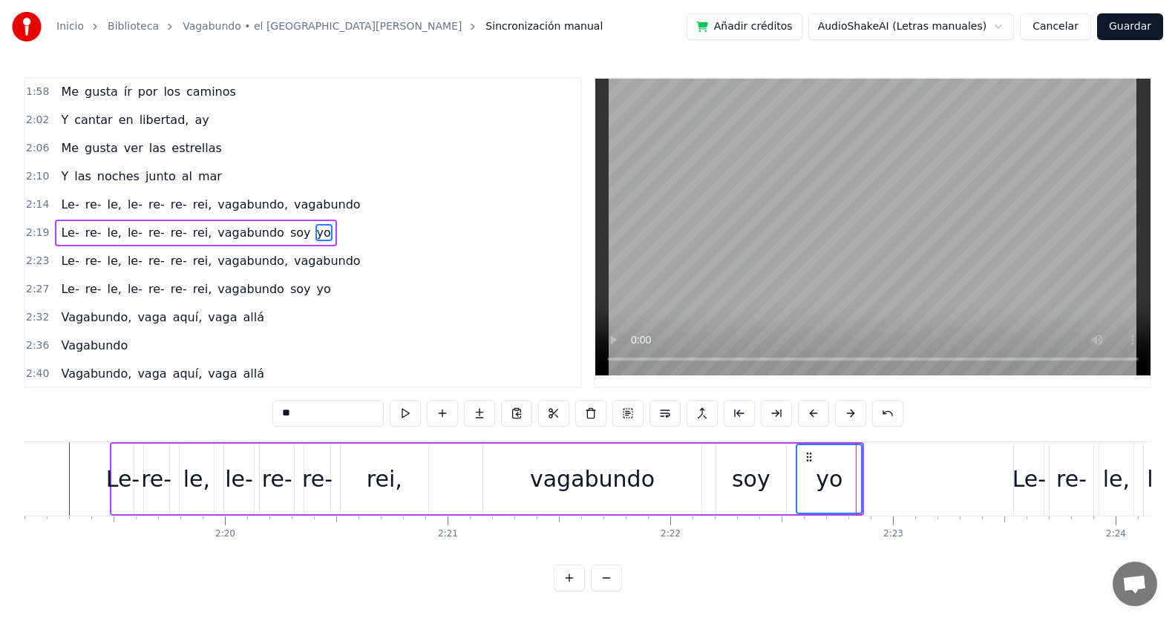
click at [848, 458] on div "yo" at bounding box center [829, 479] width 64 height 68
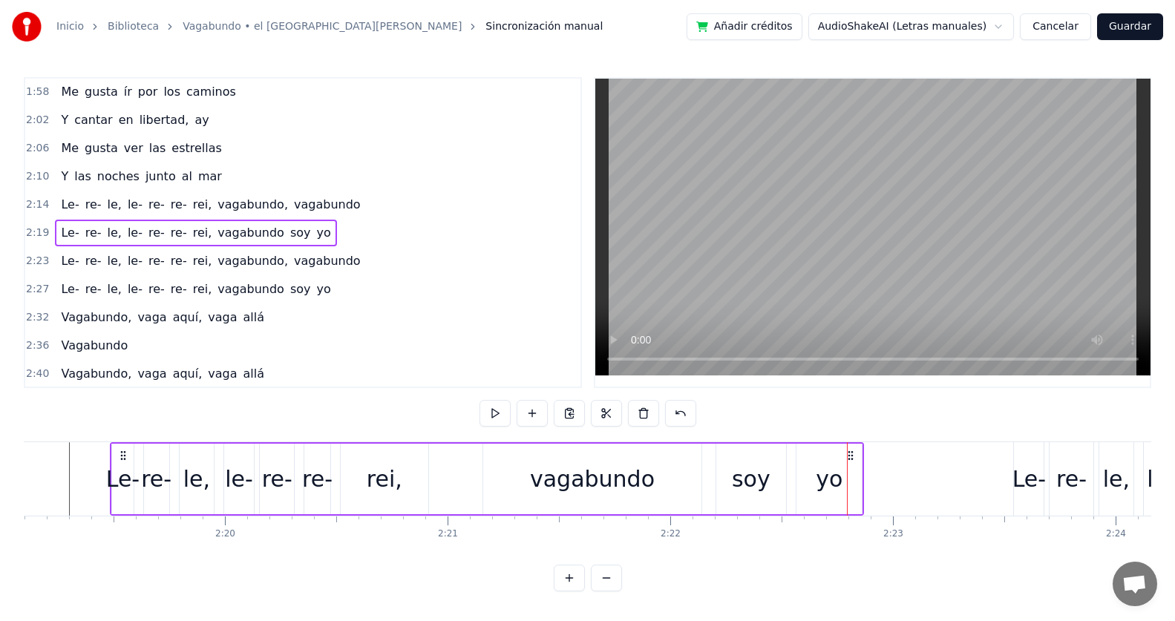
click at [842, 457] on div "yo" at bounding box center [828, 479] width 65 height 70
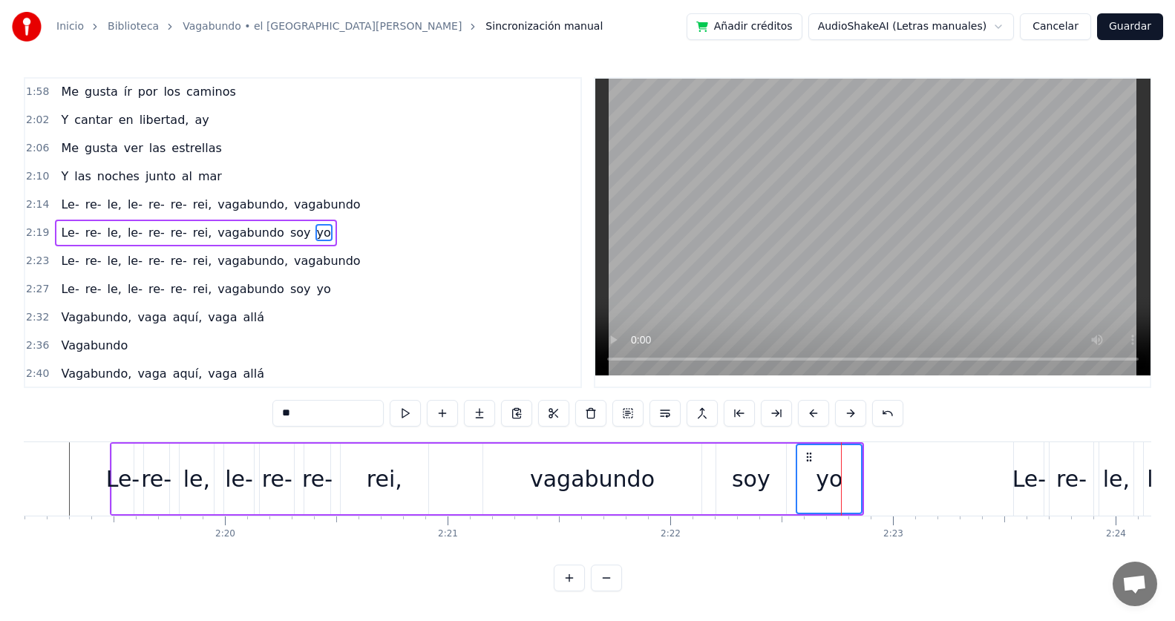
click at [843, 457] on div "yo" at bounding box center [829, 479] width 64 height 68
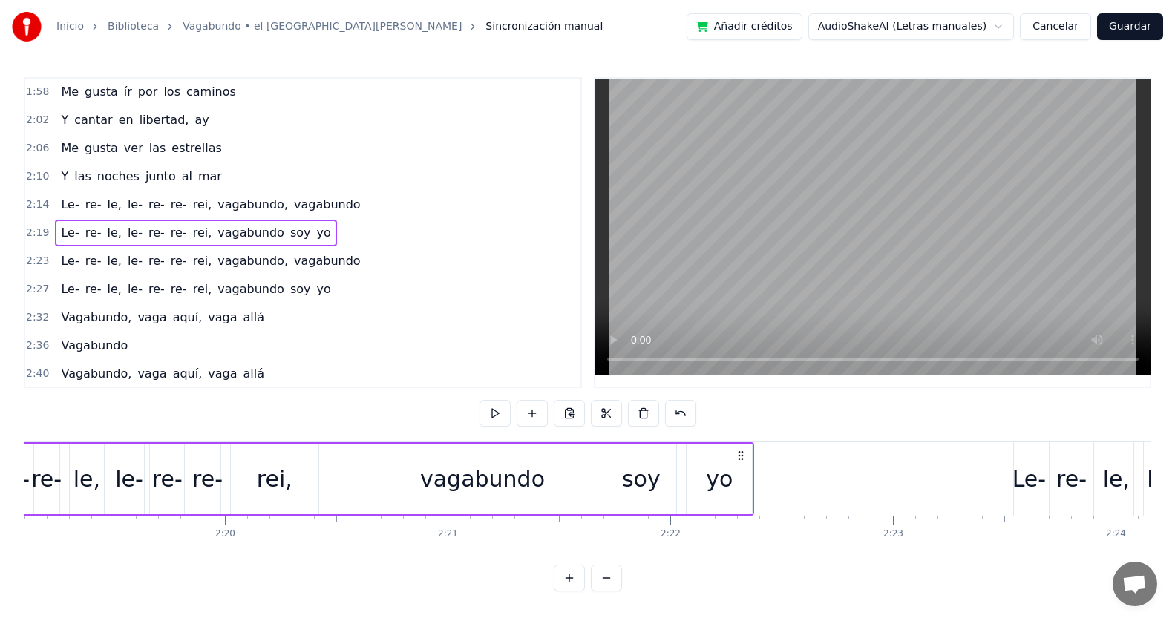
drag, startPoint x: 850, startPoint y: 457, endPoint x: 741, endPoint y: 462, distance: 109.9
click at [741, 462] on div "Le- re- le, le- re- re- rei, vagabundo soy yo" at bounding box center [377, 478] width 754 height 73
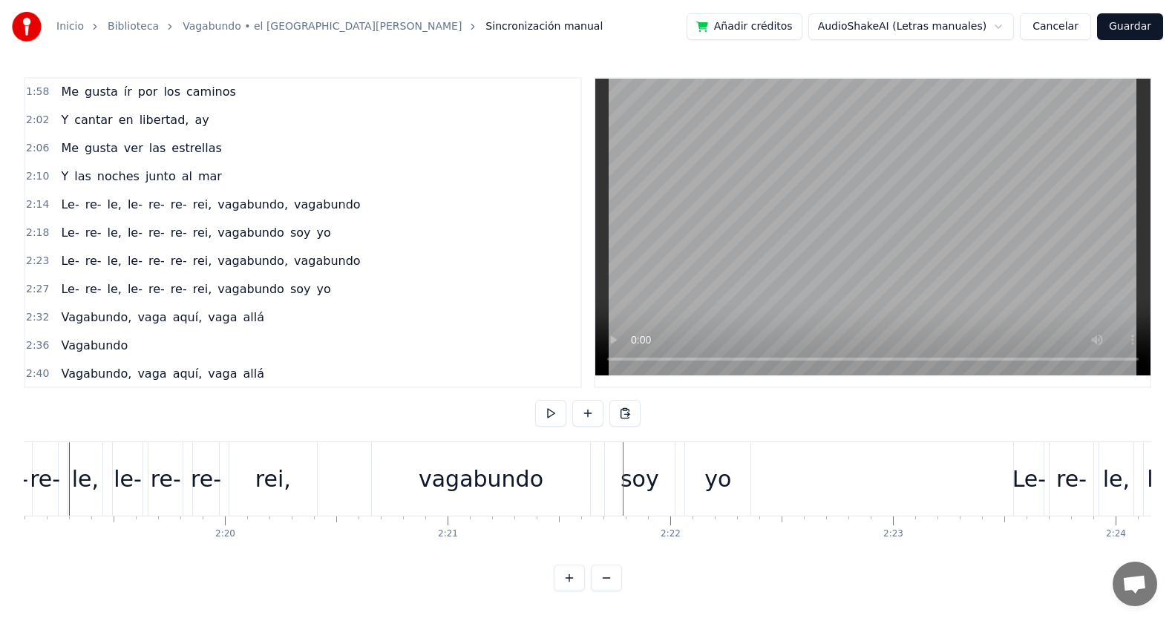
click at [176, 202] on div "Le- re- le, le- re- re- rei, vagabundo, vagabundo" at bounding box center [210, 204] width 311 height 27
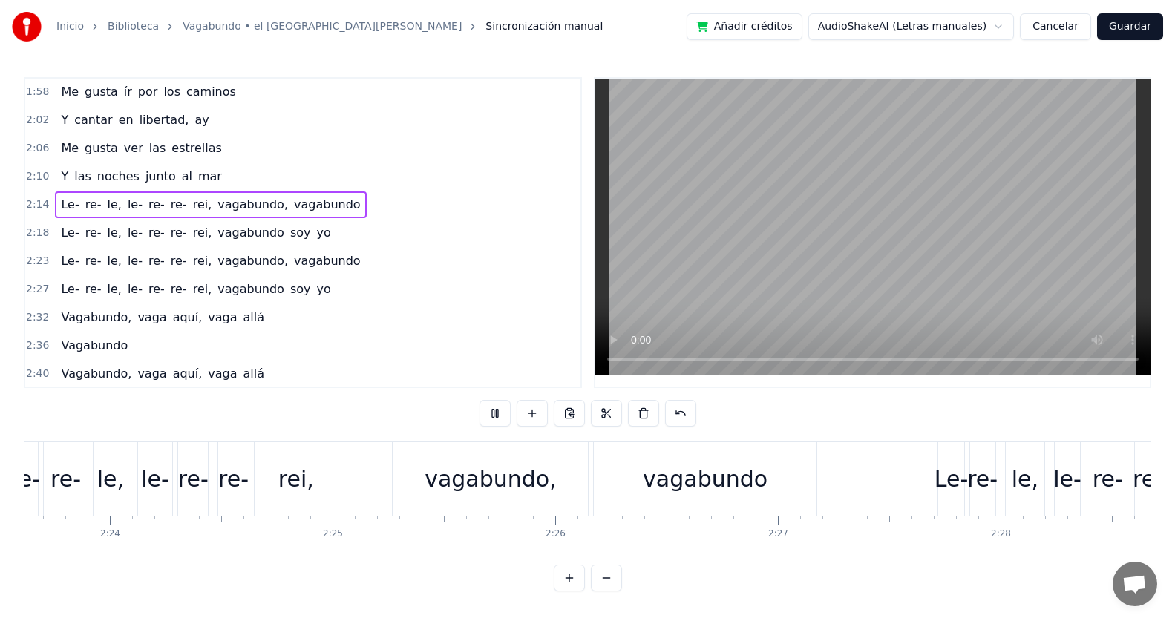
scroll to position [0, 31980]
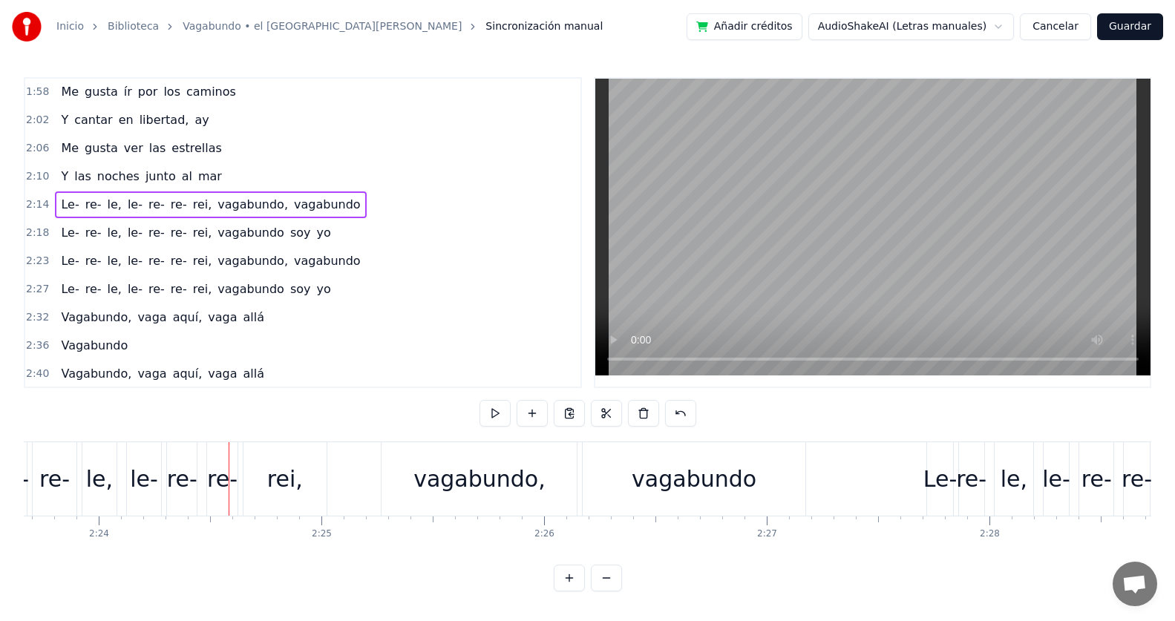
click at [780, 473] on div "vagabundo" at bounding box center [693, 478] width 222 height 73
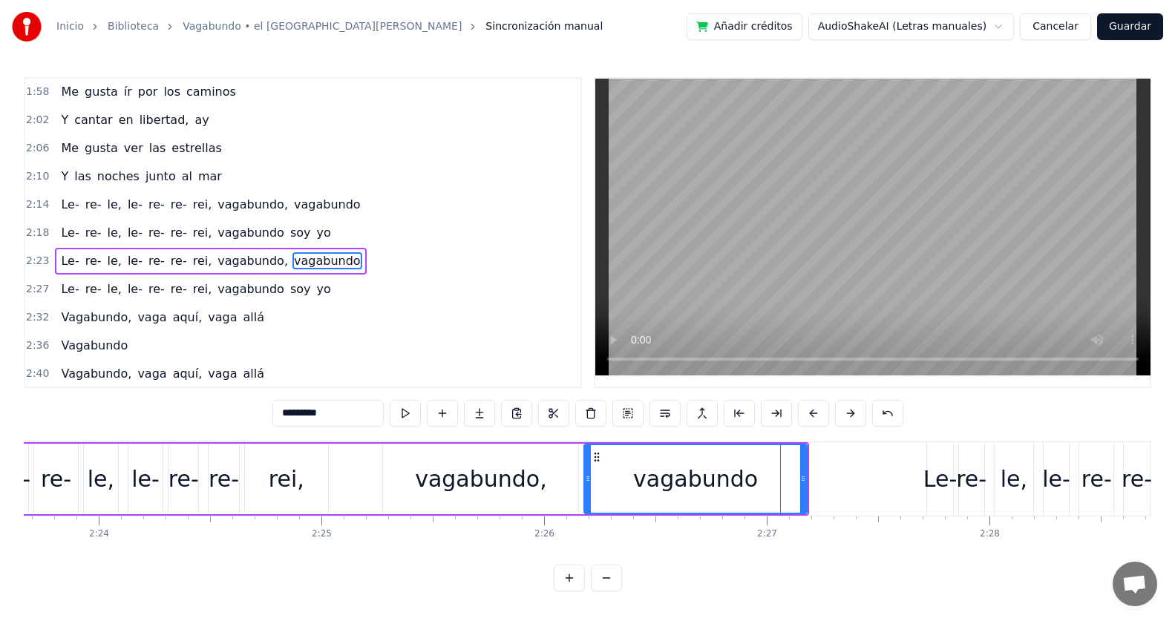
scroll to position [706, 0]
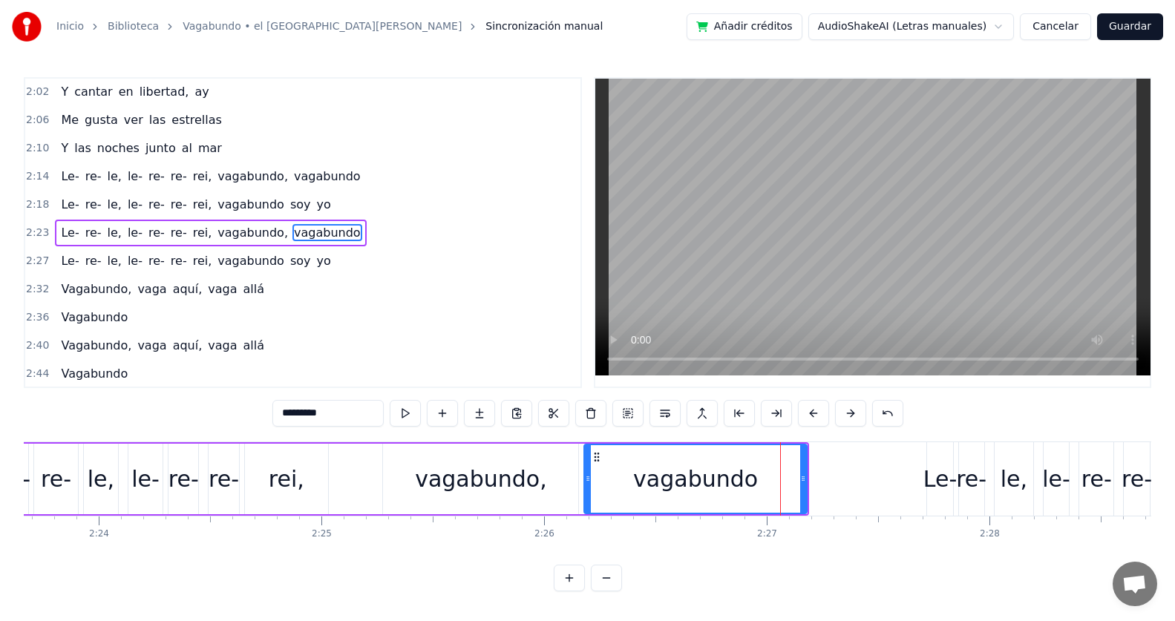
click at [798, 453] on div "vagabundo" at bounding box center [695, 479] width 220 height 68
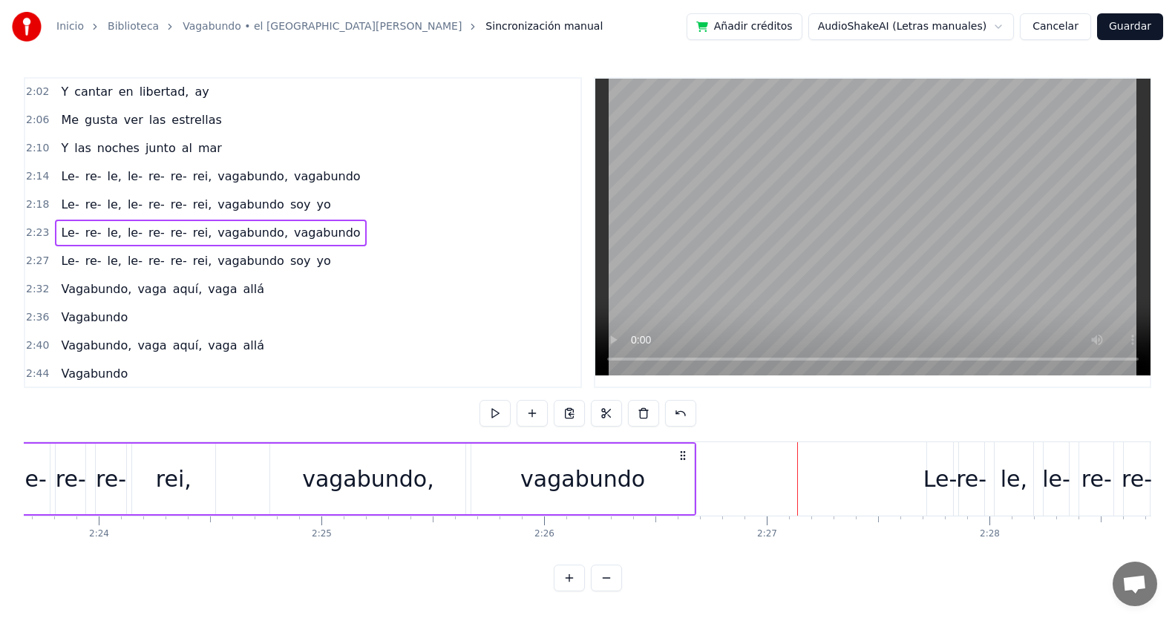
drag, startPoint x: 792, startPoint y: 455, endPoint x: 680, endPoint y: 459, distance: 112.8
click at [680, 459] on icon at bounding box center [683, 456] width 12 height 12
click at [84, 232] on span "re-" at bounding box center [93, 232] width 19 height 17
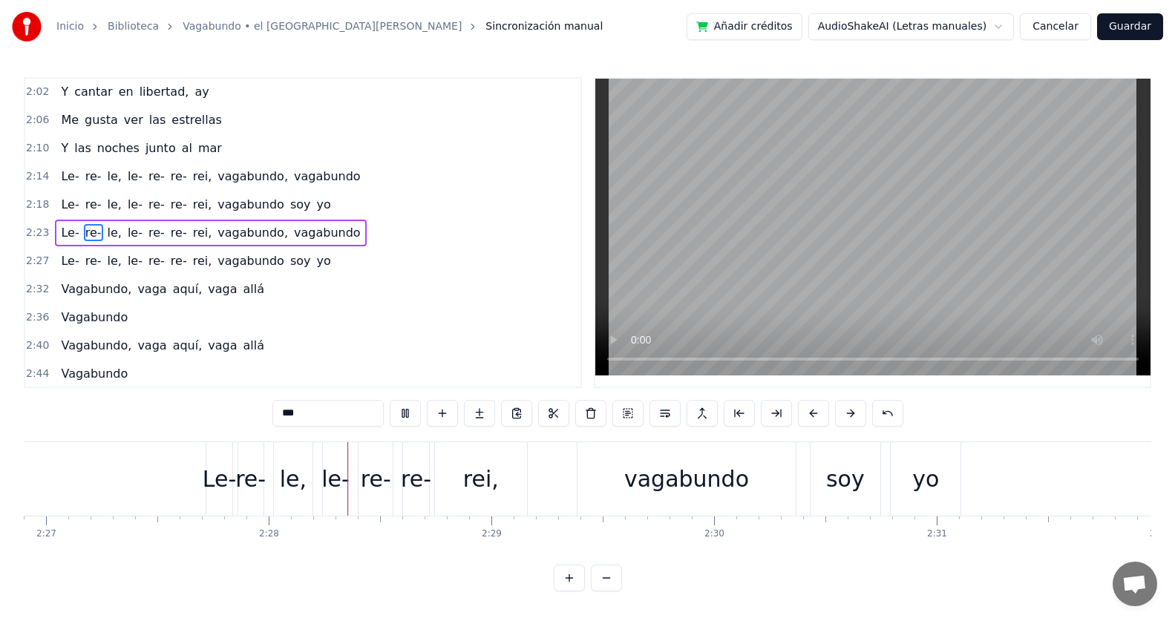
scroll to position [0, 32833]
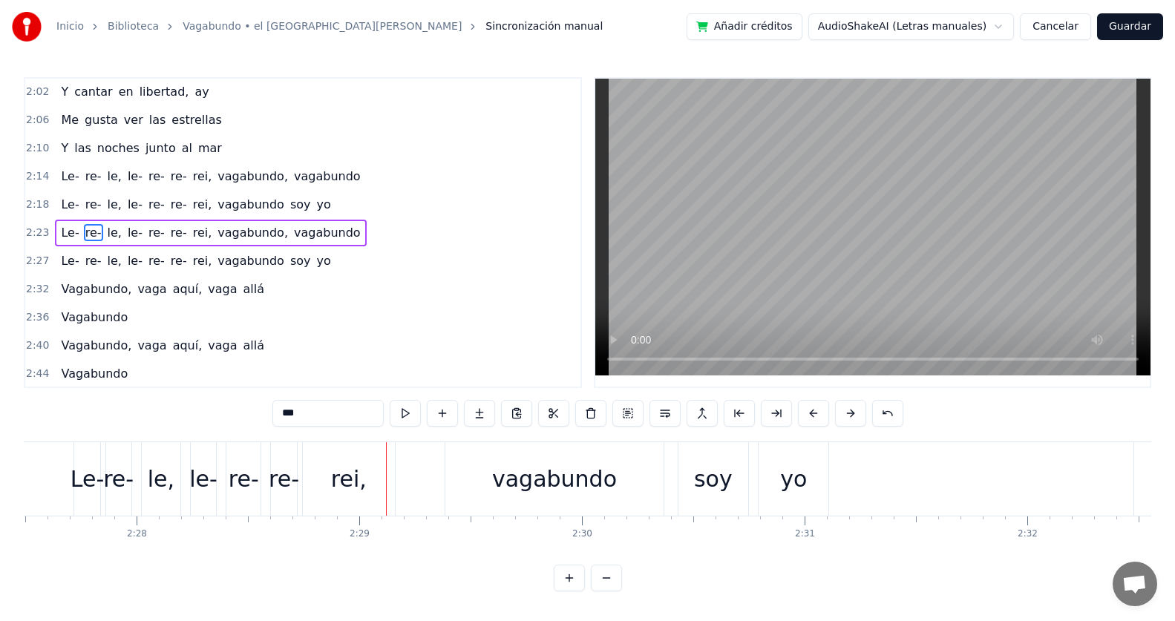
click at [809, 452] on div "yo" at bounding box center [793, 478] width 70 height 73
type input "**"
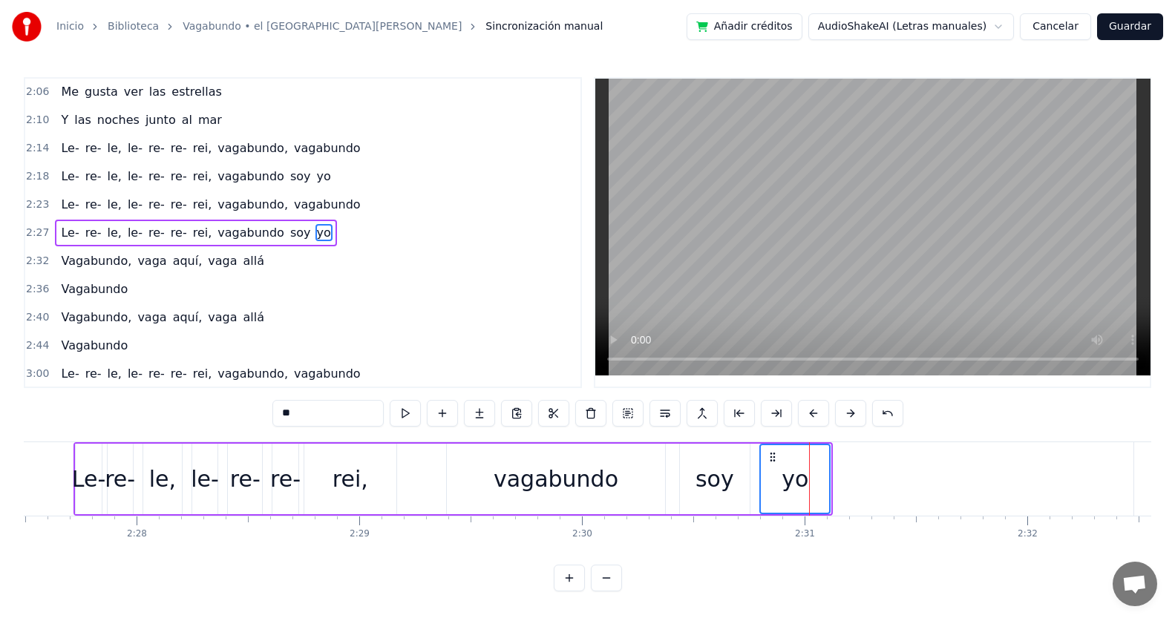
click at [814, 453] on div "yo" at bounding box center [795, 479] width 68 height 68
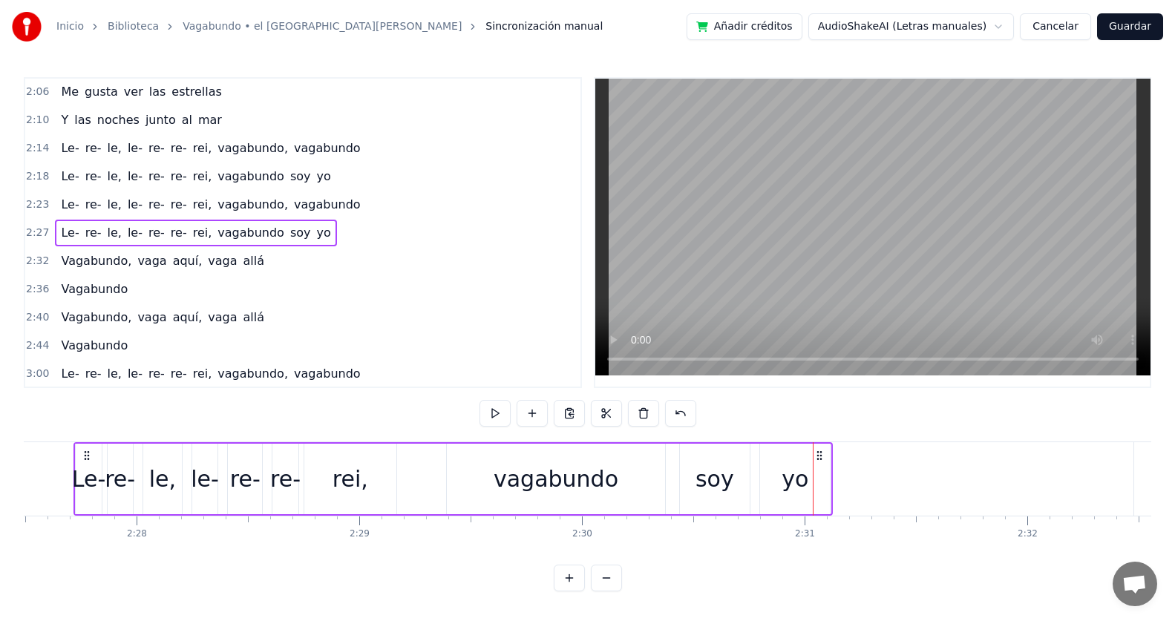
click at [814, 453] on icon at bounding box center [819, 456] width 12 height 12
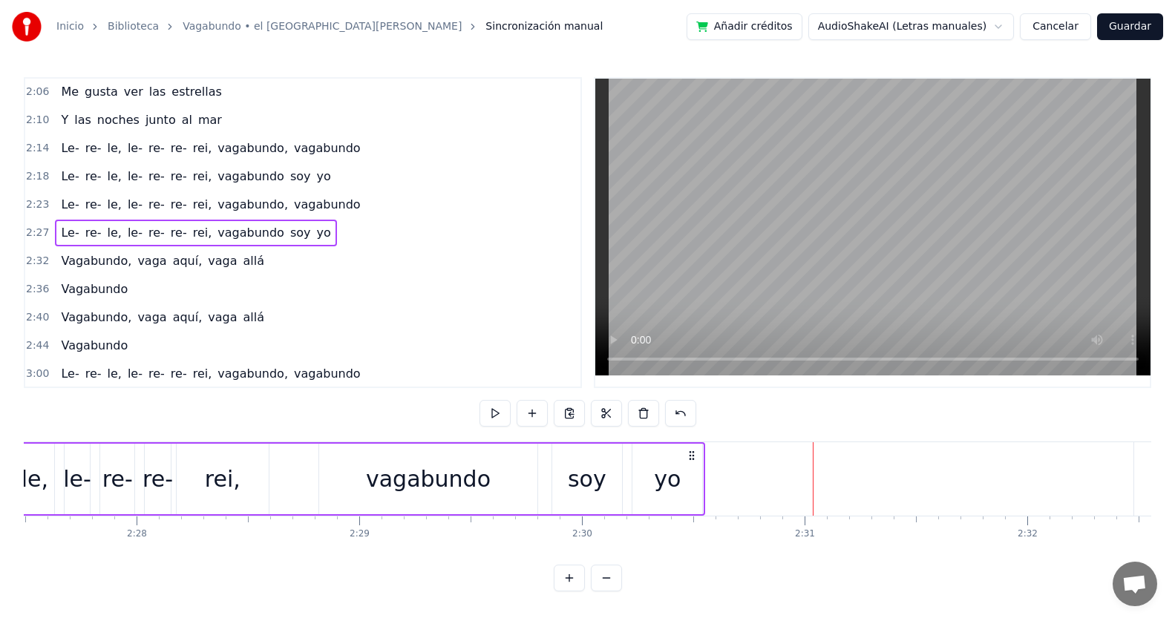
drag, startPoint x: 821, startPoint y: 455, endPoint x: 694, endPoint y: 459, distance: 127.7
click at [694, 459] on icon at bounding box center [692, 456] width 12 height 12
click at [59, 226] on span "Le-" at bounding box center [69, 232] width 21 height 17
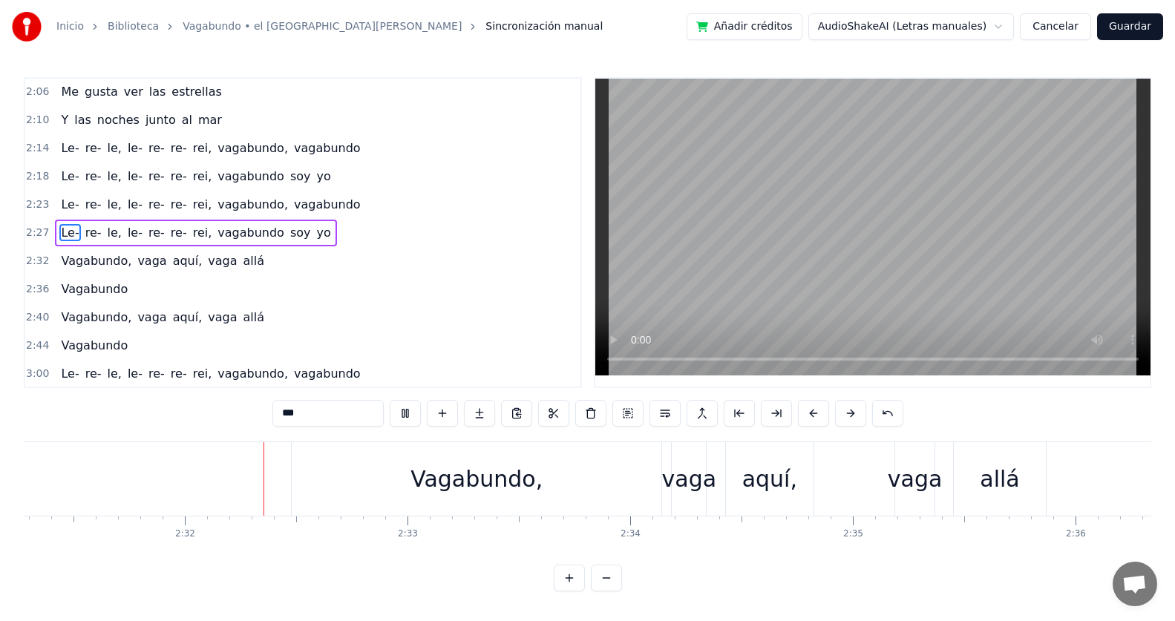
scroll to position [0, 33679]
click at [1022, 476] on div "allá" at bounding box center [996, 478] width 93 height 73
type input "****"
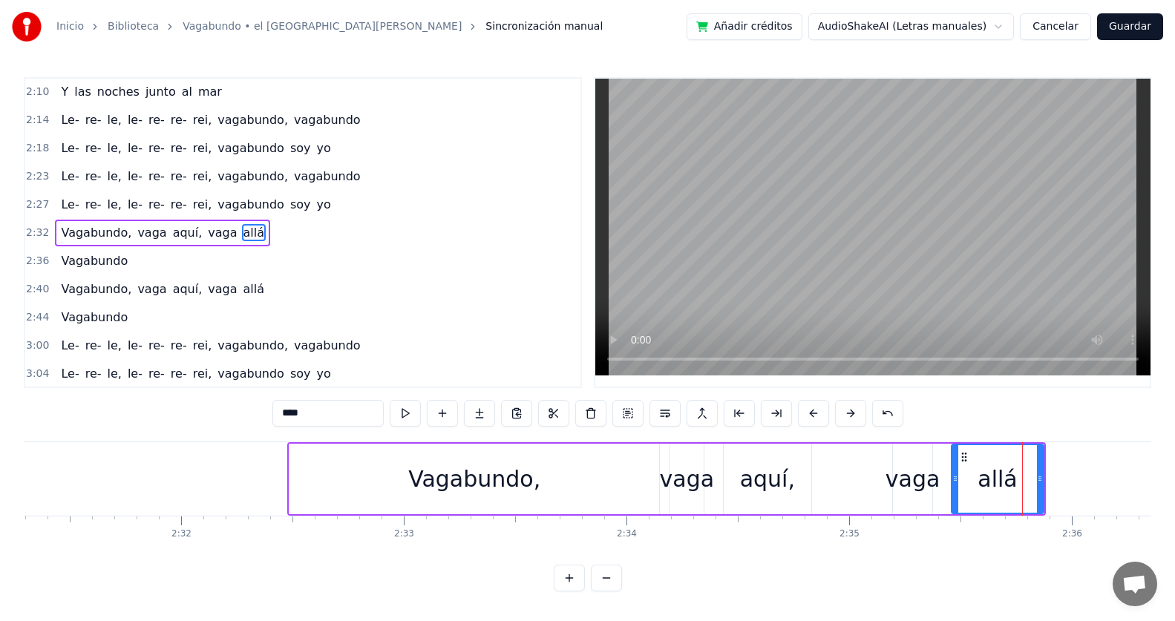
click at [1031, 454] on div "allá" at bounding box center [997, 479] width 91 height 68
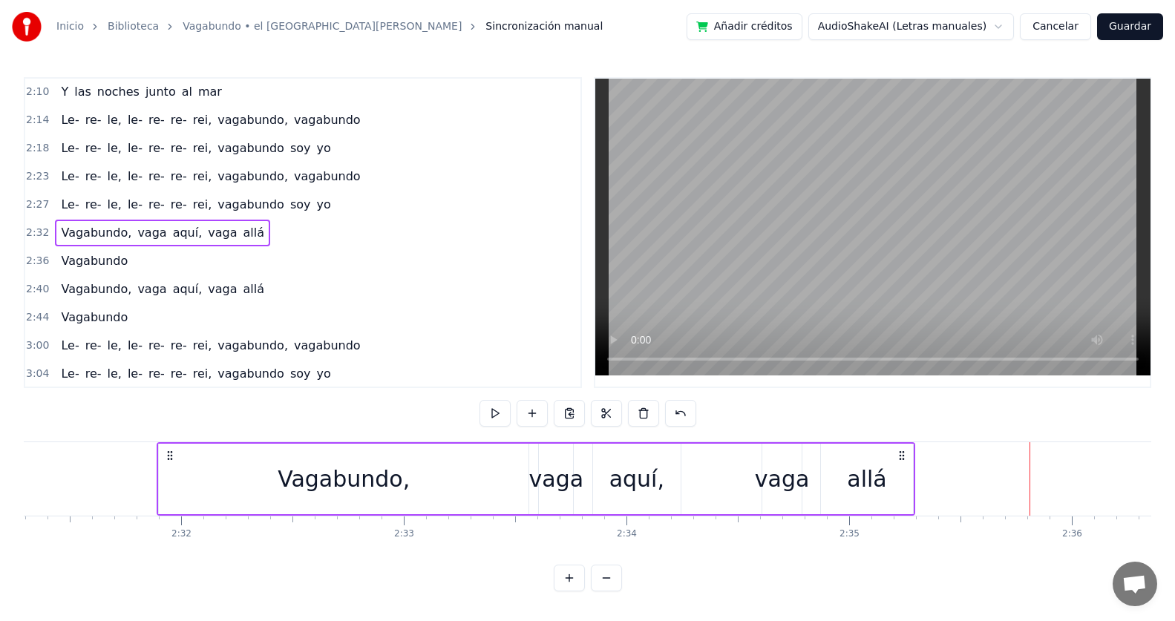
drag, startPoint x: 1031, startPoint y: 454, endPoint x: 900, endPoint y: 458, distance: 130.6
click at [900, 458] on icon at bounding box center [902, 456] width 12 height 12
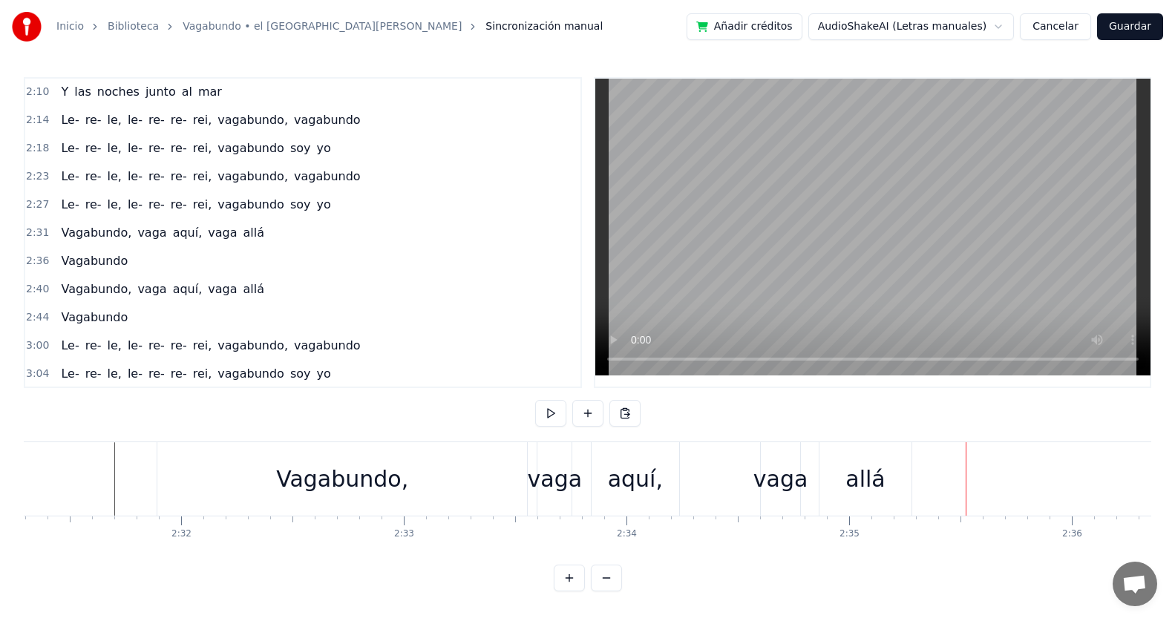
drag, startPoint x: 352, startPoint y: 480, endPoint x: 330, endPoint y: 476, distance: 21.8
click at [330, 476] on div "Vagabundo," at bounding box center [342, 478] width 132 height 33
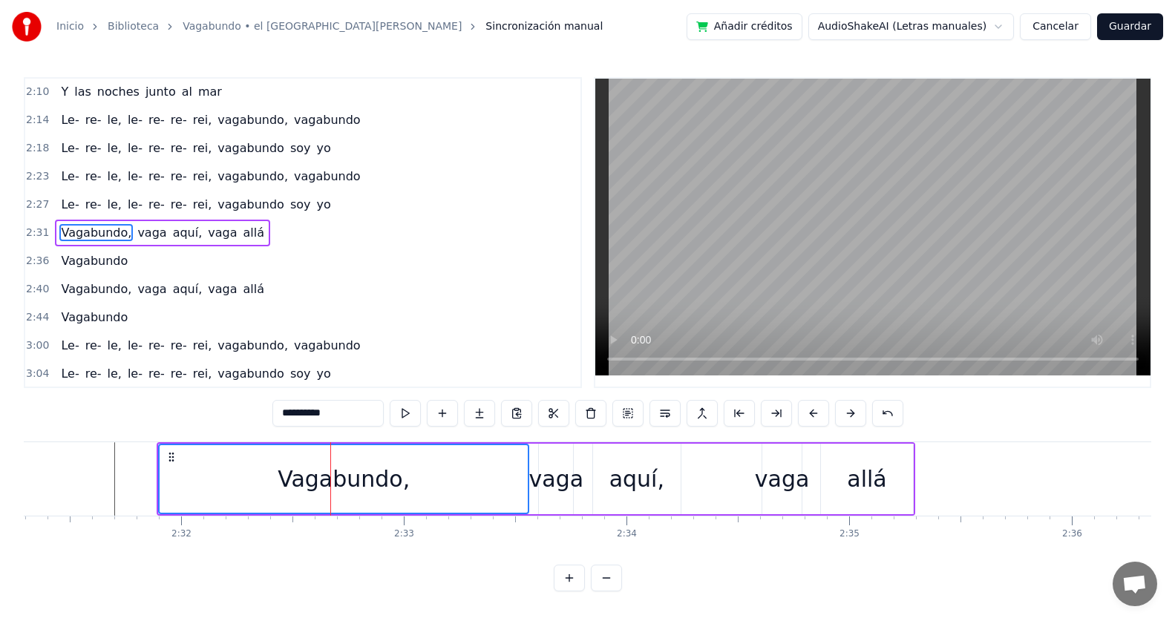
click at [902, 459] on div "allá" at bounding box center [867, 479] width 93 height 70
click at [526, 456] on div "Vagabundo," at bounding box center [344, 479] width 368 height 68
click at [666, 461] on div "aquí," at bounding box center [637, 479] width 88 height 70
type input "*****"
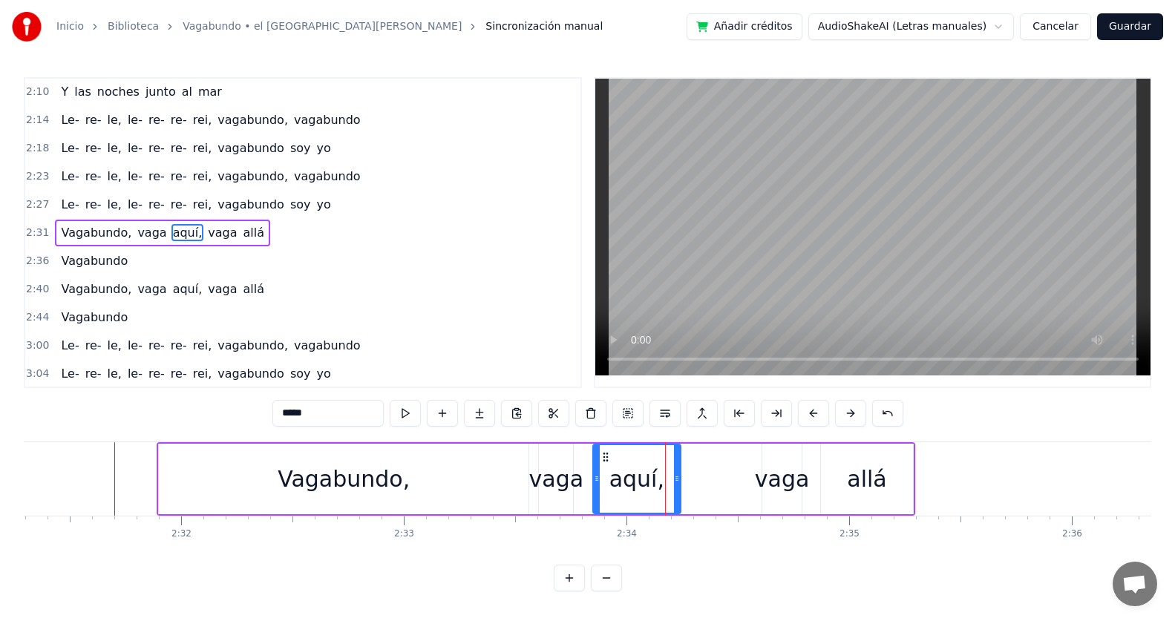
click at [577, 456] on div "Vagabundo, vaga aquí, vaga allá" at bounding box center [536, 478] width 758 height 73
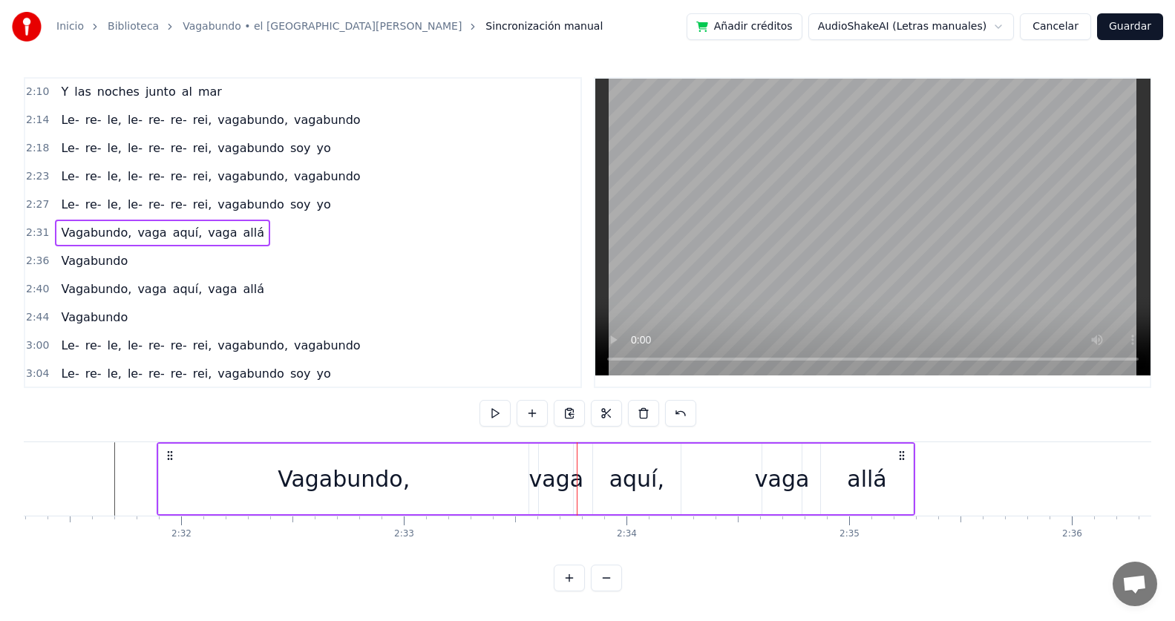
click at [562, 456] on div "vaga" at bounding box center [556, 479] width 34 height 70
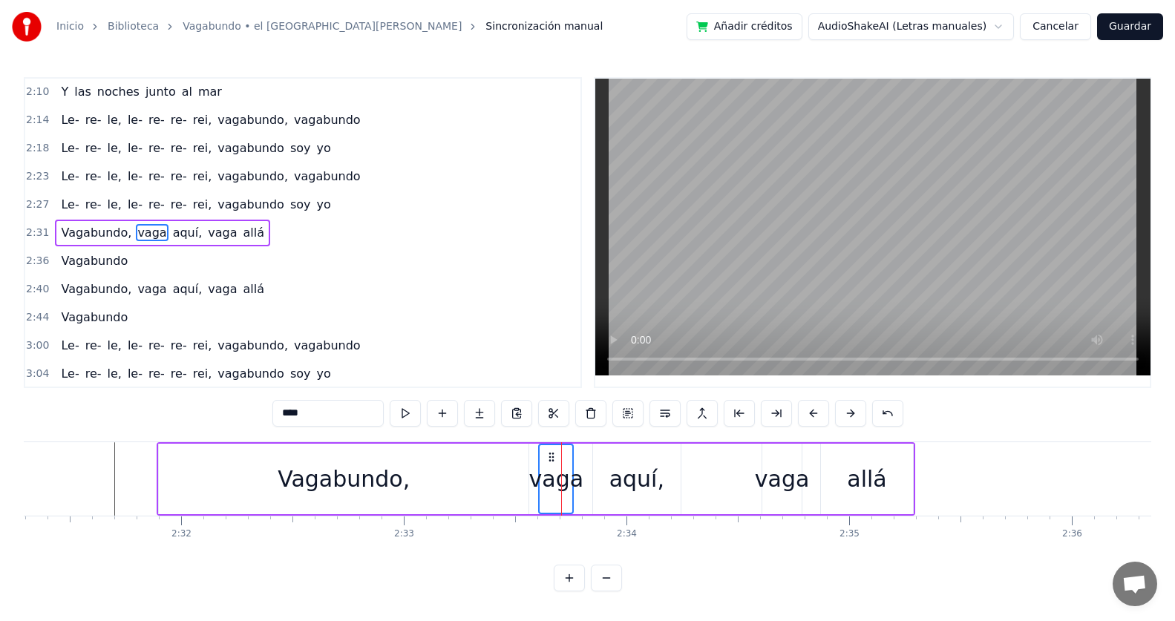
click at [563, 456] on div "vaga" at bounding box center [555, 479] width 33 height 68
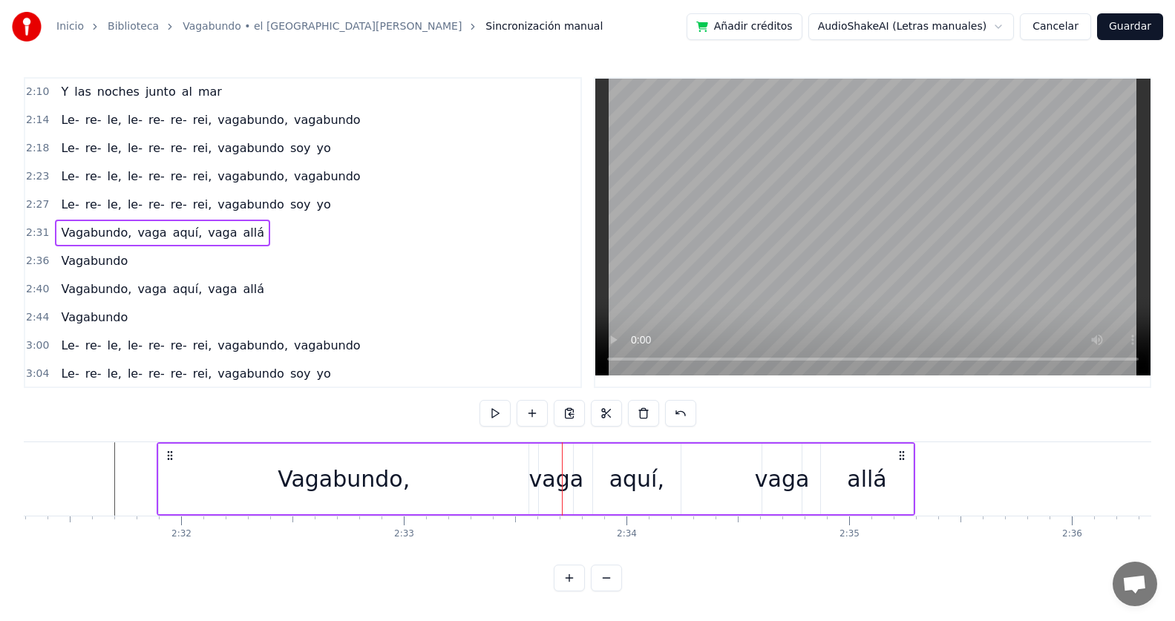
click at [563, 456] on div "vaga" at bounding box center [556, 479] width 34 height 70
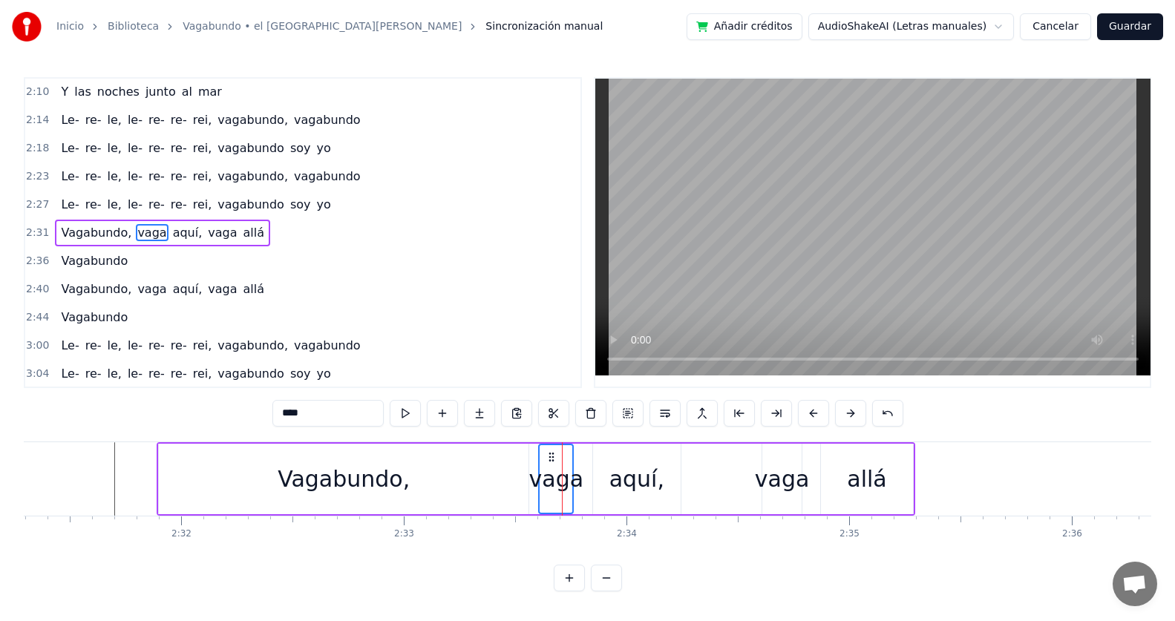
click at [572, 453] on div "vaga" at bounding box center [555, 479] width 33 height 68
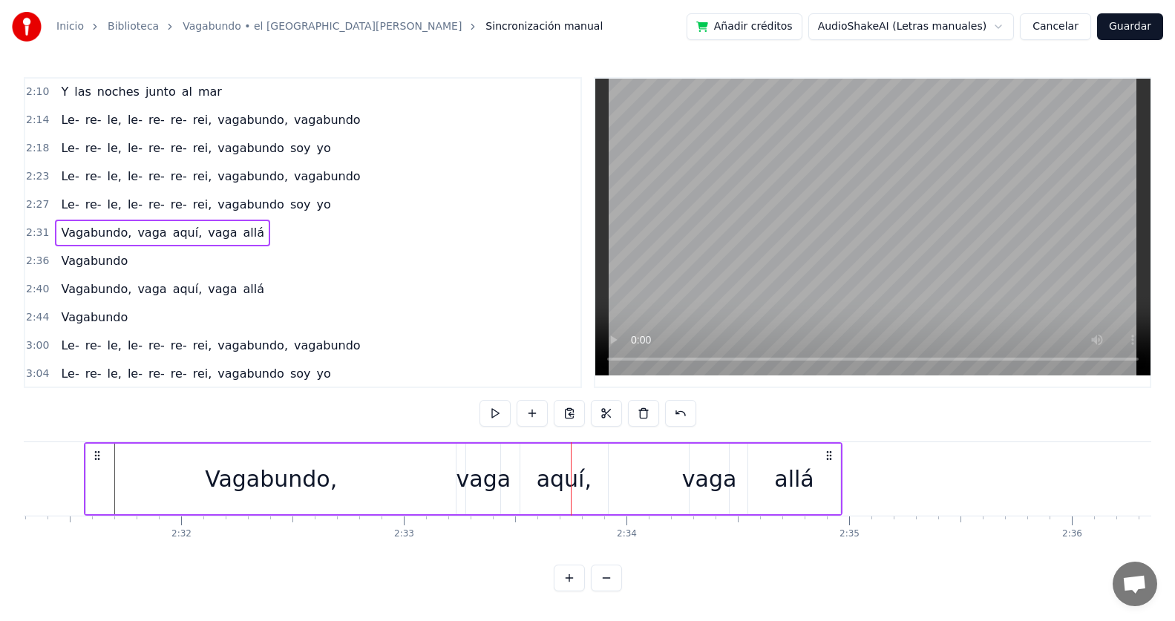
drag, startPoint x: 899, startPoint y: 453, endPoint x: 827, endPoint y: 456, distance: 72.8
click at [827, 456] on icon at bounding box center [829, 456] width 12 height 12
click at [85, 458] on div "Vagabundo, vaga aquí, vaga allá" at bounding box center [463, 478] width 758 height 73
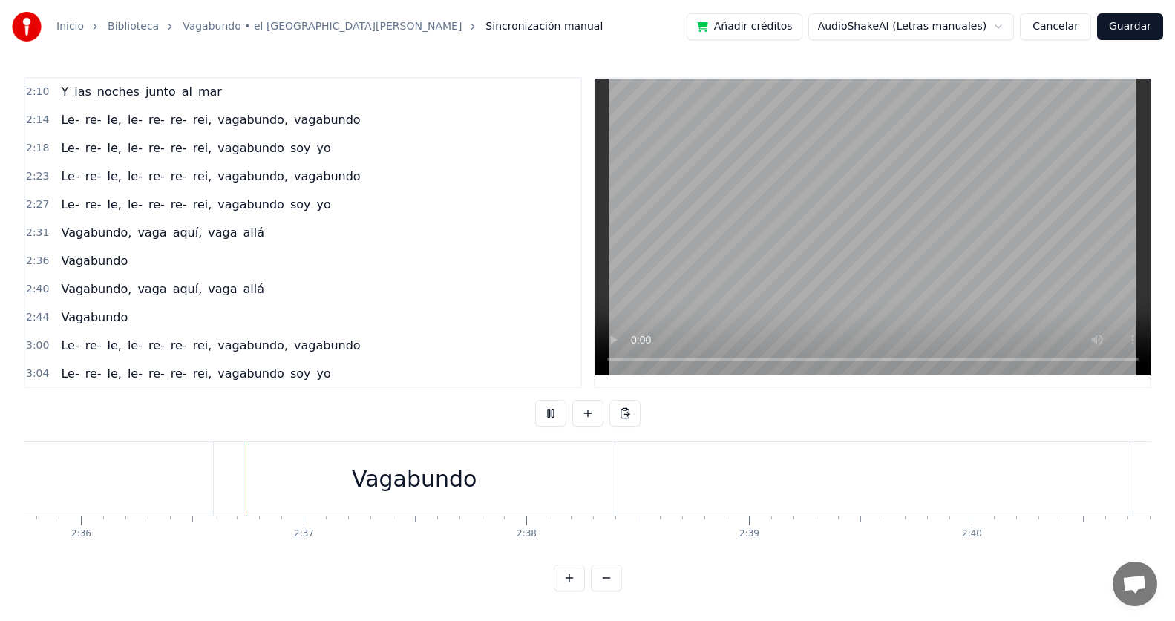
scroll to position [0, 34677]
drag, startPoint x: 447, startPoint y: 486, endPoint x: 410, endPoint y: 485, distance: 37.1
click at [410, 485] on div "Vagabundo" at bounding box center [406, 478] width 125 height 33
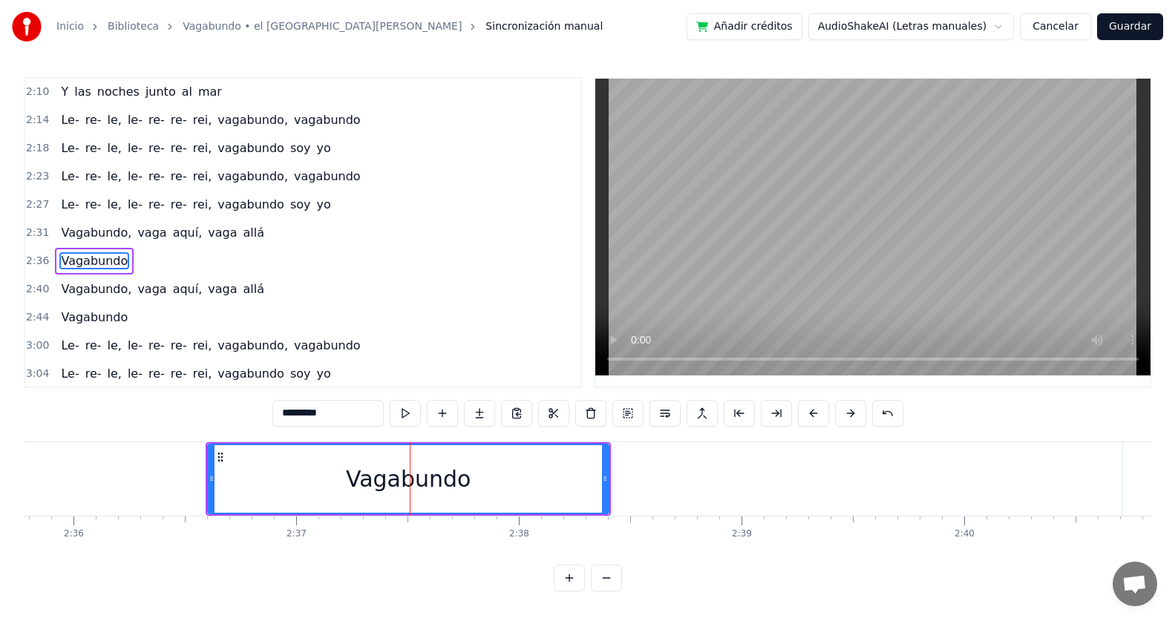
scroll to position [790, 0]
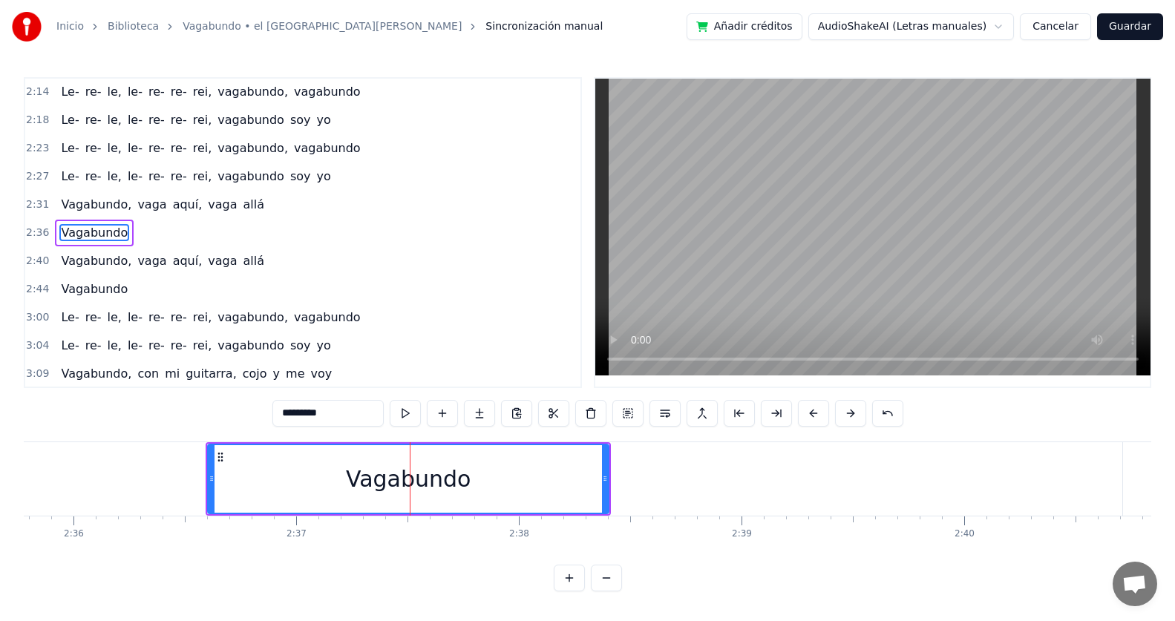
click at [605, 450] on div at bounding box center [605, 479] width 6 height 68
click at [599, 451] on div "Vagabundo" at bounding box center [408, 479] width 399 height 68
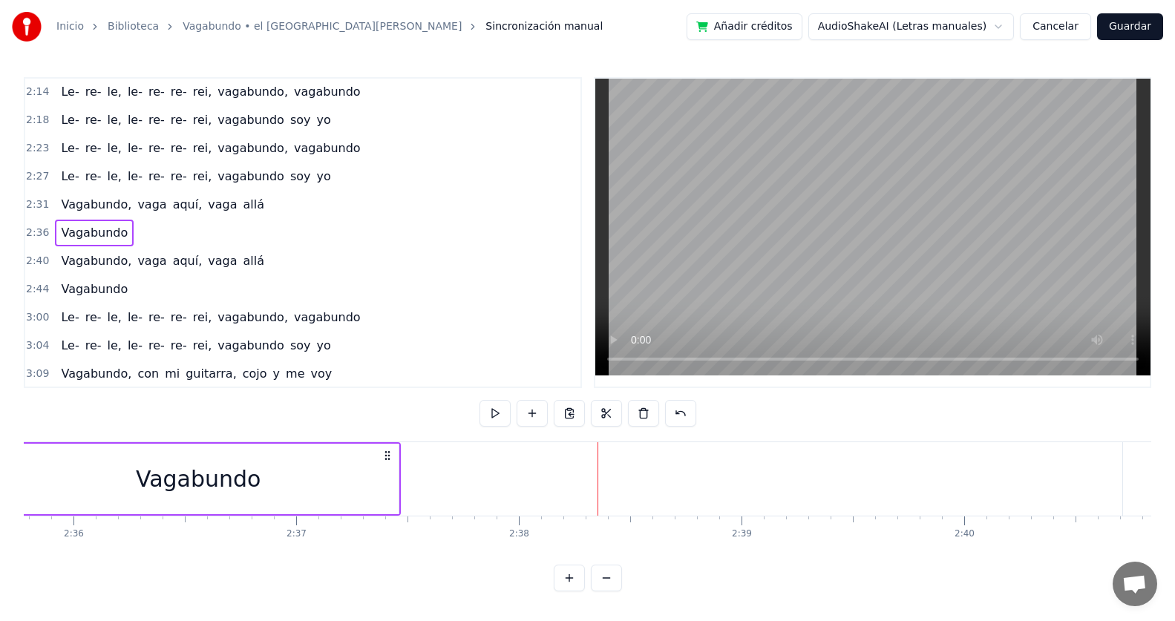
drag, startPoint x: 596, startPoint y: 452, endPoint x: 386, endPoint y: 453, distance: 210.0
click at [386, 453] on icon at bounding box center [387, 456] width 12 height 12
click at [74, 262] on span "Vagabundo," at bounding box center [95, 260] width 73 height 17
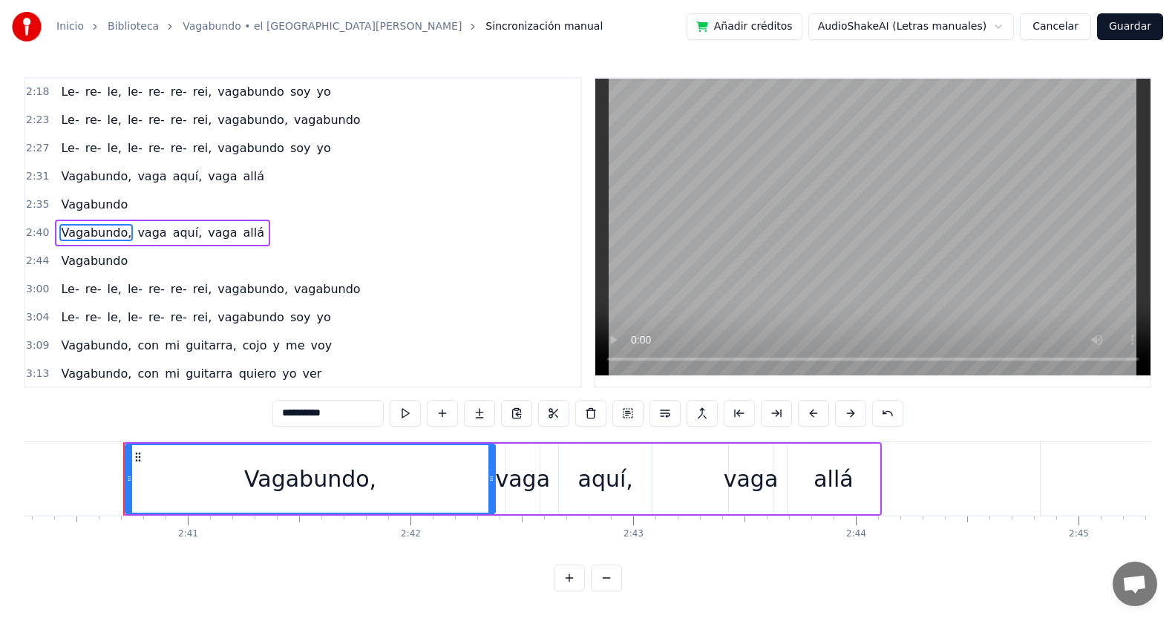
scroll to position [0, 35701]
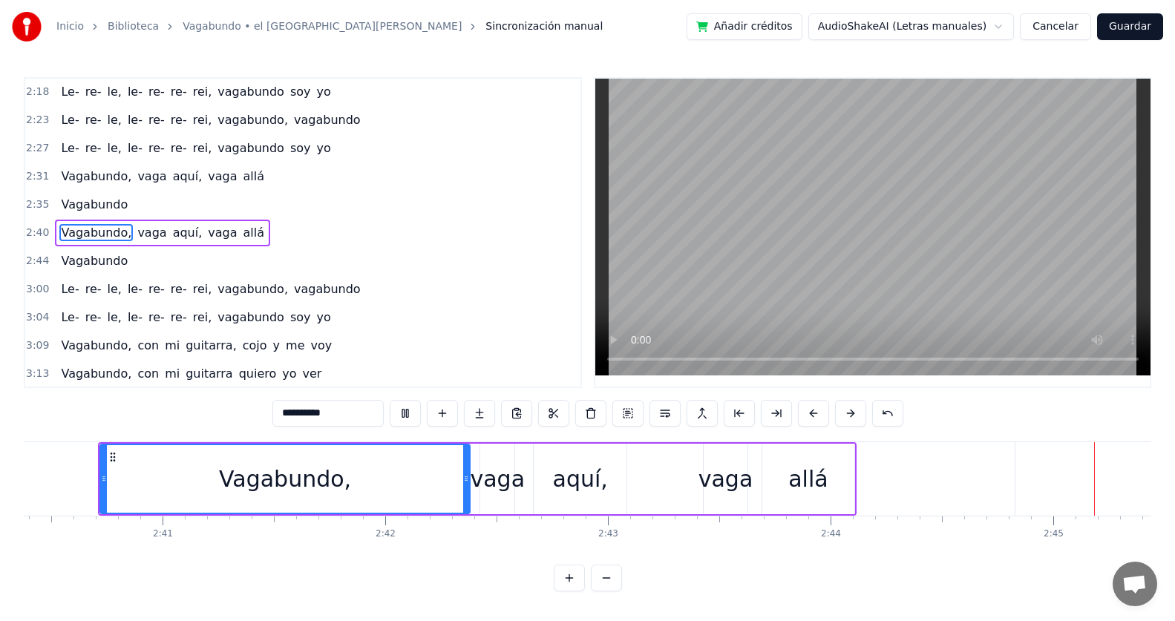
click at [105, 170] on span "Vagabundo," at bounding box center [95, 176] width 73 height 17
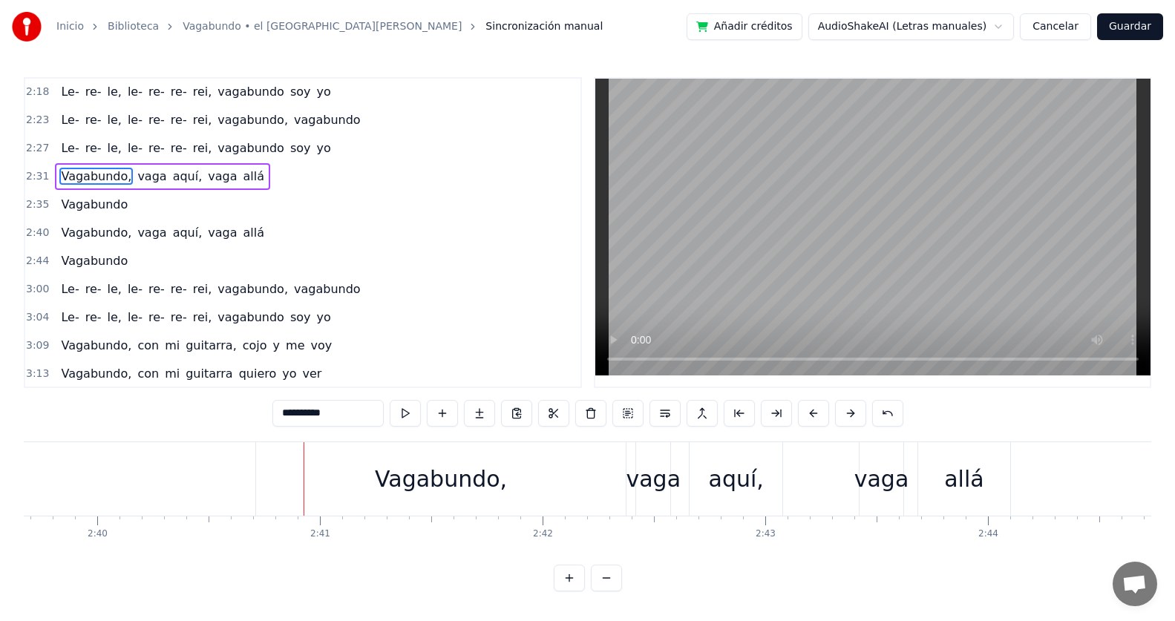
scroll to position [0, 35662]
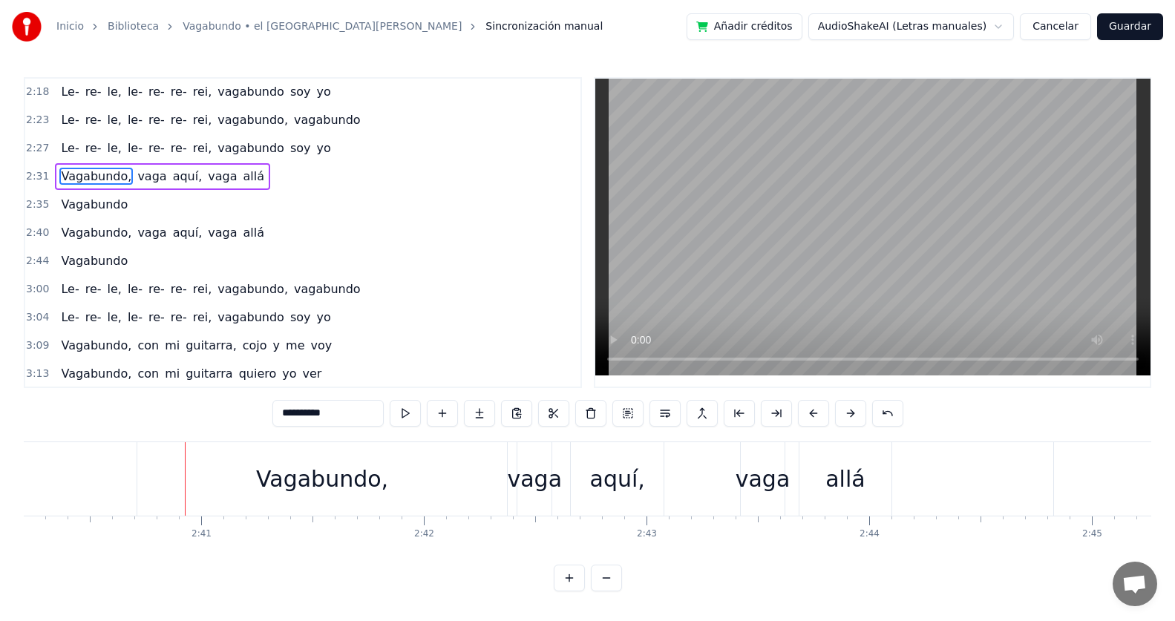
click at [388, 473] on div "Vagabundo," at bounding box center [322, 478] width 370 height 73
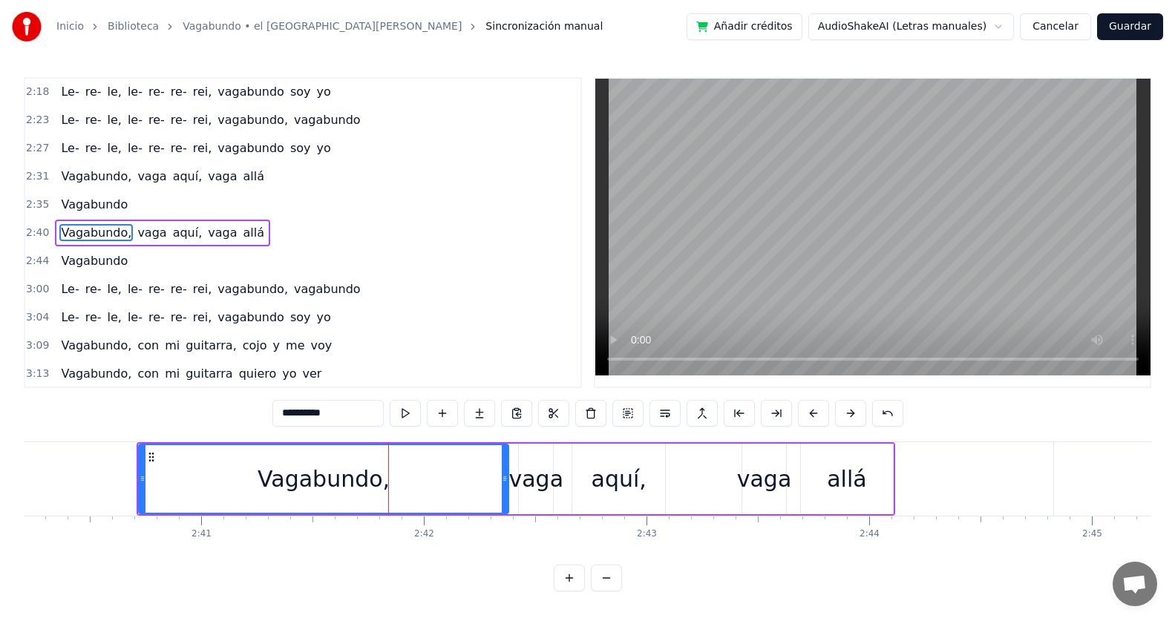
scroll to position [0, 0]
click at [472, 469] on div "Vagabundo," at bounding box center [324, 479] width 368 height 68
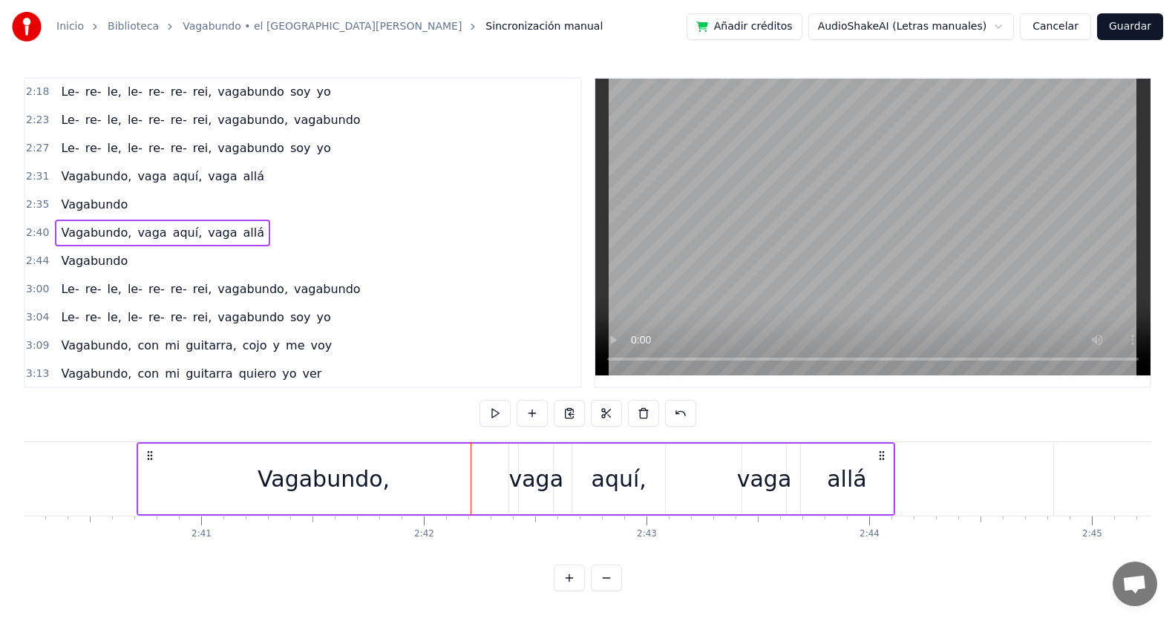
click at [474, 469] on div "Vagabundo," at bounding box center [324, 479] width 370 height 70
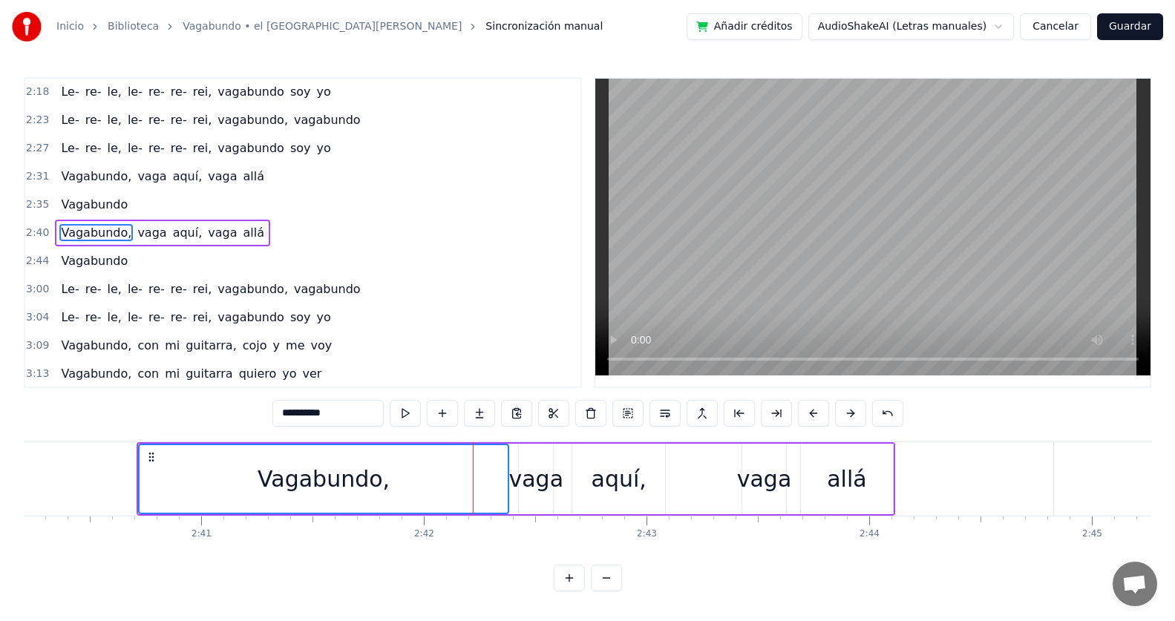
click at [485, 473] on div "Vagabundo," at bounding box center [324, 479] width 368 height 68
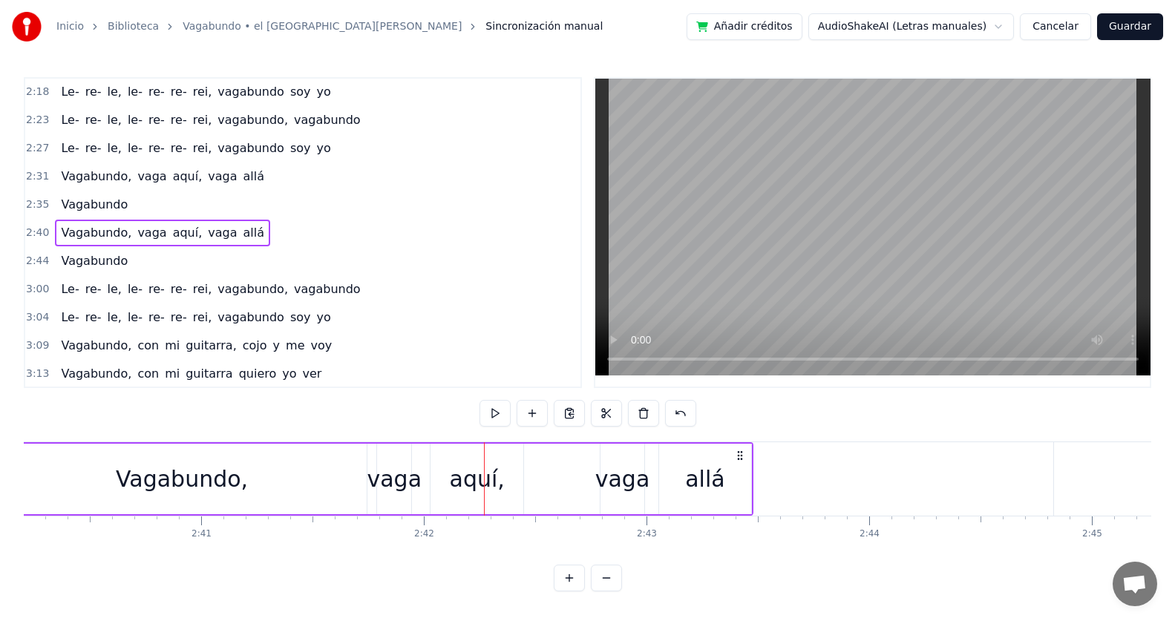
drag, startPoint x: 882, startPoint y: 456, endPoint x: 741, endPoint y: 456, distance: 141.7
click at [741, 456] on icon at bounding box center [740, 456] width 12 height 12
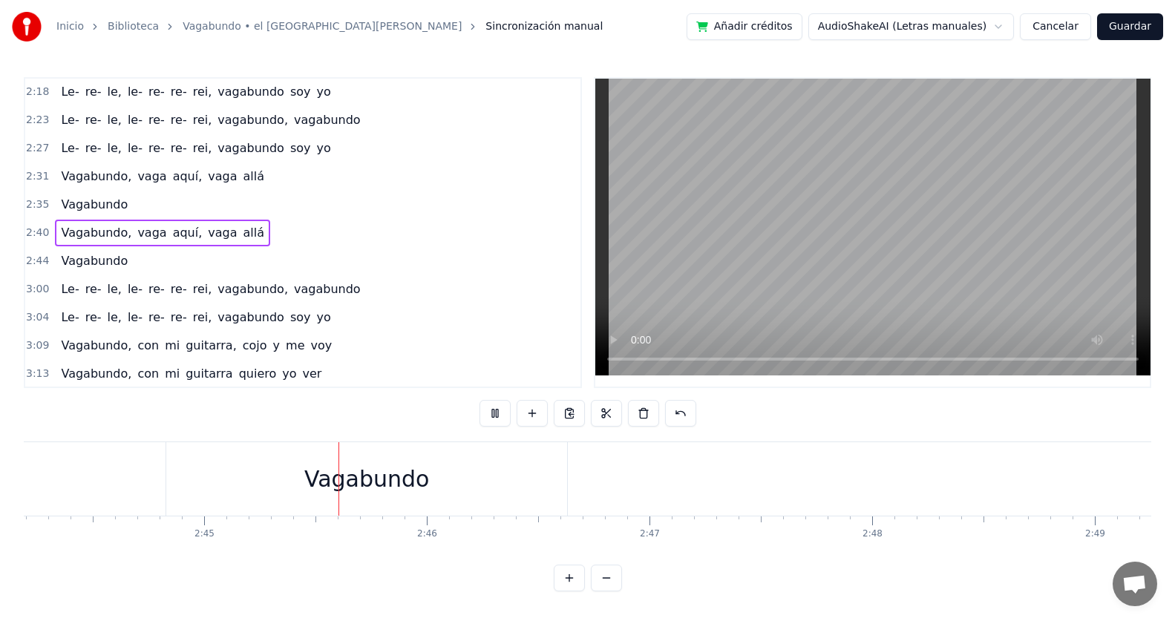
scroll to position [0, 36670]
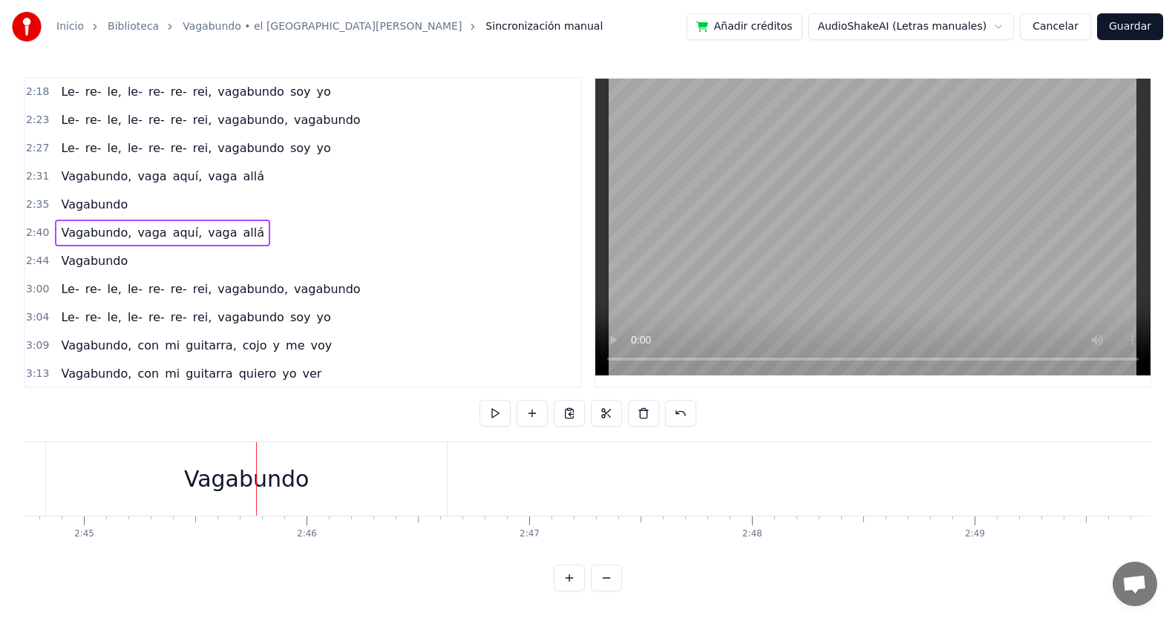
click at [430, 449] on div "Vagabundo" at bounding box center [246, 478] width 401 height 73
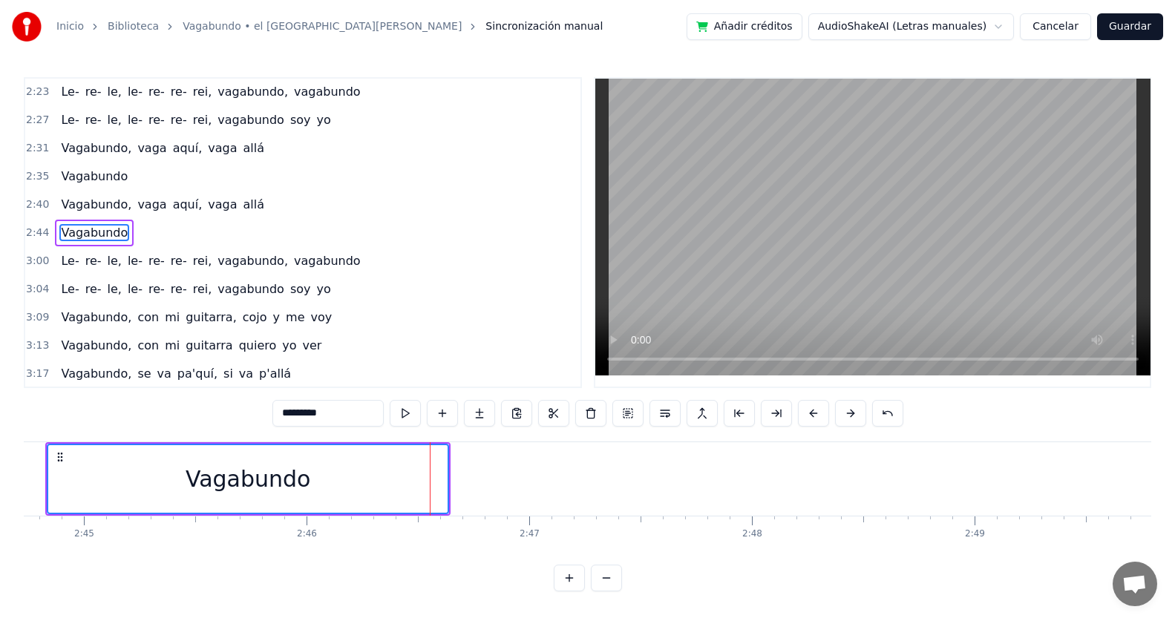
click at [436, 453] on div "Vagabundo" at bounding box center [247, 479] width 399 height 68
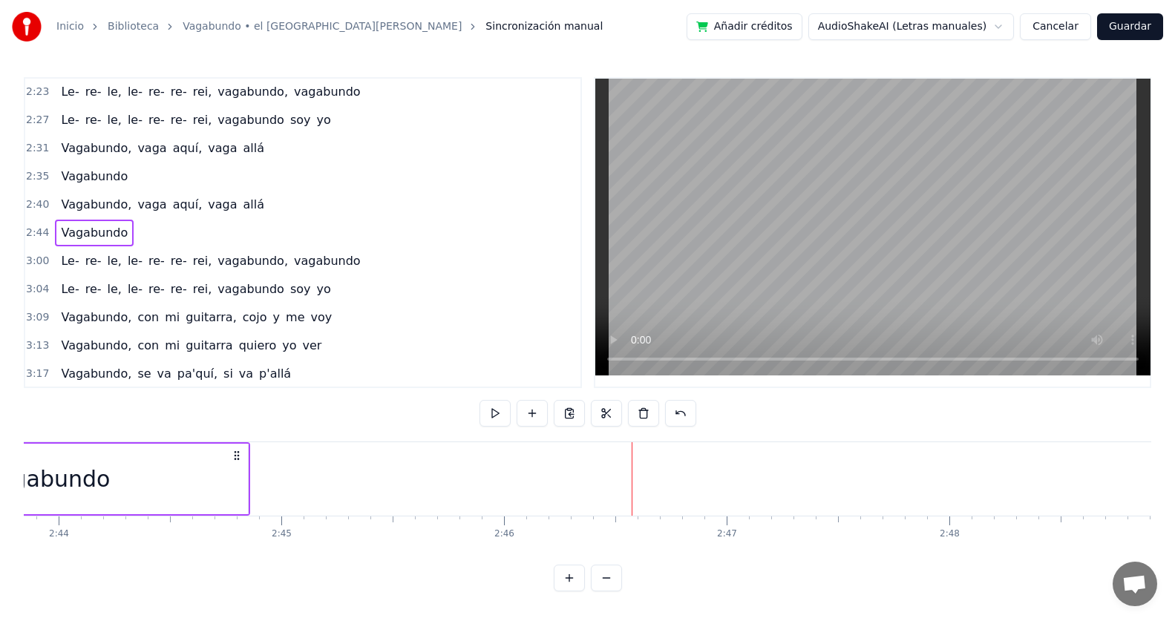
scroll to position [0, 36461]
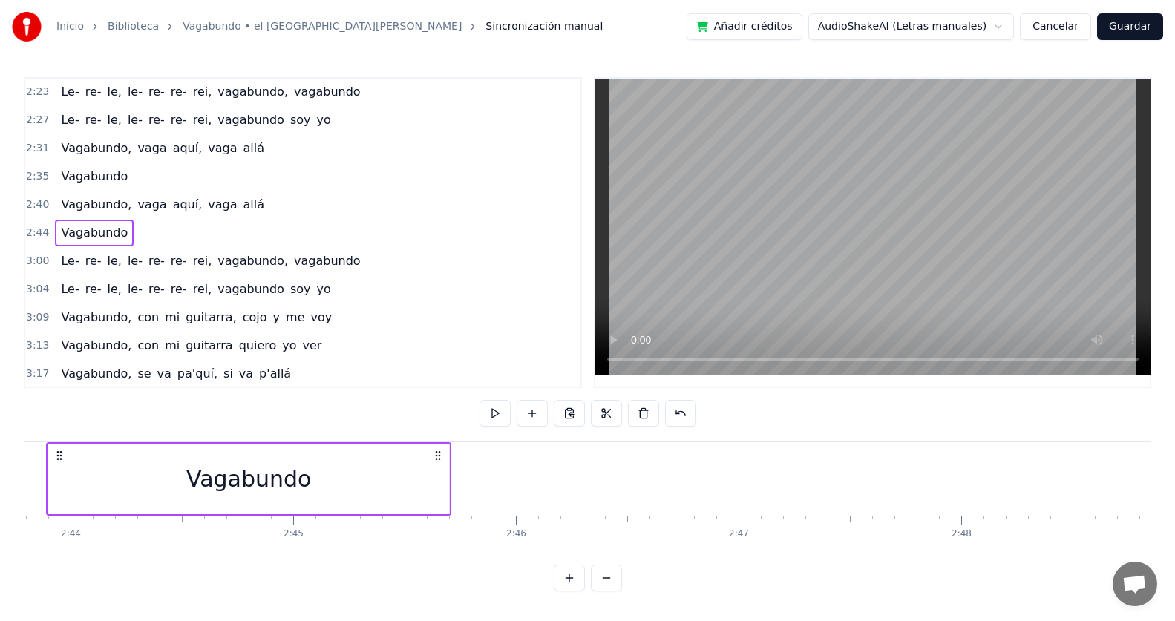
drag, startPoint x: 436, startPoint y: 453, endPoint x: 436, endPoint y: 463, distance: 10.4
click at [436, 463] on div "Vagabundo" at bounding box center [248, 478] width 405 height 73
click at [82, 232] on span "Vagabundo" at bounding box center [94, 232] width 70 height 17
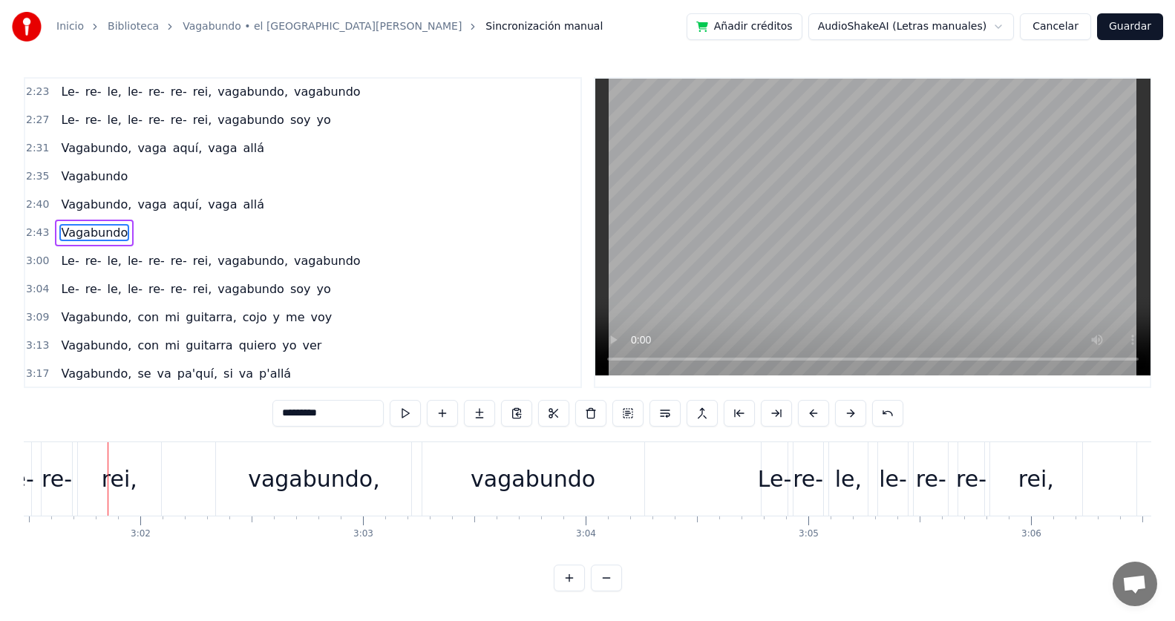
scroll to position [0, 40408]
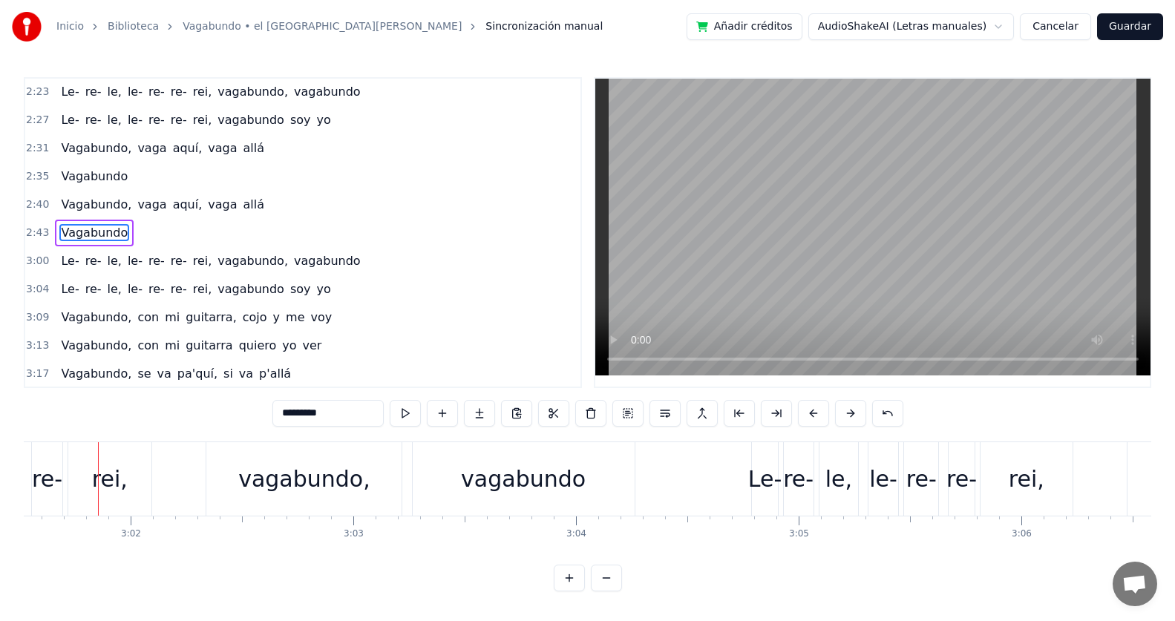
click at [534, 485] on div "vagabundo" at bounding box center [523, 478] width 125 height 33
type input "*********"
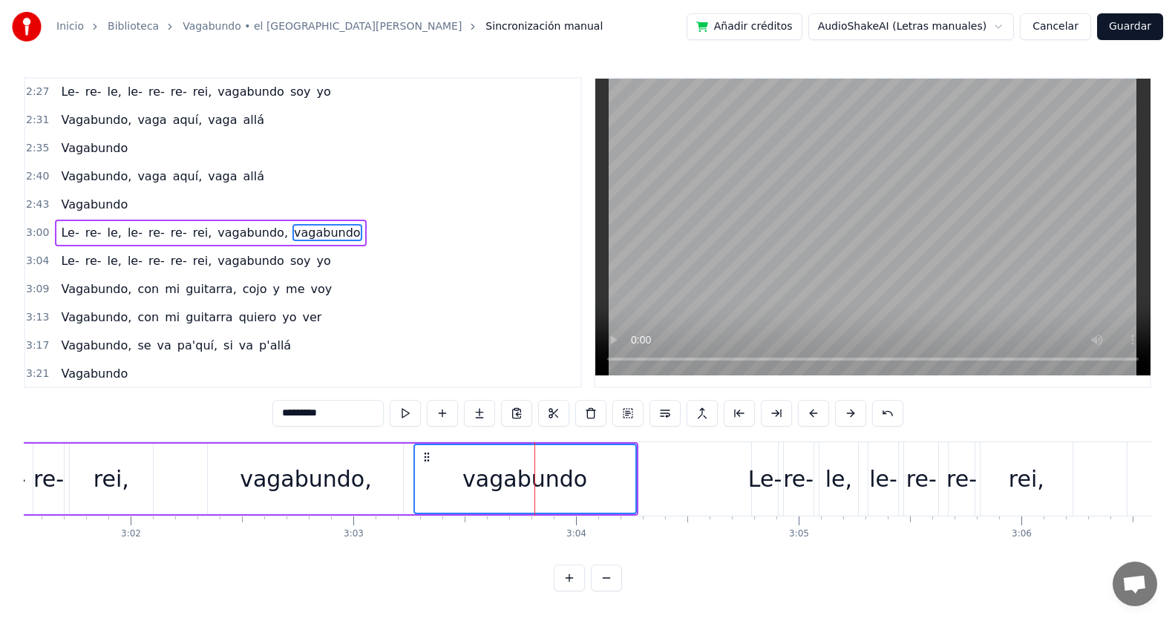
click at [587, 462] on div "vagabundo" at bounding box center [524, 478] width 125 height 33
click at [620, 457] on div "vagabundo" at bounding box center [525, 479] width 220 height 68
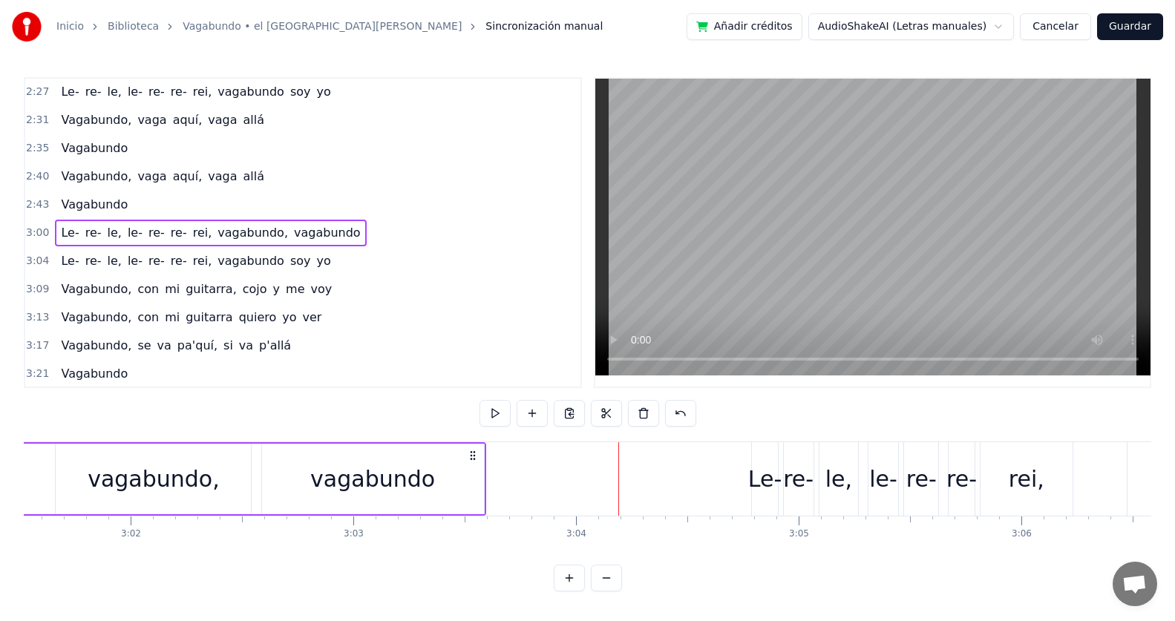
drag, startPoint x: 622, startPoint y: 457, endPoint x: 470, endPoint y: 459, distance: 152.1
click at [470, 459] on icon at bounding box center [473, 456] width 12 height 12
click at [68, 210] on span "Vagabundo" at bounding box center [94, 204] width 70 height 17
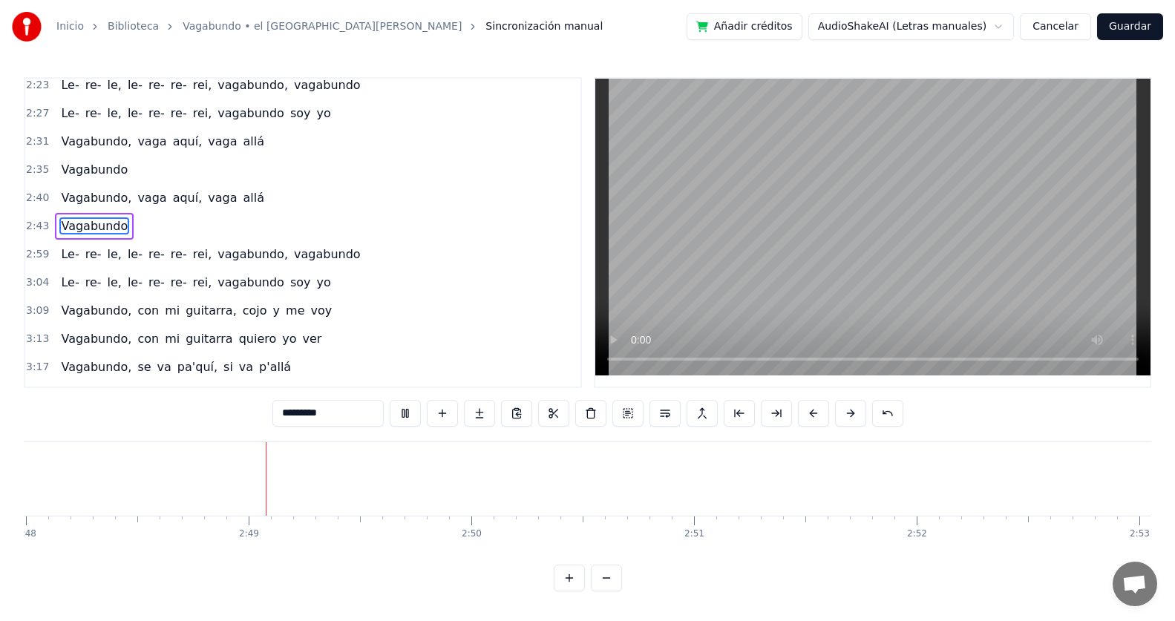
scroll to position [0, 37406]
click at [76, 171] on span "Vagabundo" at bounding box center [94, 169] width 70 height 17
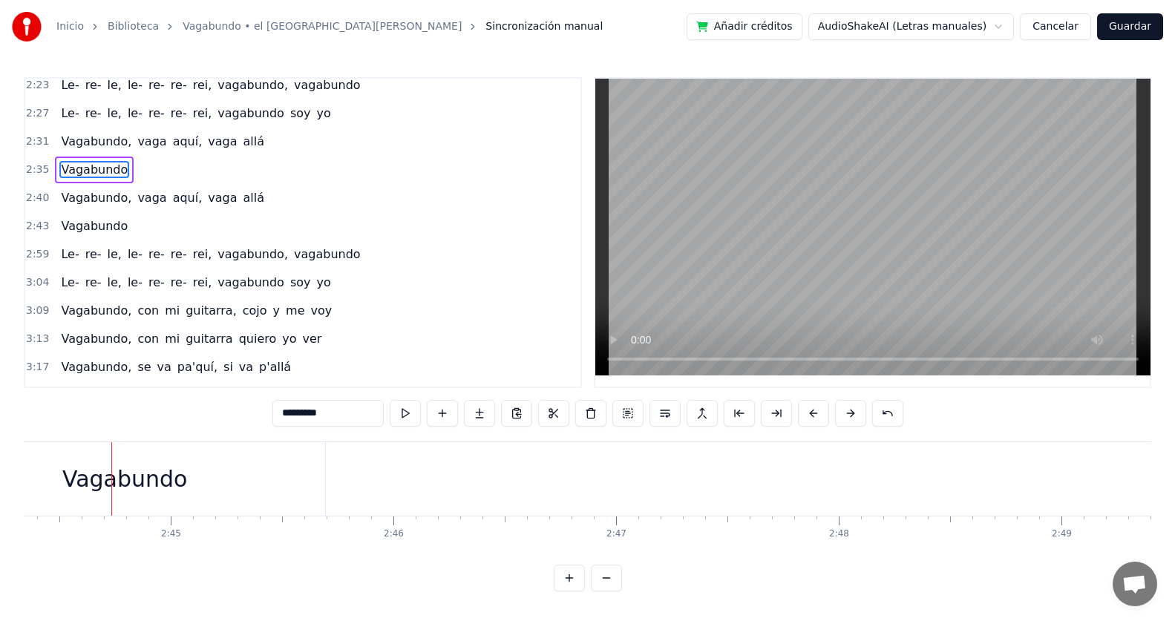
scroll to position [0, 36597]
click at [178, 476] on div "Vagabundo" at bounding box center [111, 478] width 401 height 73
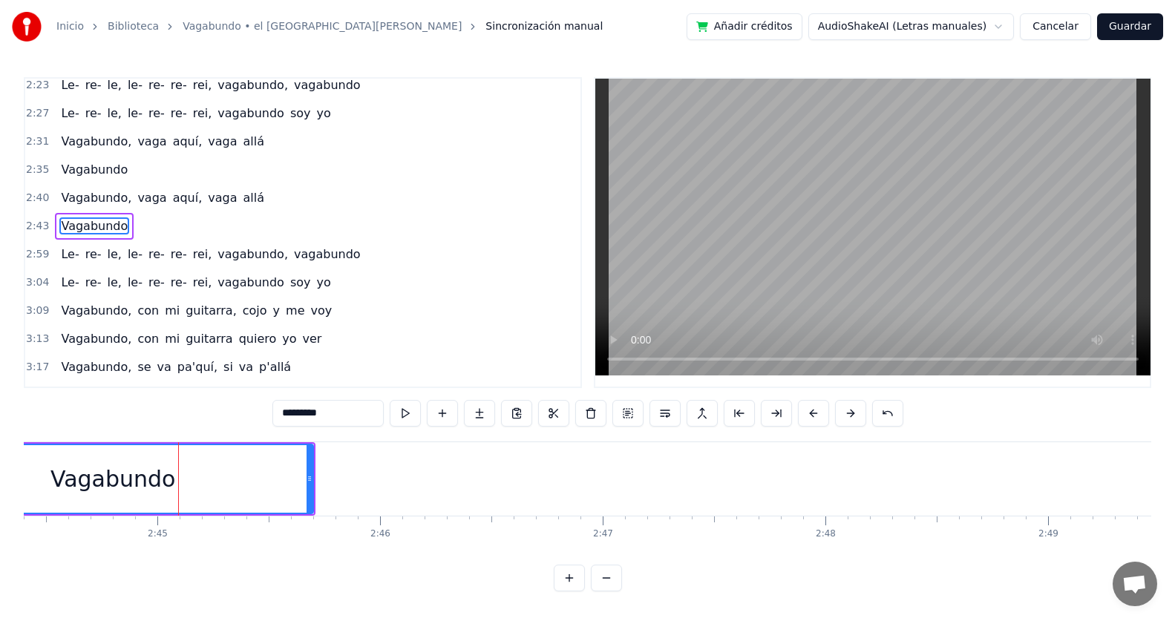
scroll to position [847, 0]
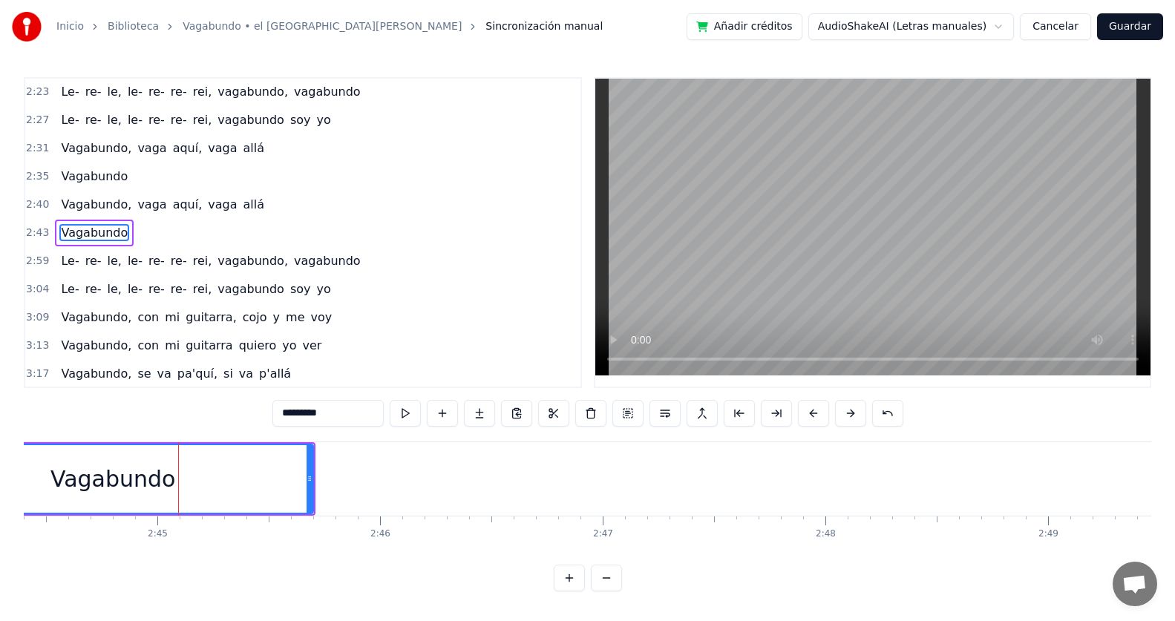
drag, startPoint x: 217, startPoint y: 474, endPoint x: 254, endPoint y: 474, distance: 36.4
click at [254, 474] on div "Vagabundo" at bounding box center [112, 479] width 399 height 68
click at [295, 454] on div "Vagabundo" at bounding box center [112, 479] width 399 height 68
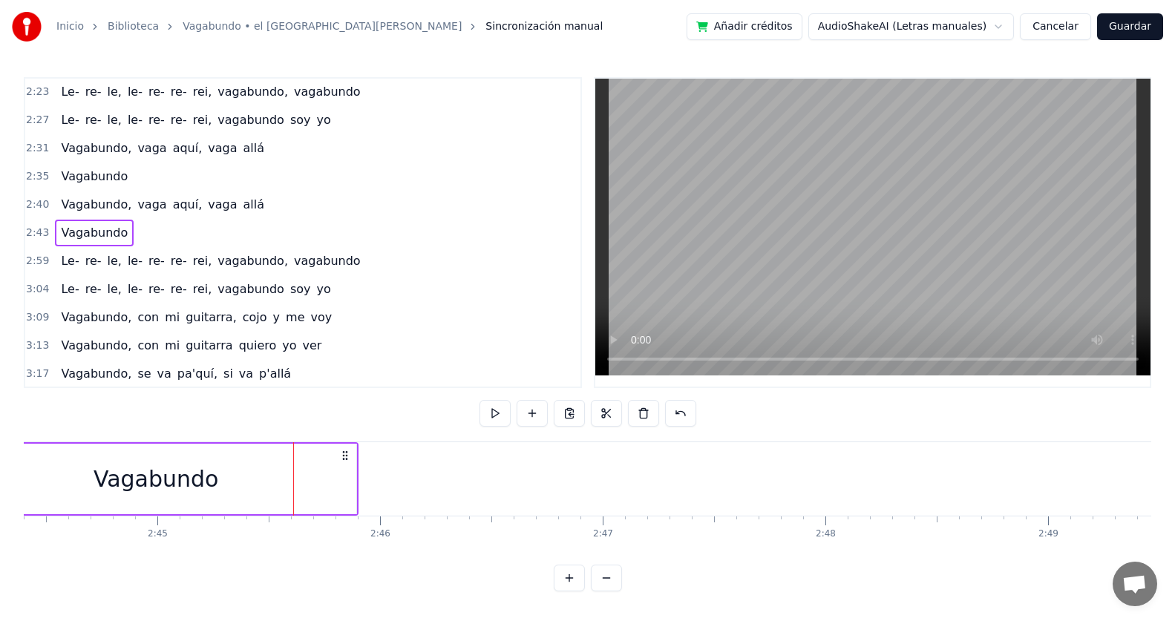
drag, startPoint x: 299, startPoint y: 454, endPoint x: 342, endPoint y: 455, distance: 43.0
click at [342, 455] on icon at bounding box center [345, 456] width 12 height 12
click at [66, 234] on span "Vagabundo" at bounding box center [94, 232] width 70 height 17
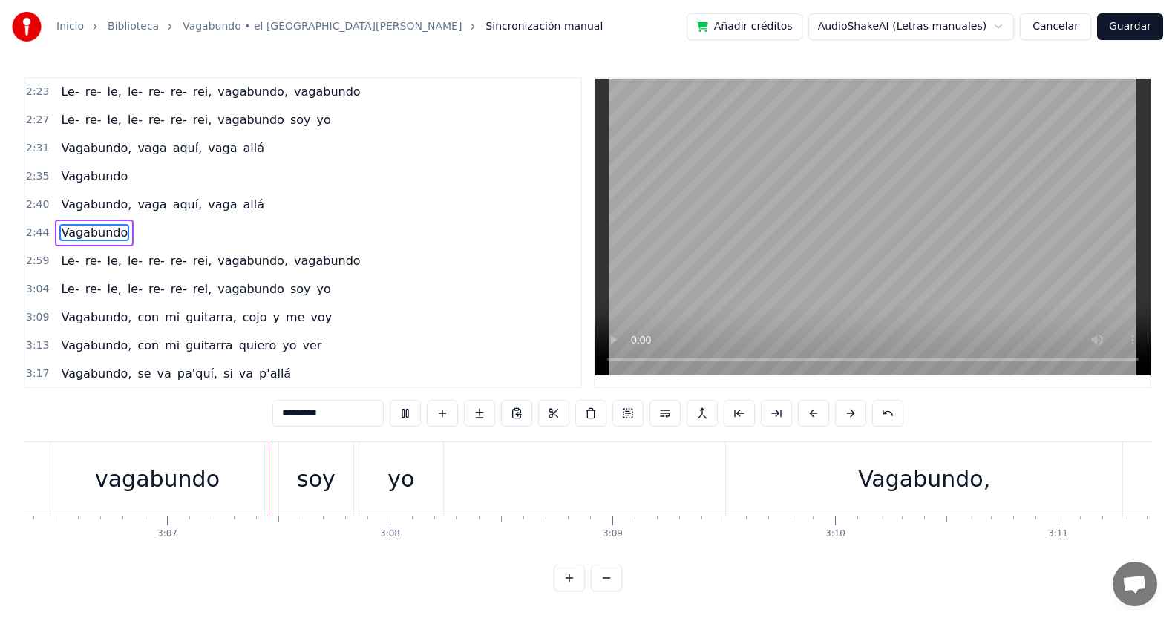
scroll to position [0, 41506]
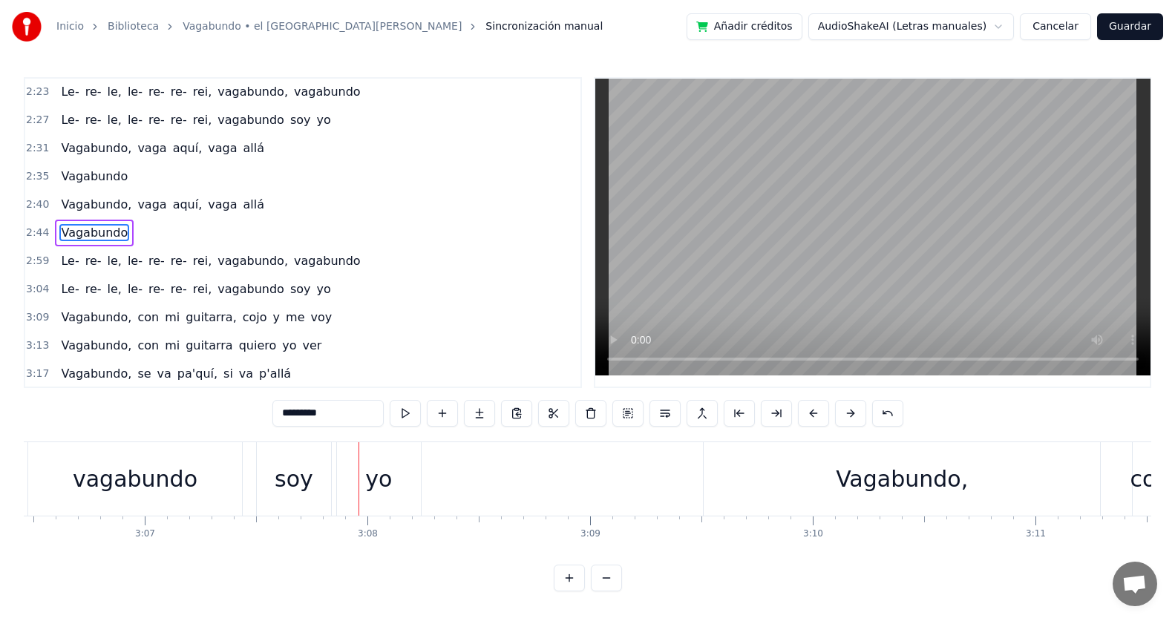
click at [405, 457] on div "yo" at bounding box center [378, 478] width 83 height 73
type input "**"
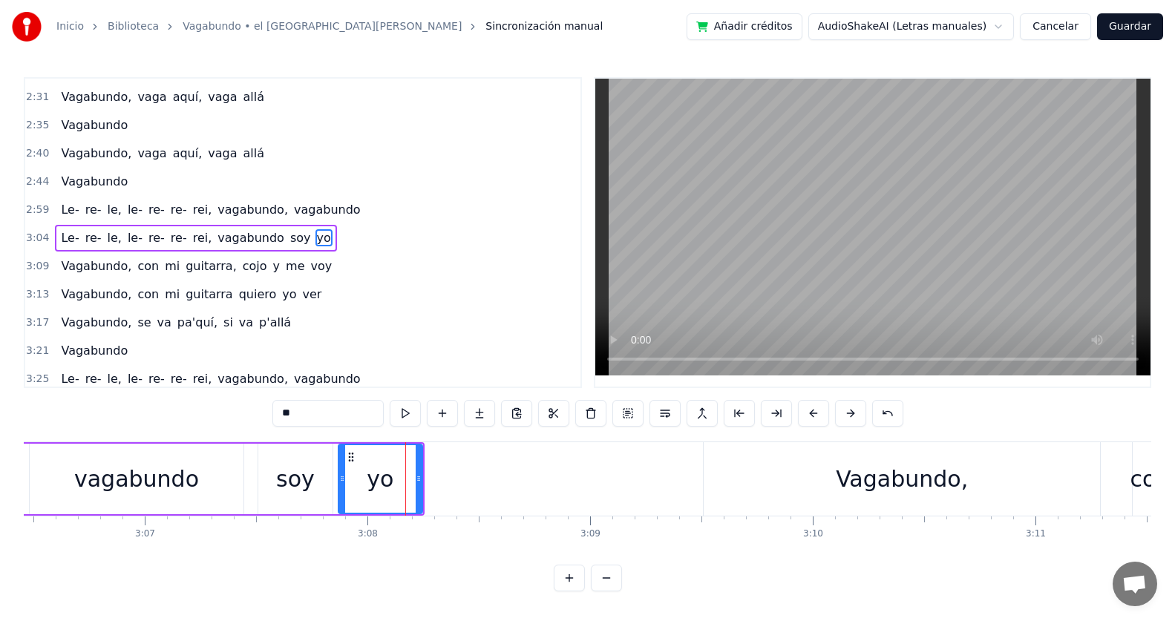
scroll to position [903, 0]
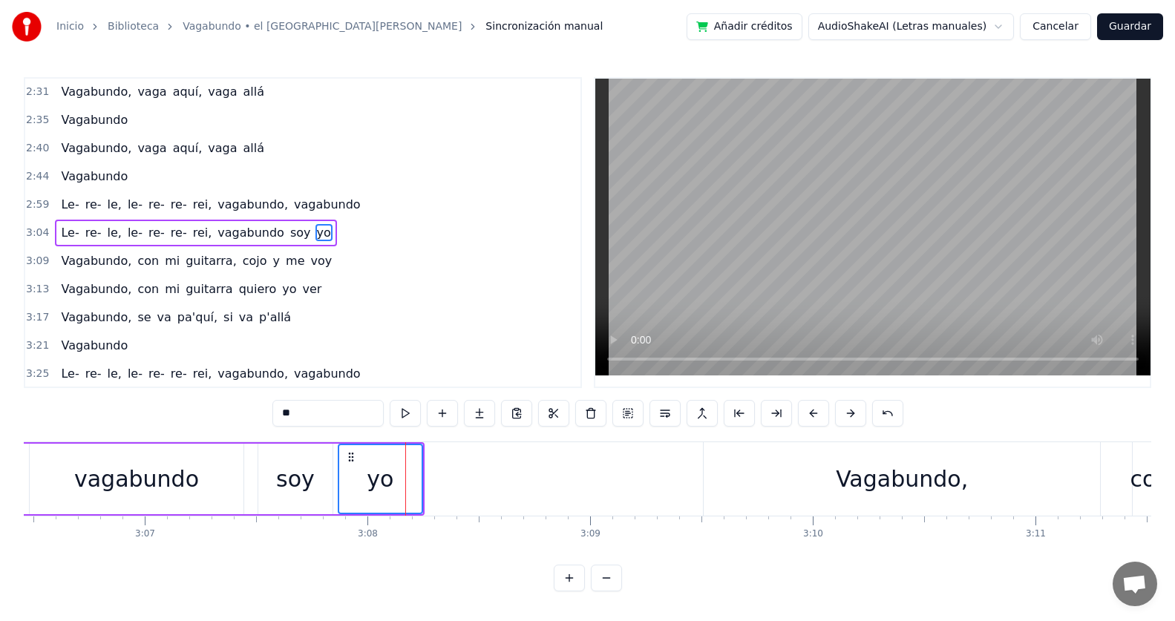
click at [421, 450] on div "yo" at bounding box center [380, 479] width 82 height 68
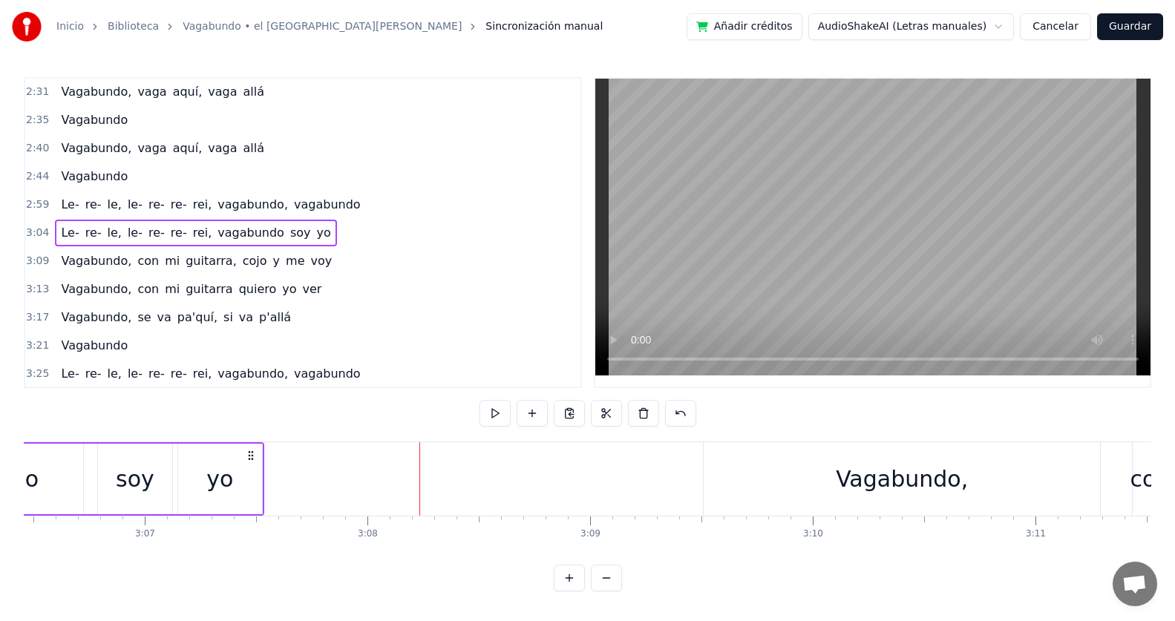
drag, startPoint x: 413, startPoint y: 455, endPoint x: 252, endPoint y: 450, distance: 160.4
click at [252, 450] on icon at bounding box center [251, 456] width 12 height 12
click at [55, 240] on div "Le- re- le, le- re- re- rei, vagabundo soy yo" at bounding box center [195, 233] width 281 height 27
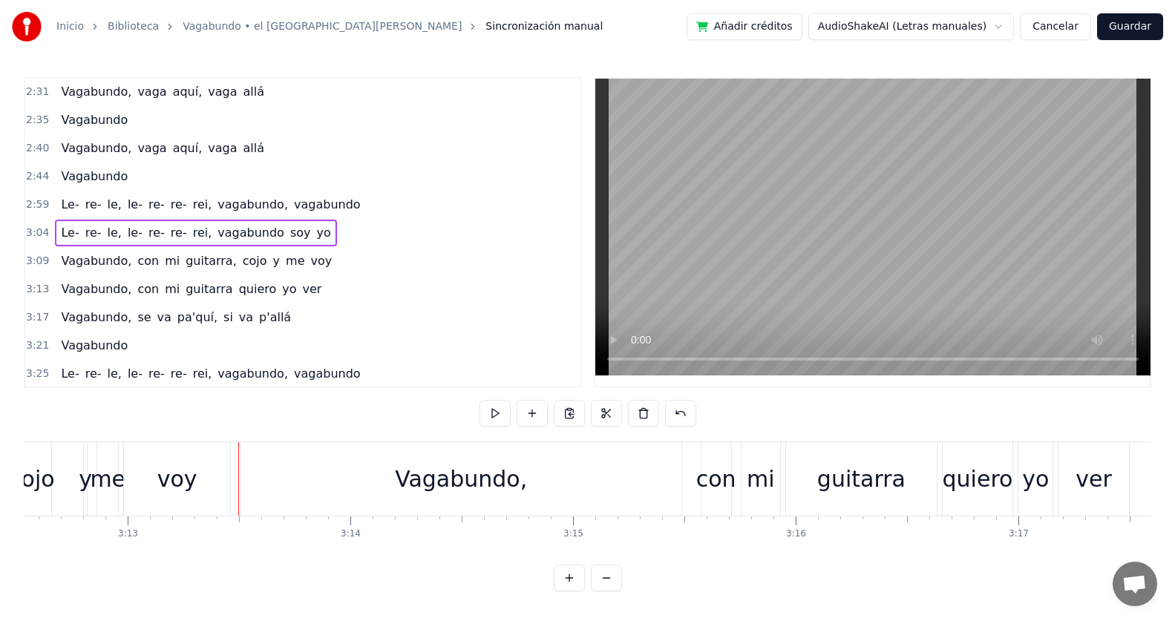
scroll to position [0, 42999]
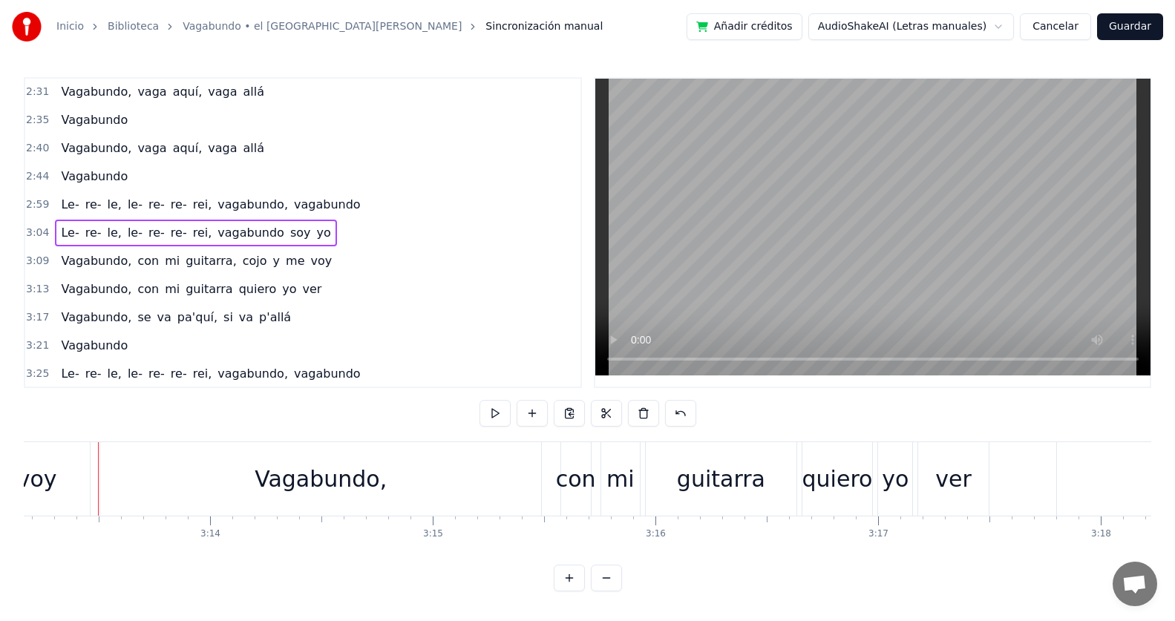
click at [73, 453] on div "voy" at bounding box center [37, 478] width 106 height 73
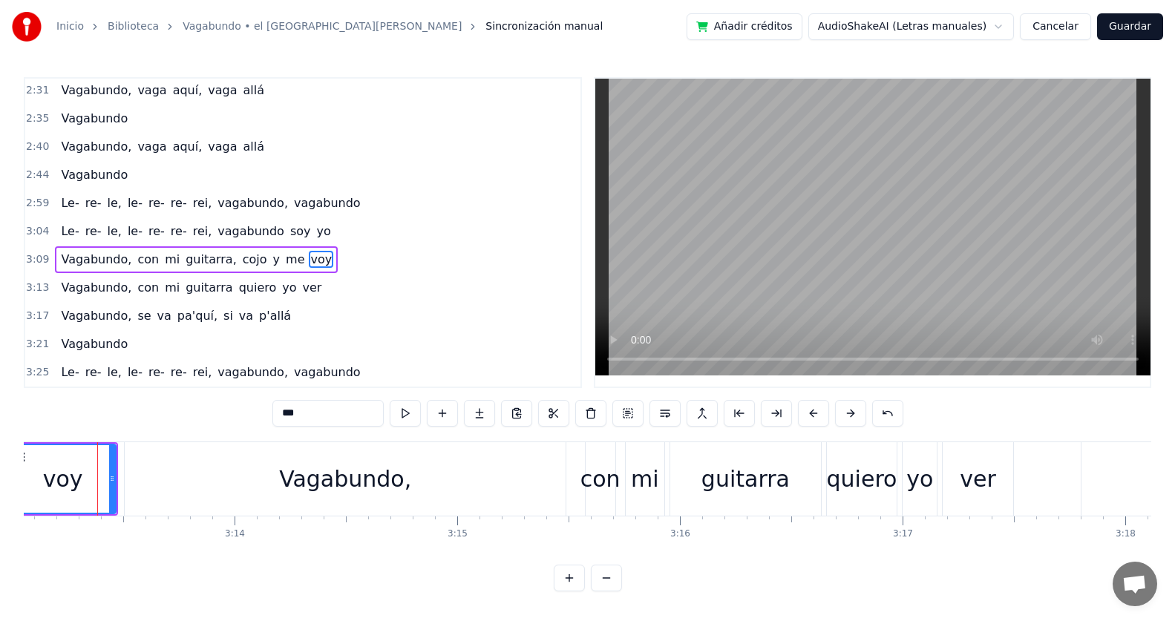
scroll to position [0, 42974]
click at [104, 448] on div "voy" at bounding box center [63, 479] width 105 height 68
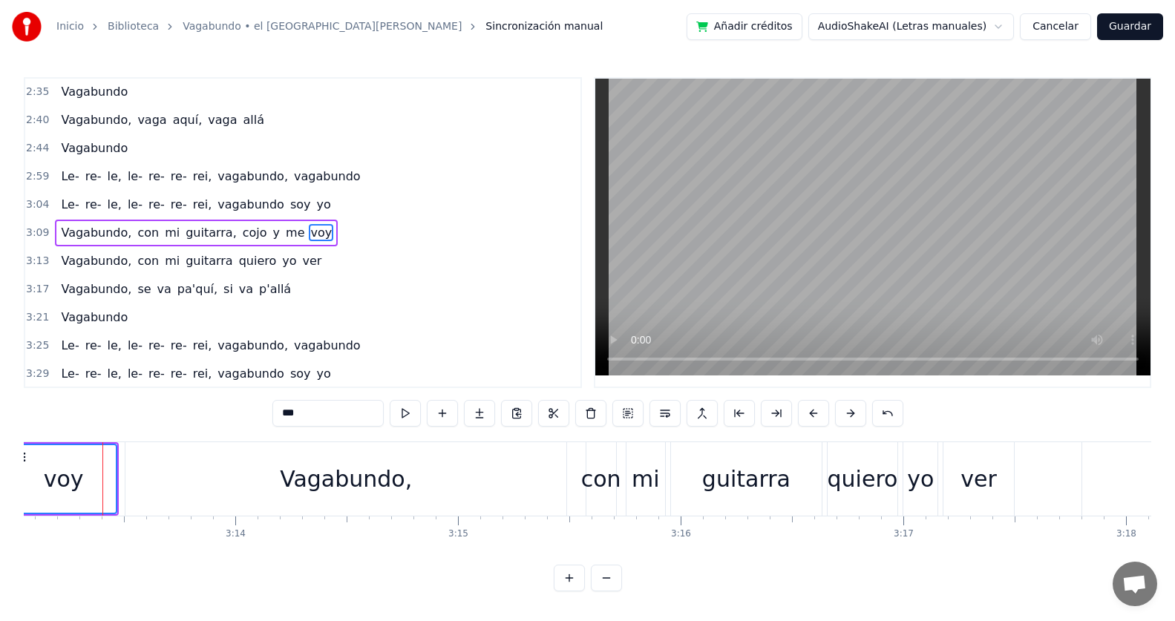
click at [104, 449] on div "voy" at bounding box center [63, 479] width 105 height 68
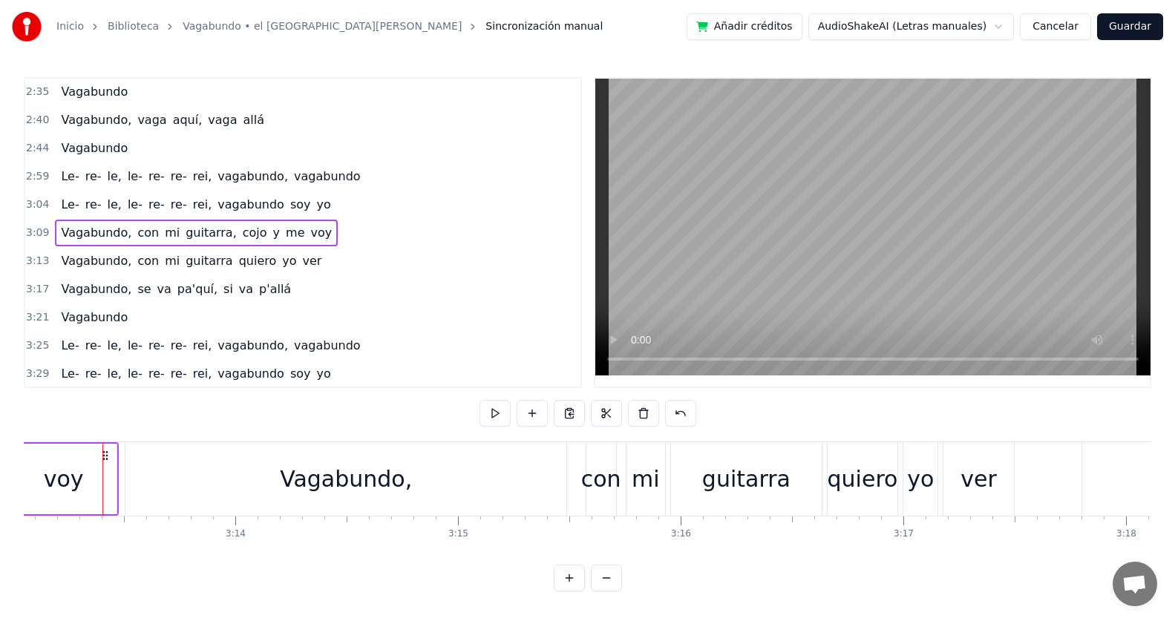
click at [110, 455] on icon at bounding box center [105, 456] width 12 height 12
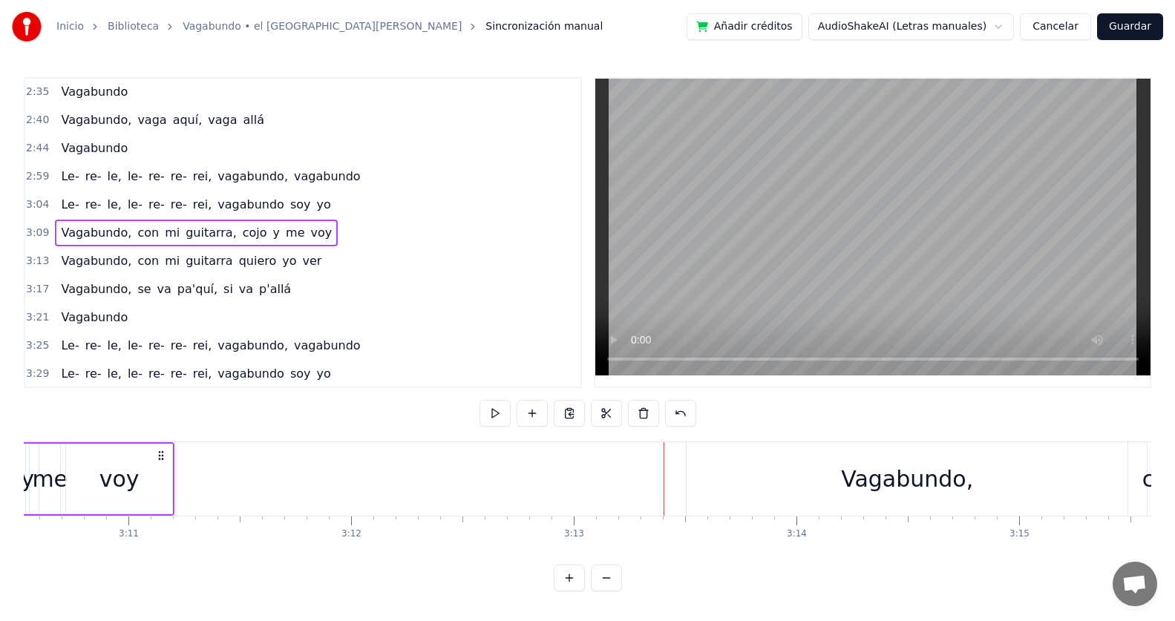
scroll to position [0, 42394]
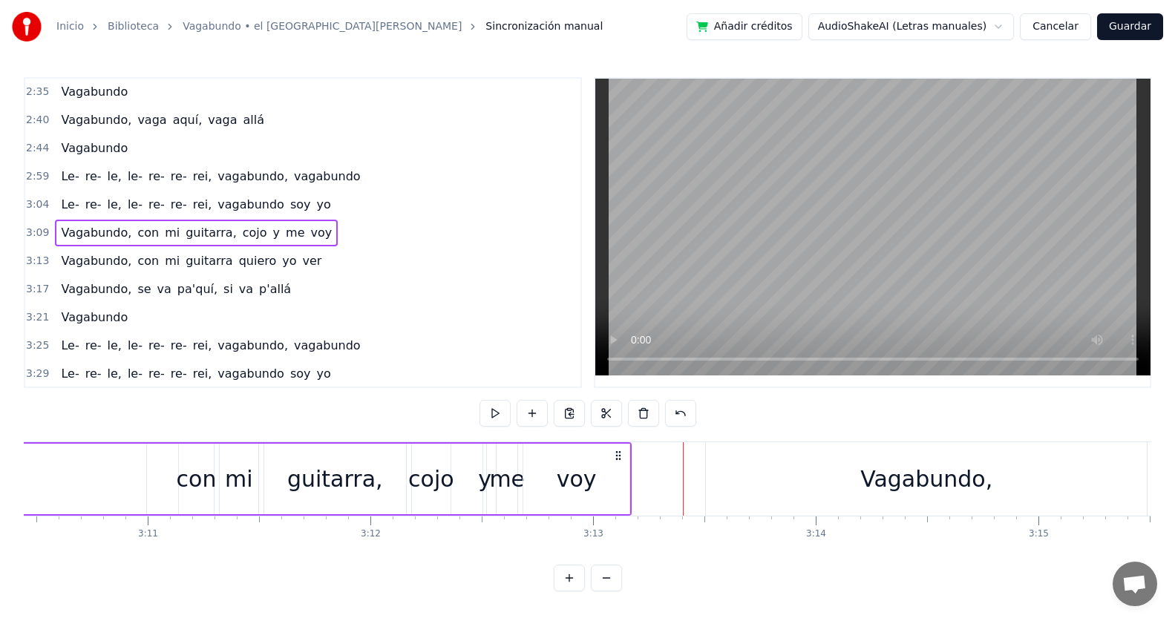
drag, startPoint x: 106, startPoint y: 454, endPoint x: 619, endPoint y: 490, distance: 514.0
click at [619, 490] on div "Vagabundo, con mi guitarra, cojo y me voy" at bounding box center [190, 478] width 884 height 73
click at [60, 208] on span "Le-" at bounding box center [69, 204] width 21 height 17
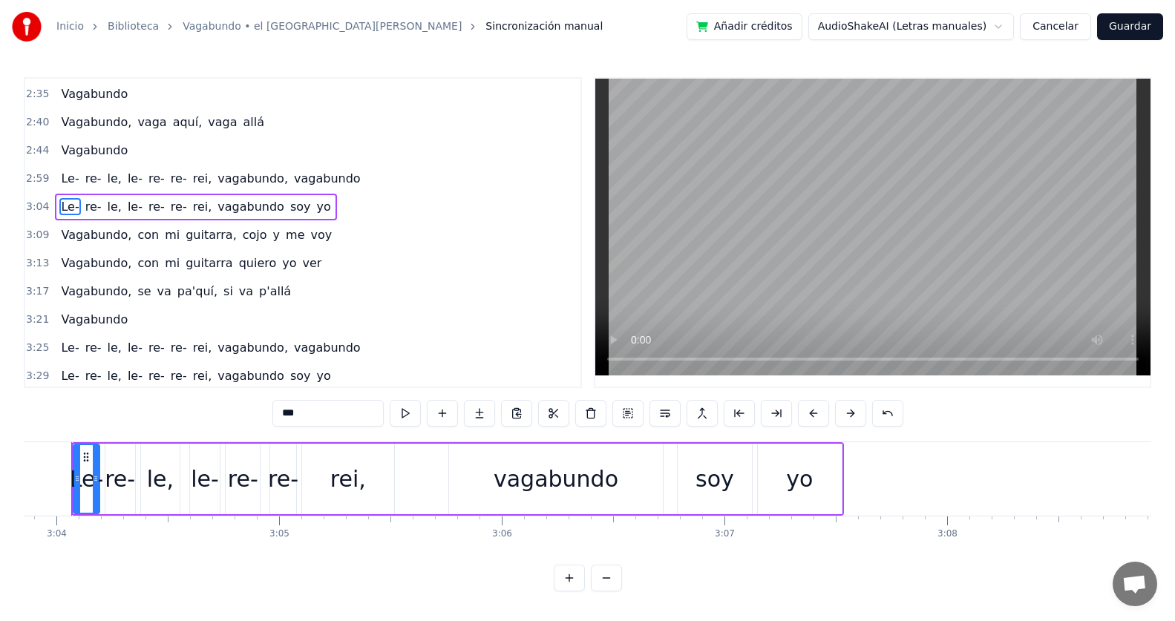
scroll to position [0, 40900]
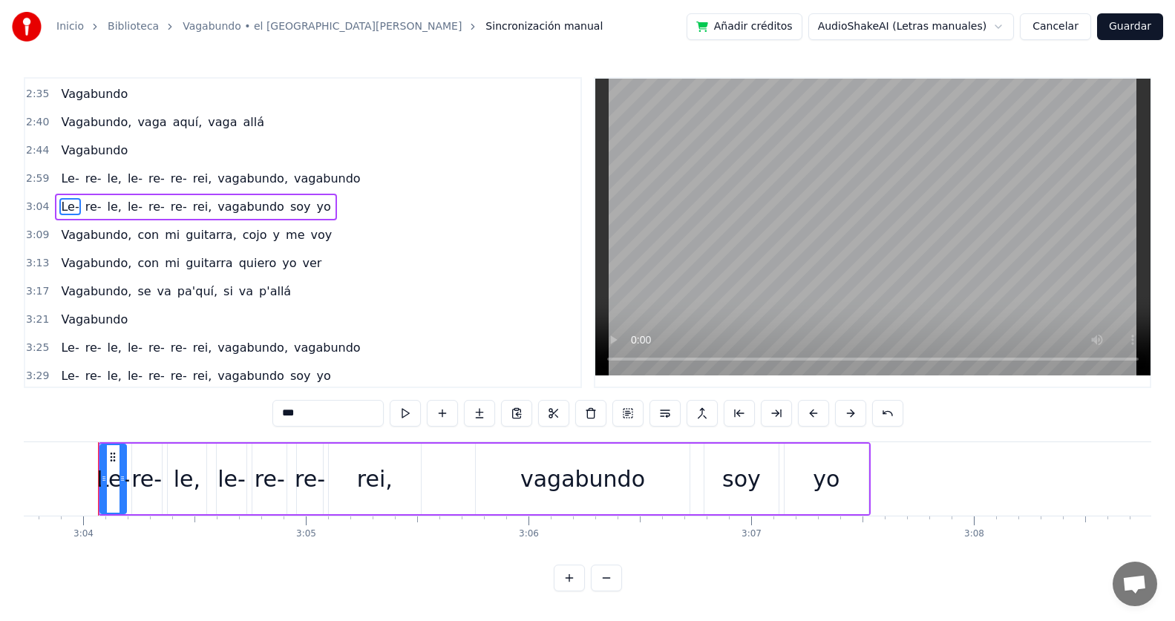
click at [60, 234] on span "Vagabundo," at bounding box center [95, 234] width 73 height 17
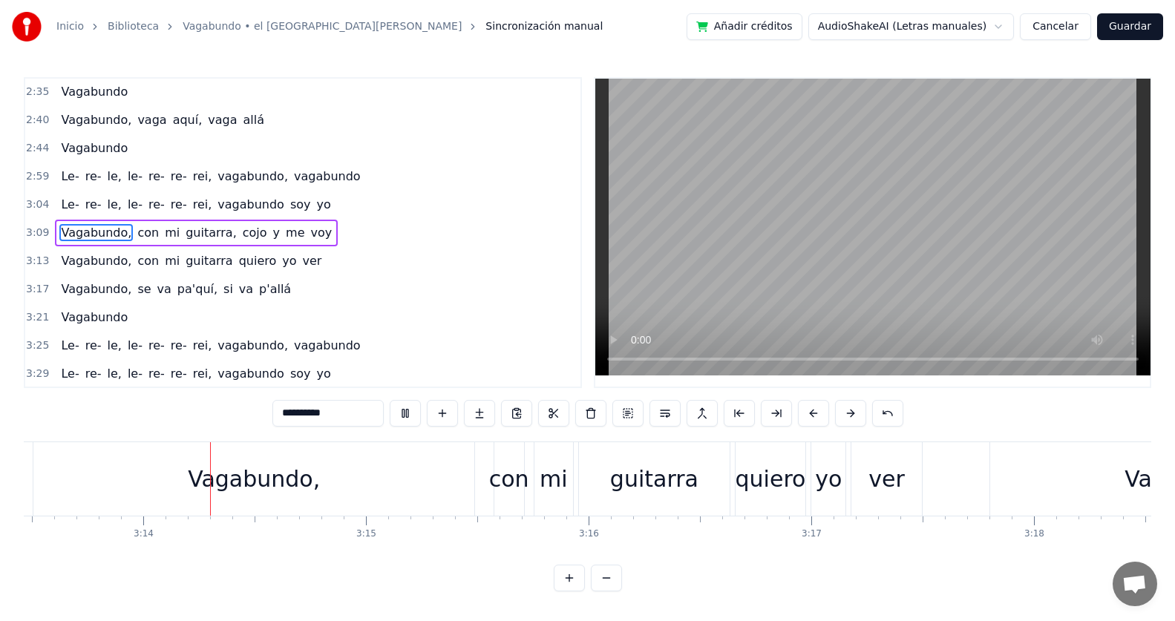
scroll to position [0, 43074]
click at [321, 473] on div "Vagabundo," at bounding box center [246, 478] width 441 height 73
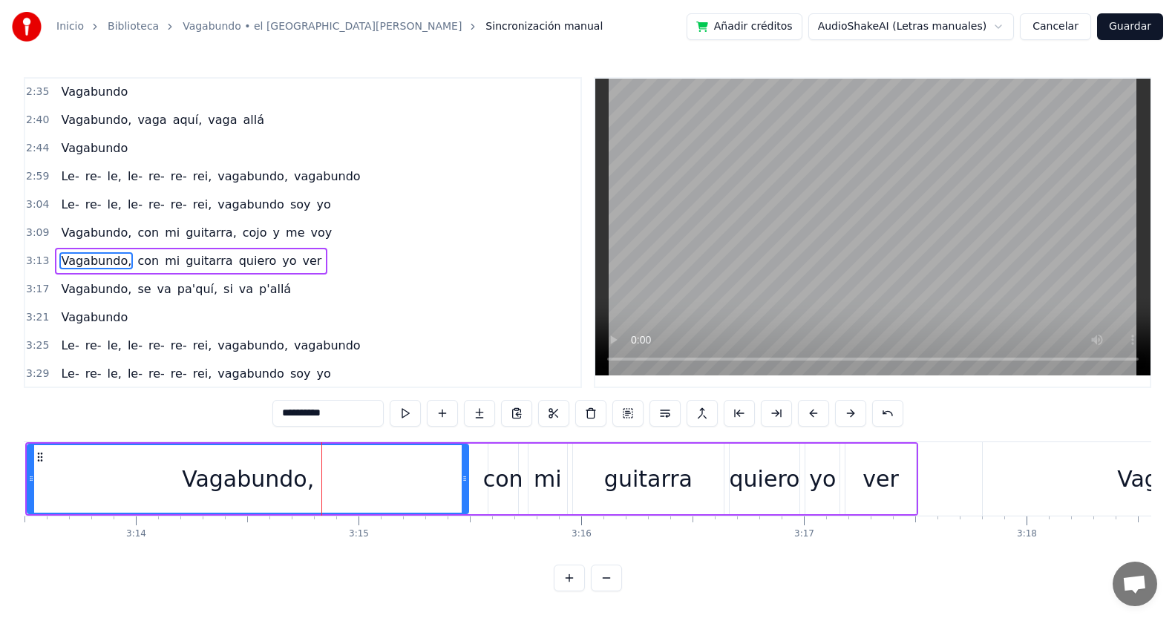
scroll to position [959, 0]
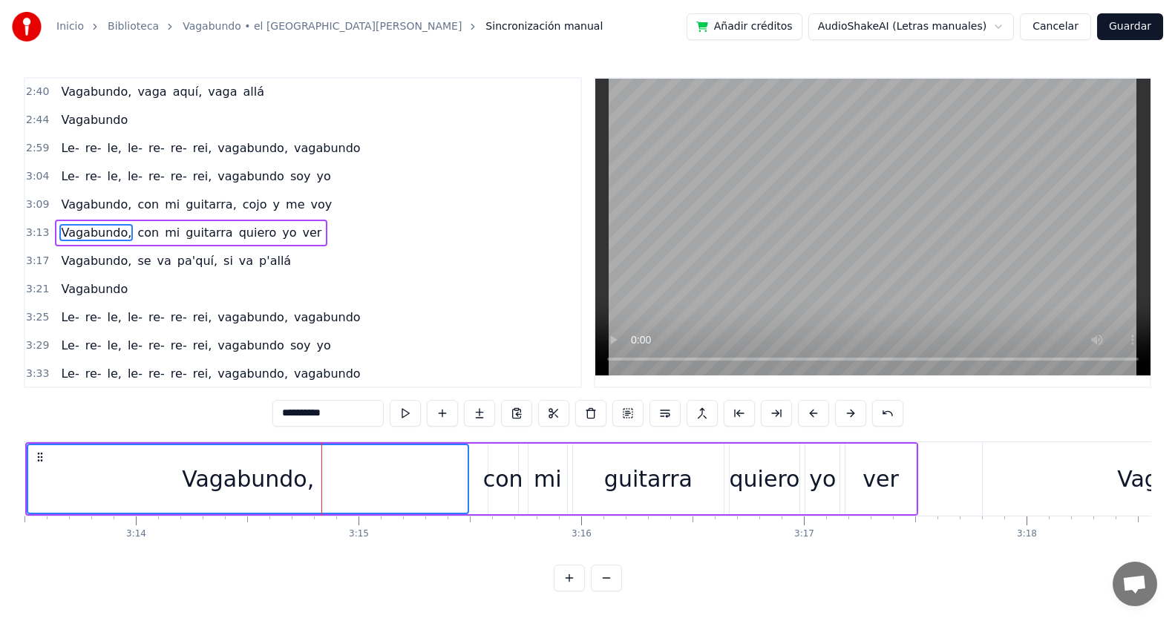
click at [913, 456] on div "ver" at bounding box center [880, 479] width 70 height 70
click at [911, 456] on div "ver" at bounding box center [880, 479] width 68 height 68
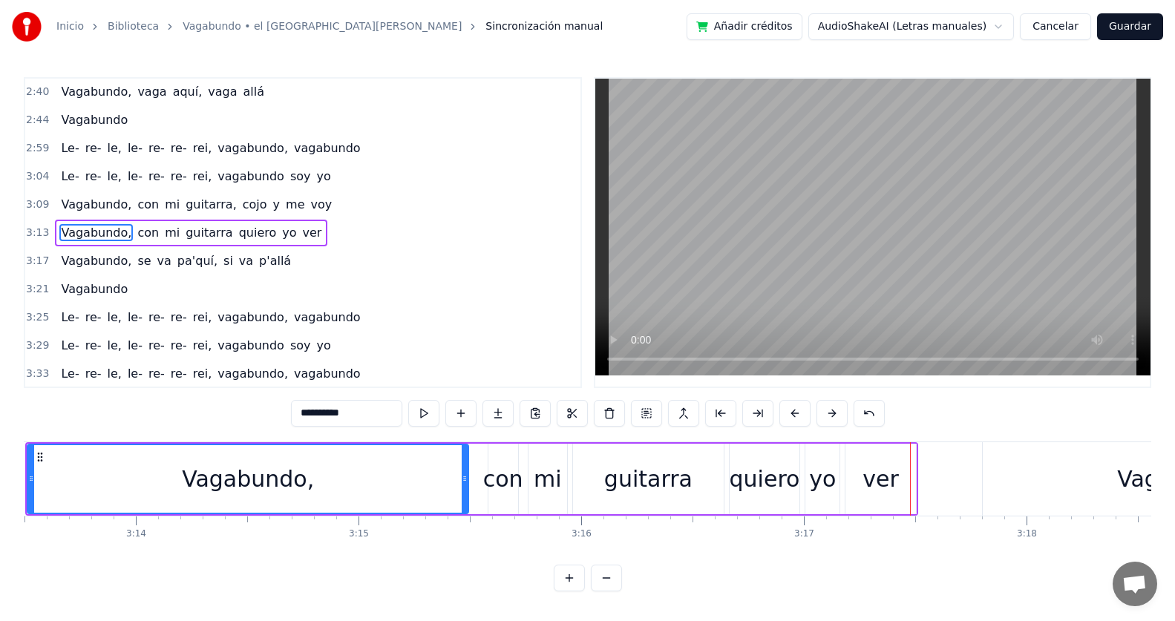
click at [903, 456] on div "ver" at bounding box center [880, 479] width 70 height 70
type input "***"
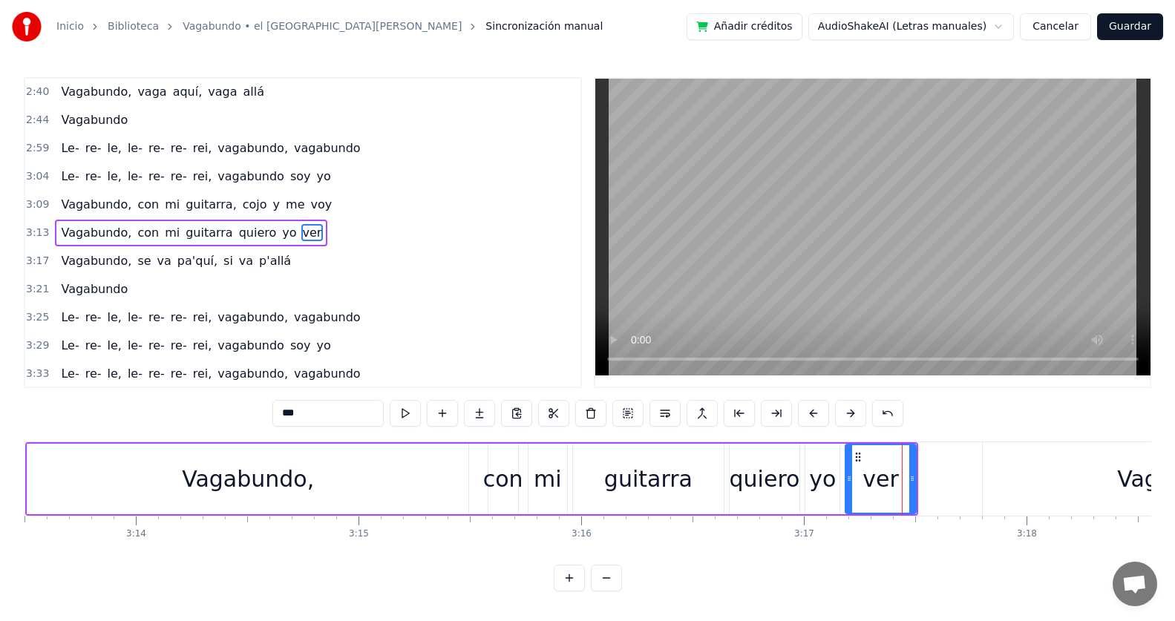
click at [92, 430] on div "0:00 Le- re- le, le- re- re- rei, vagabundo, vagabundo 0:04 Le- re- le, le- re-…" at bounding box center [587, 334] width 1127 height 514
click at [55, 233] on div "Vagabundo, con mi guitarra quiero yo ver" at bounding box center [191, 233] width 272 height 27
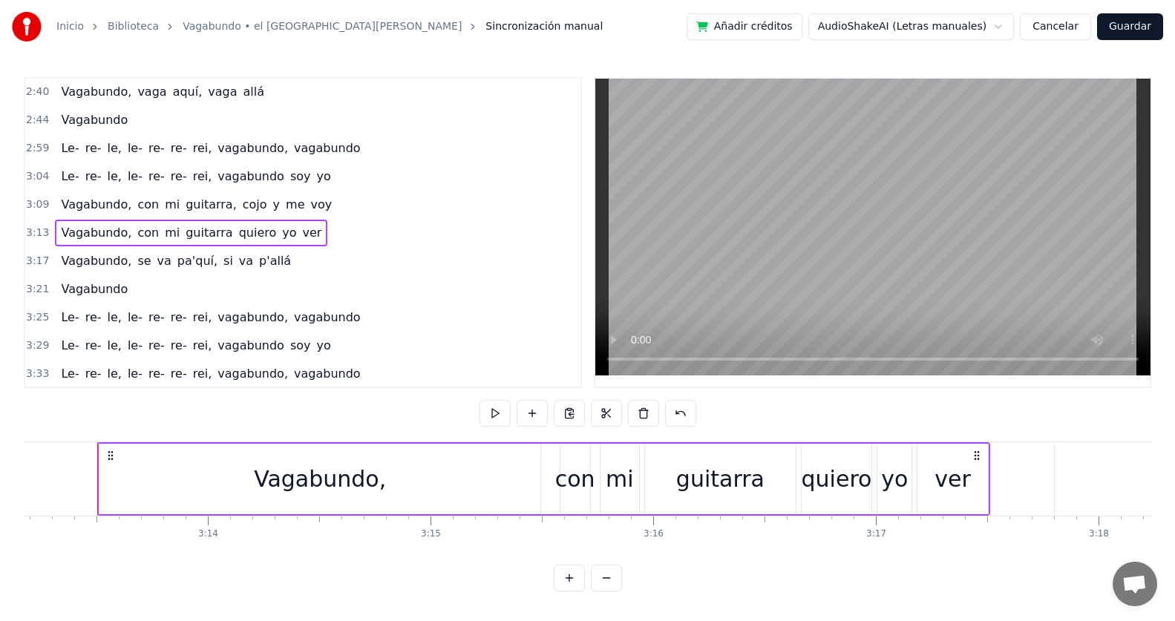
scroll to position [0, 43000]
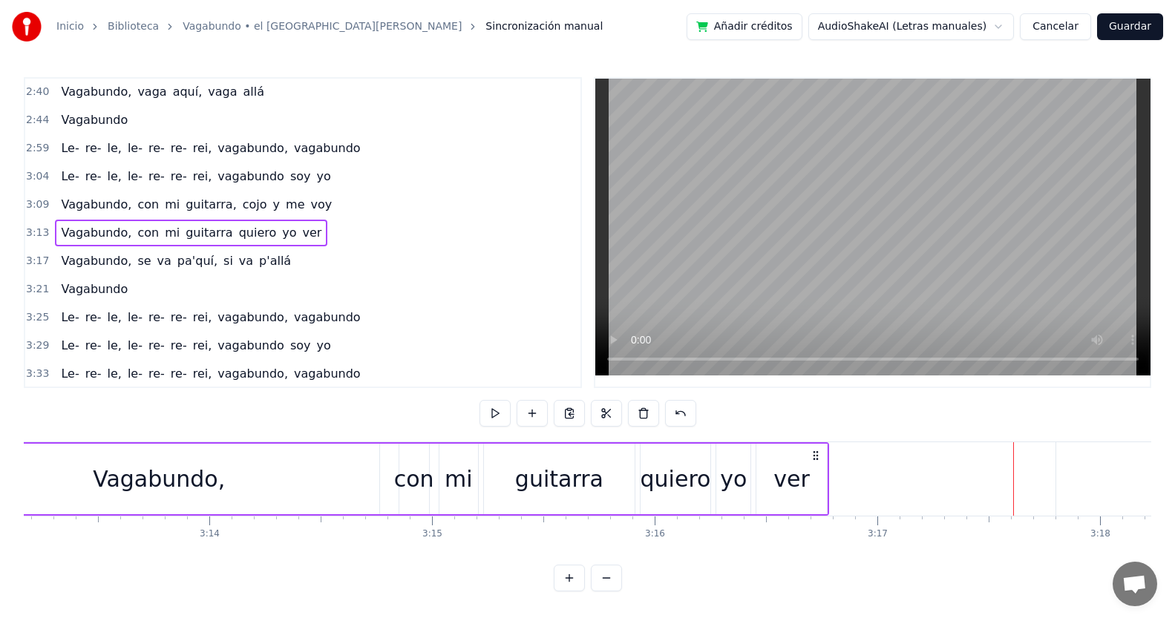
drag, startPoint x: 981, startPoint y: 456, endPoint x: 818, endPoint y: 452, distance: 162.5
click at [818, 452] on icon at bounding box center [816, 456] width 12 height 12
click at [59, 229] on span "Vagabundo," at bounding box center [95, 232] width 73 height 17
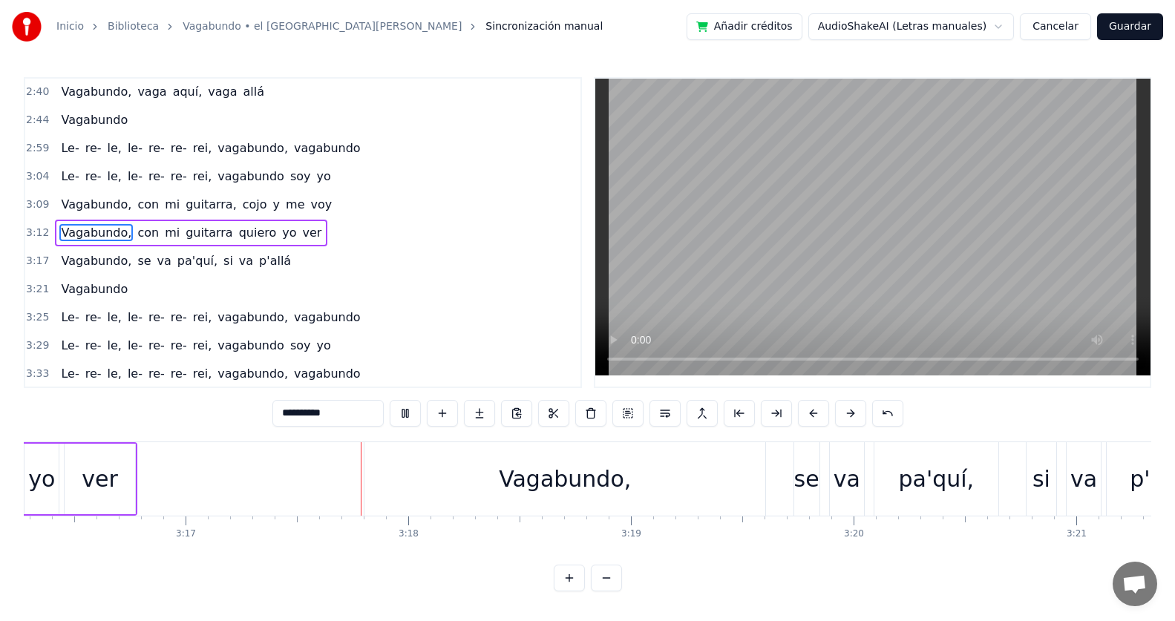
scroll to position [0, 43836]
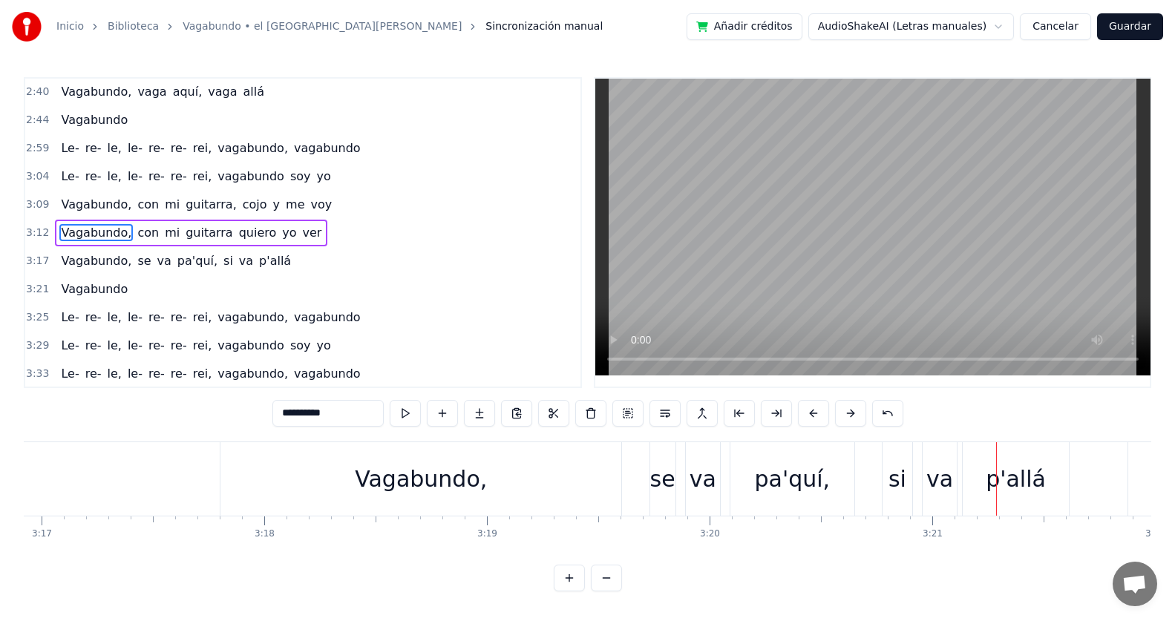
click at [1014, 483] on div "p'allá" at bounding box center [1015, 478] width 60 height 33
type input "******"
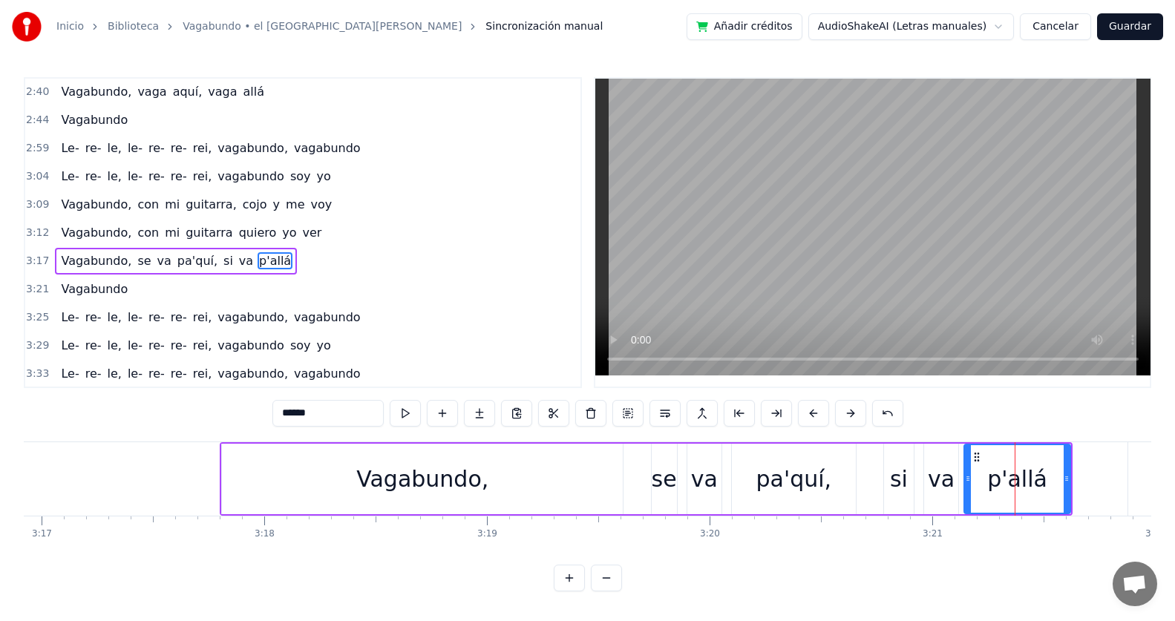
scroll to position [988, 0]
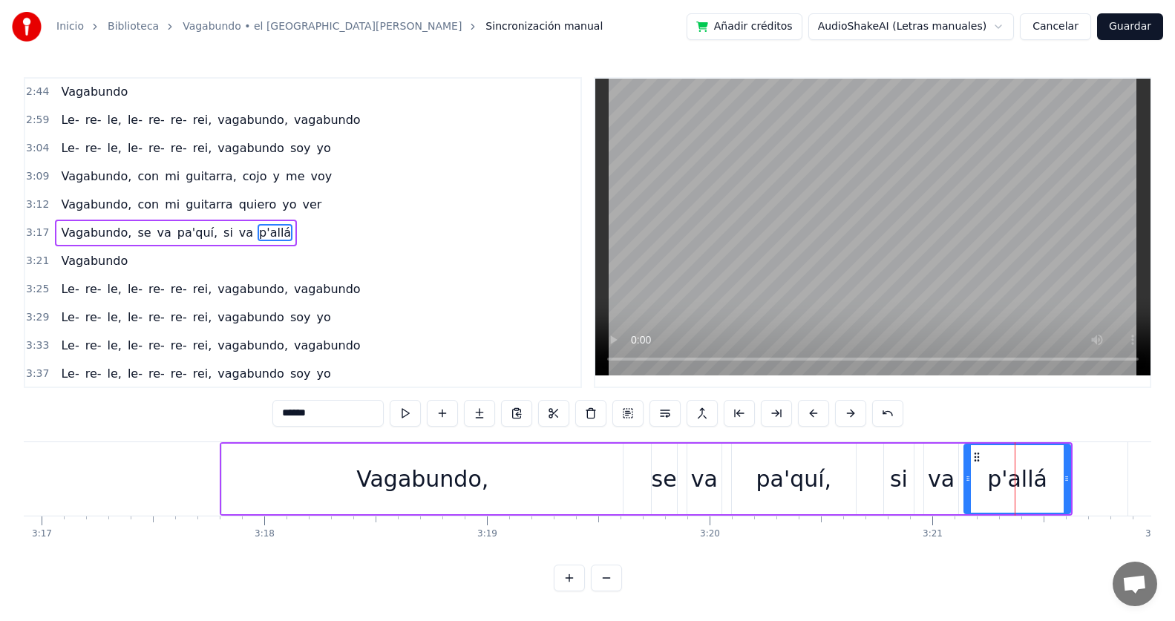
click at [1059, 455] on div "p'allá" at bounding box center [1017, 479] width 105 height 68
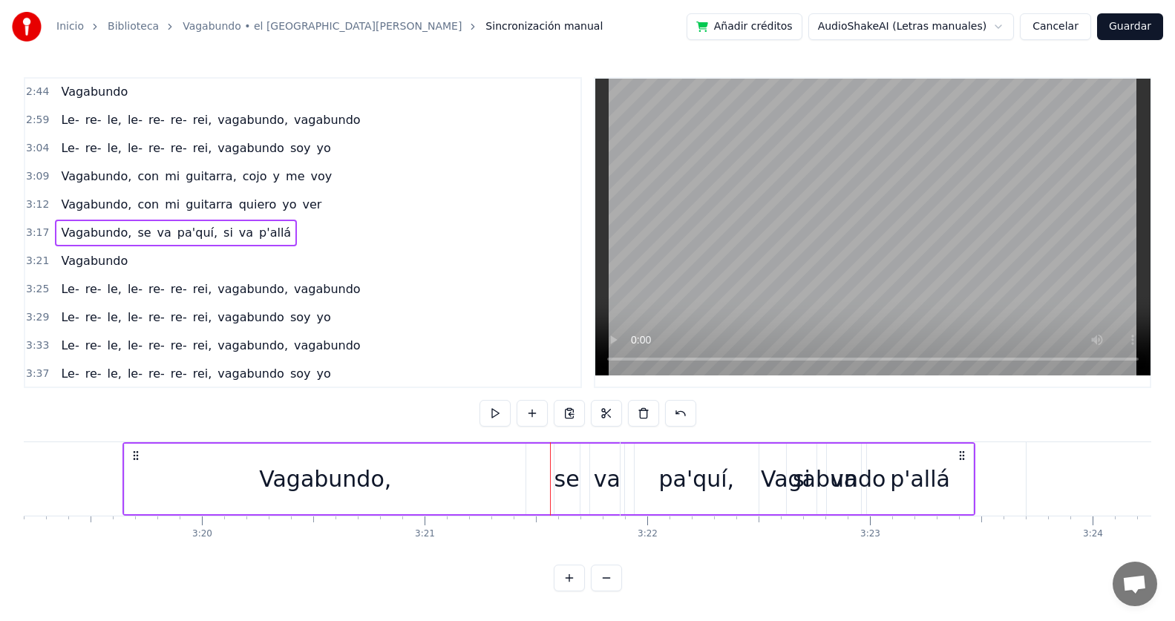
scroll to position [0, 44360]
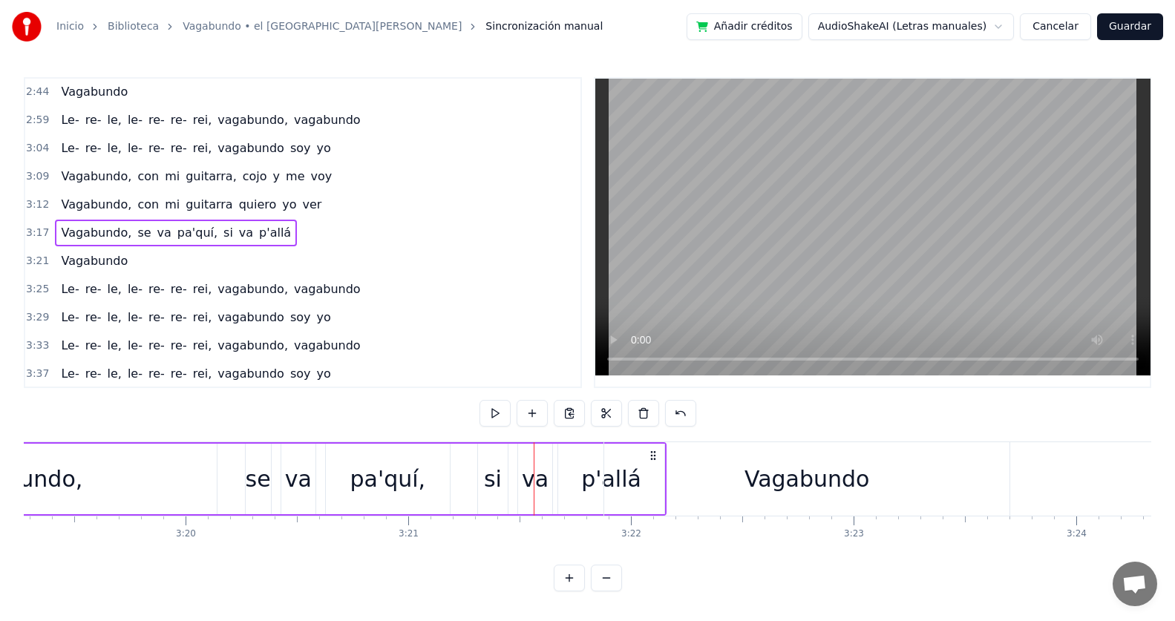
drag, startPoint x: 1059, startPoint y: 455, endPoint x: 653, endPoint y: 444, distance: 406.0
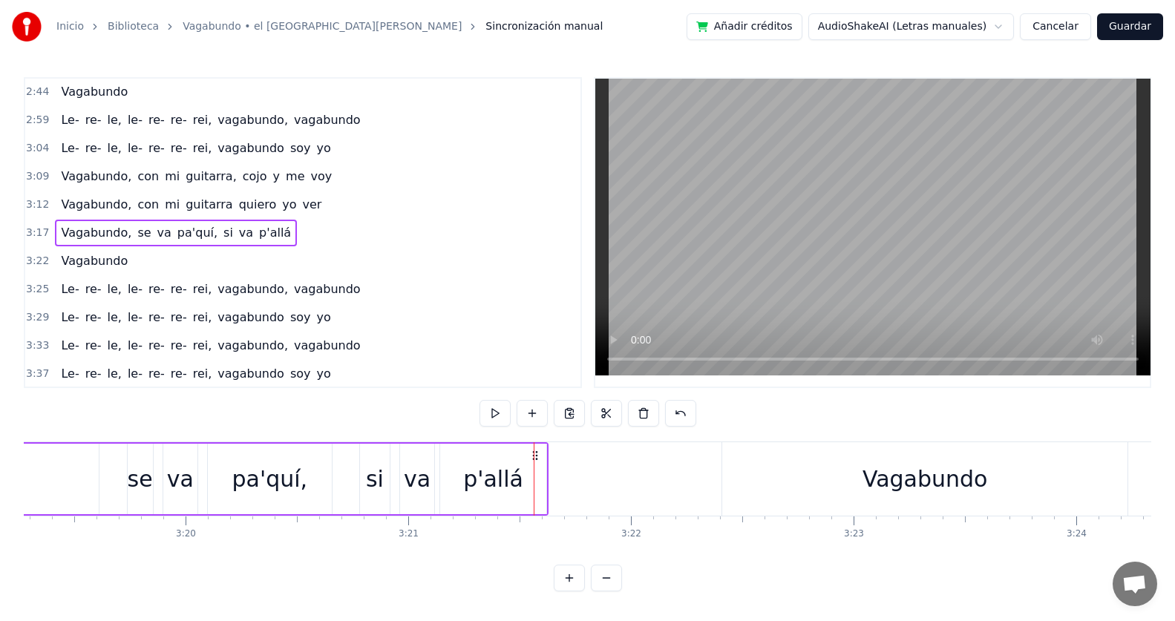
click at [86, 211] on span "Vagabundo," at bounding box center [95, 204] width 73 height 17
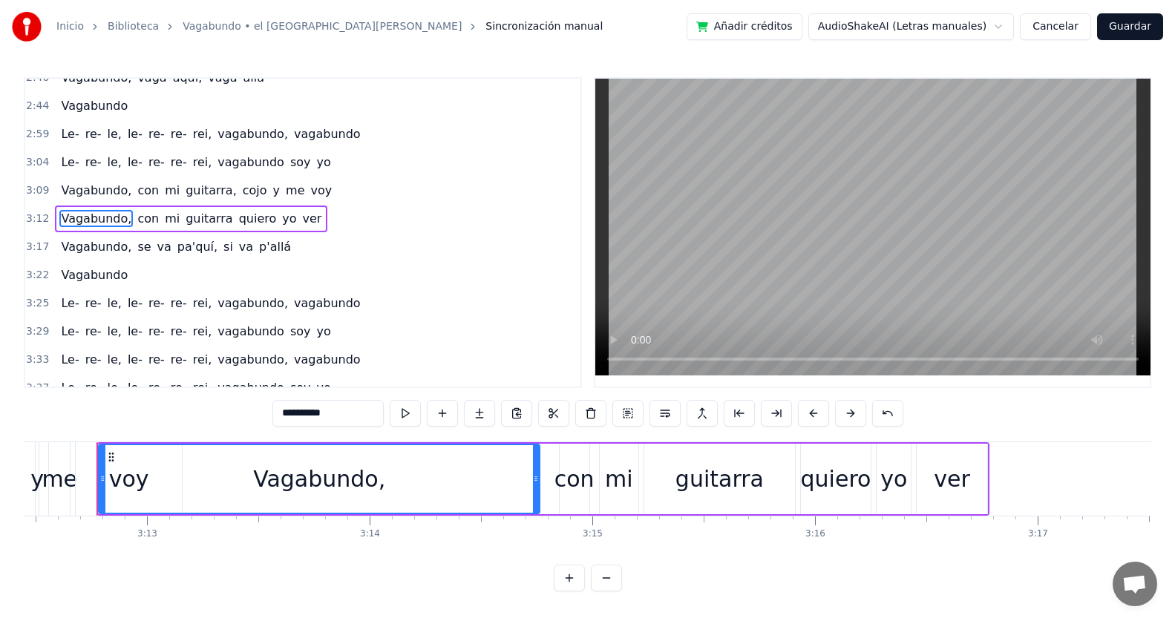
scroll to position [0, 42838]
click at [402, 306] on div "3:25 Le- re- le, le- re- re- rei, vagabundo, vagabundo" at bounding box center [302, 303] width 555 height 28
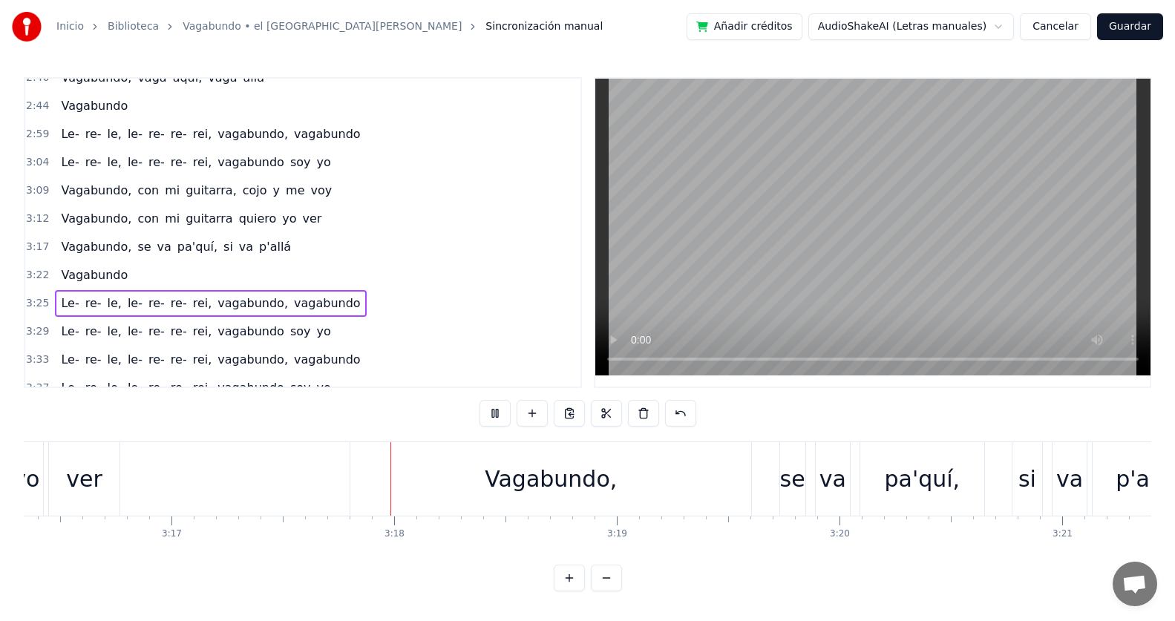
scroll to position [0, 43868]
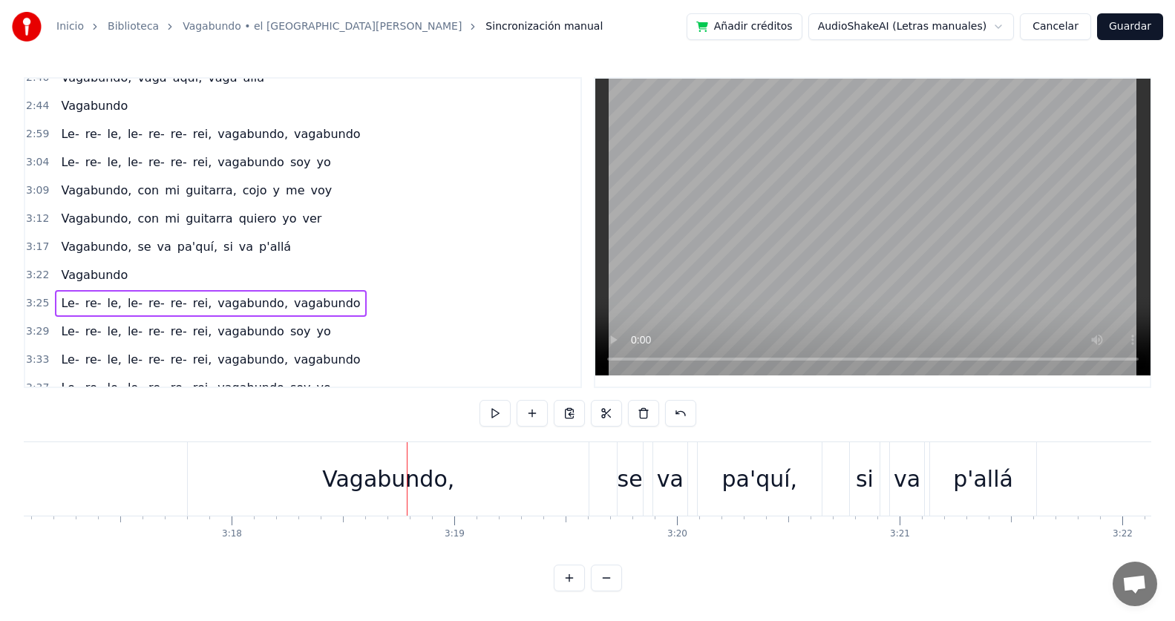
click at [461, 482] on div "Vagabundo," at bounding box center [388, 478] width 401 height 73
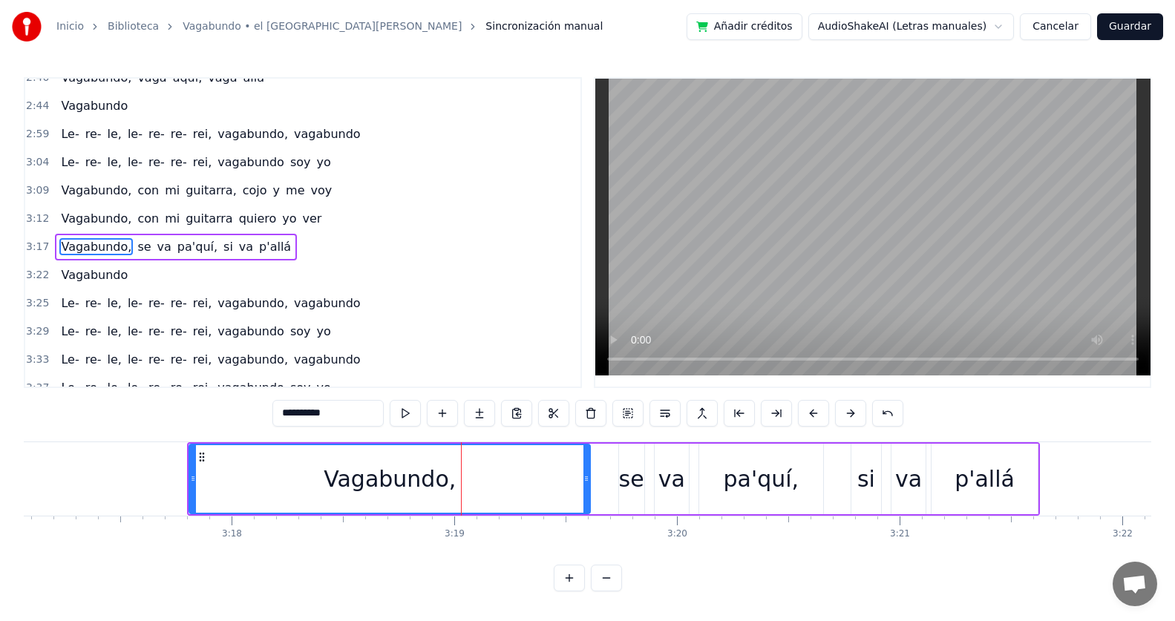
scroll to position [988, 0]
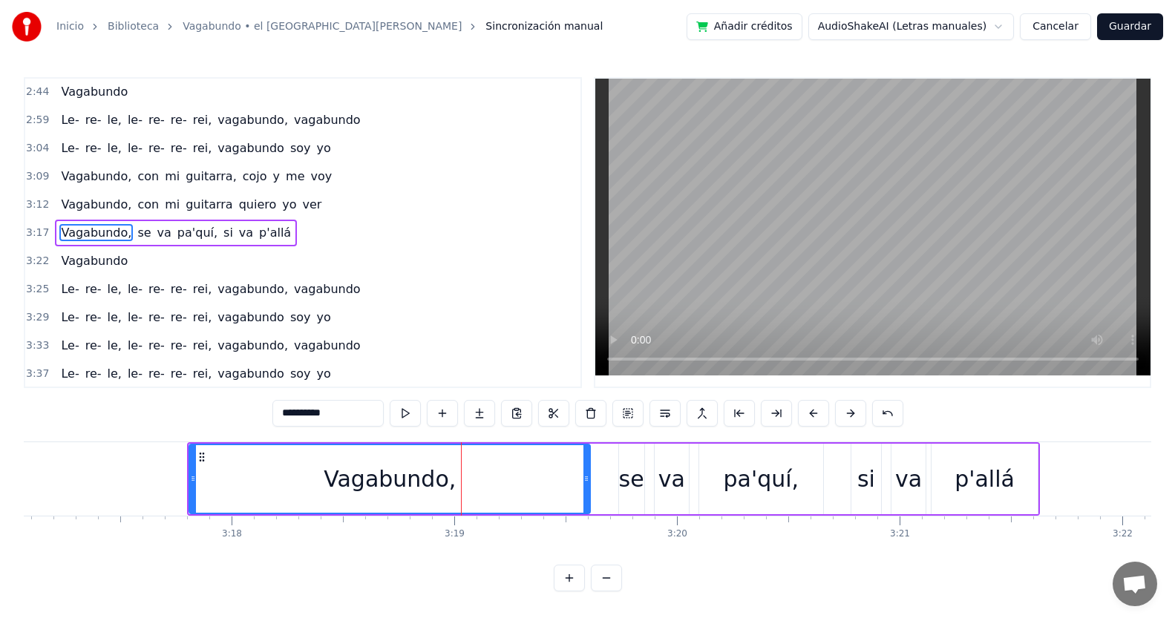
drag, startPoint x: 480, startPoint y: 470, endPoint x: 467, endPoint y: 470, distance: 13.4
click at [467, 470] on div "Vagabundo," at bounding box center [389, 479] width 399 height 68
drag, startPoint x: 388, startPoint y: 483, endPoint x: 364, endPoint y: 478, distance: 25.0
click at [364, 478] on div "Vagabundo," at bounding box center [390, 478] width 132 height 33
click at [1032, 458] on div "p'allá" at bounding box center [984, 479] width 106 height 70
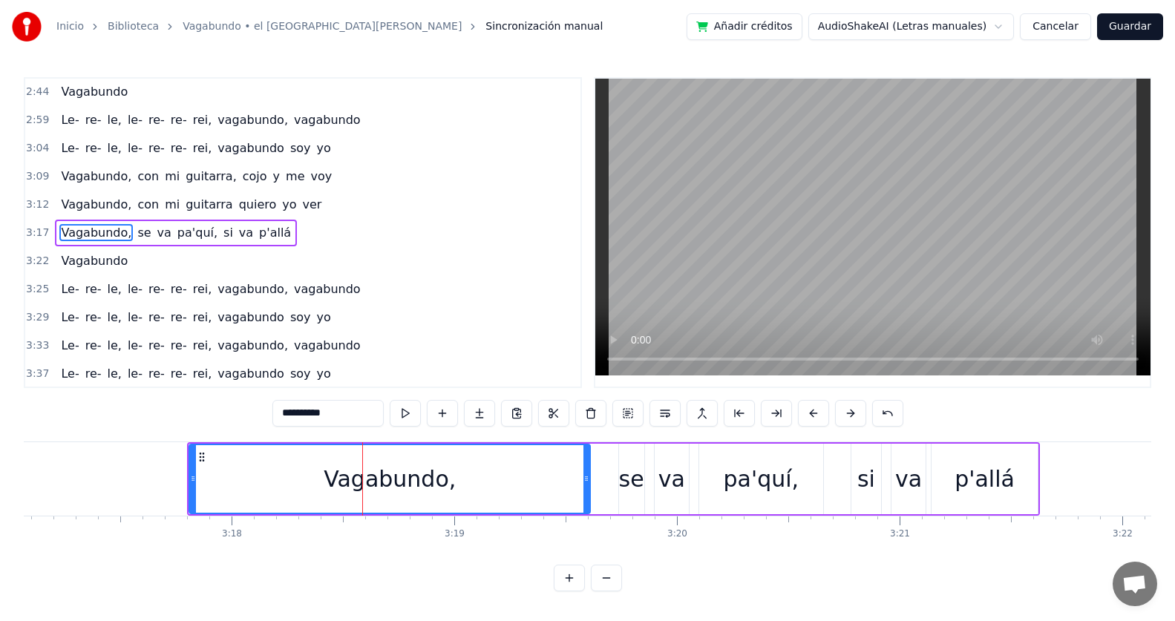
type input "******"
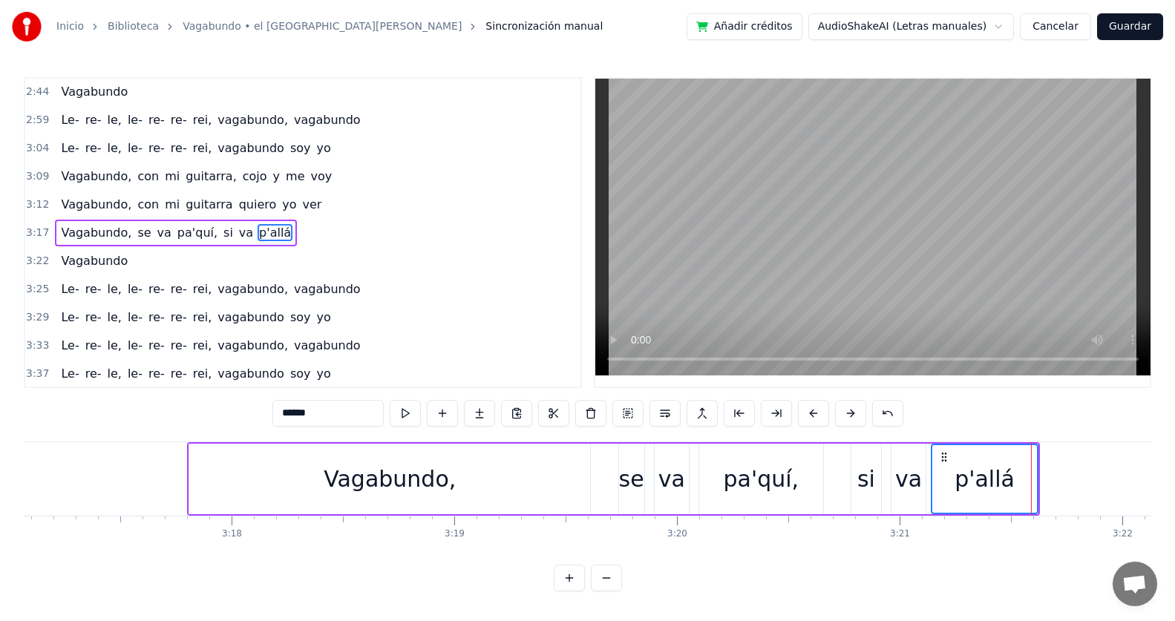
click at [1028, 457] on div "p'allá" at bounding box center [984, 479] width 105 height 68
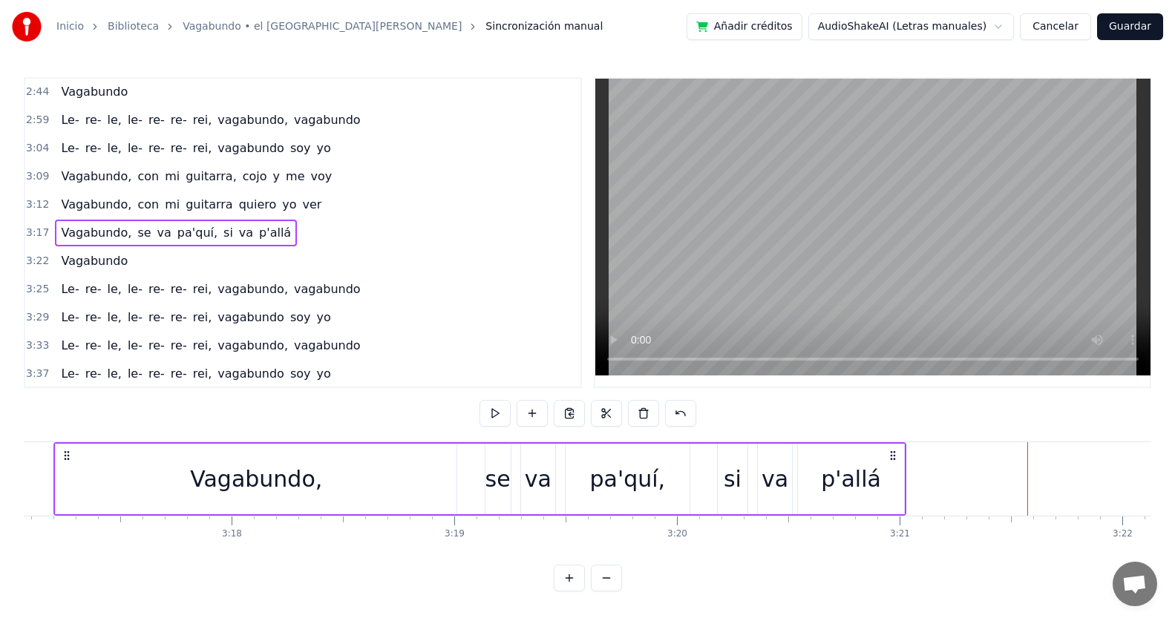
drag, startPoint x: 1024, startPoint y: 457, endPoint x: 890, endPoint y: 455, distance: 133.6
click at [890, 455] on icon at bounding box center [893, 456] width 12 height 12
click at [407, 264] on div "3:22 Vagabundo" at bounding box center [302, 261] width 555 height 28
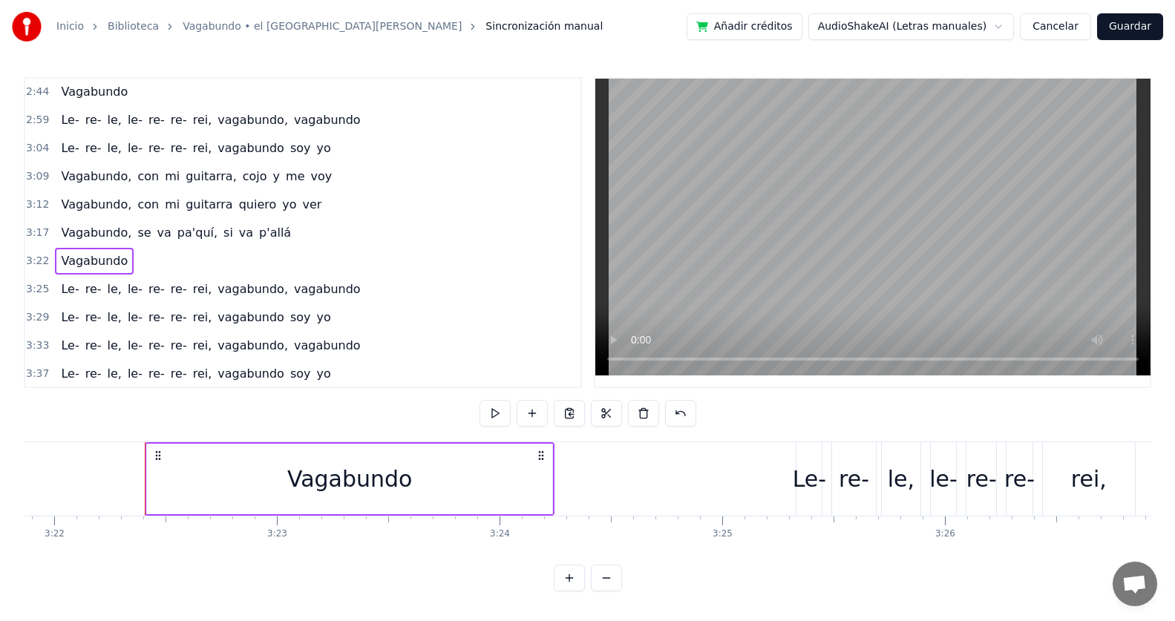
click at [372, 234] on div "3:17 Vagabundo, se va pa'quí, si va p'allá" at bounding box center [302, 233] width 555 height 28
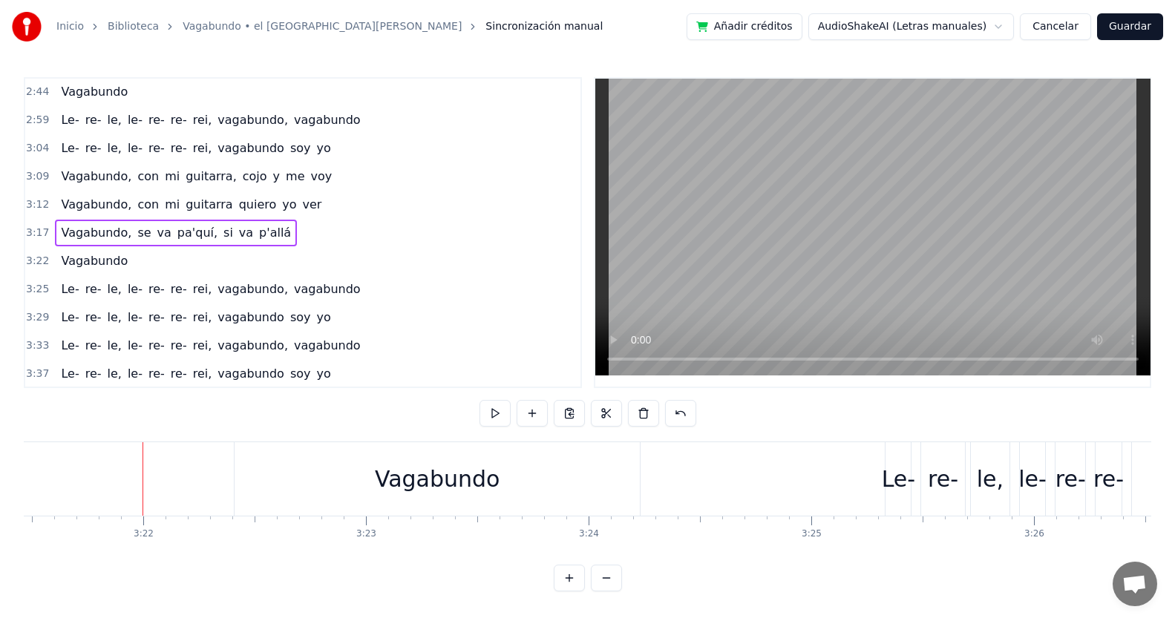
scroll to position [0, 44854]
click at [628, 450] on div "Vagabundo" at bounding box center [429, 478] width 405 height 73
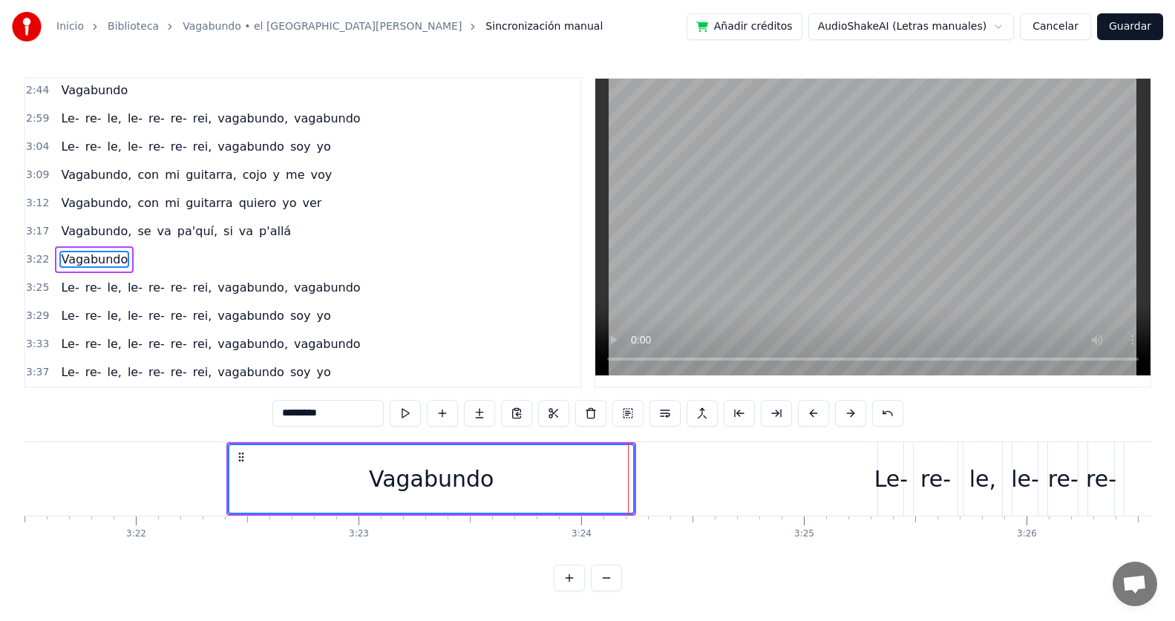
click at [623, 452] on div "Vagabundo" at bounding box center [431, 479] width 404 height 68
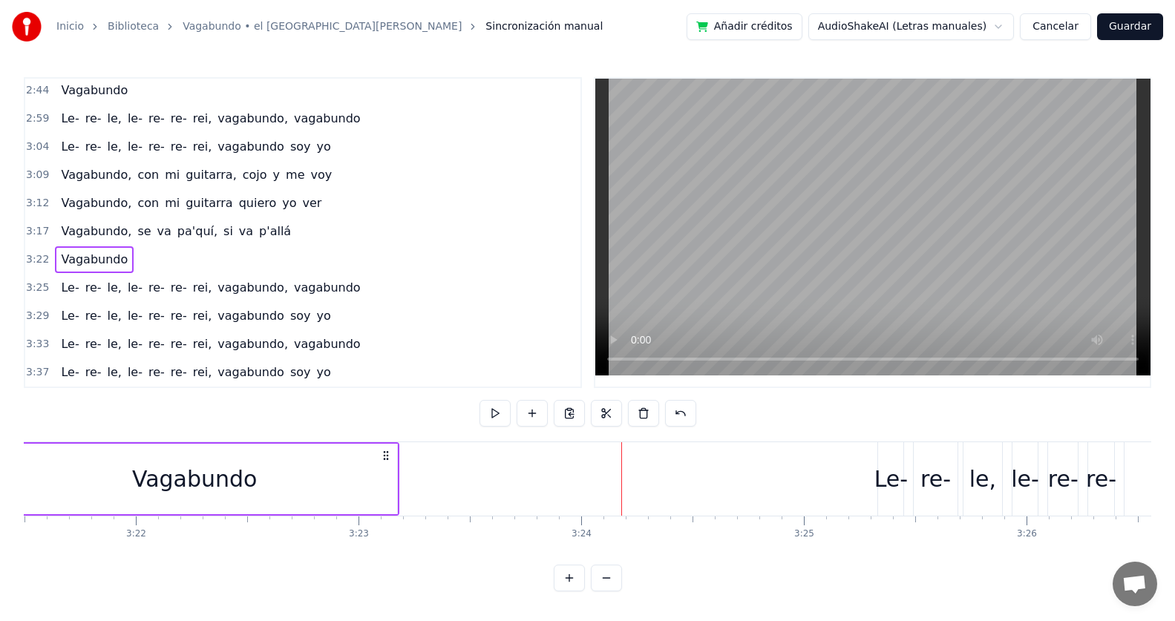
drag, startPoint x: 623, startPoint y: 452, endPoint x: 386, endPoint y: 444, distance: 236.8
click at [386, 444] on div "Vagabundo" at bounding box center [195, 478] width 410 height 73
click at [66, 261] on span "Vagabundo" at bounding box center [94, 259] width 70 height 17
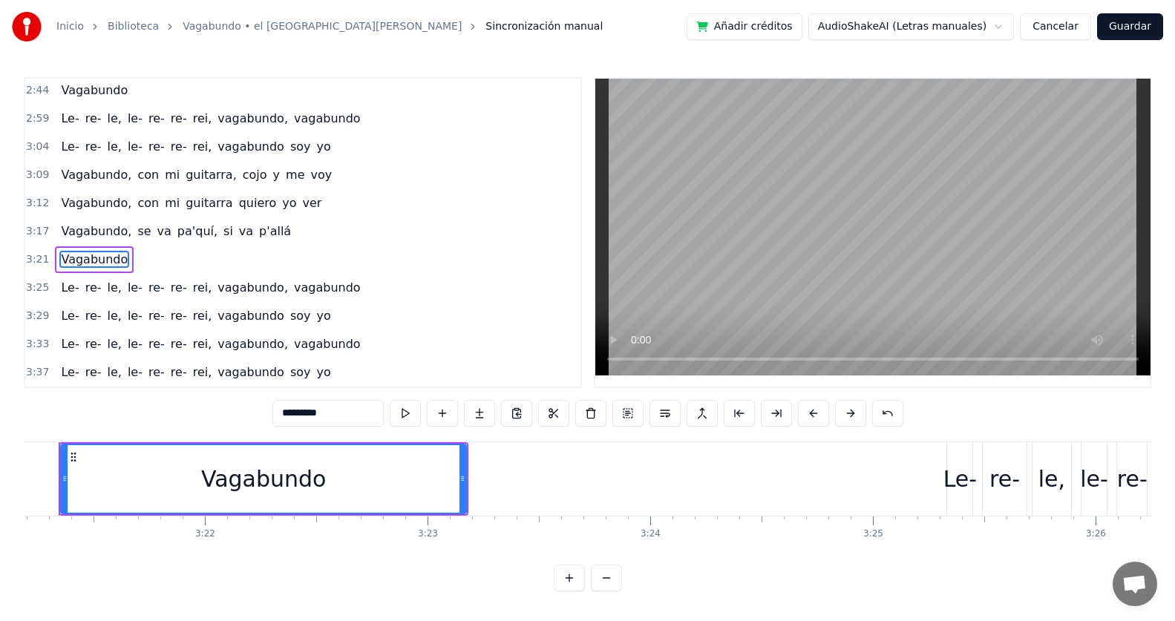
scroll to position [0, 44746]
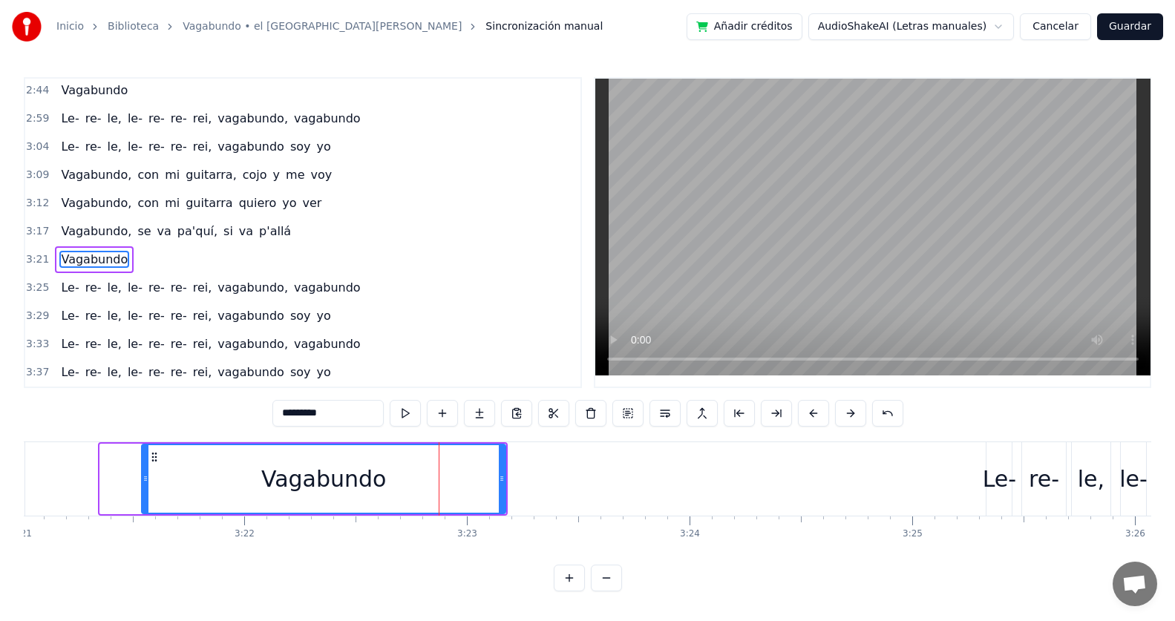
drag, startPoint x: 102, startPoint y: 476, endPoint x: 143, endPoint y: 479, distance: 41.7
click at [143, 479] on icon at bounding box center [145, 479] width 6 height 12
click at [81, 261] on span "Vagabundo" at bounding box center [94, 259] width 70 height 17
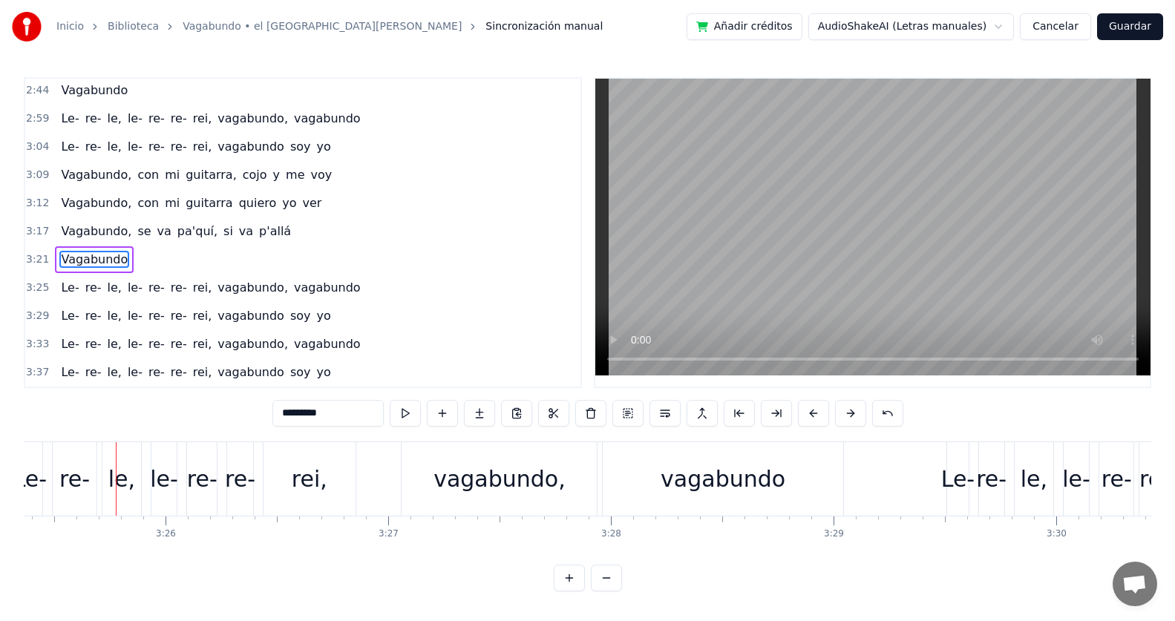
scroll to position [0, 45733]
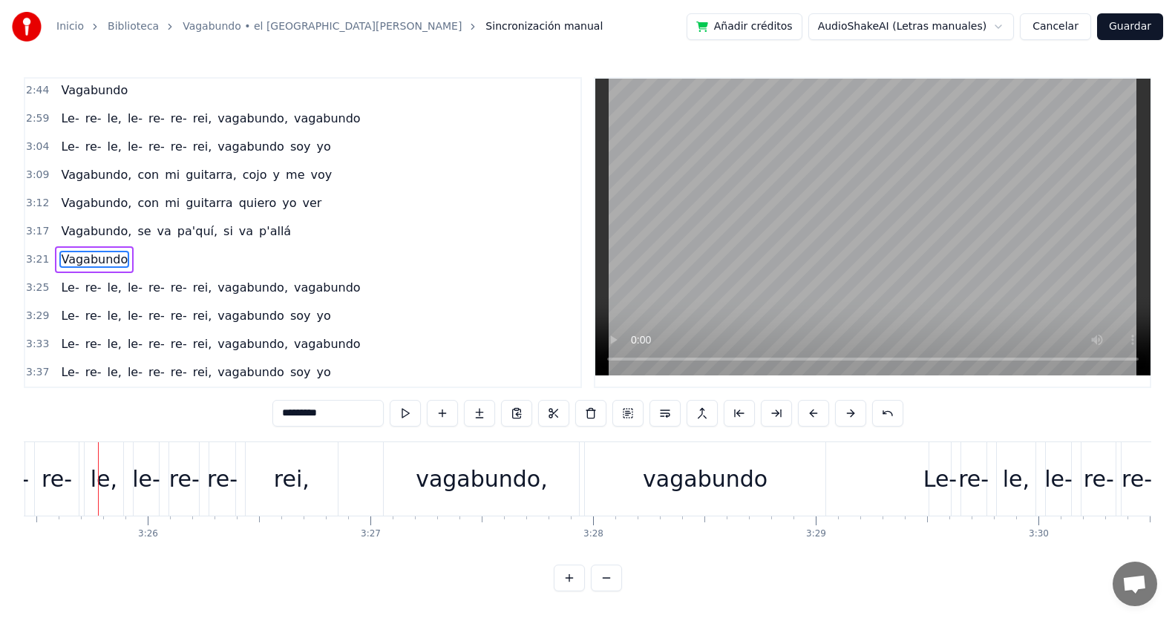
click at [744, 495] on div "vagabundo" at bounding box center [705, 478] width 125 height 33
type input "*********"
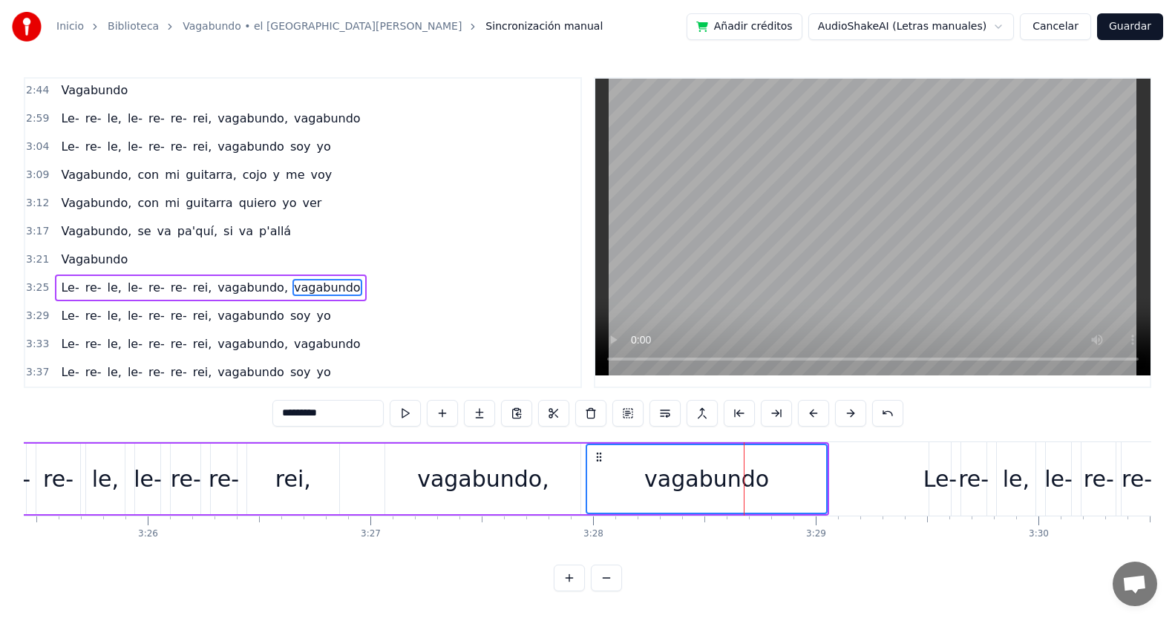
click at [807, 456] on div "vagabundo" at bounding box center [706, 479] width 238 height 68
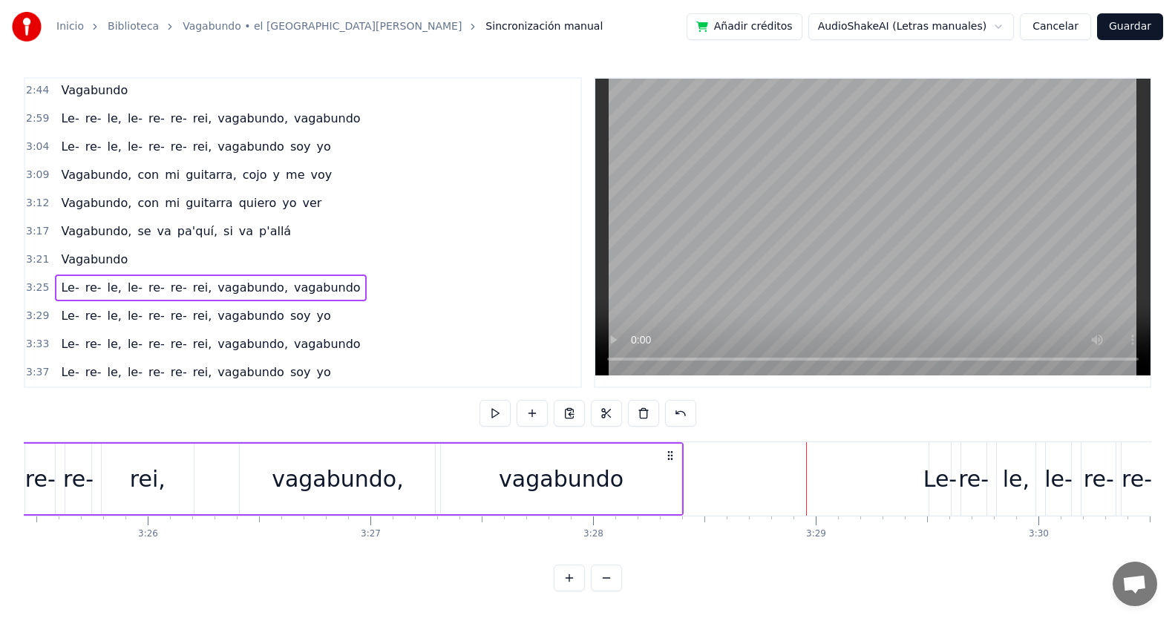
drag, startPoint x: 813, startPoint y: 456, endPoint x: 667, endPoint y: 465, distance: 145.7
click at [667, 465] on div "Le- re- le, le- re- re- rei, vagabundo, vagabundo" at bounding box center [268, 478] width 830 height 73
click at [65, 288] on span "Le-" at bounding box center [69, 287] width 21 height 17
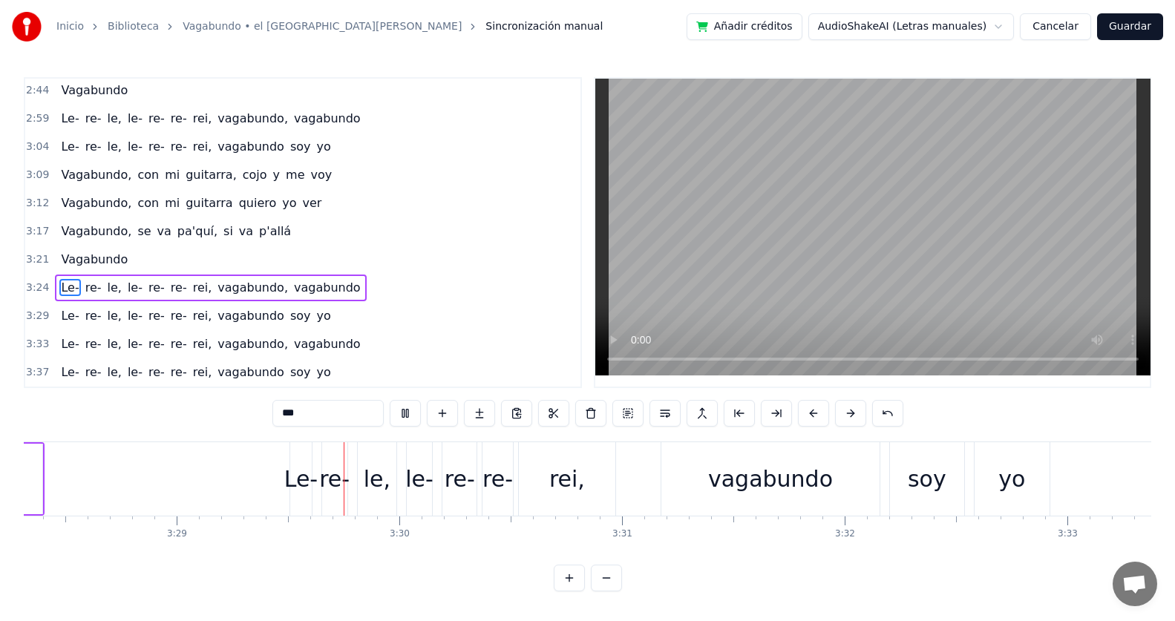
scroll to position [0, 46488]
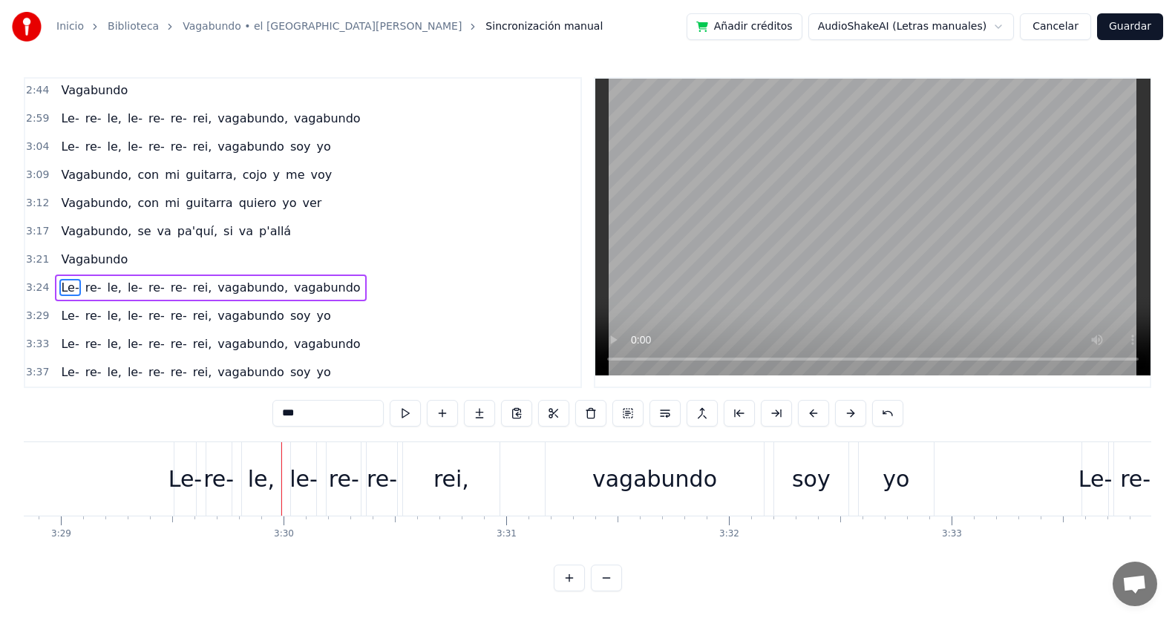
click at [921, 472] on div "yo" at bounding box center [896, 478] width 74 height 73
type input "**"
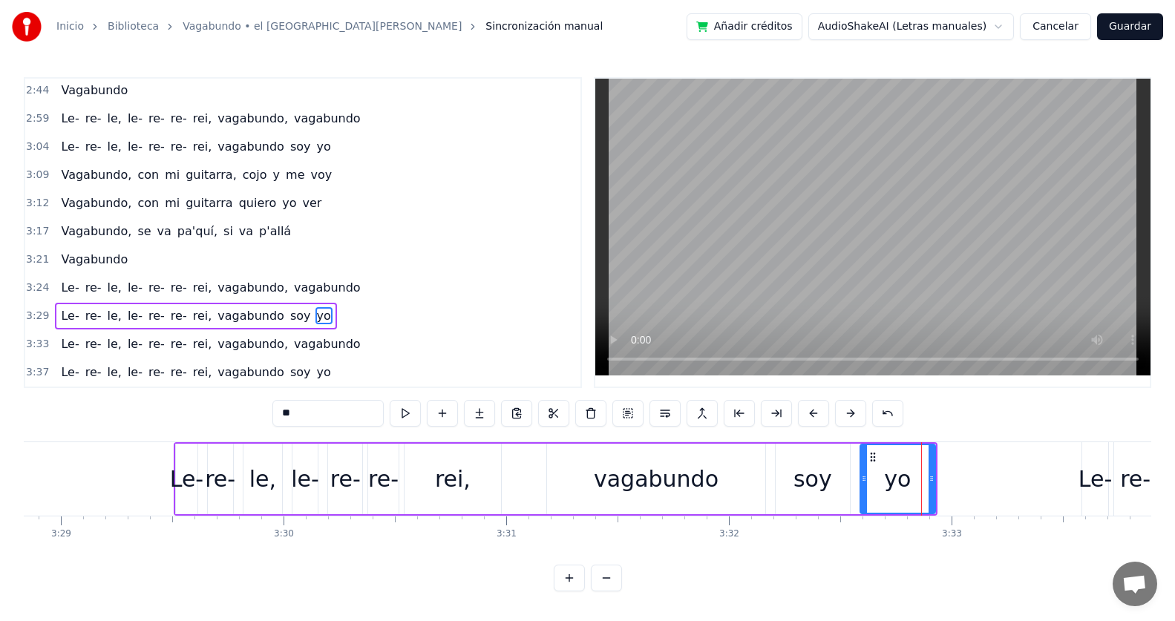
scroll to position [5, 0]
click at [930, 453] on div "yo" at bounding box center [897, 479] width 73 height 68
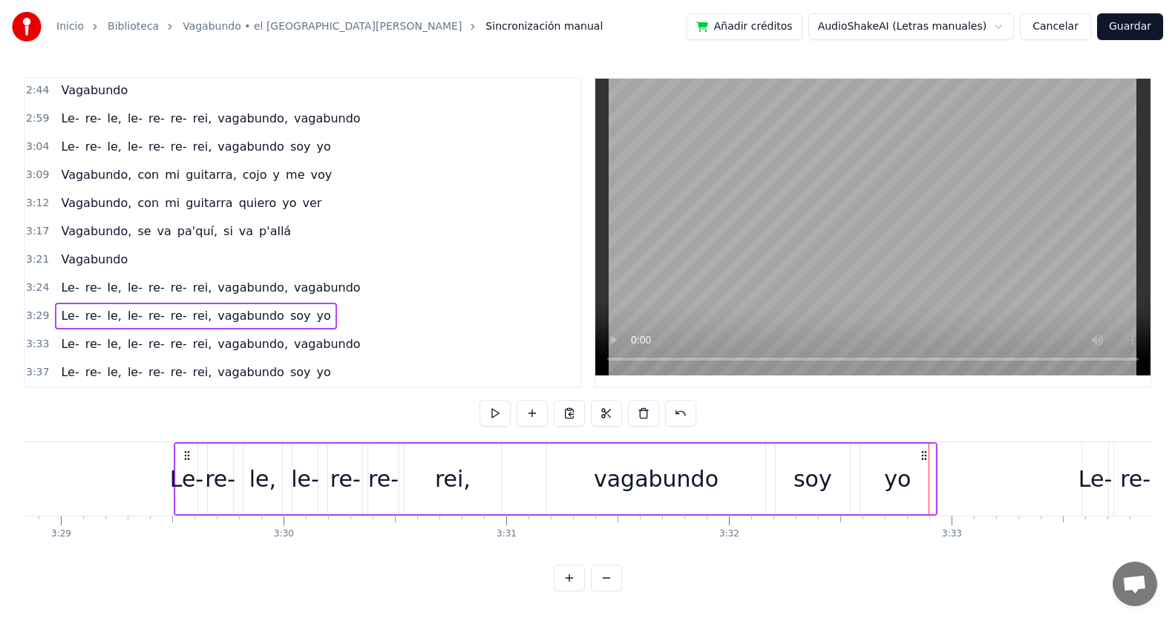
drag, startPoint x: 928, startPoint y: 449, endPoint x: 850, endPoint y: 453, distance: 78.8
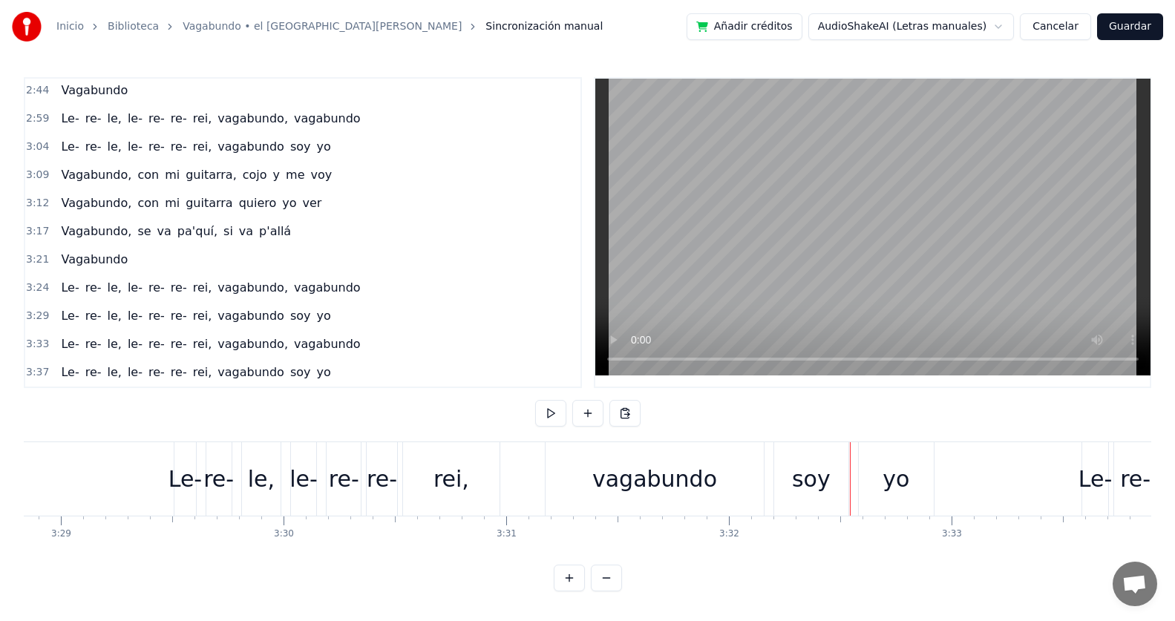
click at [930, 454] on div "yo" at bounding box center [896, 478] width 74 height 73
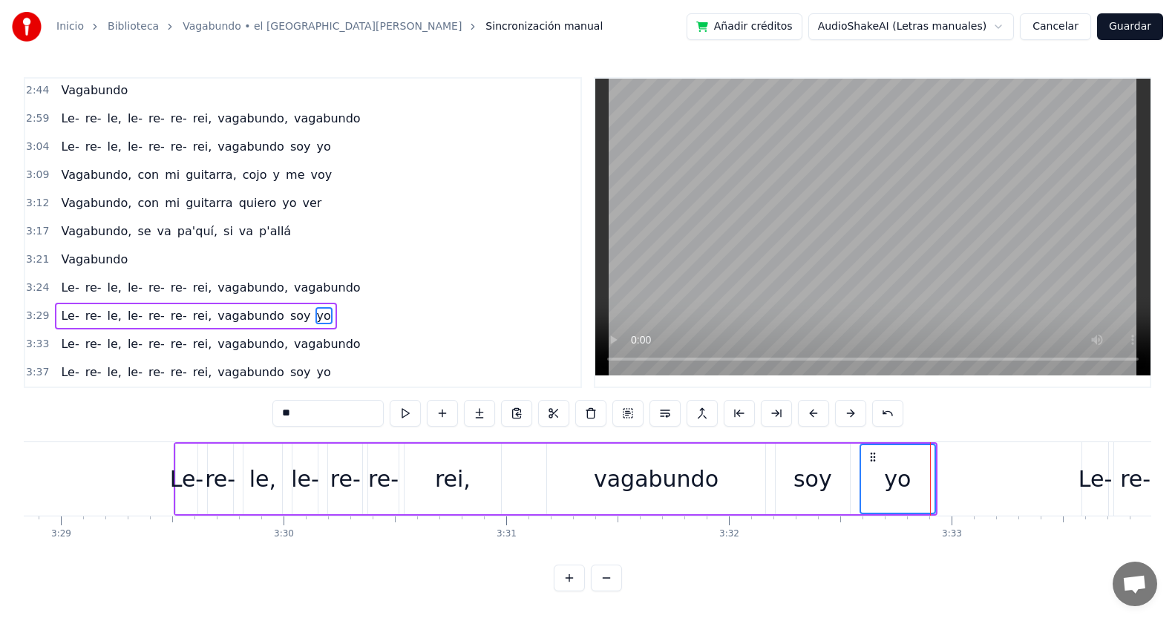
click at [928, 454] on div "yo" at bounding box center [897, 479] width 73 height 68
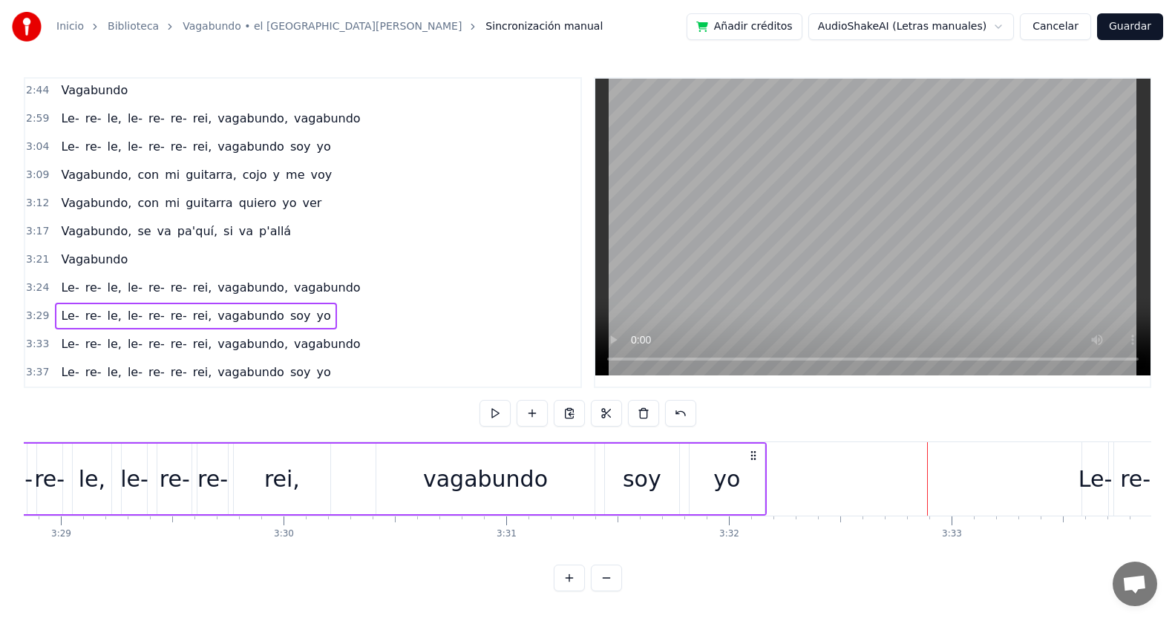
drag, startPoint x: 924, startPoint y: 447, endPoint x: 753, endPoint y: 444, distance: 170.7
click at [753, 450] on icon at bounding box center [753, 456] width 12 height 12
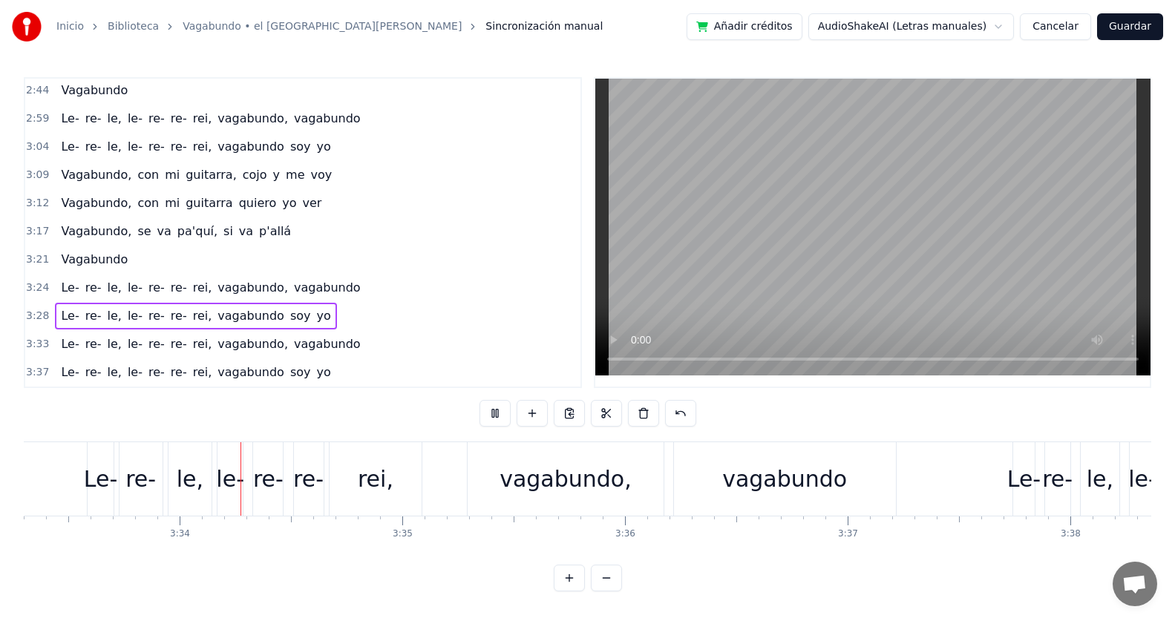
scroll to position [0, 47486]
click at [882, 453] on div "vagabundo" at bounding box center [781, 478] width 222 height 73
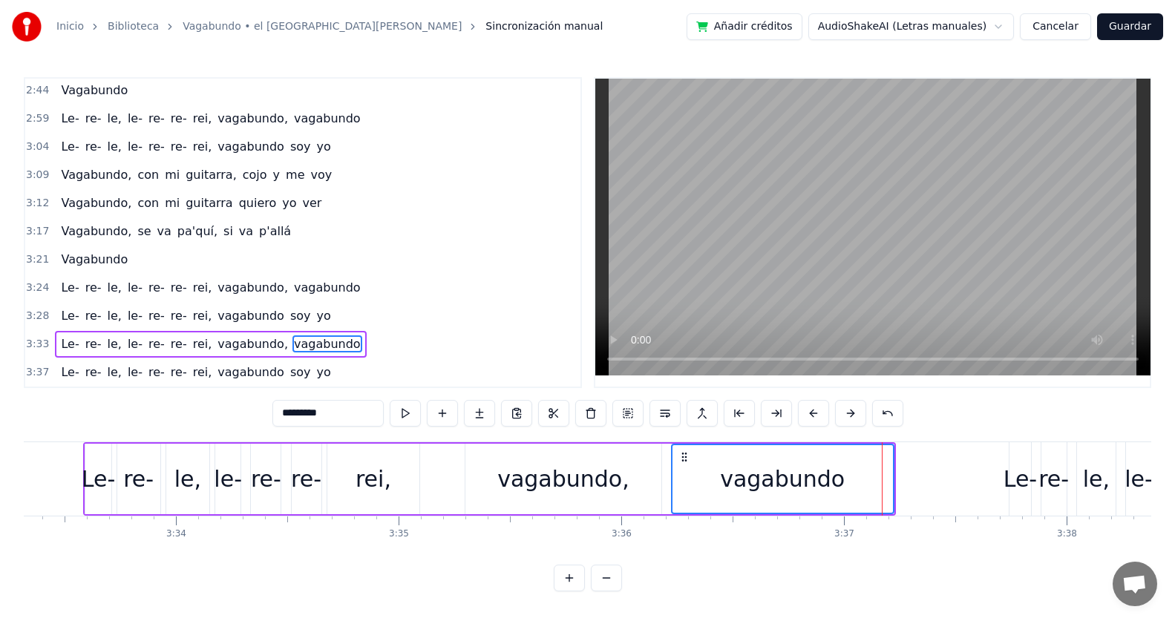
click at [888, 445] on div "vagabundo" at bounding box center [782, 479] width 220 height 68
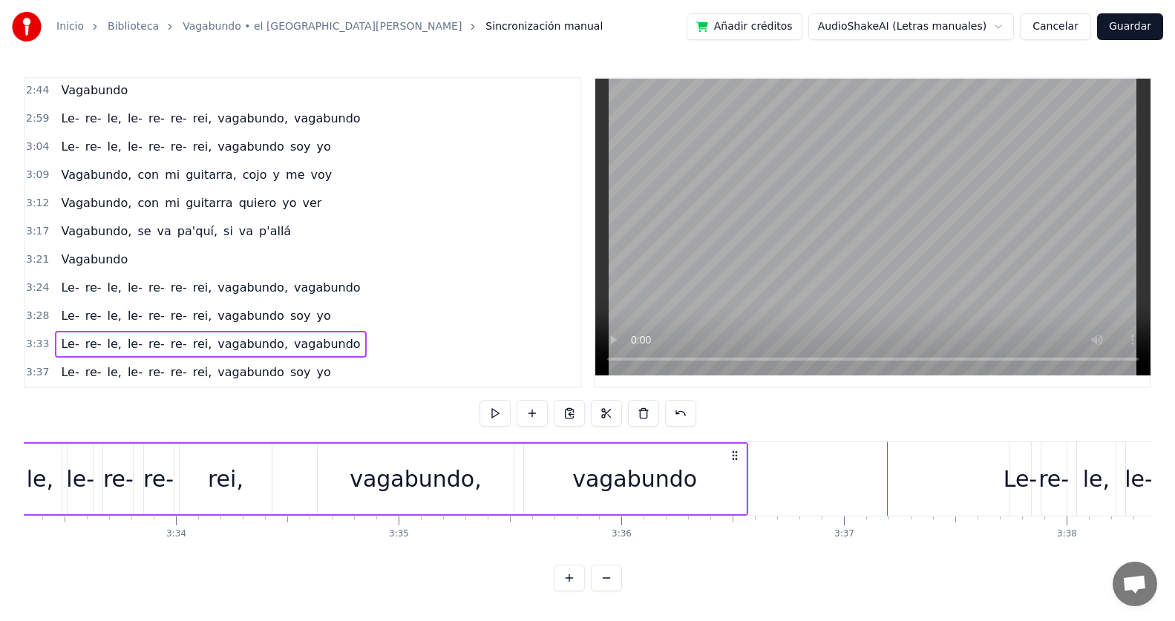
drag, startPoint x: 883, startPoint y: 448, endPoint x: 735, endPoint y: 451, distance: 147.7
click at [735, 451] on icon at bounding box center [735, 456] width 12 height 12
click at [226, 280] on span "vagabundo," at bounding box center [252, 287] width 73 height 17
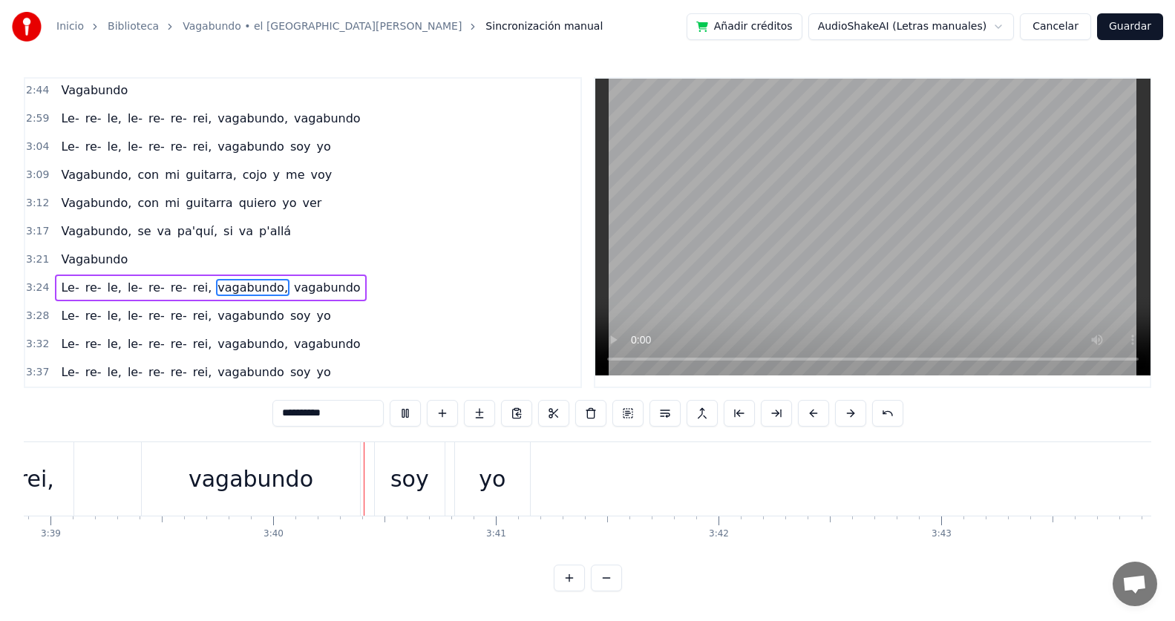
scroll to position [0, 48863]
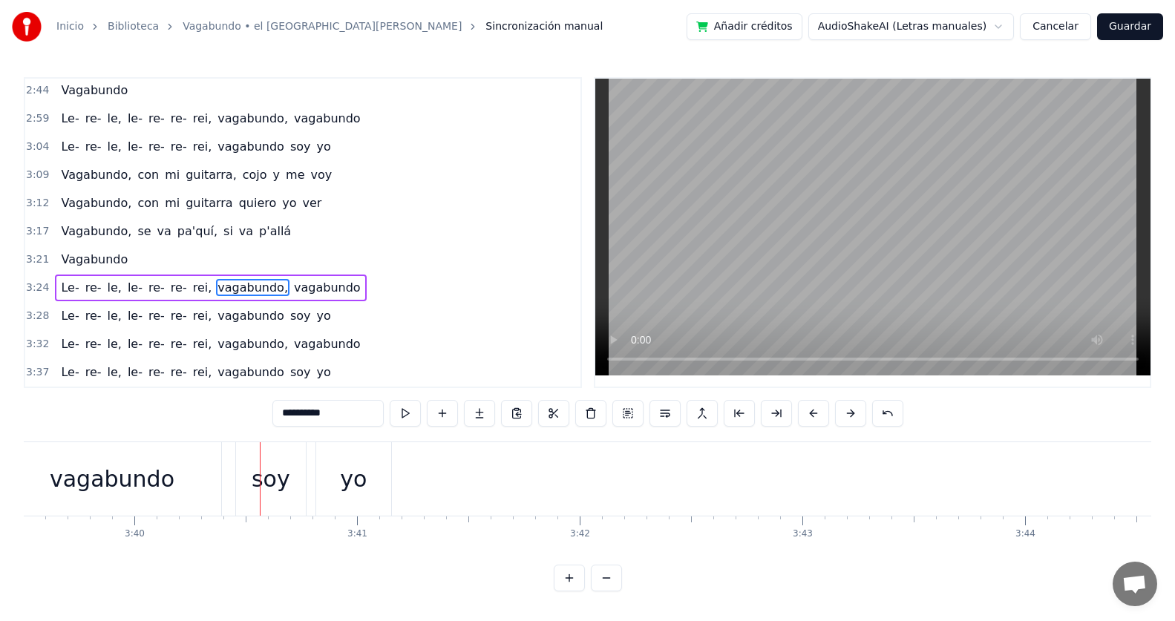
click at [381, 456] on div "yo" at bounding box center [353, 478] width 74 height 73
type input "**"
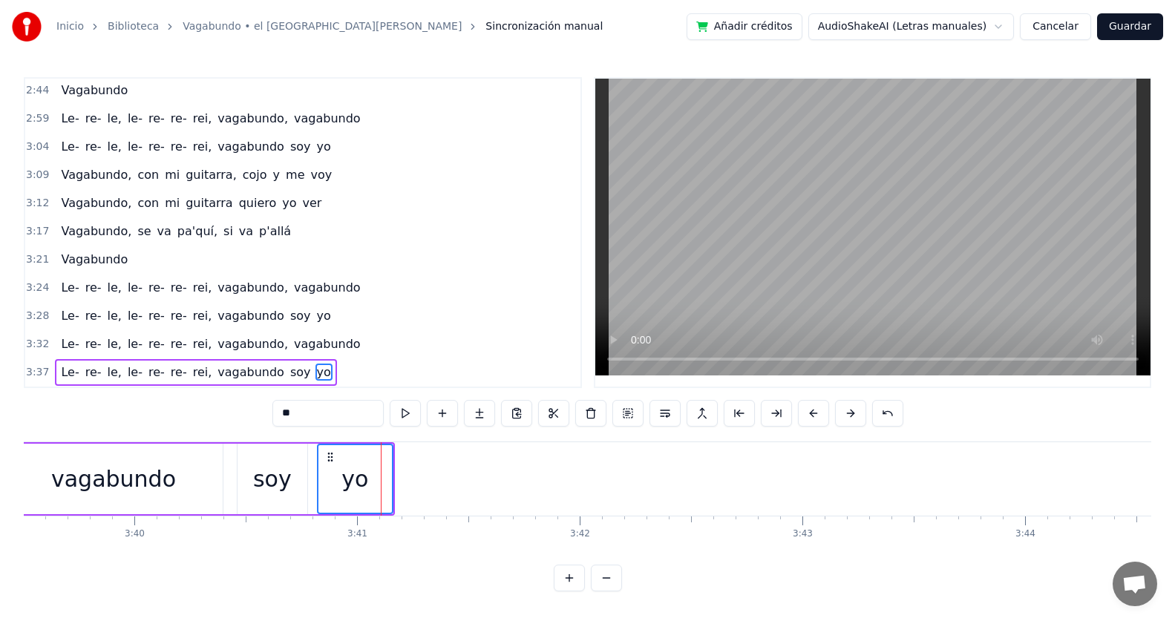
click at [386, 447] on div "yo" at bounding box center [354, 479] width 73 height 68
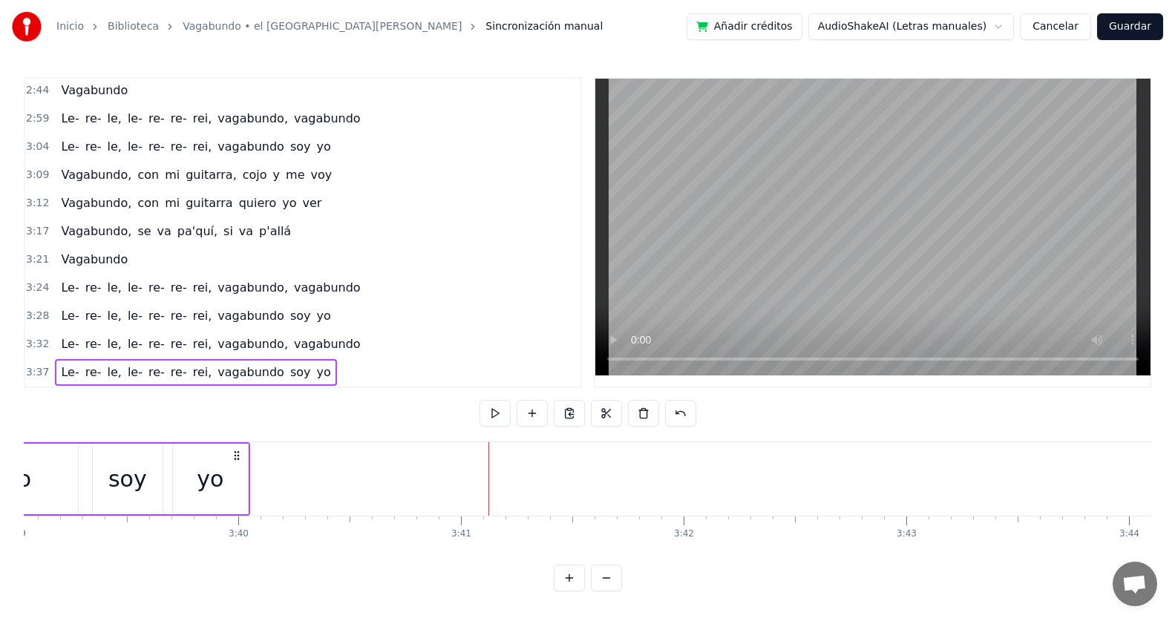
scroll to position [0, 48756]
drag, startPoint x: 380, startPoint y: 449, endPoint x: 296, endPoint y: 457, distance: 84.2
click at [191, 288] on span "rei," at bounding box center [202, 287] width 22 height 17
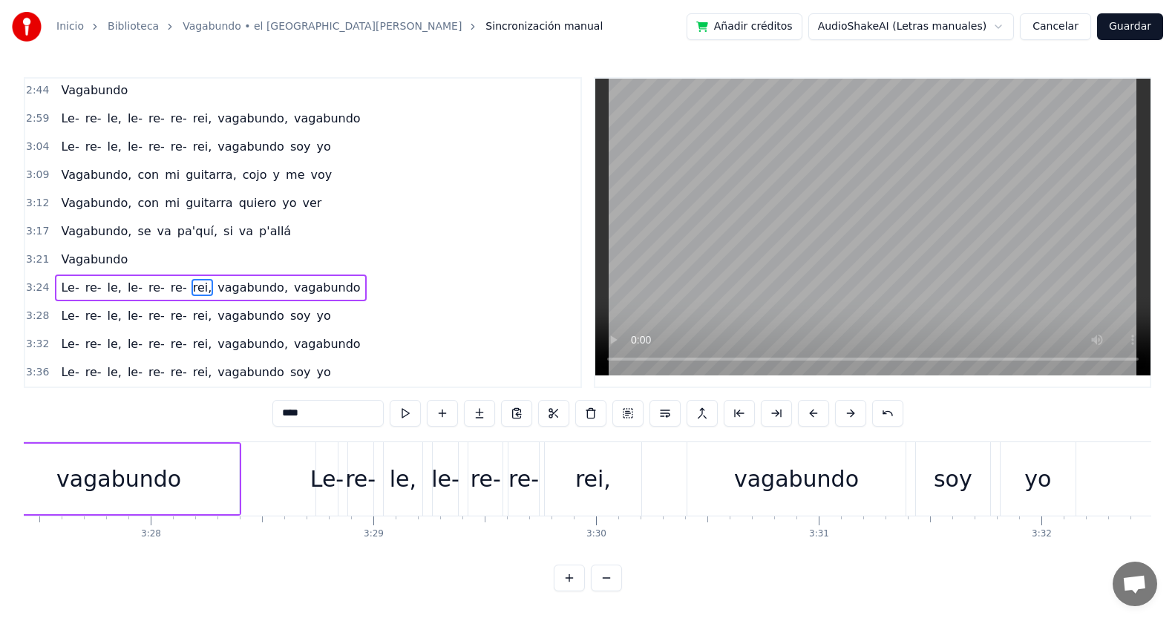
scroll to position [0, 46108]
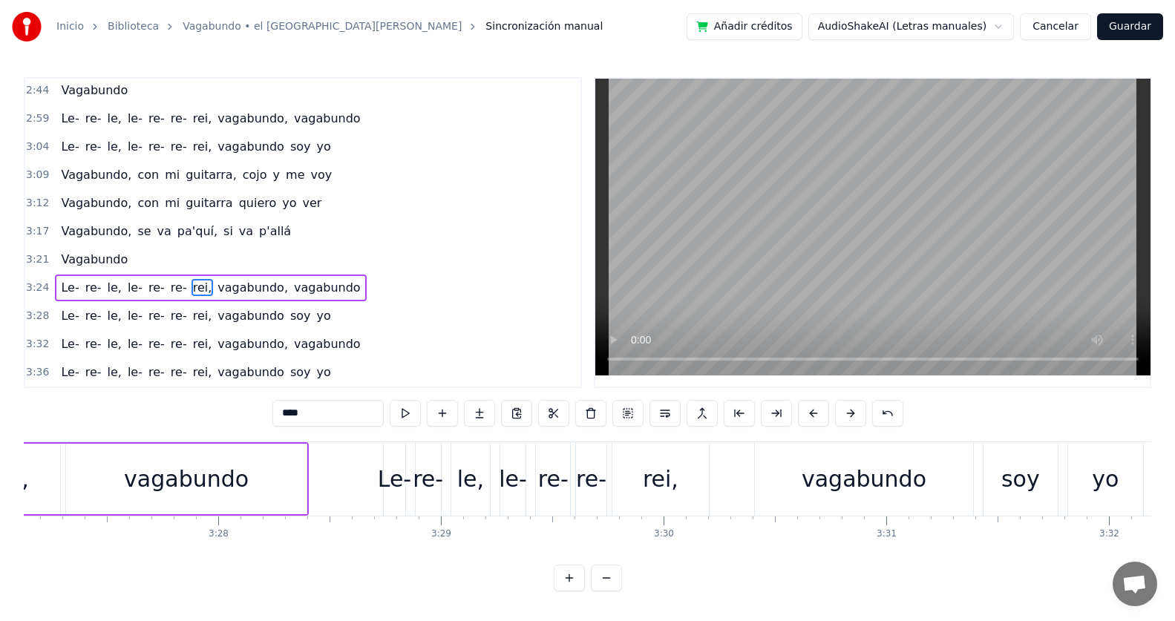
click at [758, 481] on div "vagabundo" at bounding box center [863, 478] width 217 height 73
type input "*********"
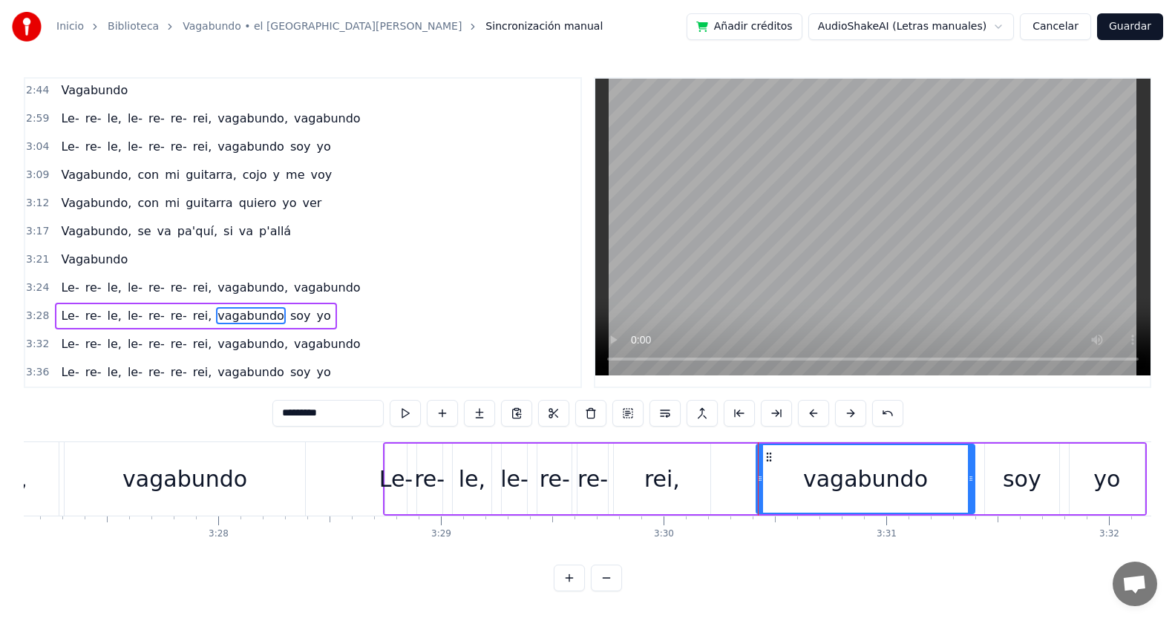
scroll to position [5, 0]
drag, startPoint x: 758, startPoint y: 479, endPoint x: 767, endPoint y: 479, distance: 8.9
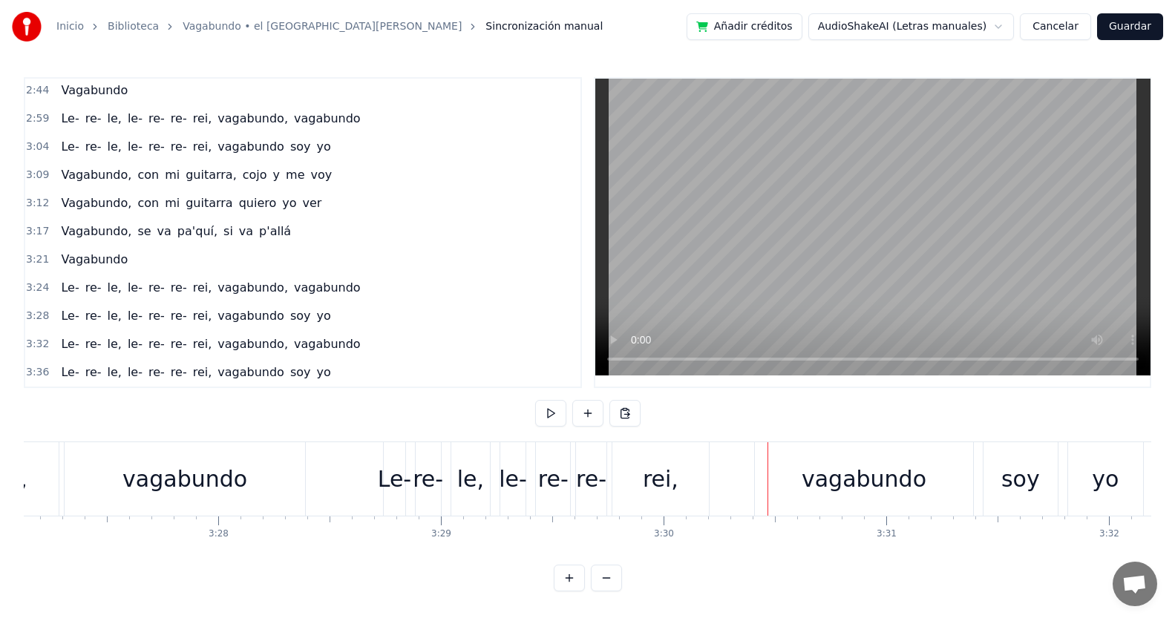
click at [778, 459] on div "vagabundo" at bounding box center [863, 478] width 217 height 73
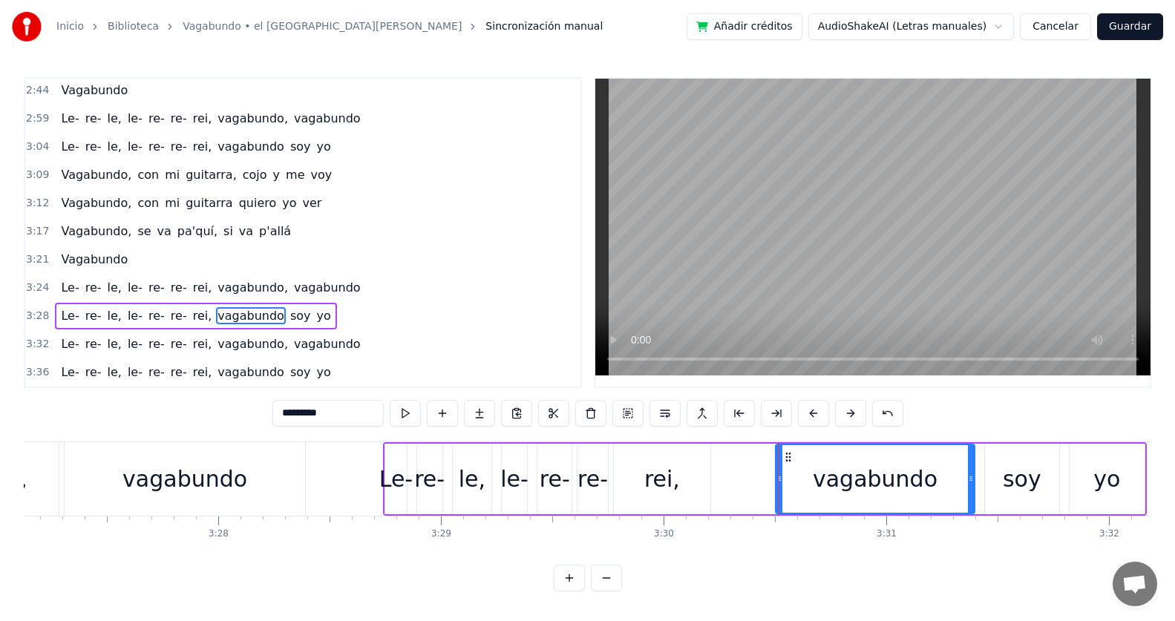
drag, startPoint x: 760, startPoint y: 469, endPoint x: 779, endPoint y: 467, distance: 19.3
click at [779, 473] on icon at bounding box center [779, 479] width 6 height 12
drag, startPoint x: 779, startPoint y: 466, endPoint x: 795, endPoint y: 465, distance: 16.3
click at [795, 465] on div at bounding box center [795, 479] width 6 height 68
drag, startPoint x: 795, startPoint y: 465, endPoint x: 746, endPoint y: 465, distance: 49.7
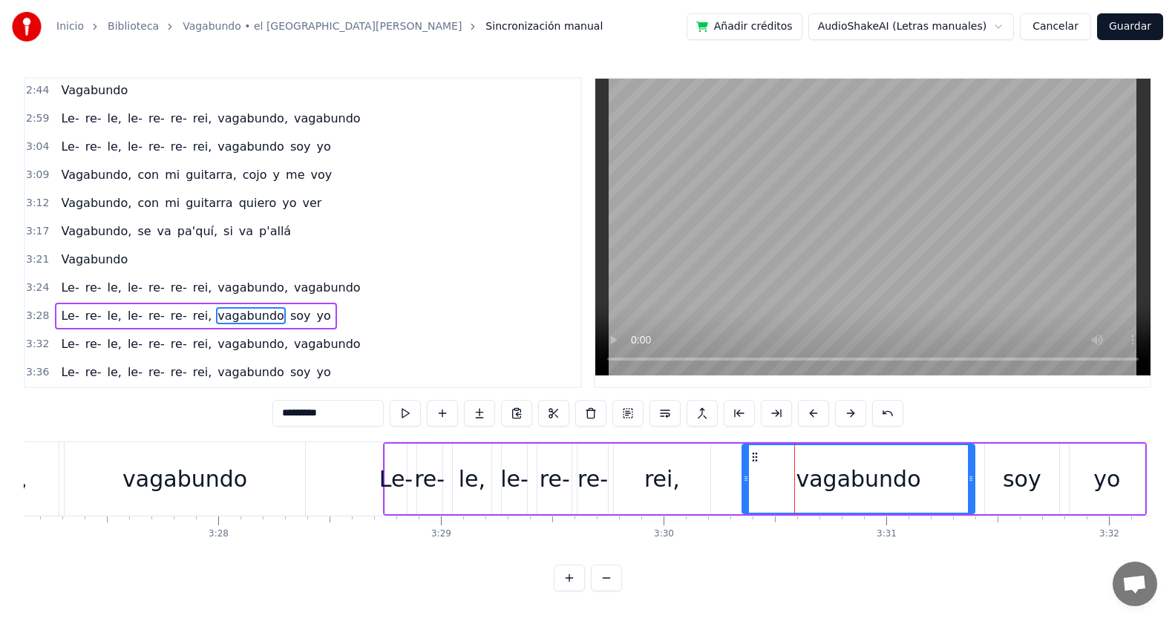
click at [746, 465] on div at bounding box center [746, 479] width 6 height 68
click at [697, 470] on div "rei," at bounding box center [662, 479] width 97 height 70
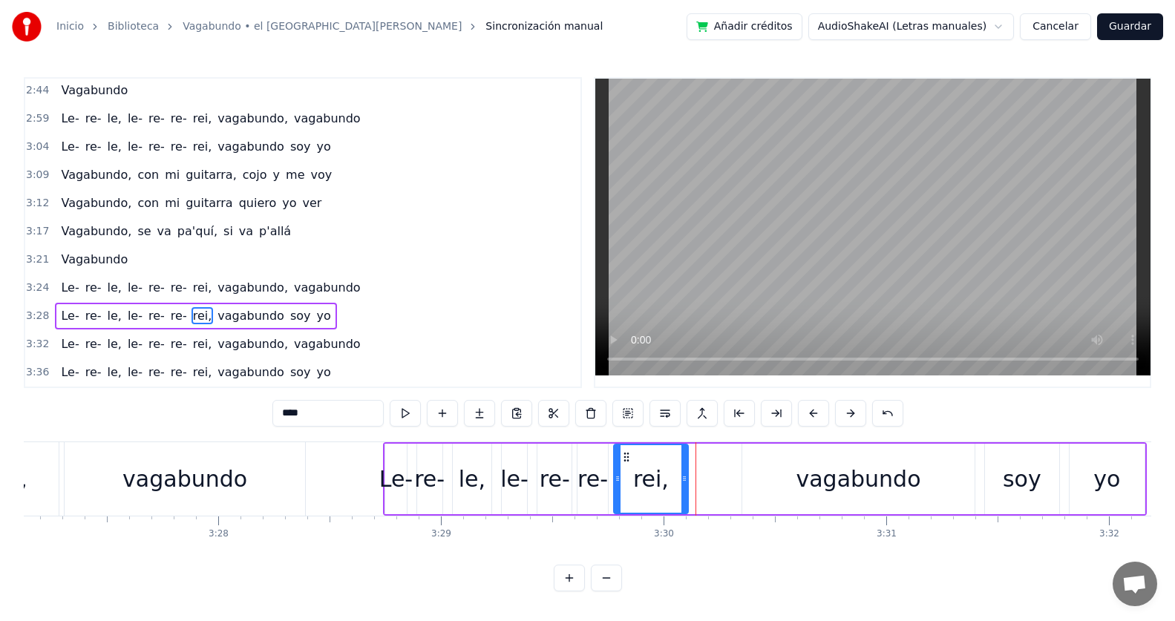
drag, startPoint x: 709, startPoint y: 467, endPoint x: 686, endPoint y: 467, distance: 22.3
click at [686, 467] on div at bounding box center [684, 479] width 6 height 68
click at [154, 283] on span "re-" at bounding box center [156, 287] width 19 height 17
type input "***"
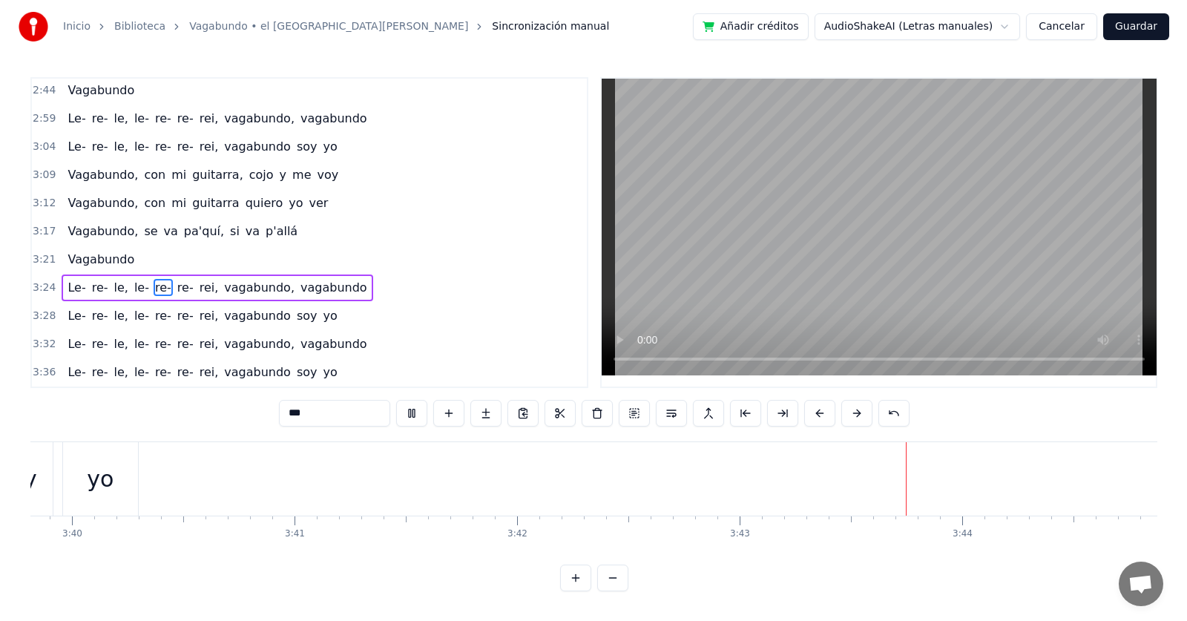
scroll to position [0, 48975]
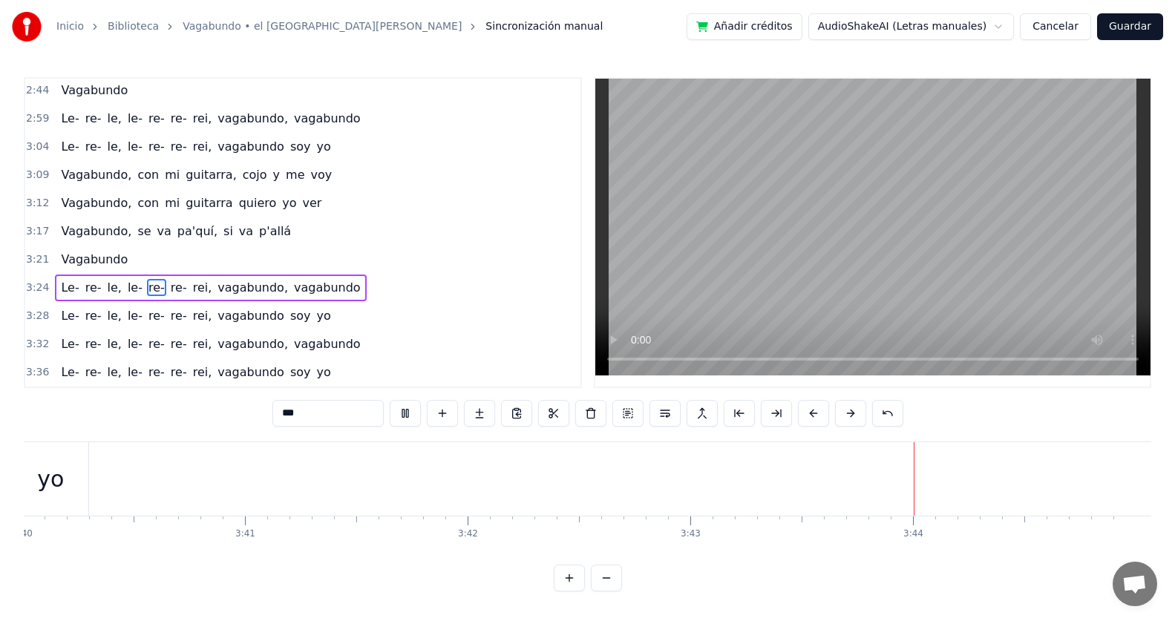
click at [1123, 30] on button "Guardar" at bounding box center [1130, 26] width 66 height 27
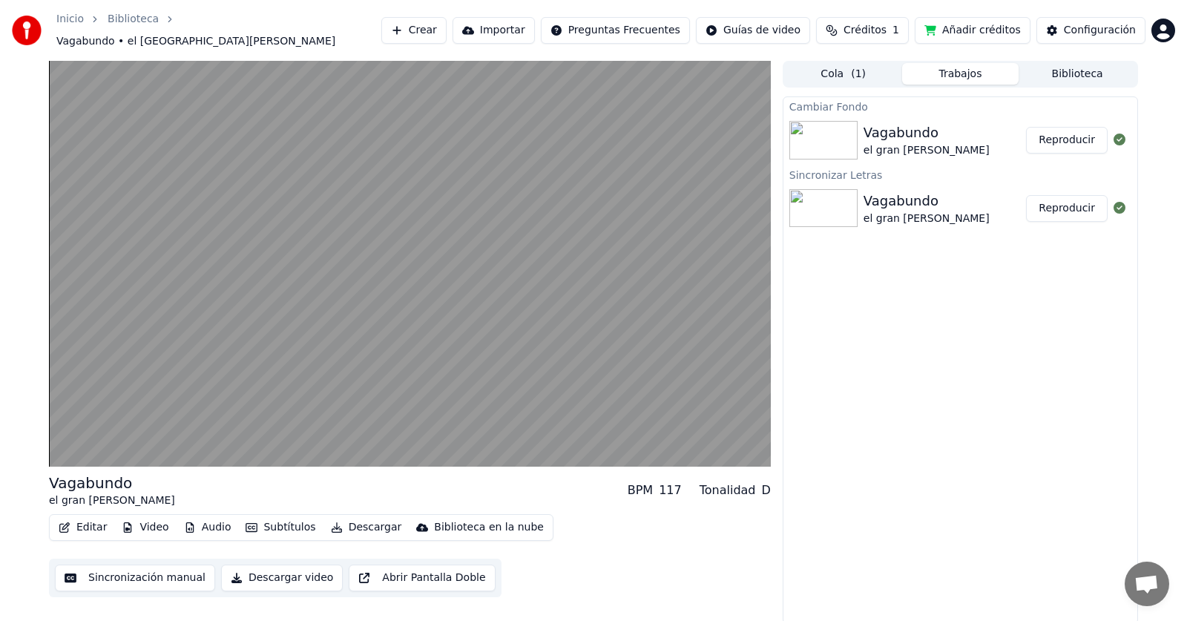
click at [270, 577] on button "Descargar video" at bounding box center [282, 578] width 122 height 27
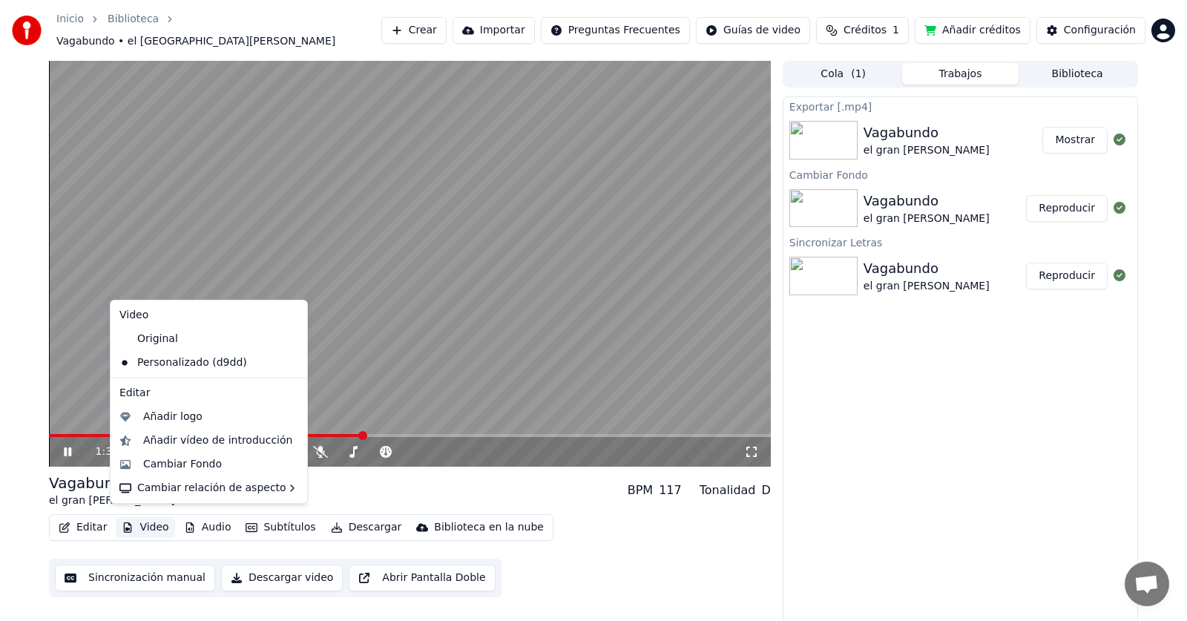
click at [154, 519] on button "Video" at bounding box center [145, 527] width 59 height 21
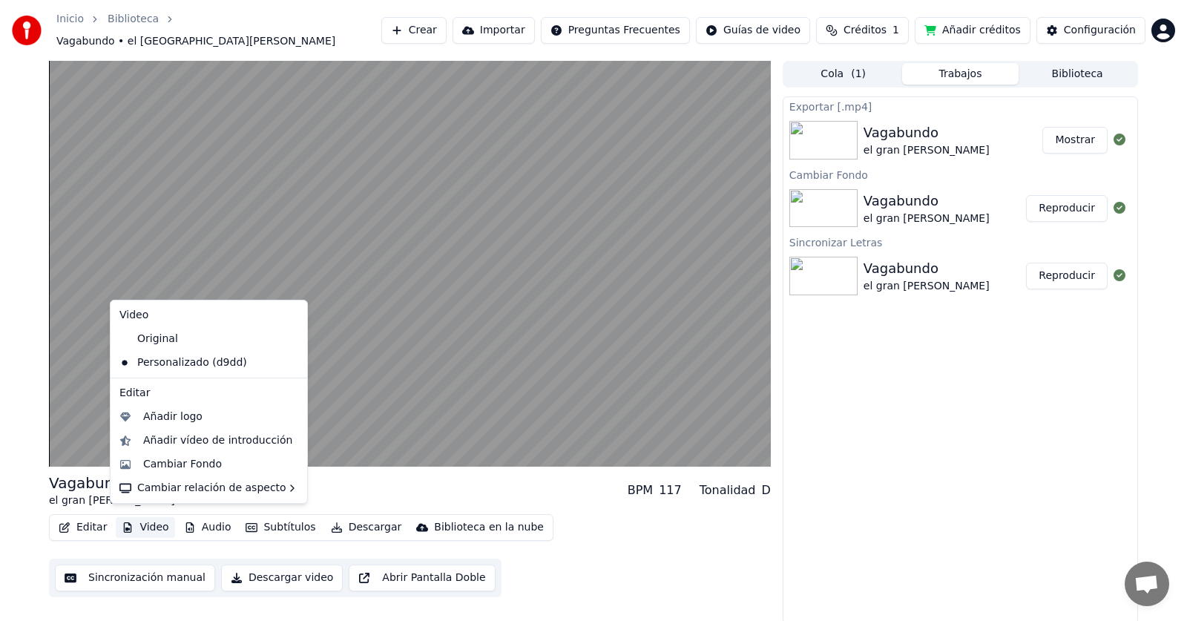
click at [288, 335] on icon at bounding box center [293, 339] width 10 height 12
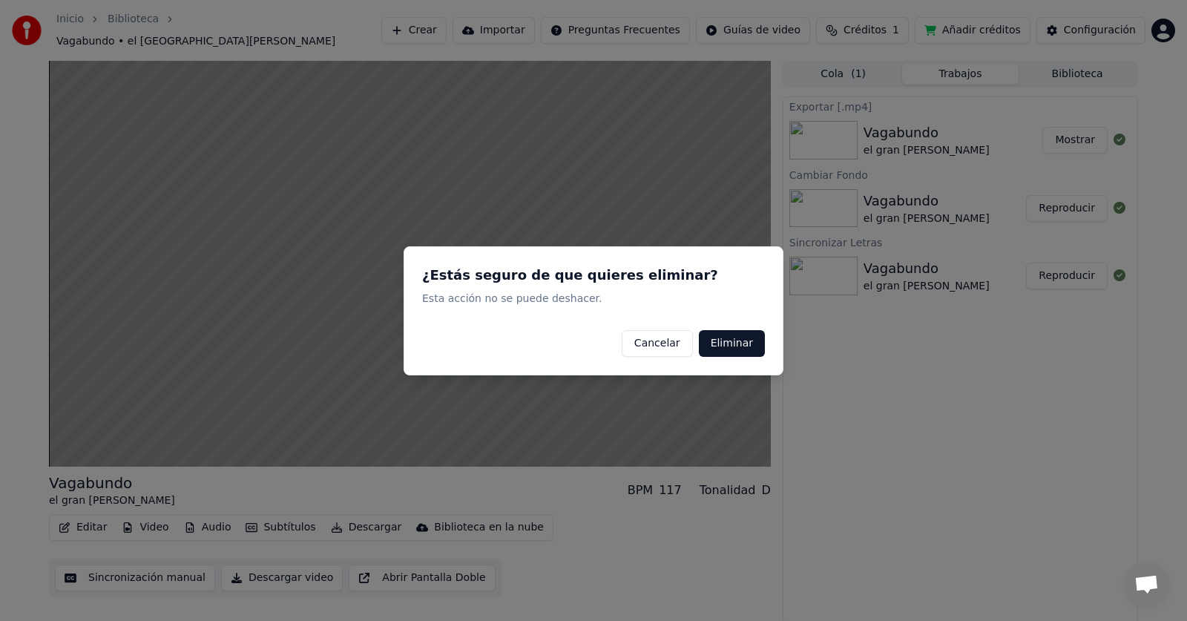
click at [743, 349] on button "Eliminar" at bounding box center [732, 342] width 66 height 27
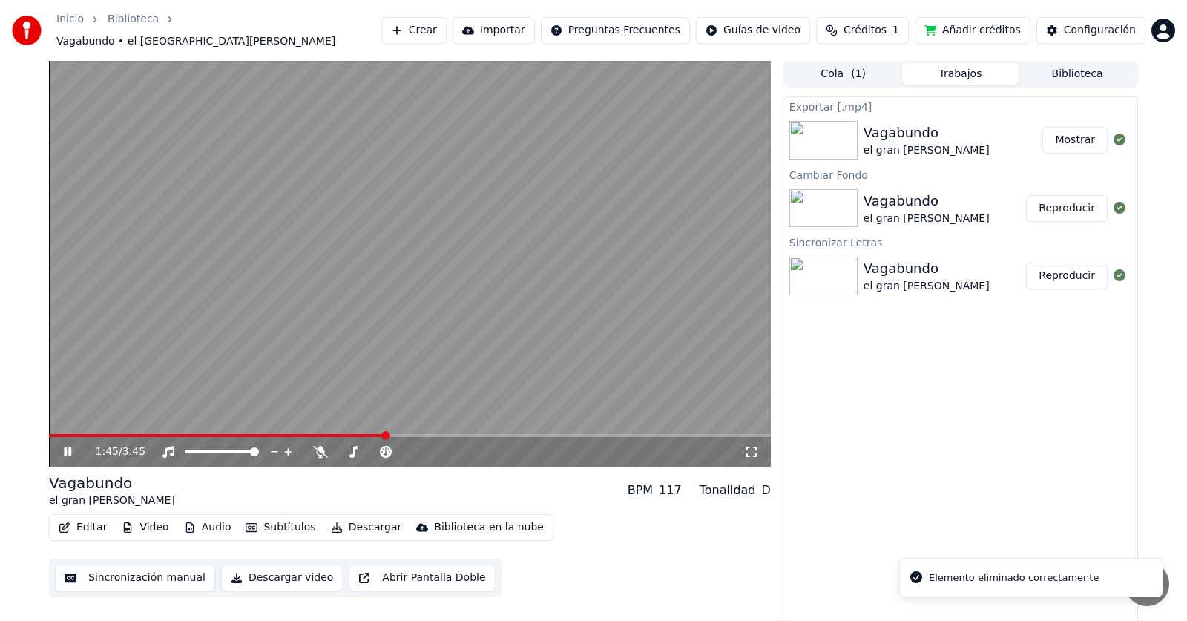
click at [985, 392] on div "Exportar [.mp4] Vagabundo el gran [PERSON_NAME] Mostrar Cambiar Fondo Vagabundo…" at bounding box center [960, 360] width 355 height 528
click at [70, 447] on icon at bounding box center [67, 451] width 7 height 9
click at [971, 68] on button "Trabajos" at bounding box center [960, 74] width 117 height 22
click at [1072, 68] on button "Biblioteca" at bounding box center [1077, 74] width 117 height 22
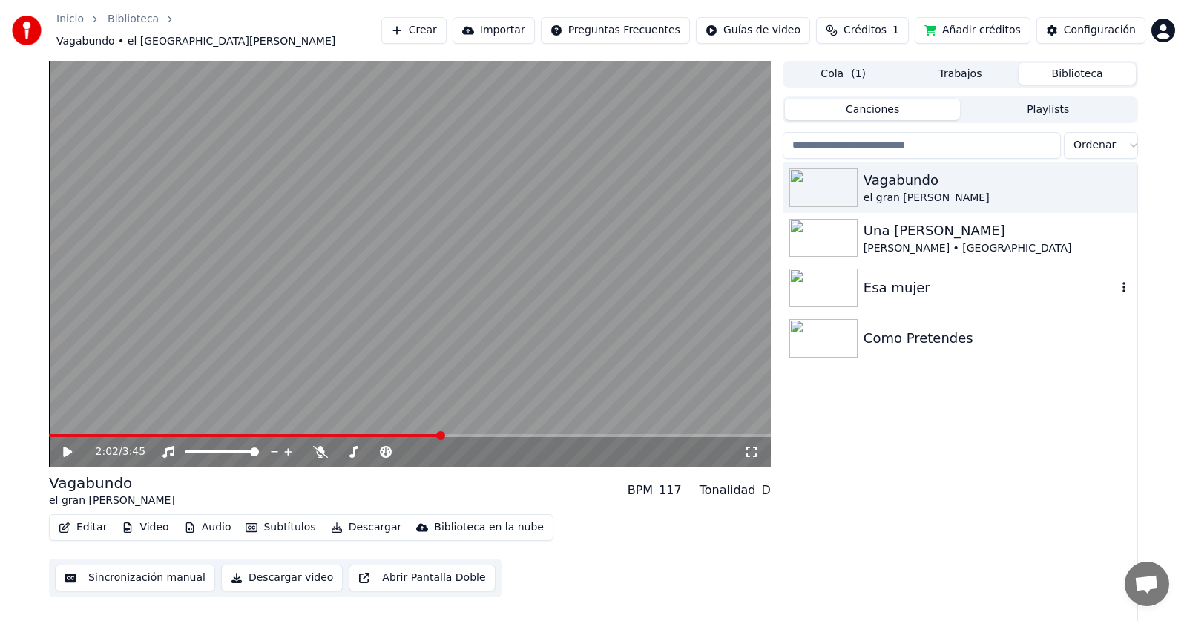
click at [1055, 291] on div "Esa mujer" at bounding box center [990, 288] width 253 height 21
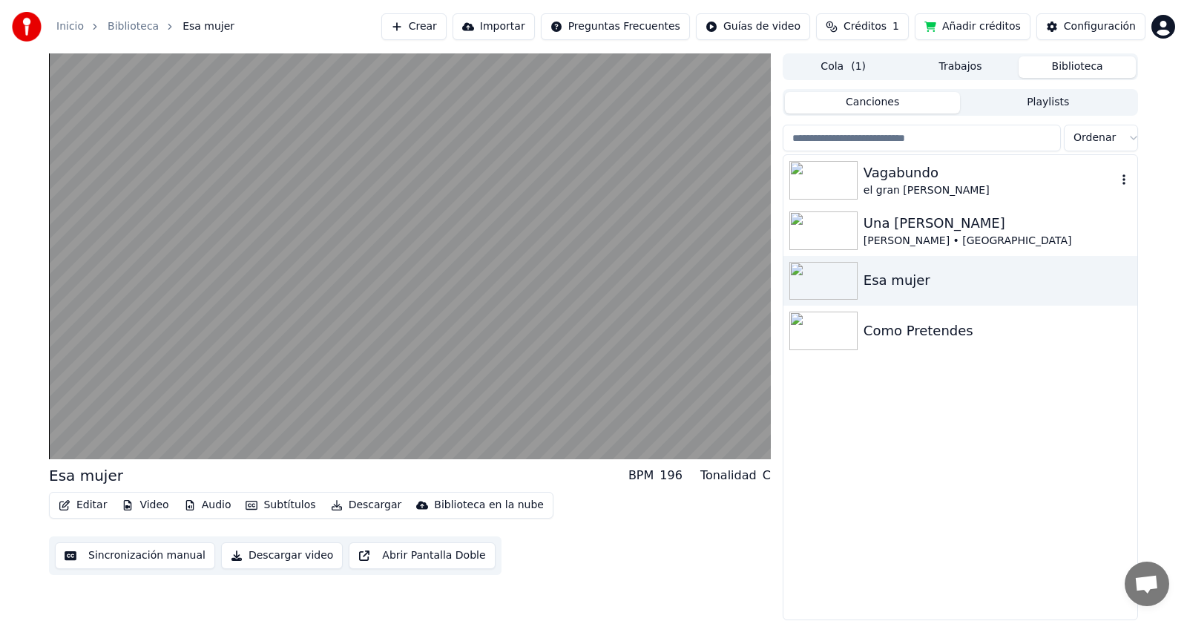
click at [913, 186] on div "el gran [PERSON_NAME]" at bounding box center [990, 190] width 253 height 15
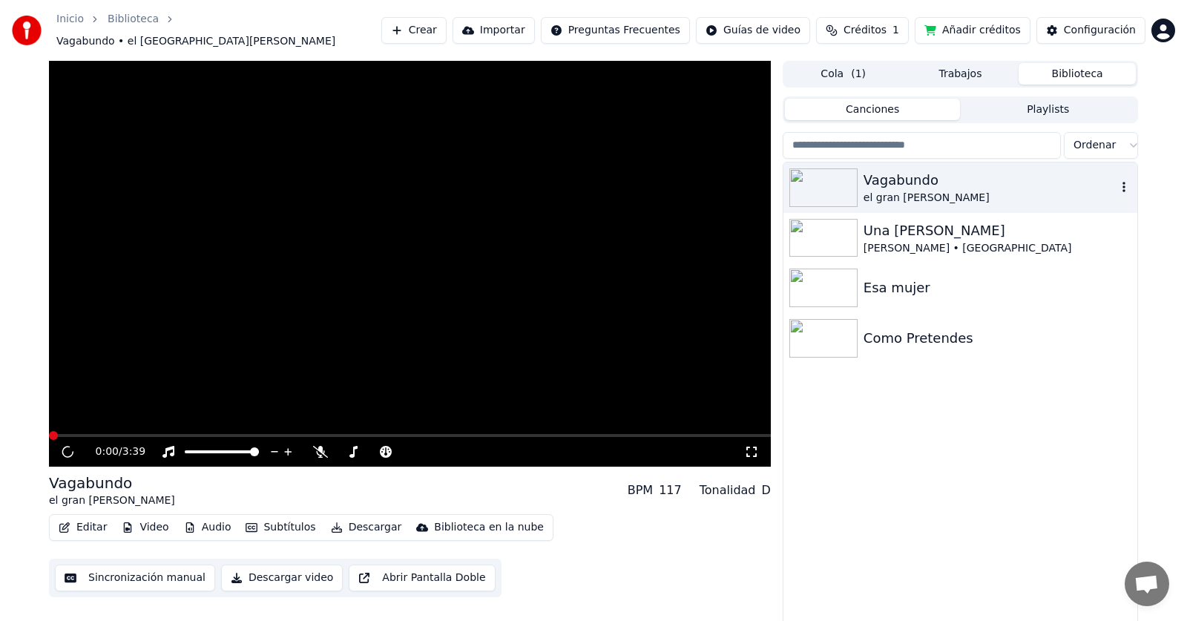
click at [913, 191] on div "el gran [PERSON_NAME]" at bounding box center [990, 198] width 253 height 15
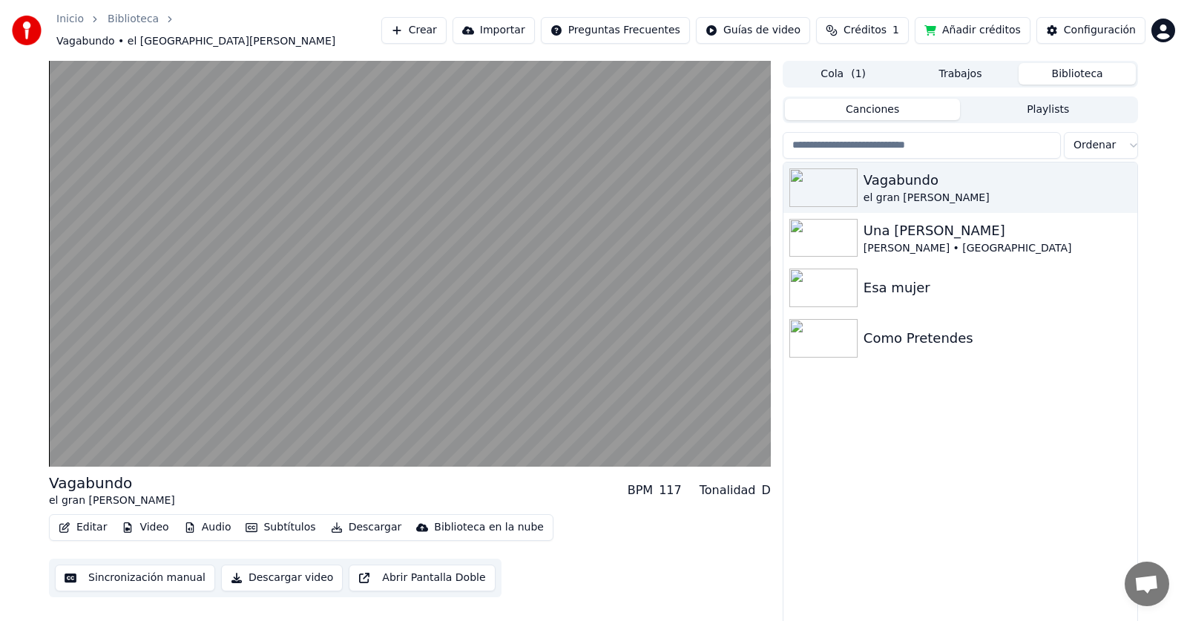
click at [390, 22] on div "Inicio Biblioteca Vagabundo • el gran [PERSON_NAME] Importar Preguntas Frecuent…" at bounding box center [593, 30] width 1187 height 61
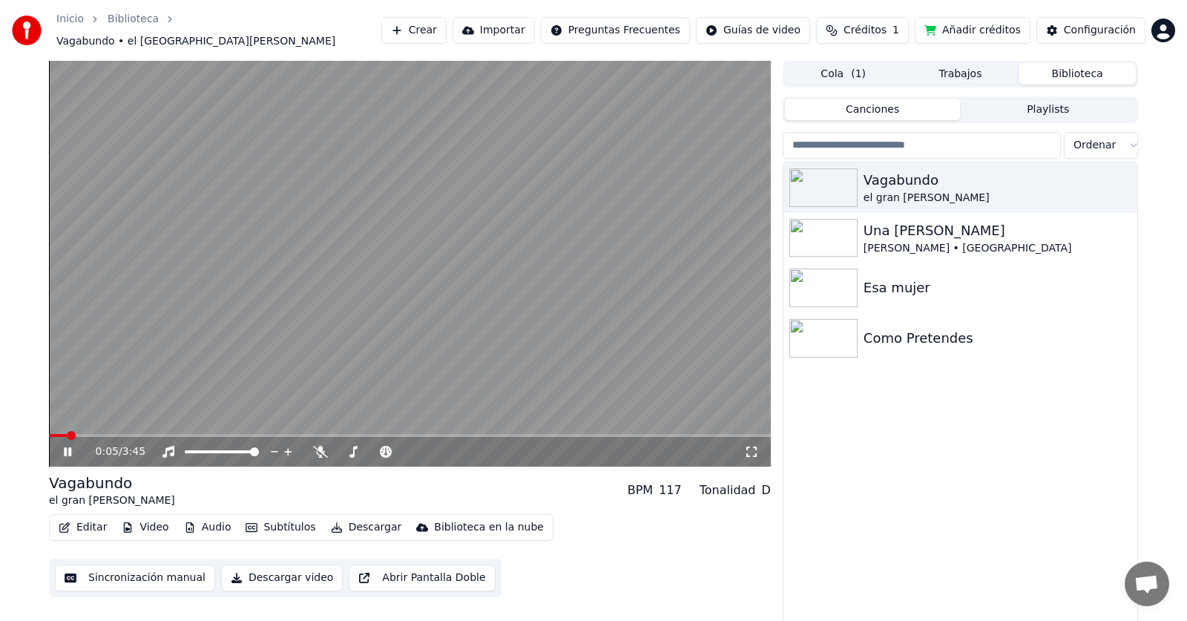
click at [949, 451] on div "Vagabundo el gran [PERSON_NAME] Una [PERSON_NAME] • Los Calis Esa mujer Como Pr…" at bounding box center [961, 395] width 354 height 465
click at [66, 447] on icon at bounding box center [67, 451] width 7 height 9
click at [49, 431] on span at bounding box center [53, 435] width 9 height 9
